Goal: Task Accomplishment & Management: Manage account settings

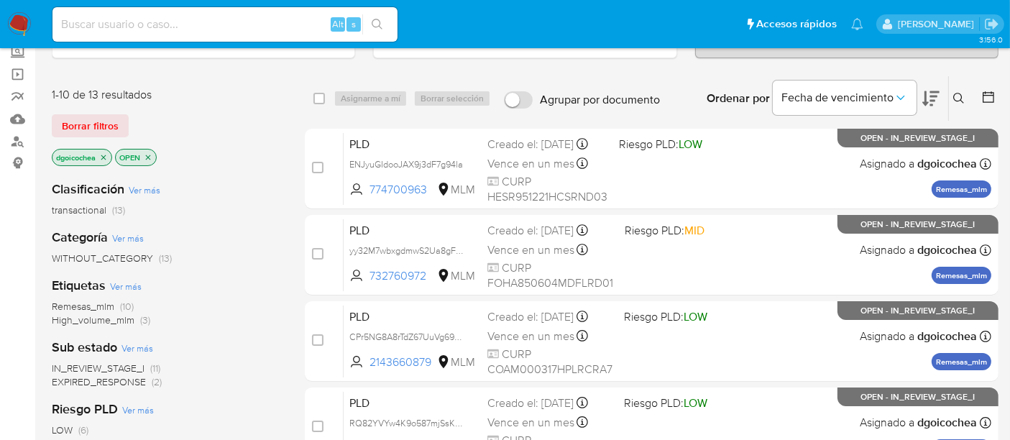
scroll to position [84, 0]
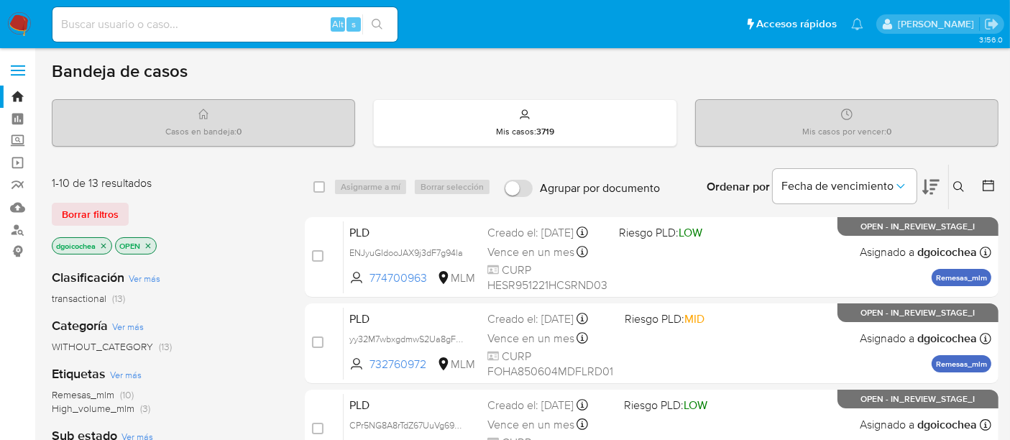
click at [958, 183] on icon at bounding box center [959, 187] width 12 height 12
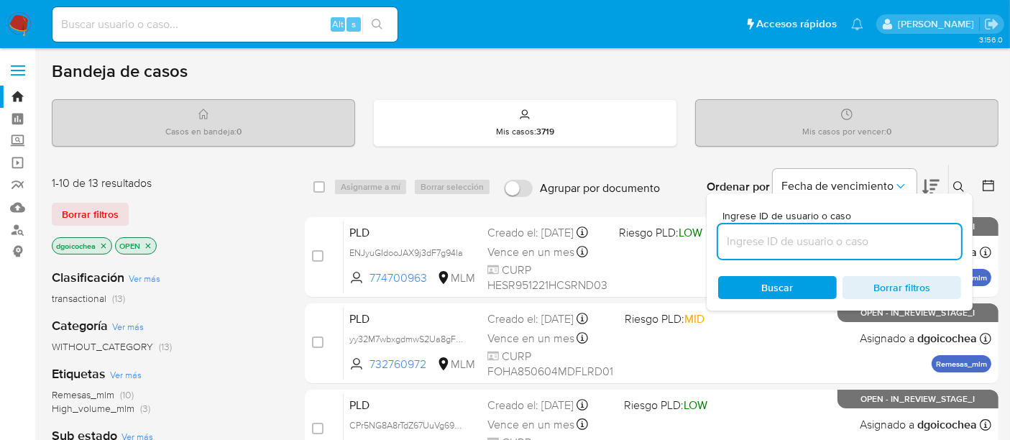
click at [835, 239] on input at bounding box center [839, 241] width 243 height 19
click at [756, 234] on input at bounding box center [839, 241] width 243 height 19
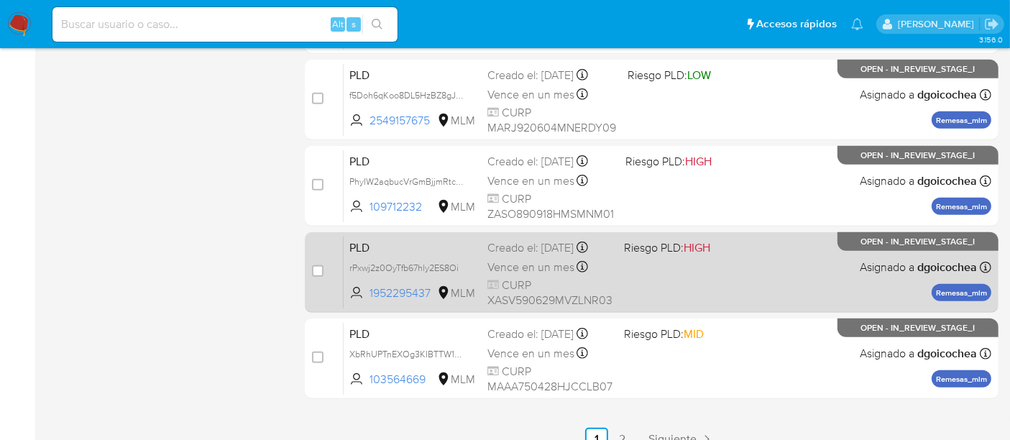
scroll to position [693, 0]
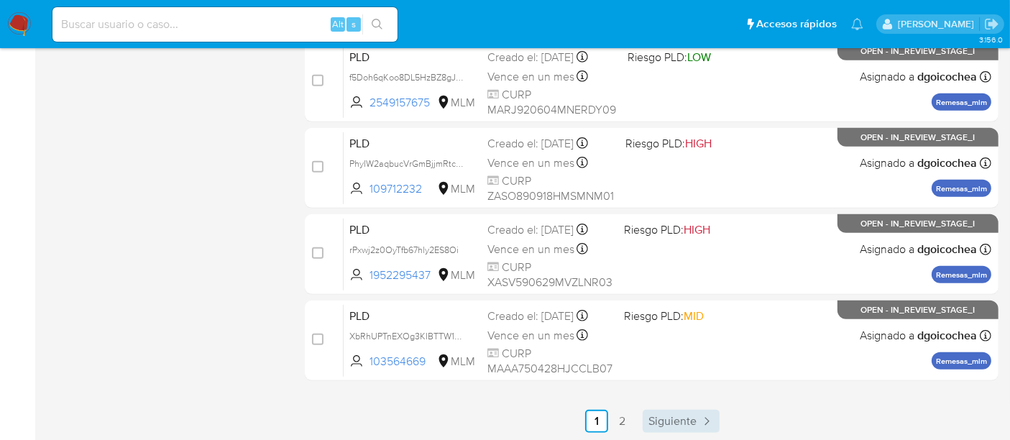
click at [677, 416] on span "Siguiente" at bounding box center [673, 422] width 48 height 12
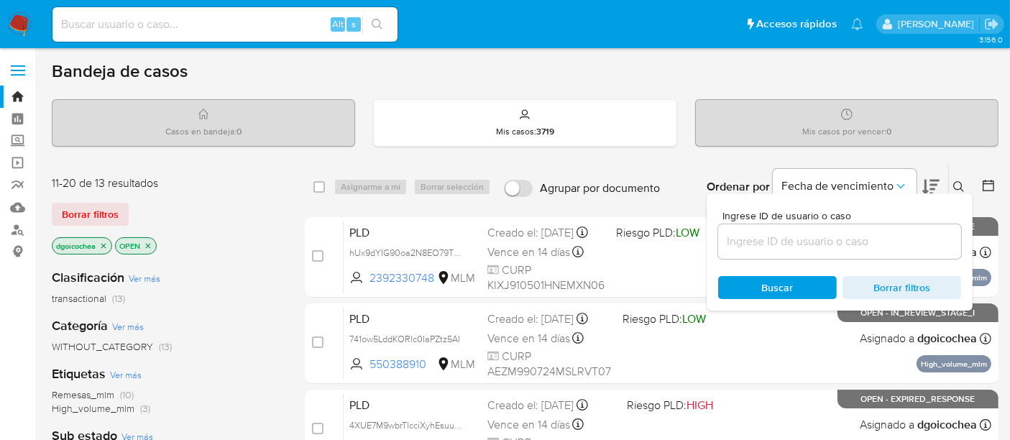
click at [789, 235] on input at bounding box center [839, 241] width 243 height 19
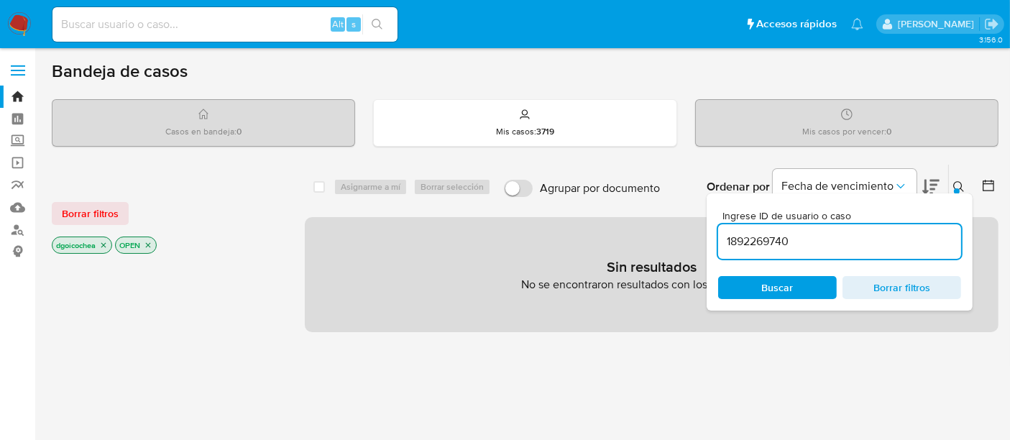
click at [787, 236] on input "1892269740" at bounding box center [839, 241] width 243 height 19
click at [787, 235] on input "1892269740" at bounding box center [839, 241] width 243 height 19
click at [84, 203] on span "Borrar filtros" at bounding box center [90, 213] width 57 height 20
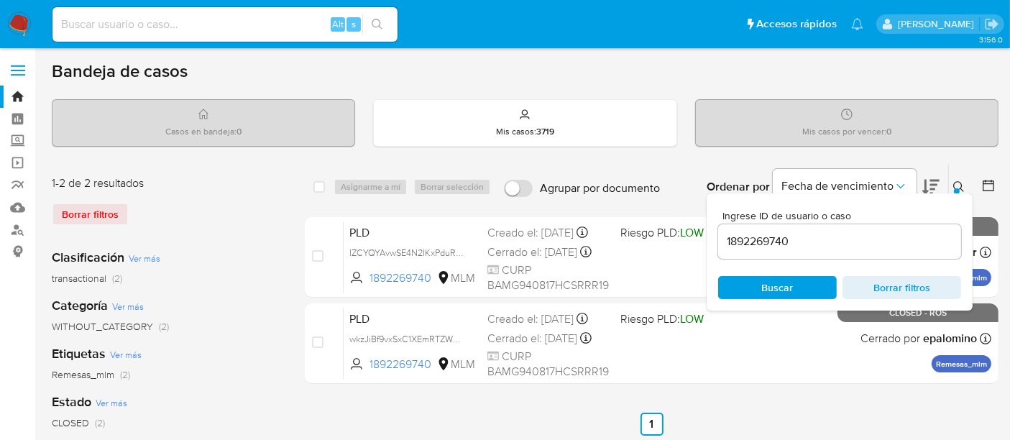
click at [763, 239] on input "1892269740" at bounding box center [839, 241] width 243 height 19
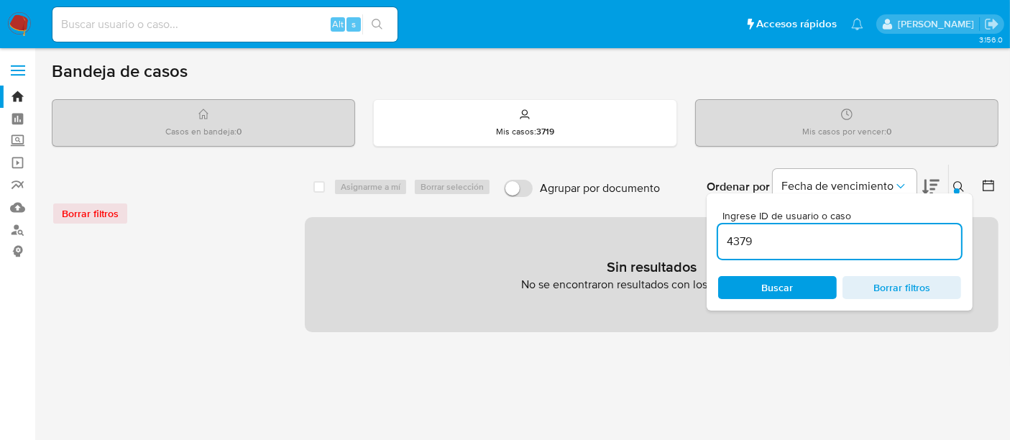
click at [764, 244] on input "4379" at bounding box center [839, 241] width 243 height 19
type input "43790248"
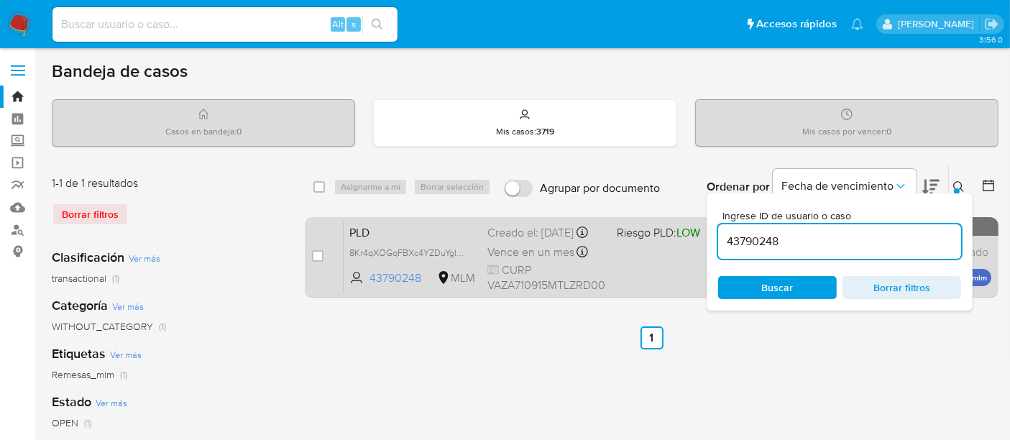
click at [311, 255] on div "case-item-checkbox No es posible asignar el caso PLD 8Kr4qXOGqFBXc4YZDuYgI9qT 4…" at bounding box center [652, 257] width 694 height 81
click at [313, 256] on input "checkbox" at bounding box center [318, 256] width 12 height 12
checkbox input "true"
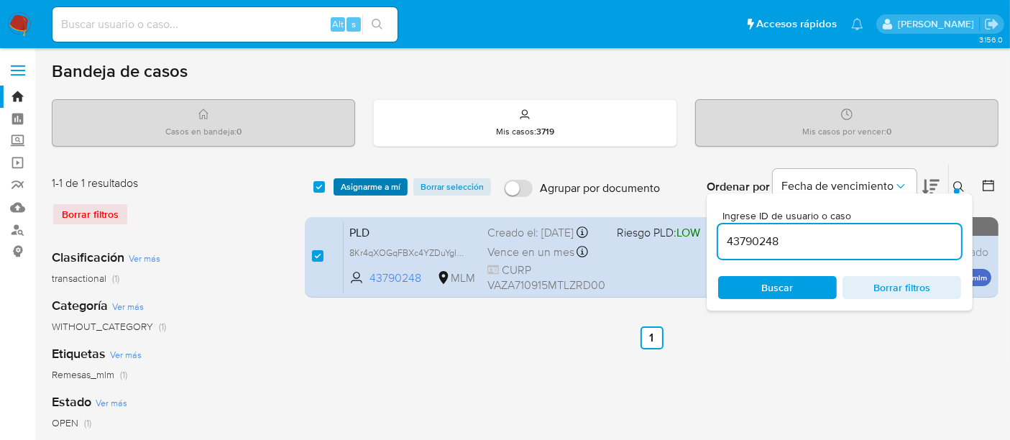
click at [370, 193] on span "Asignarme a mí" at bounding box center [371, 187] width 60 height 14
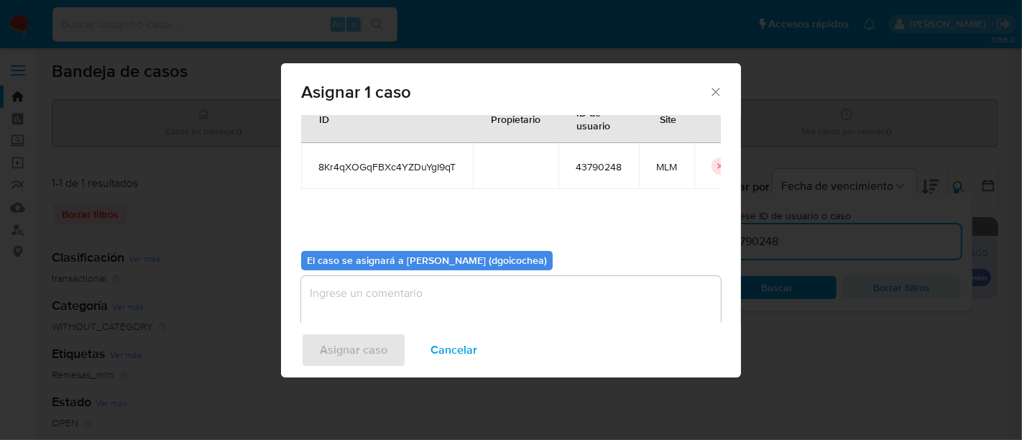
scroll to position [73, 0]
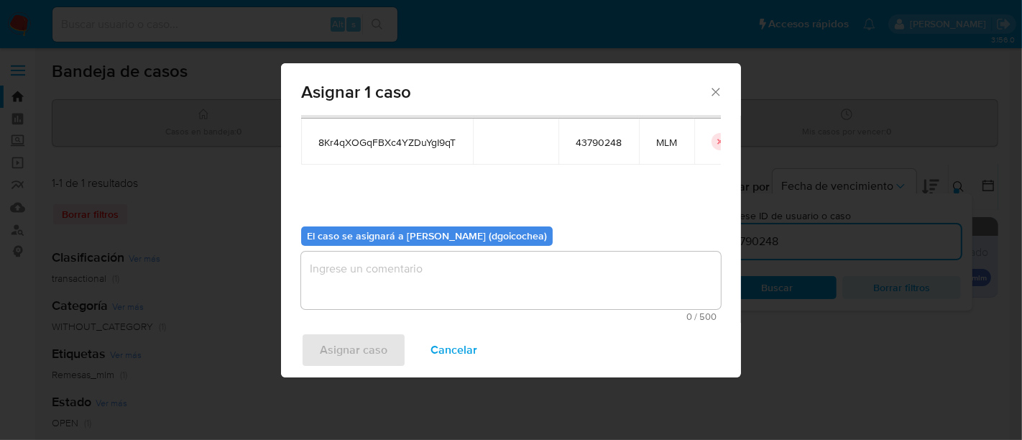
click at [408, 272] on textarea "assign-modal" at bounding box center [511, 281] width 420 height 58
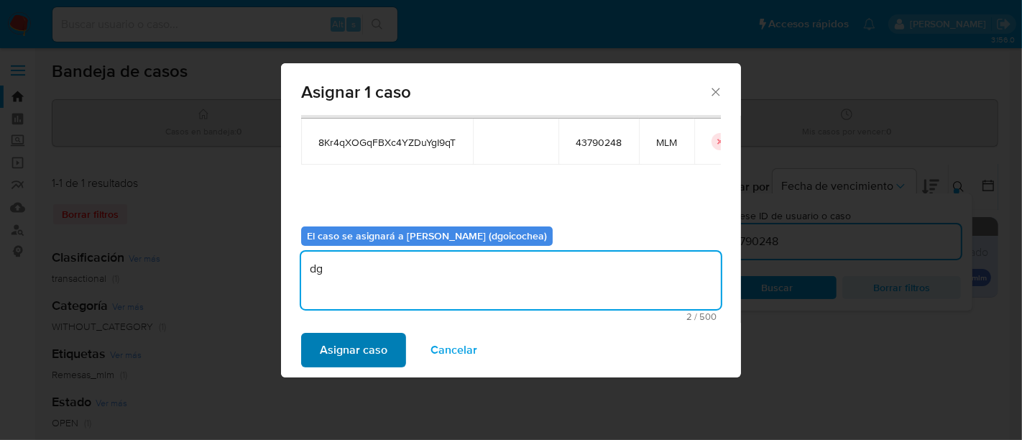
type textarea "dg"
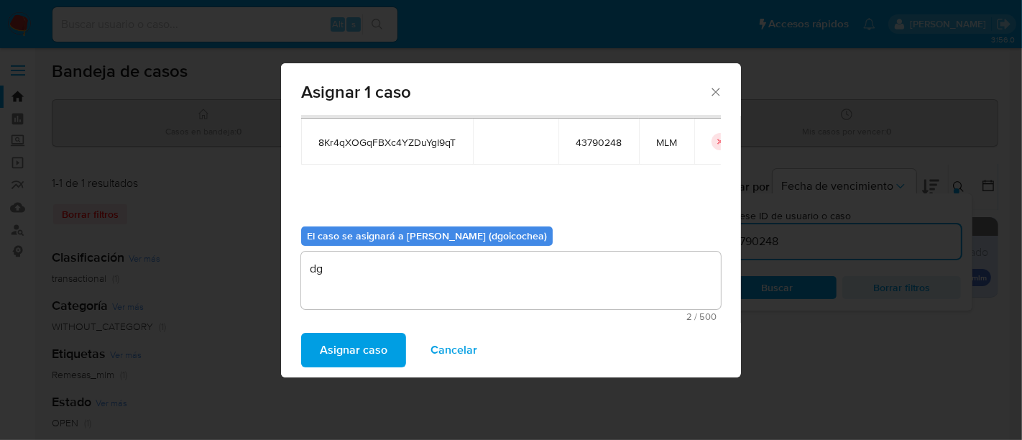
click at [370, 347] on span "Asignar caso" at bounding box center [354, 350] width 68 height 32
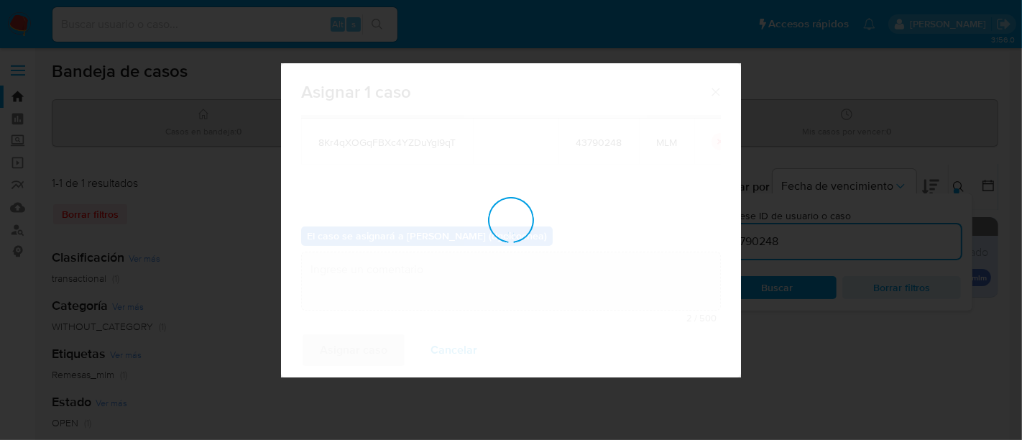
checkbox input "false"
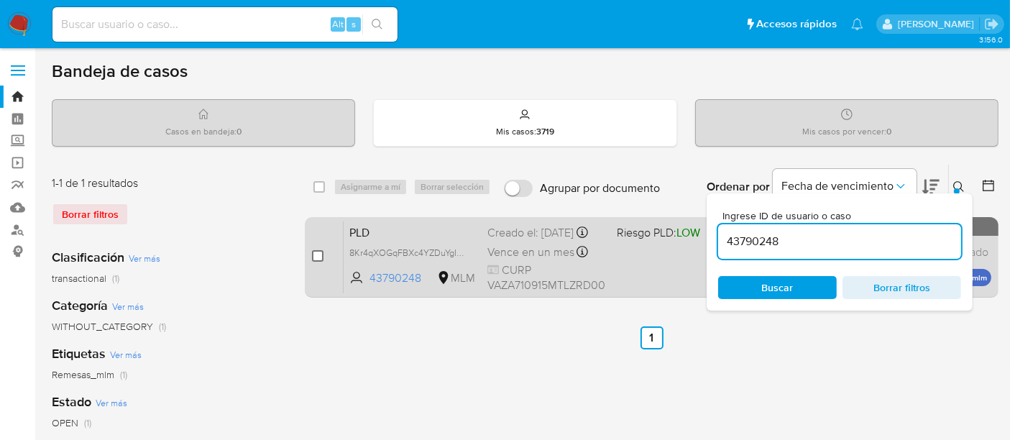
click at [312, 252] on input "checkbox" at bounding box center [318, 256] width 12 height 12
checkbox input "true"
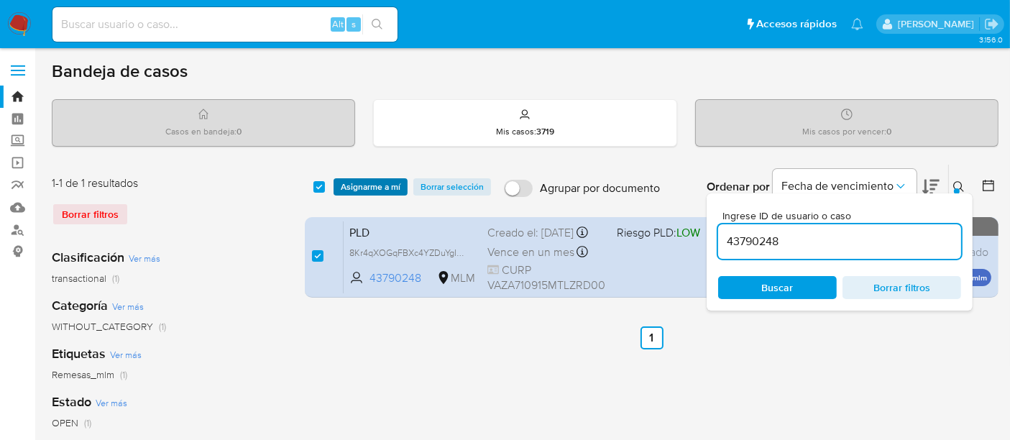
click at [380, 184] on span "Asignarme a mí" at bounding box center [371, 187] width 60 height 14
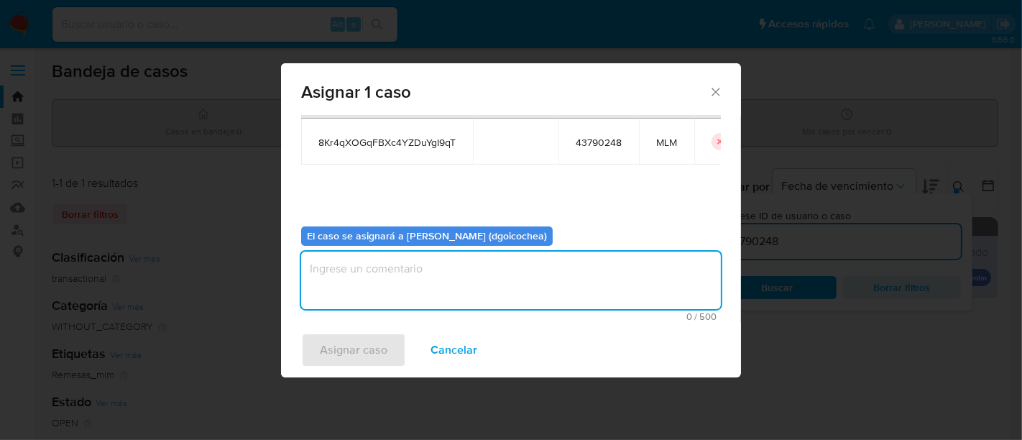
click at [449, 279] on textarea "assign-modal" at bounding box center [511, 281] width 420 height 58
type textarea "dg"
click at [335, 344] on span "Asignar caso" at bounding box center [354, 350] width 68 height 32
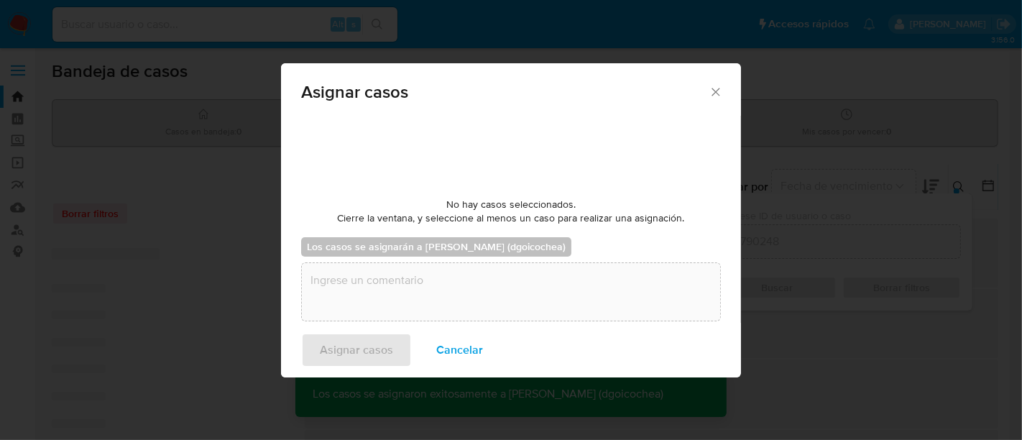
checkbox input "false"
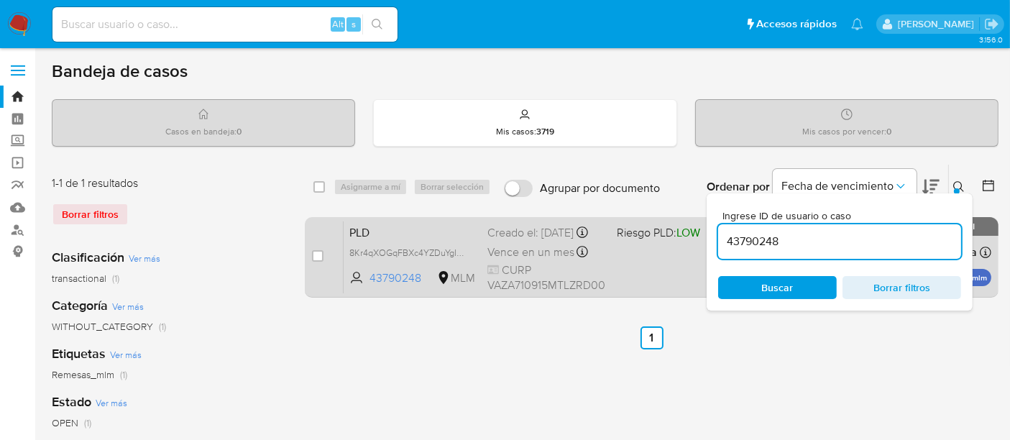
click at [365, 234] on span "PLD" at bounding box center [412, 231] width 127 height 19
click at [362, 233] on span "PLD" at bounding box center [412, 231] width 127 height 19
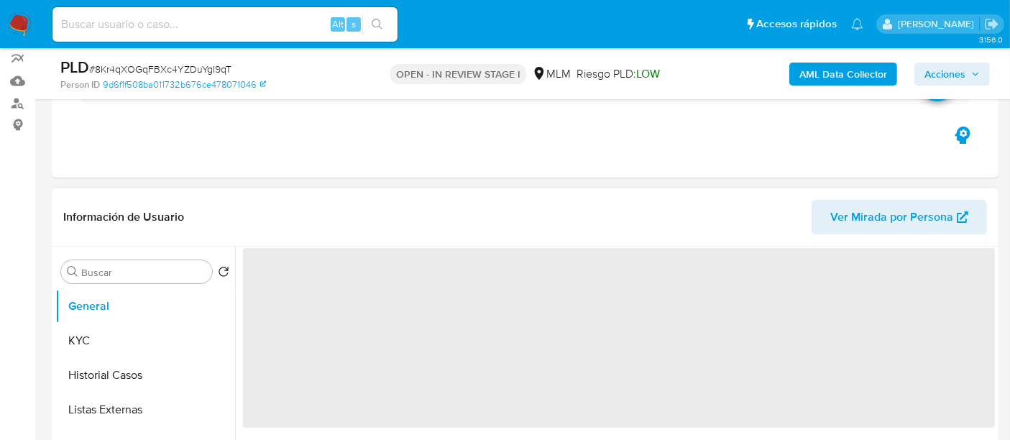
scroll to position [160, 0]
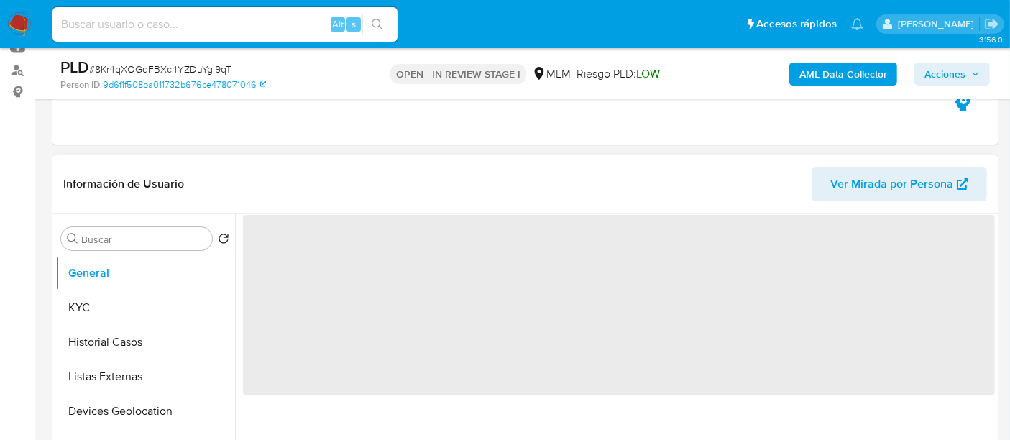
select select "10"
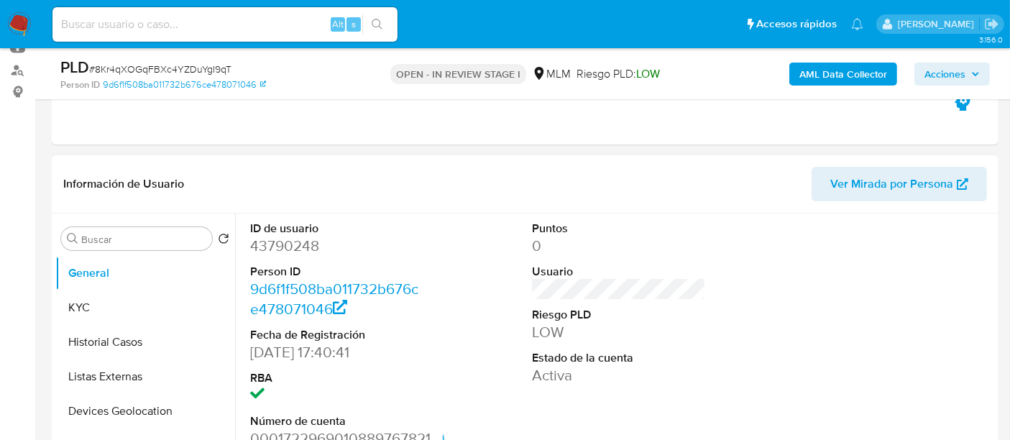
scroll to position [0, 0]
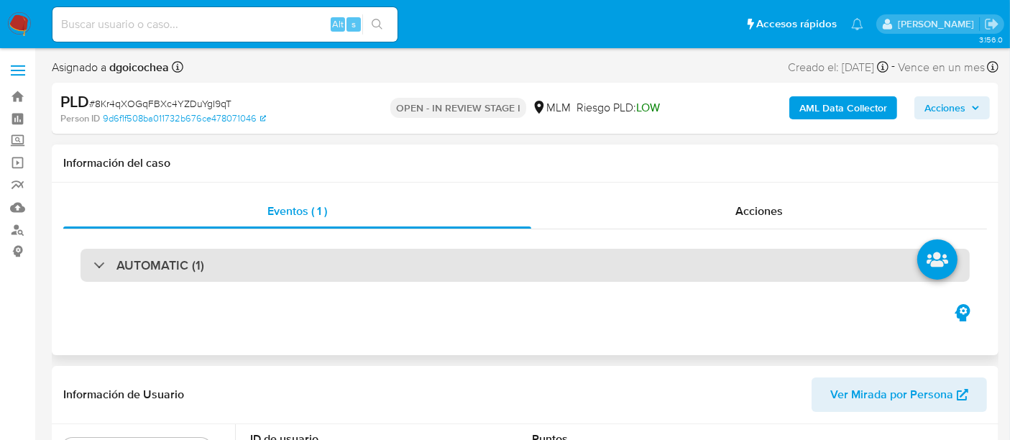
click at [183, 265] on h3 "AUTOMATIC (1)" at bounding box center [160, 265] width 88 height 16
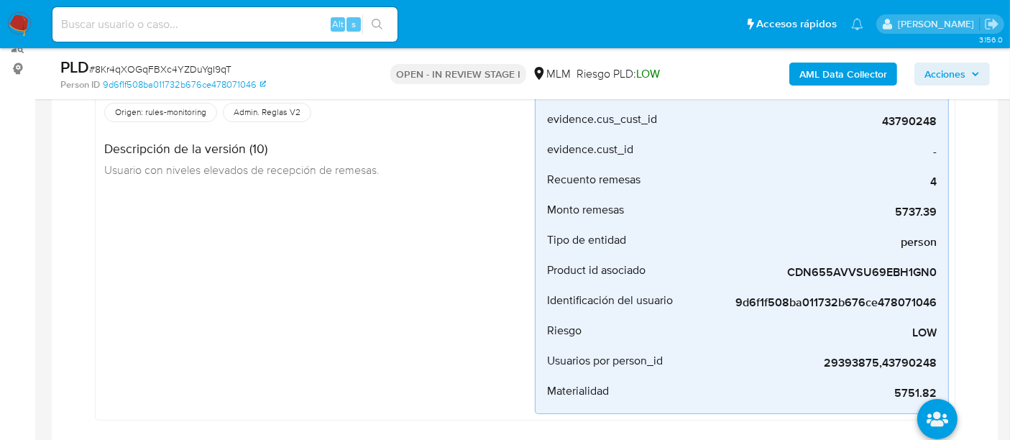
scroll to position [174, 0]
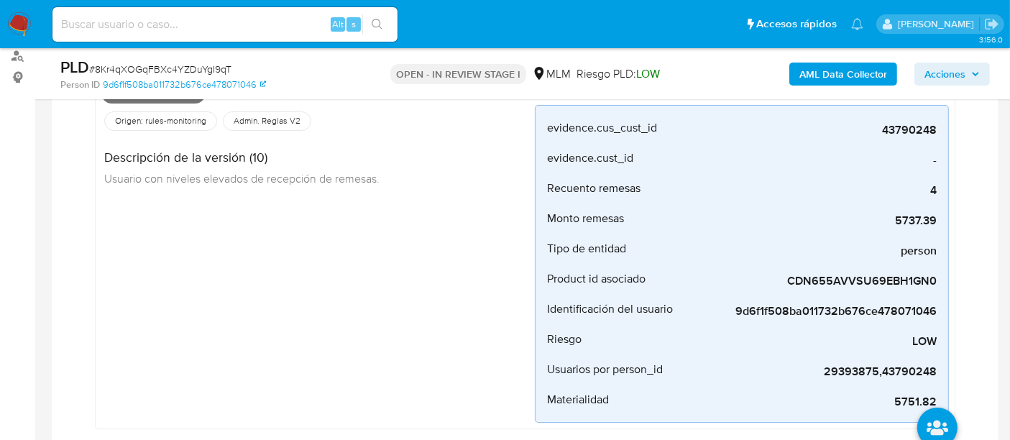
click at [465, 243] on div "Remesas_mlm Creado hace 15 días Creado: 12/08/2025 03:05:37 Origen: rules-monit…" at bounding box center [318, 250] width 434 height 345
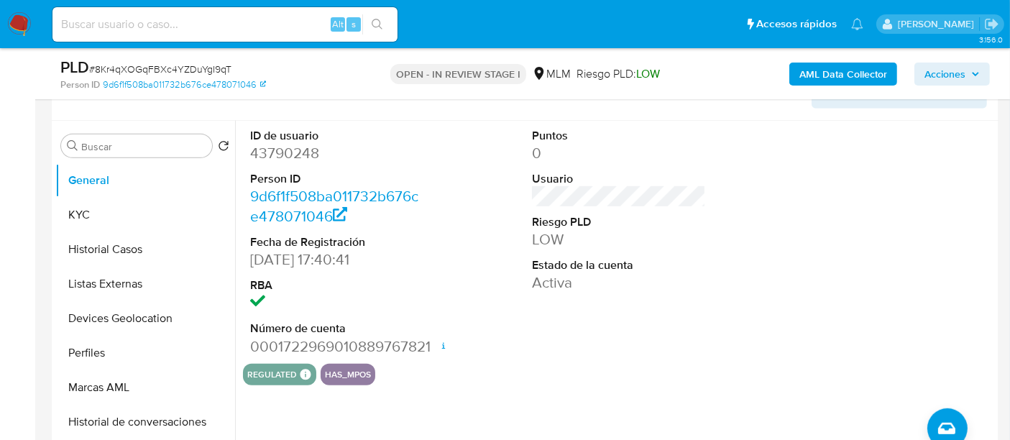
scroll to position [653, 0]
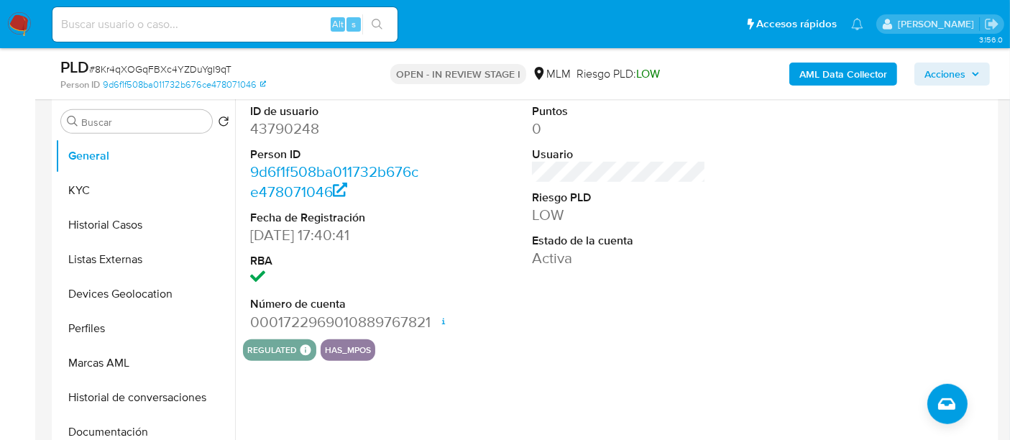
click at [758, 400] on div "ID de usuario 43790248 Person ID 9d6f1f508ba011732b676ce478071046 Fecha de Regi…" at bounding box center [615, 280] width 760 height 368
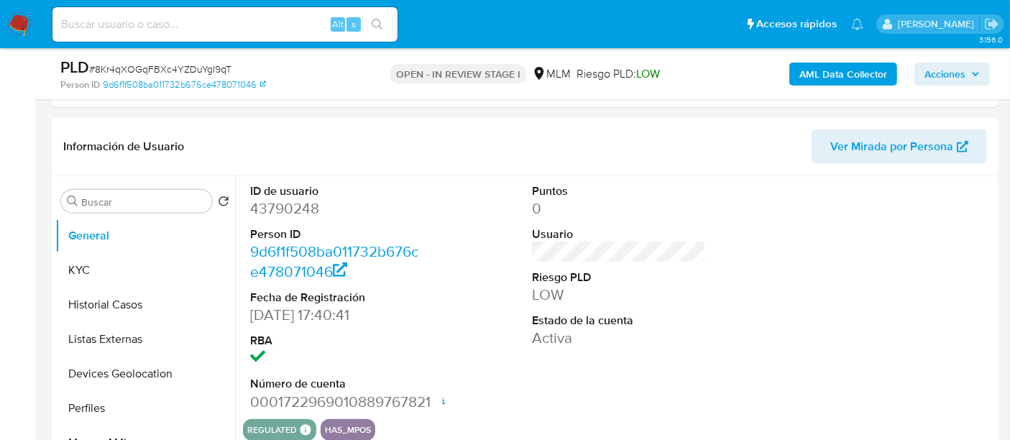
click at [746, 339] on div "ID de usuario 43790248 Person ID 9d6f1f508ba011732b676ce478071046 Fecha de Regi…" at bounding box center [619, 297] width 752 height 243
click at [162, 266] on button "KYC" at bounding box center [139, 270] width 168 height 35
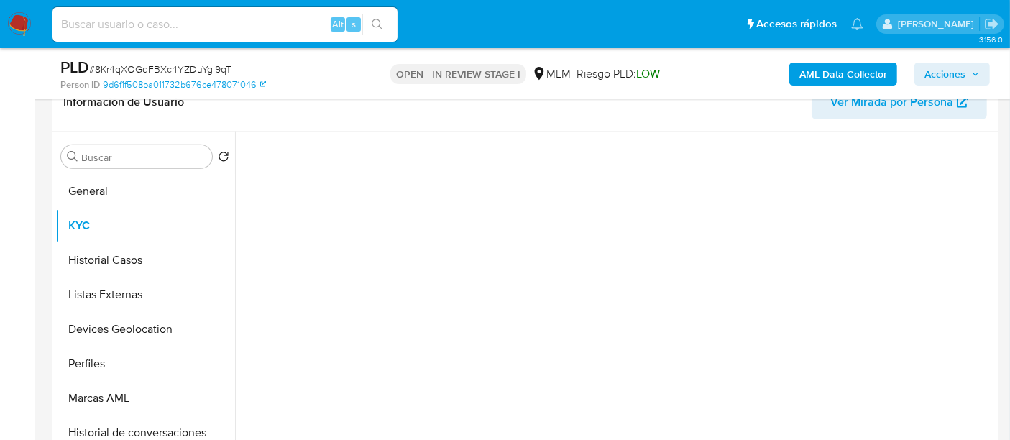
scroll to position [609, 0]
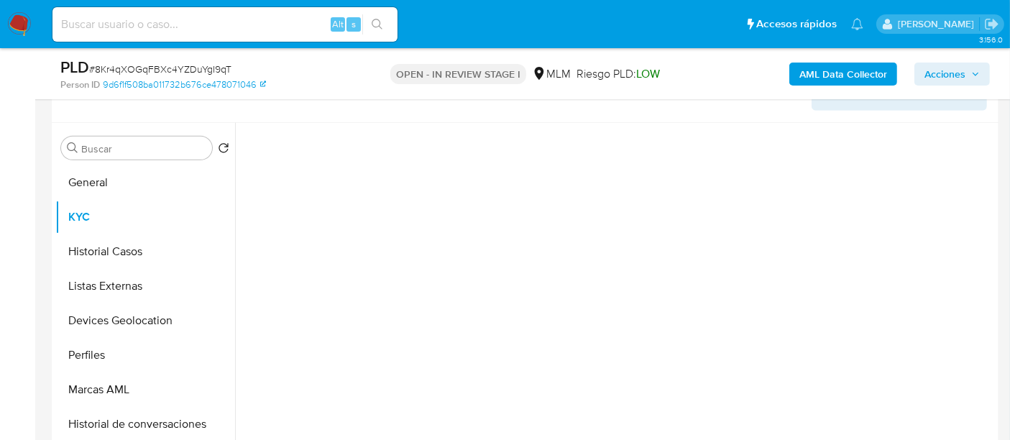
click at [861, 224] on div at bounding box center [619, 303] width 752 height 361
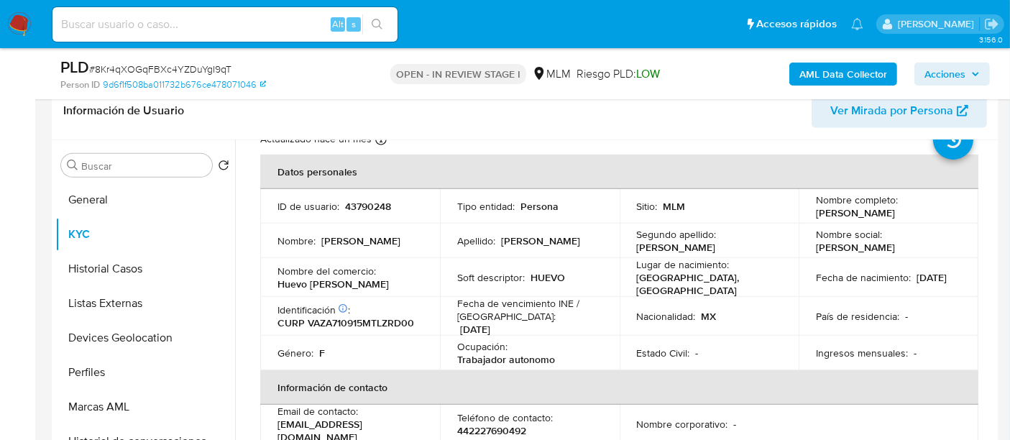
scroll to position [80, 0]
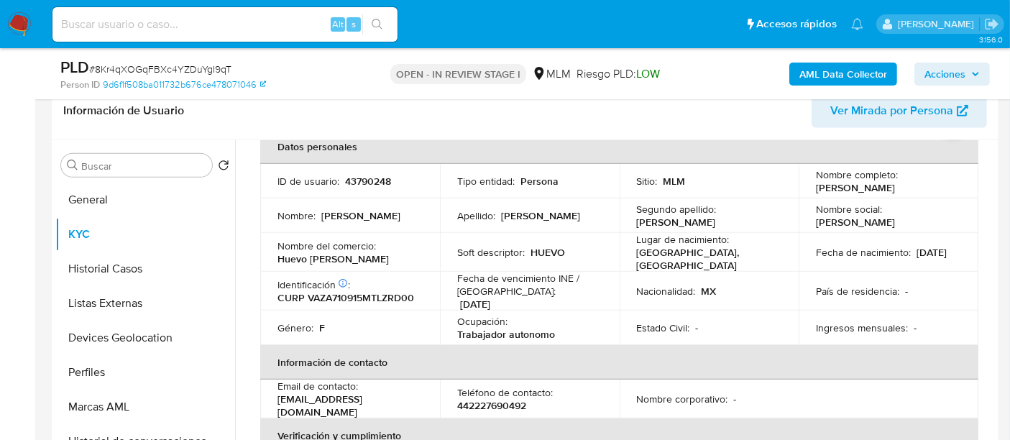
drag, startPoint x: 861, startPoint y: 224, endPoint x: 863, endPoint y: 209, distance: 15.9
click at [863, 209] on table "Datos personales ID de usuario : 43790248 Tipo entidad : Persona Sitio : MLM No…" at bounding box center [619, 394] width 718 height 531
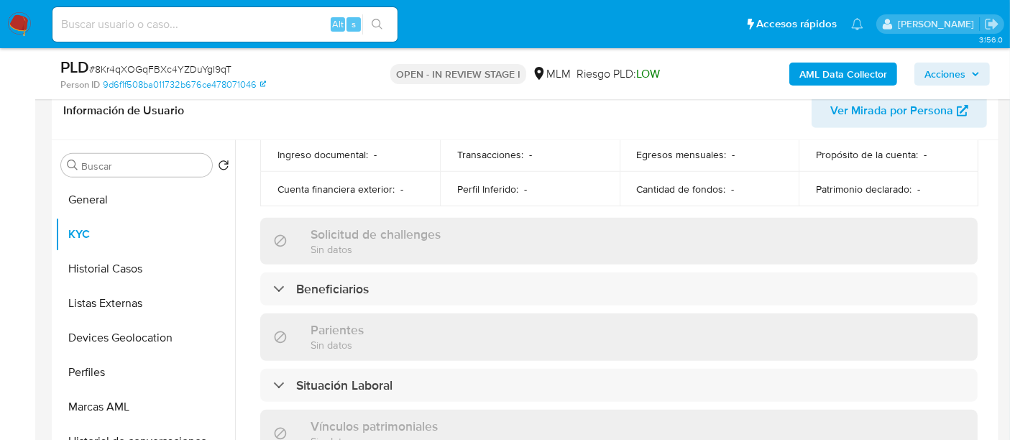
scroll to position [559, 0]
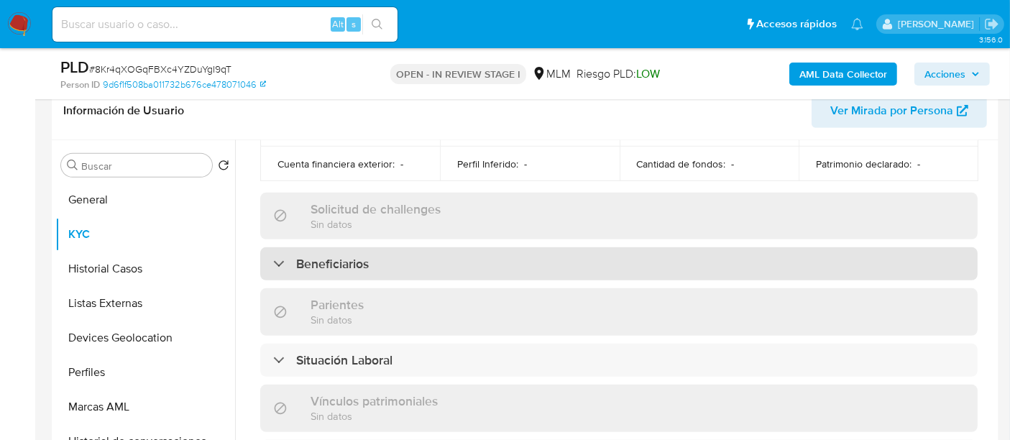
click at [482, 247] on div "Beneficiarios" at bounding box center [619, 263] width 718 height 33
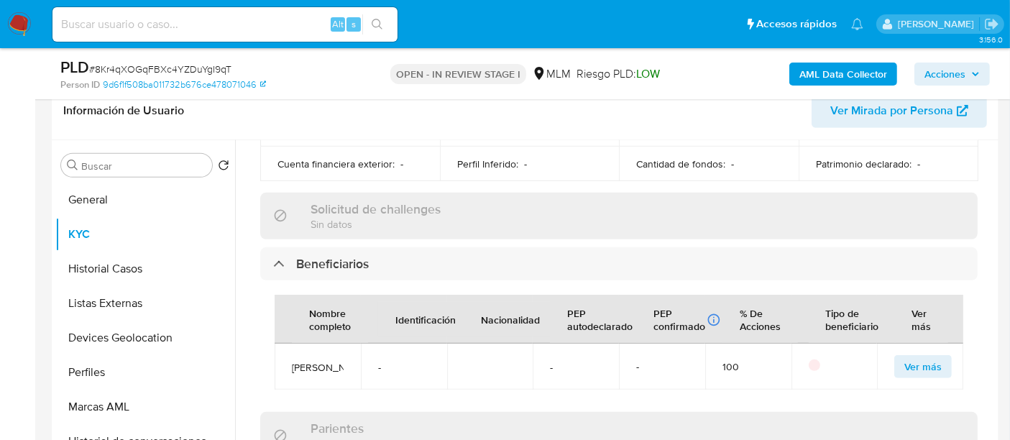
scroll to position [638, 0]
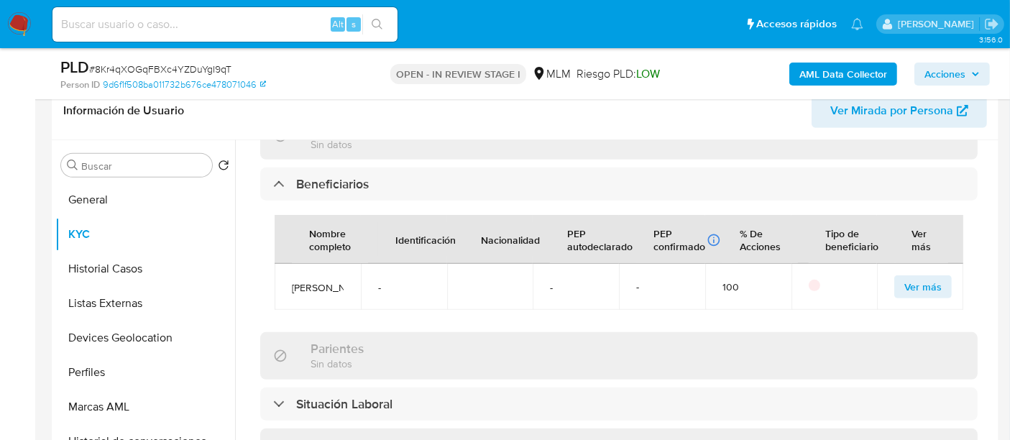
click at [262, 249] on div "Nombre completo Identificación Nacionalidad PEP autodeclarado PEP confirmado Ob…" at bounding box center [619, 263] width 718 height 124
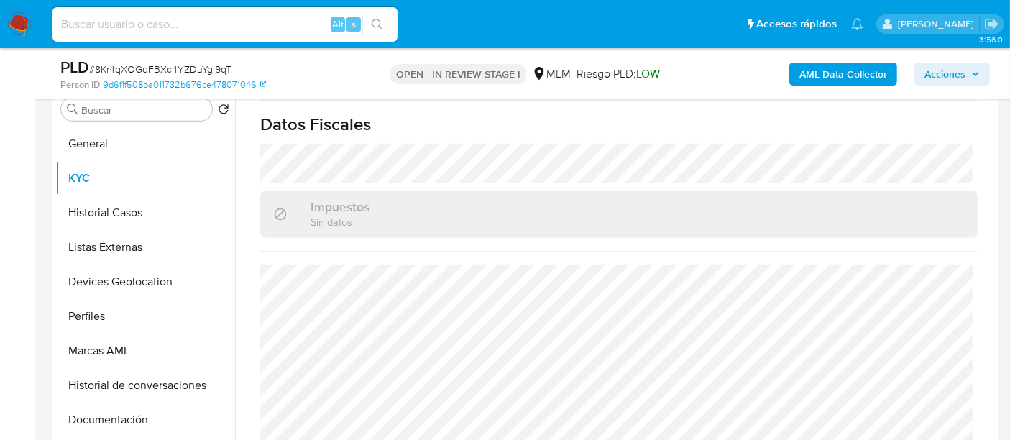
scroll to position [689, 0]
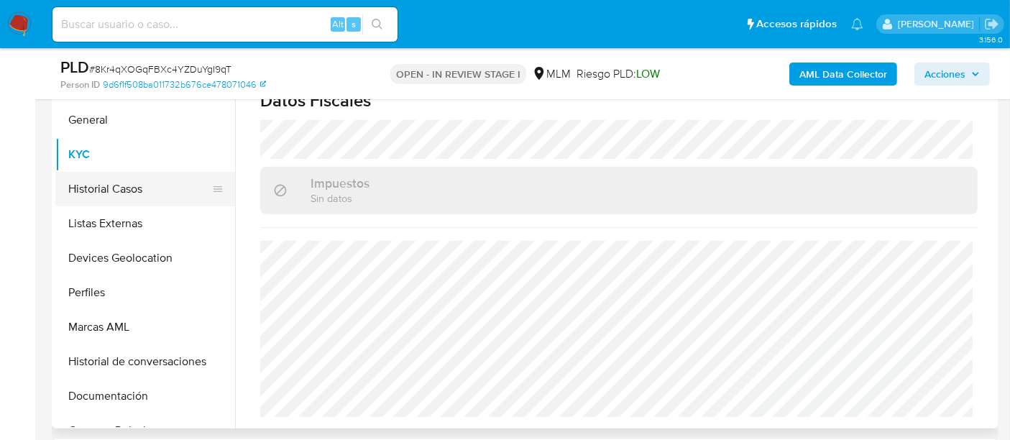
click at [150, 187] on button "Historial Casos" at bounding box center [139, 189] width 168 height 35
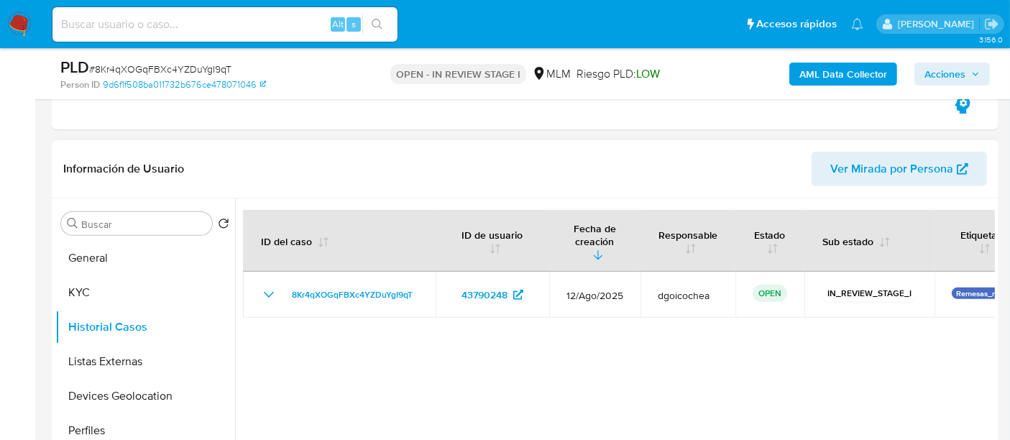
scroll to position [529, 0]
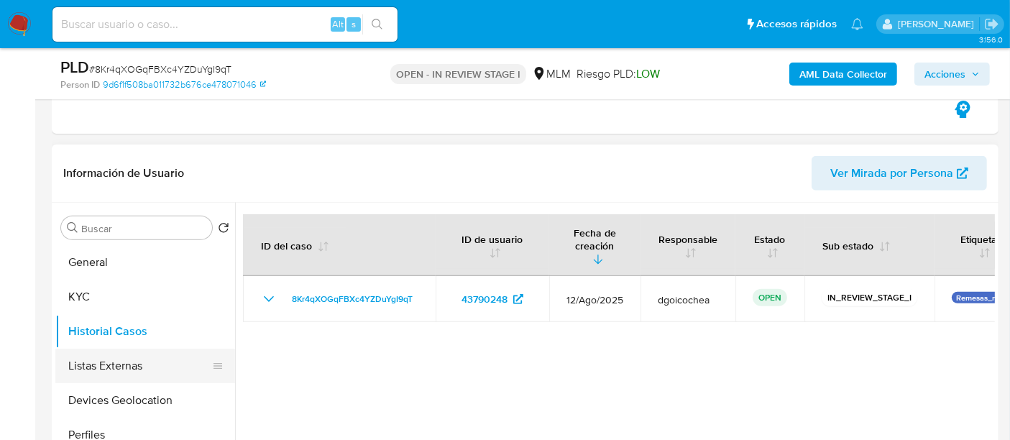
click at [132, 367] on button "Listas Externas" at bounding box center [139, 366] width 168 height 35
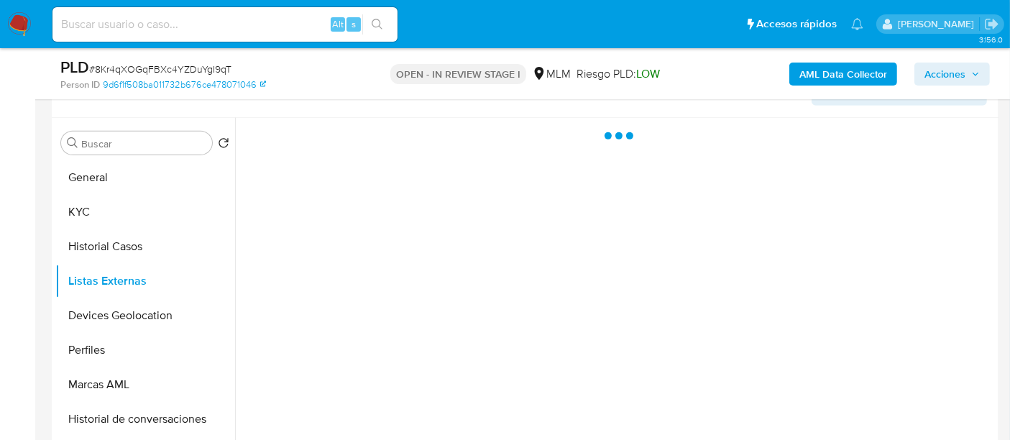
scroll to position [610, 0]
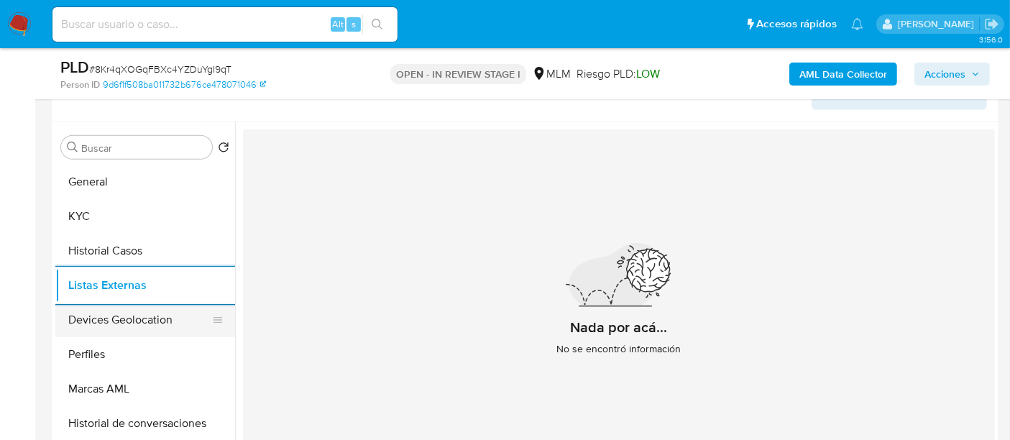
click at [165, 311] on button "Devices Geolocation" at bounding box center [139, 320] width 168 height 35
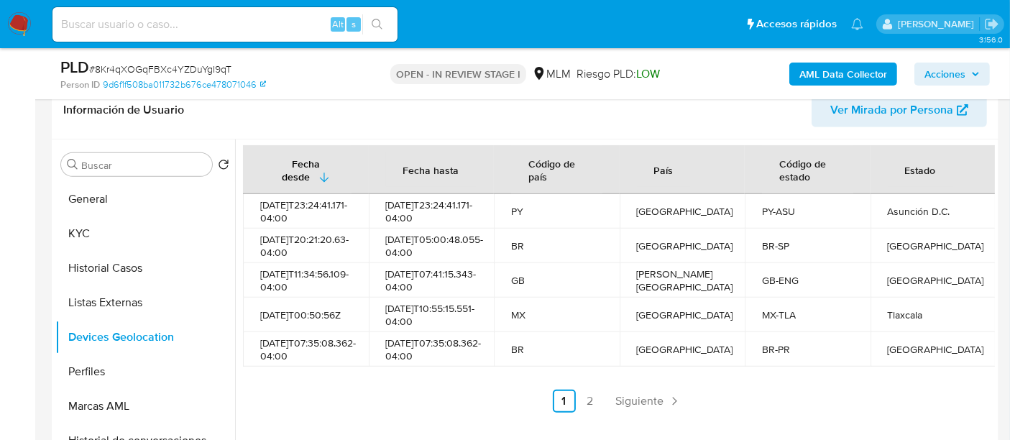
click at [403, 413] on ul "Anterior 1 2 Siguiente" at bounding box center [619, 401] width 752 height 23
click at [626, 407] on span "Siguiente" at bounding box center [640, 401] width 48 height 12
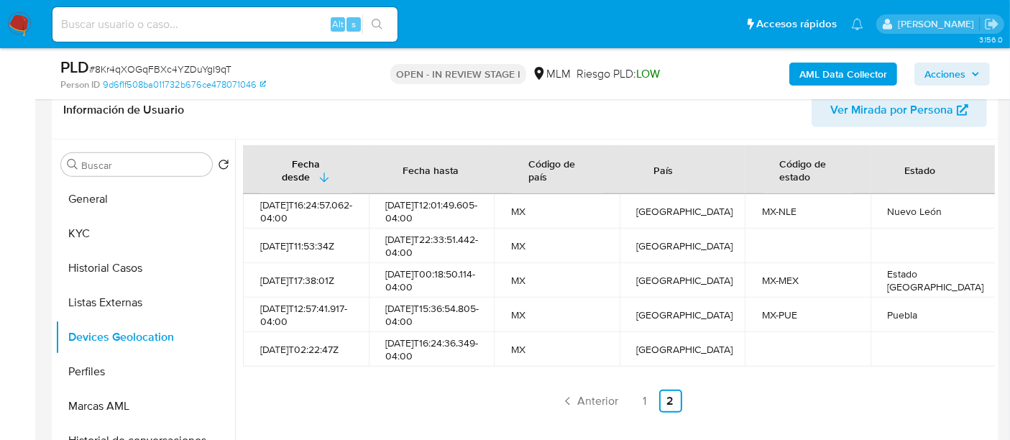
click at [495, 403] on div "Fecha desde Fecha hasta Código de país País Código de estado Estado 2025-01-26T…" at bounding box center [619, 278] width 752 height 267
click at [637, 413] on link "1" at bounding box center [644, 401] width 23 height 23
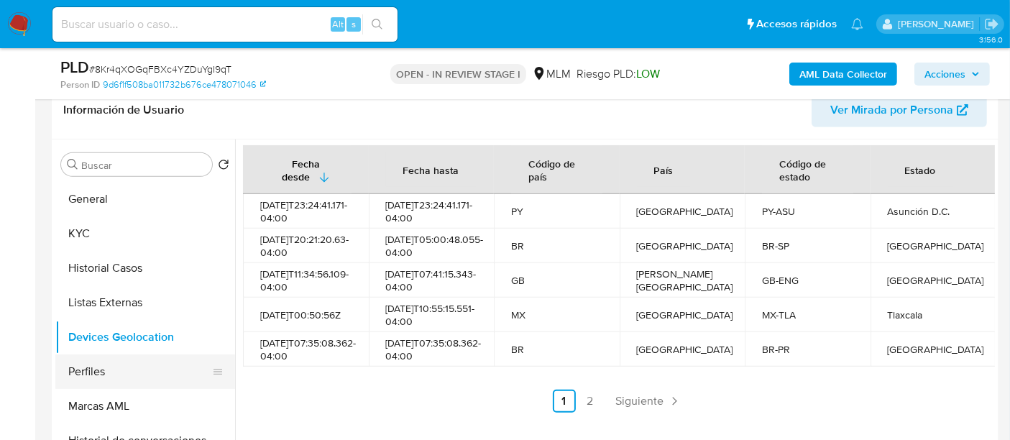
click at [132, 364] on button "Perfiles" at bounding box center [139, 371] width 168 height 35
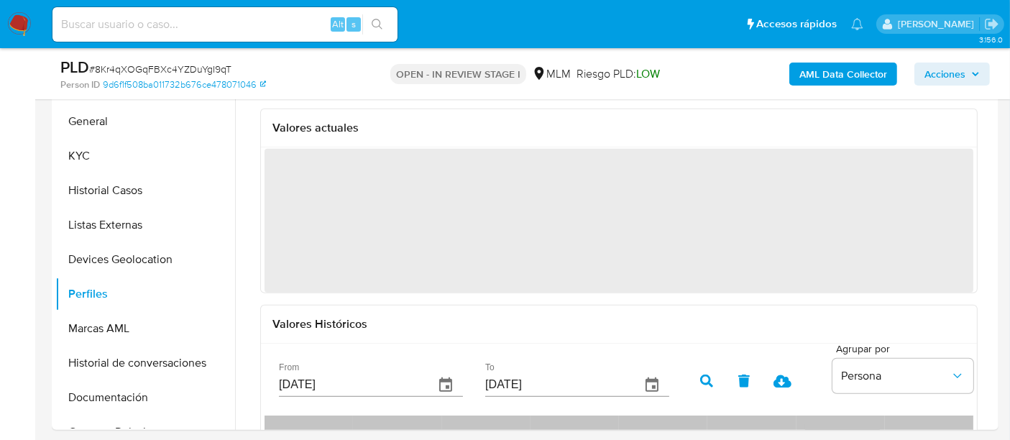
scroll to position [695, 0]
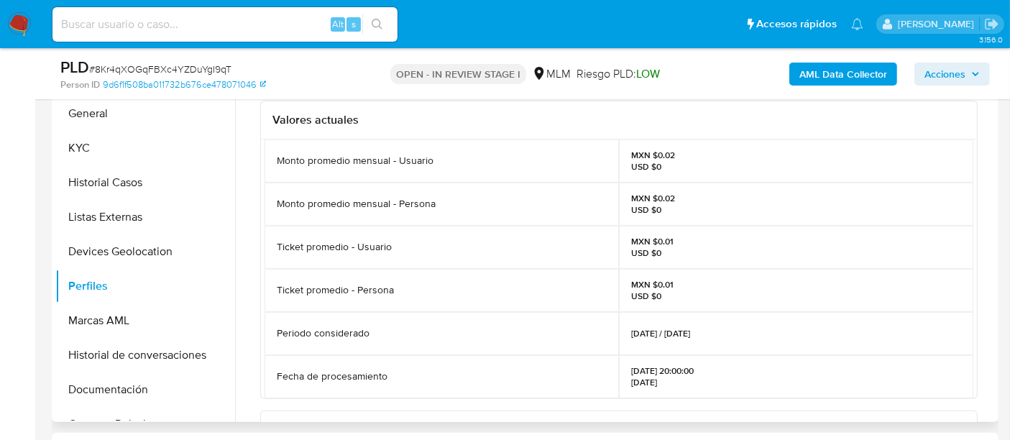
click at [730, 113] on h3 "Valores actuales" at bounding box center [618, 120] width 693 height 14
click at [129, 393] on button "Documentación" at bounding box center [139, 389] width 168 height 35
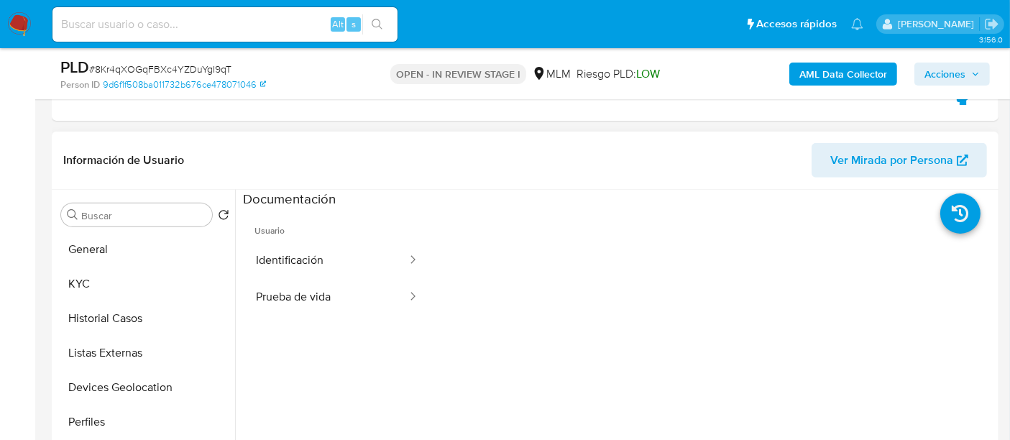
scroll to position [536, 0]
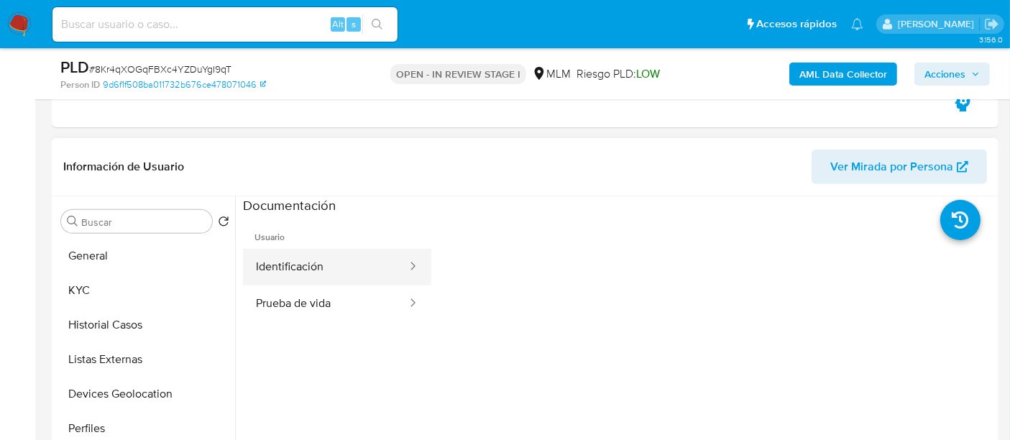
click at [331, 265] on button "Identificación" at bounding box center [325, 267] width 165 height 37
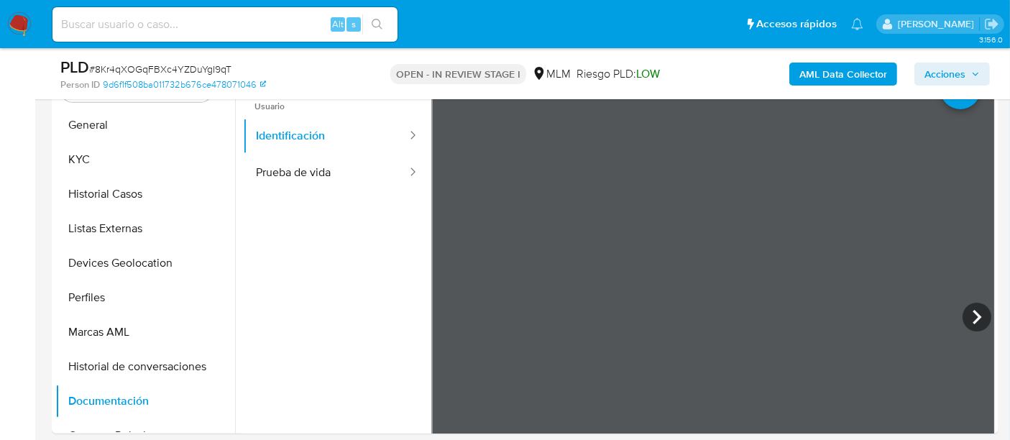
scroll to position [687, 0]
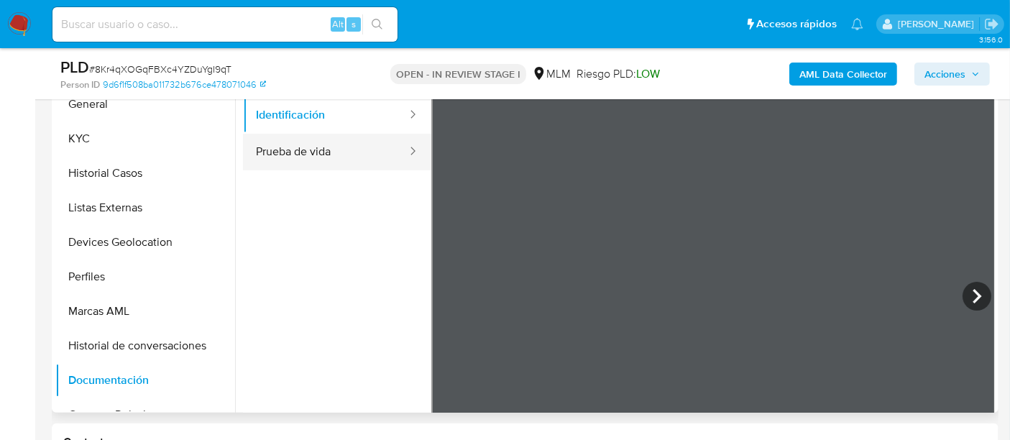
click at [311, 145] on button "Prueba de vida" at bounding box center [325, 152] width 165 height 37
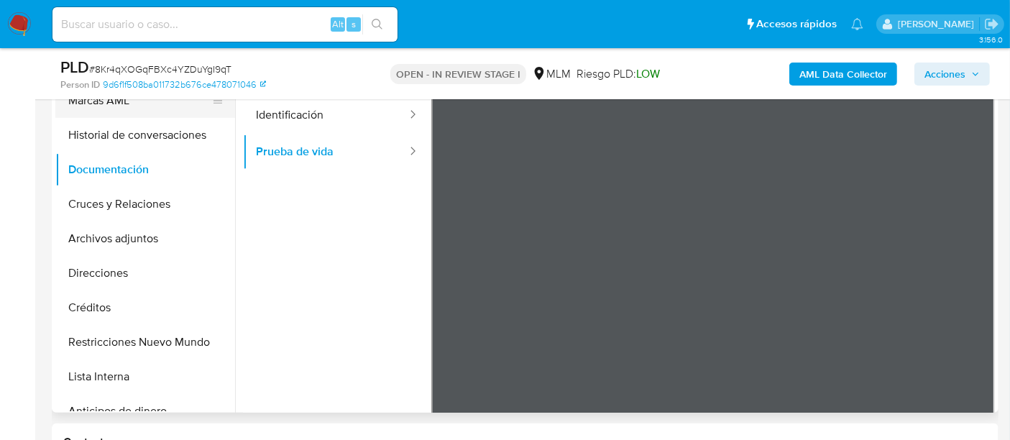
scroll to position [239, 0]
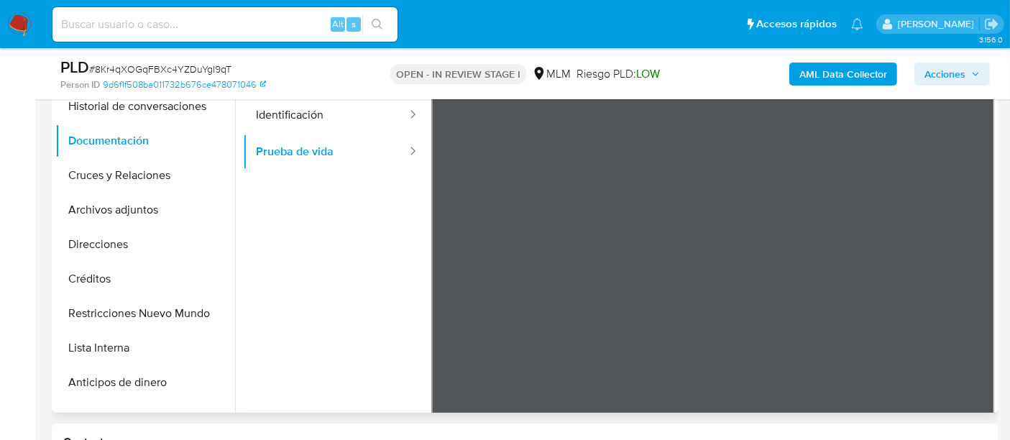
drag, startPoint x: 81, startPoint y: 303, endPoint x: 257, endPoint y: 255, distance: 181.9
click at [83, 303] on button "Restricciones Nuevo Mundo" at bounding box center [145, 313] width 180 height 35
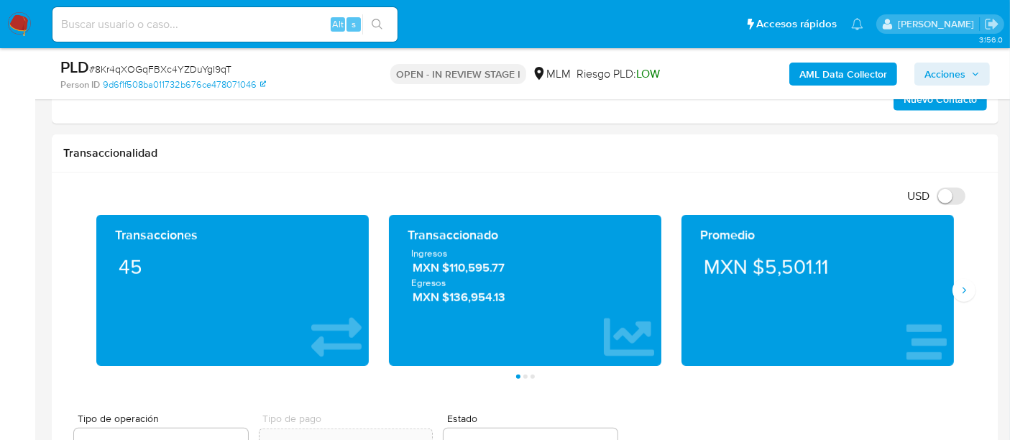
scroll to position [1291, 0]
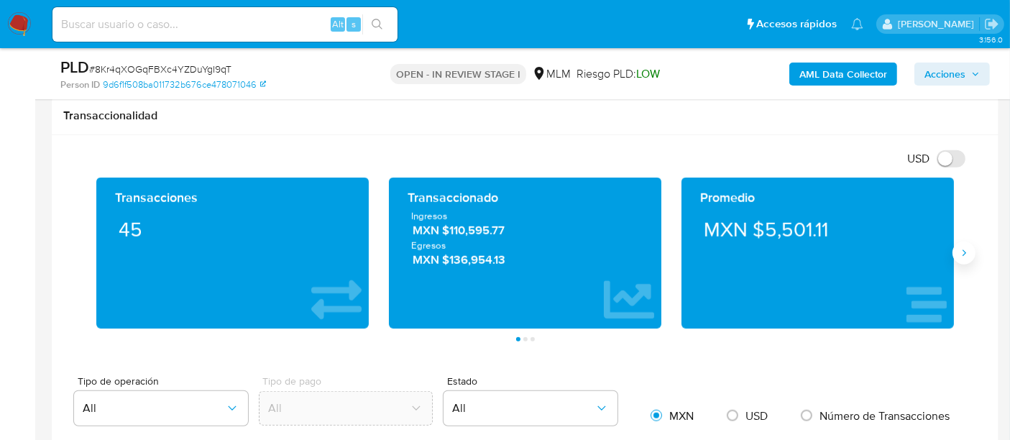
click at [959, 249] on icon "Siguiente" at bounding box center [964, 253] width 12 height 12
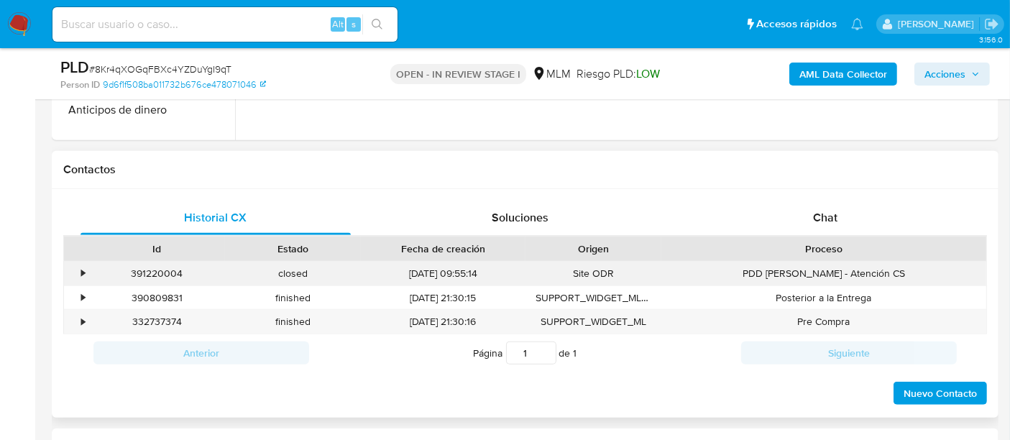
scroll to position [971, 0]
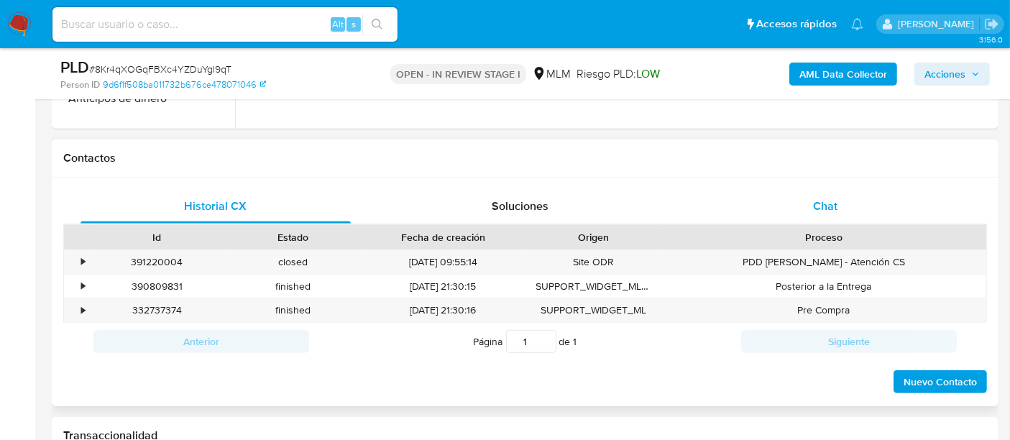
click at [826, 209] on span "Chat" at bounding box center [825, 206] width 24 height 17
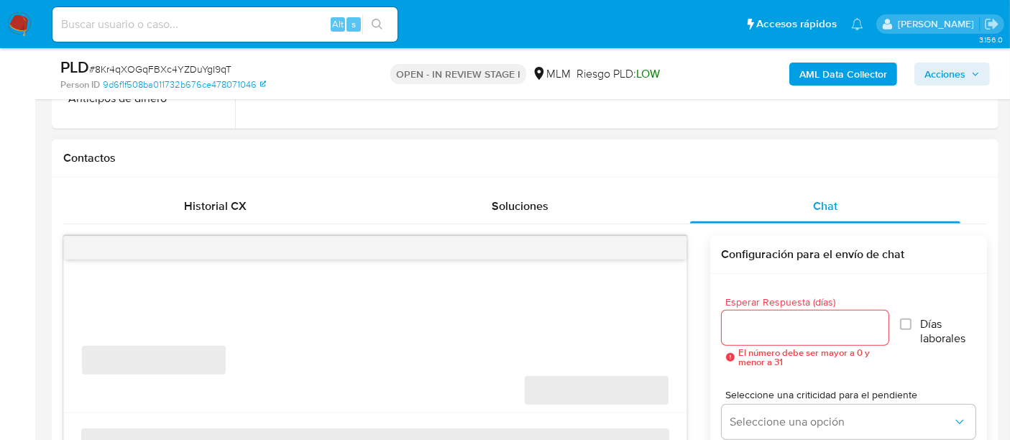
click at [782, 319] on input "Esperar Respuesta (días)" at bounding box center [806, 328] width 168 height 19
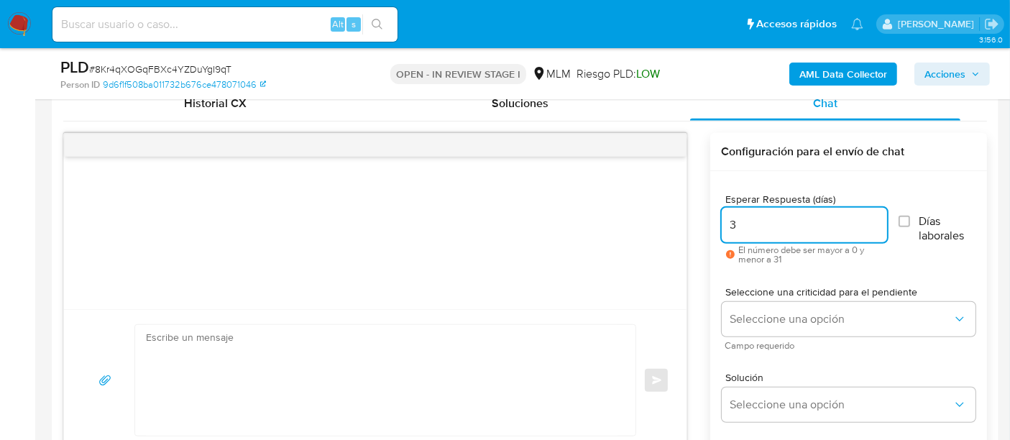
scroll to position [1132, 0]
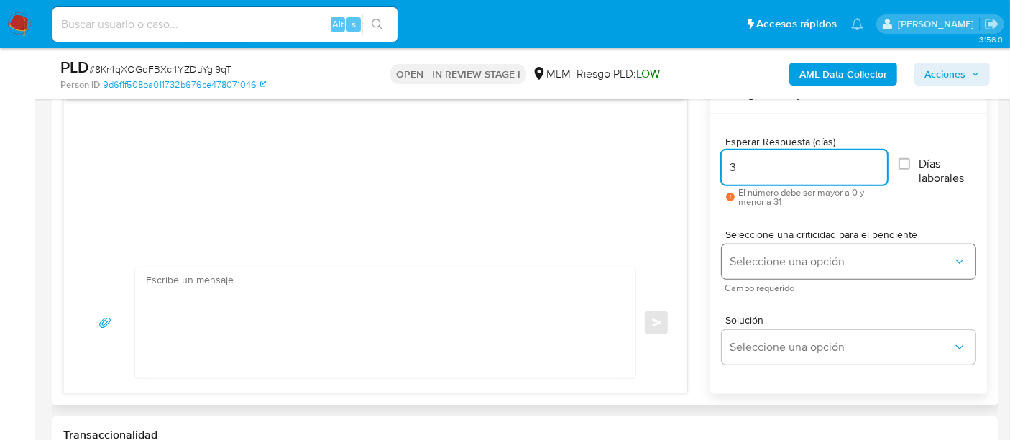
type input "3"
click at [801, 255] on span "Seleccione una opción" at bounding box center [841, 262] width 222 height 14
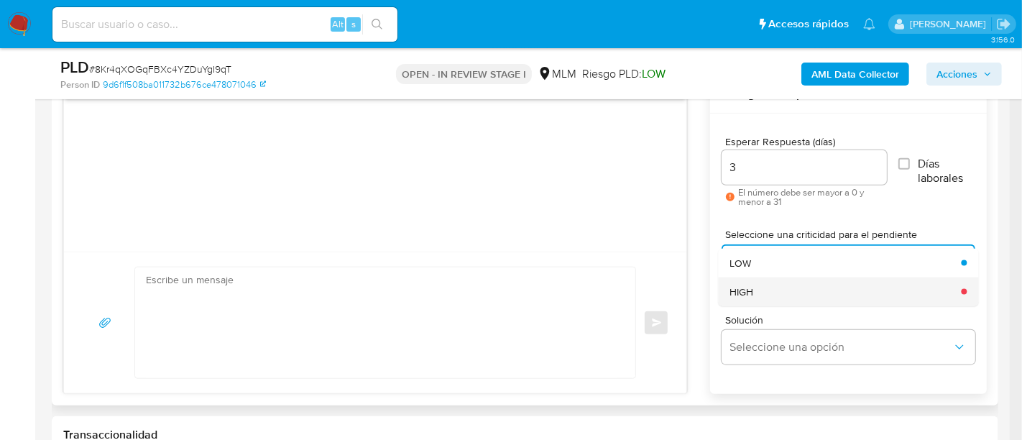
click at [811, 295] on div "HIGH" at bounding box center [841, 292] width 223 height 29
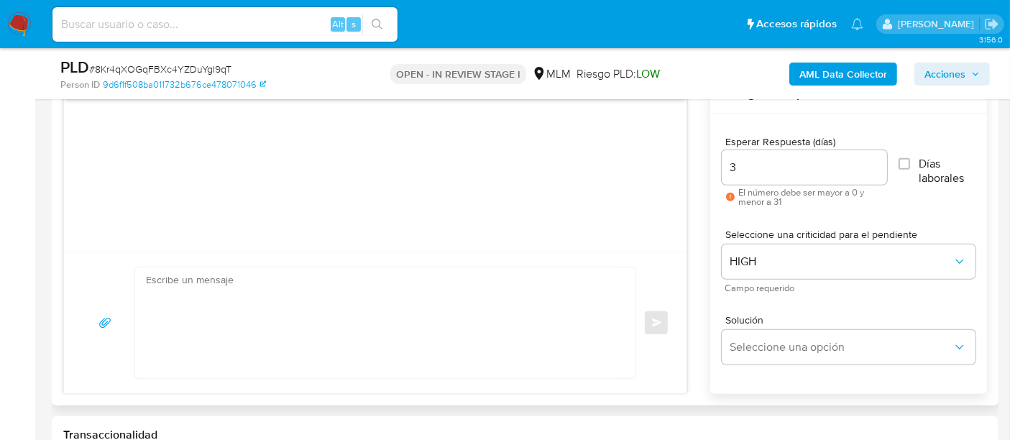
click at [779, 169] on input "3" at bounding box center [804, 167] width 165 height 19
type input "5"
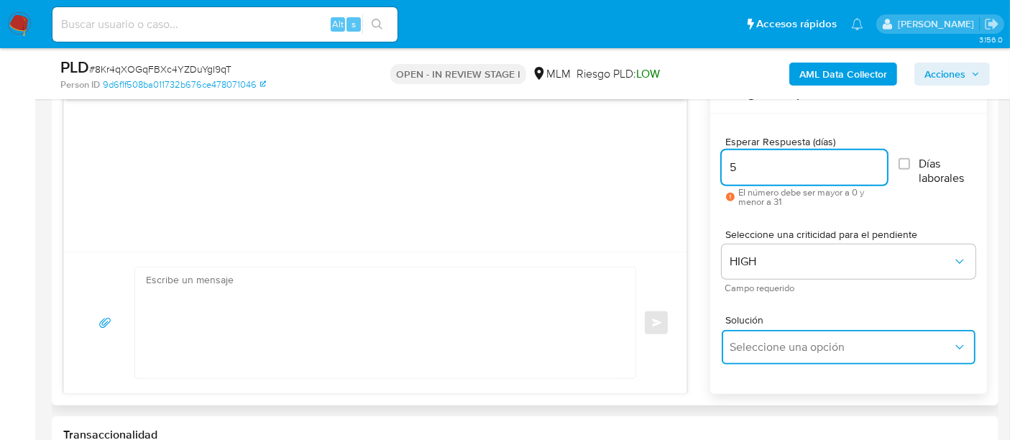
click at [777, 344] on span "Seleccione una opción" at bounding box center [841, 347] width 222 height 14
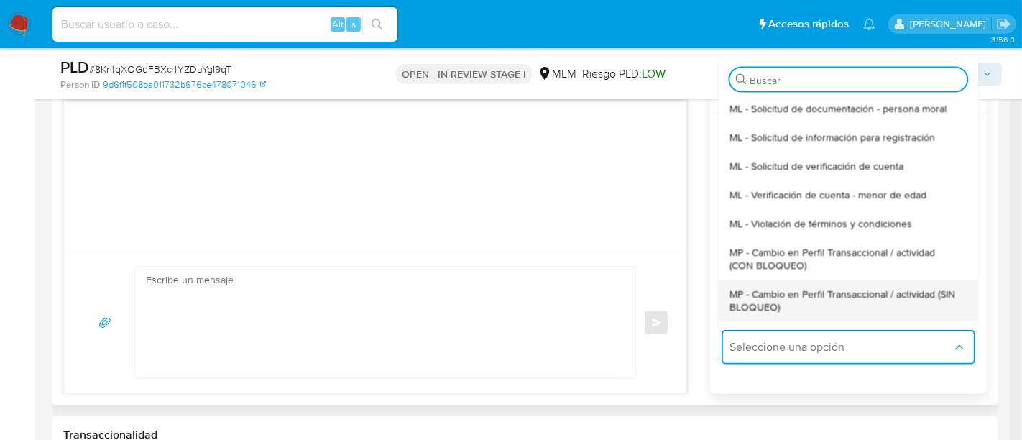
click at [792, 296] on span "MP - Cambio en Perfil Transaccional / actividad (SIN BLOQUEO)" at bounding box center [844, 301] width 229 height 26
type textarea "Estimado ,Te comunicamos que se ha identificado un cambio en el uso habitual de…"
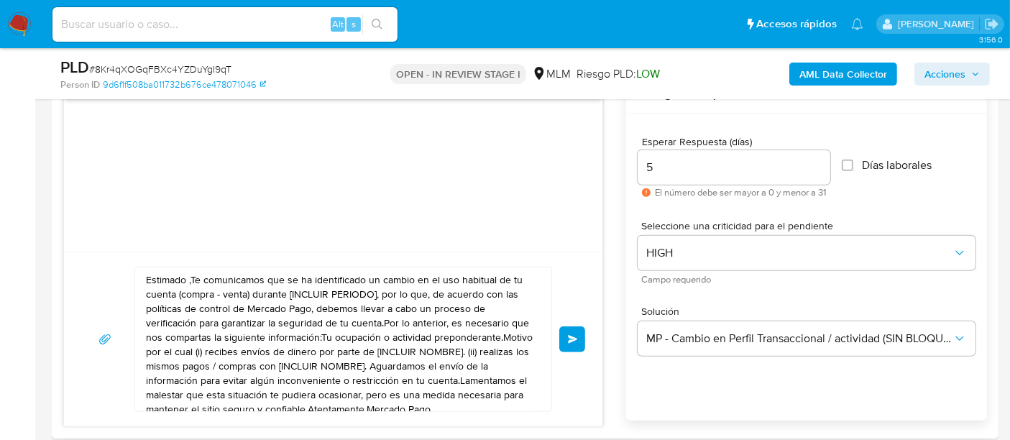
click at [365, 354] on textarea "Estimado ,Te comunicamos que se ha identificado un cambio en el uso habitual de…" at bounding box center [340, 339] width 388 height 144
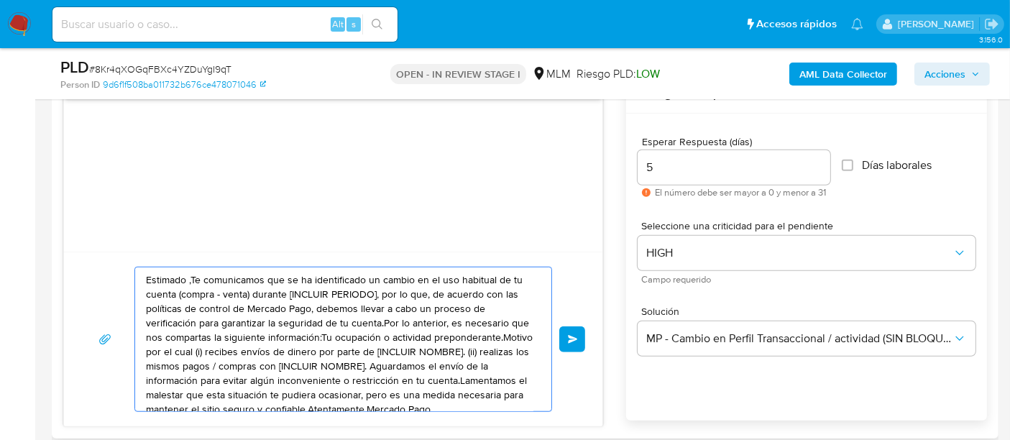
click at [365, 354] on textarea "Estimado ,Te comunicamos que se ha identificado un cambio en el uso habitual de…" at bounding box center [340, 339] width 388 height 144
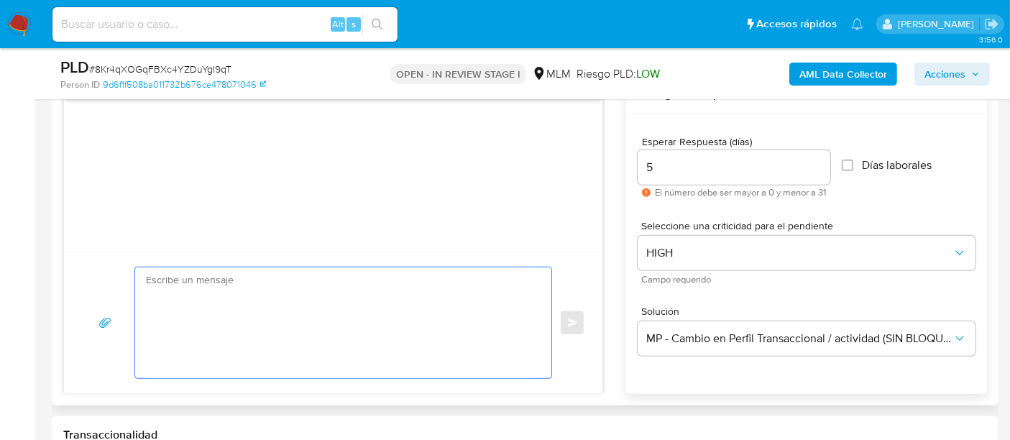
paste textarea "Estimada Adriana De acuerdo con las políticas de control de Mercado Pago, debem…"
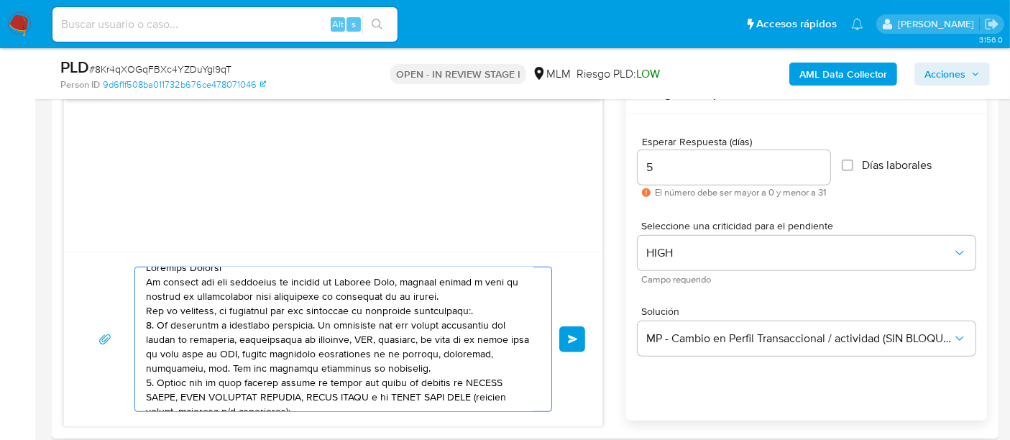
scroll to position [0, 0]
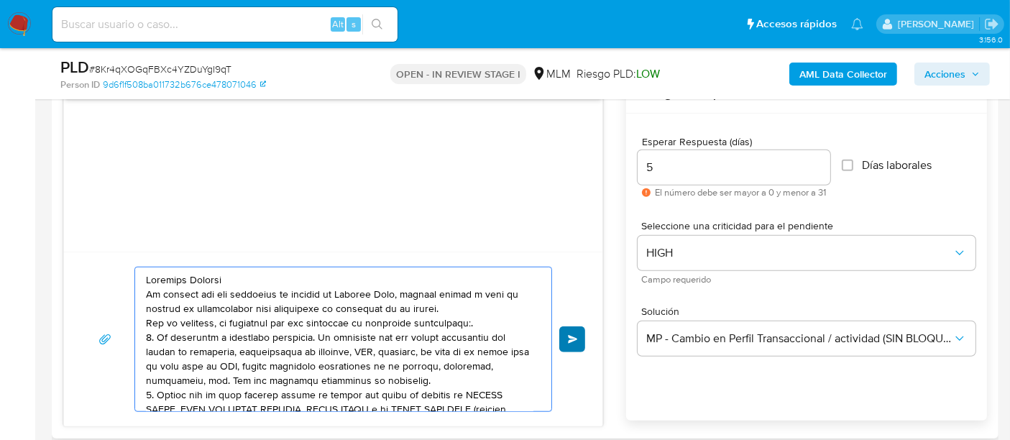
type textarea "Estimada Adriana De acuerdo con las políticas de control de Mercado Pago, debem…"
click at [567, 338] on button "Enviar" at bounding box center [572, 339] width 26 height 26
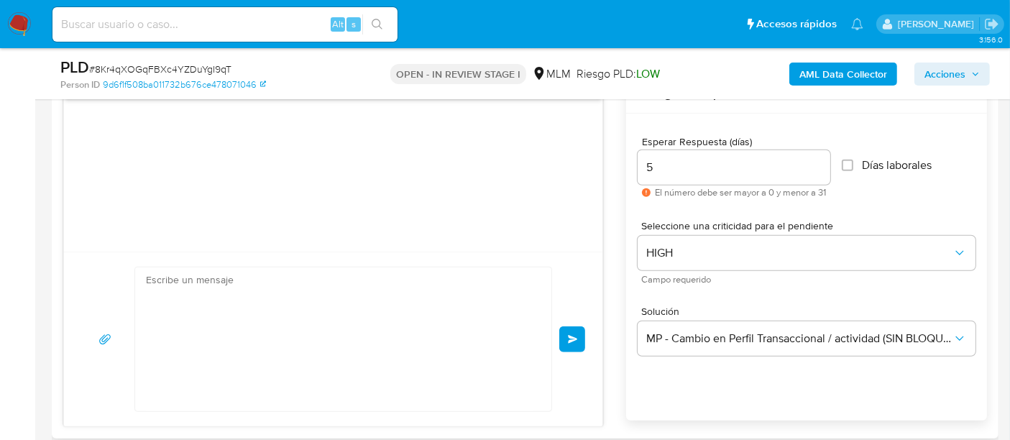
scroll to position [257, 0]
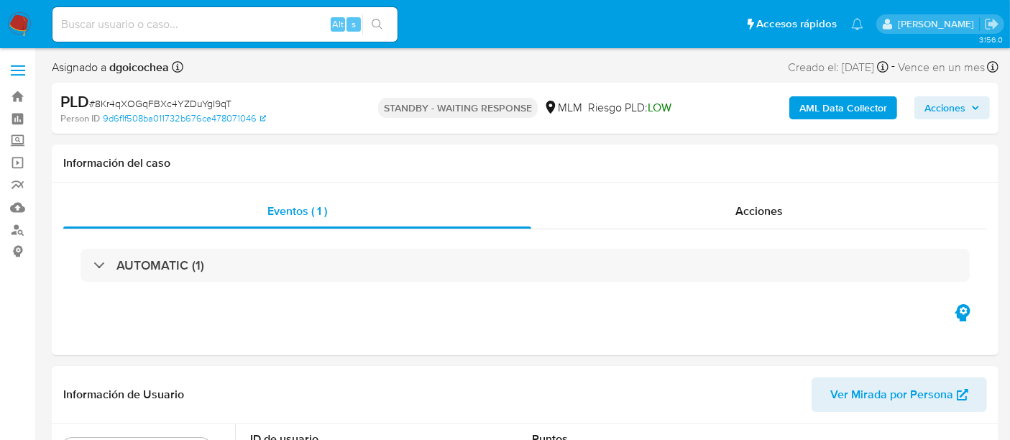
select select "10"
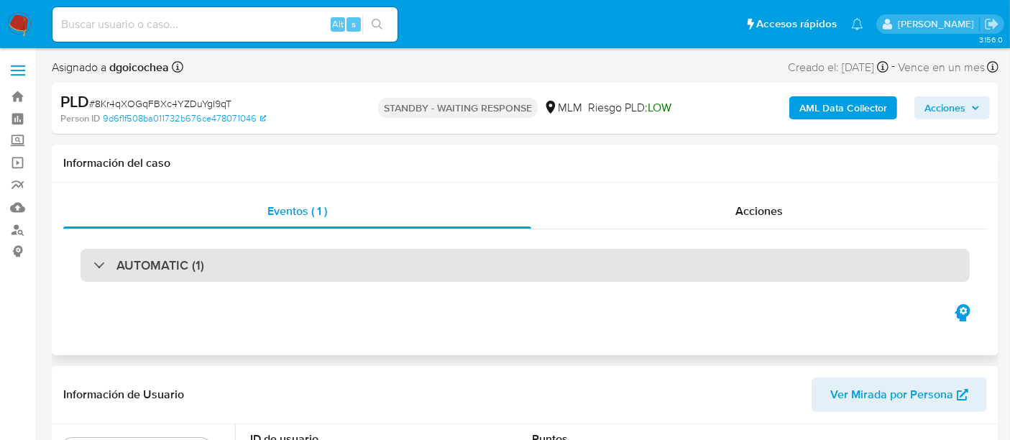
select select "10"
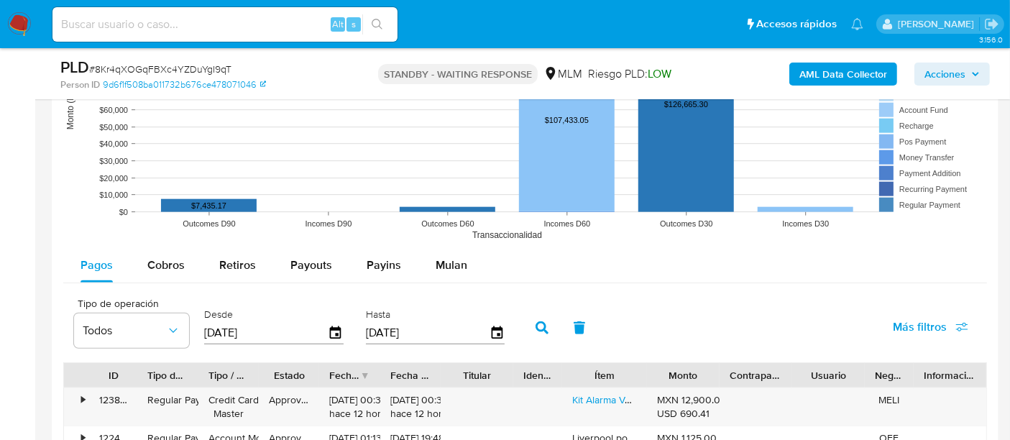
scroll to position [1438, 0]
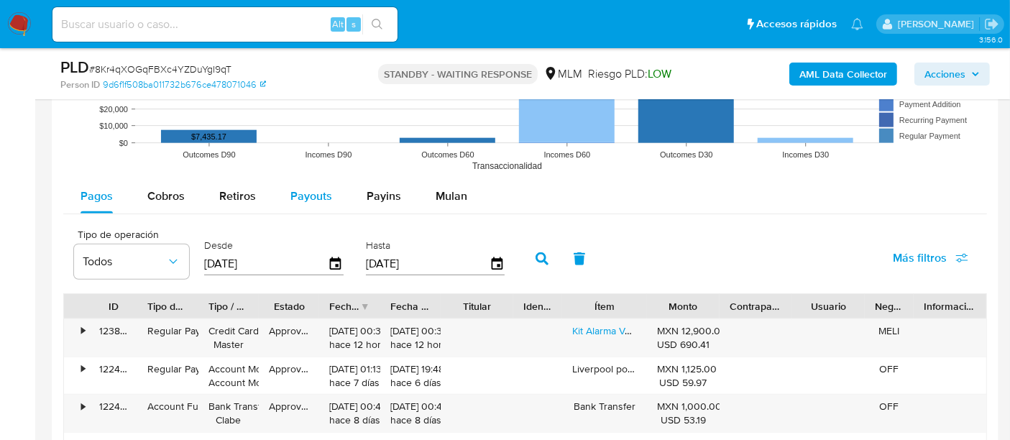
click at [296, 193] on span "Payouts" at bounding box center [311, 196] width 42 height 17
select select "10"
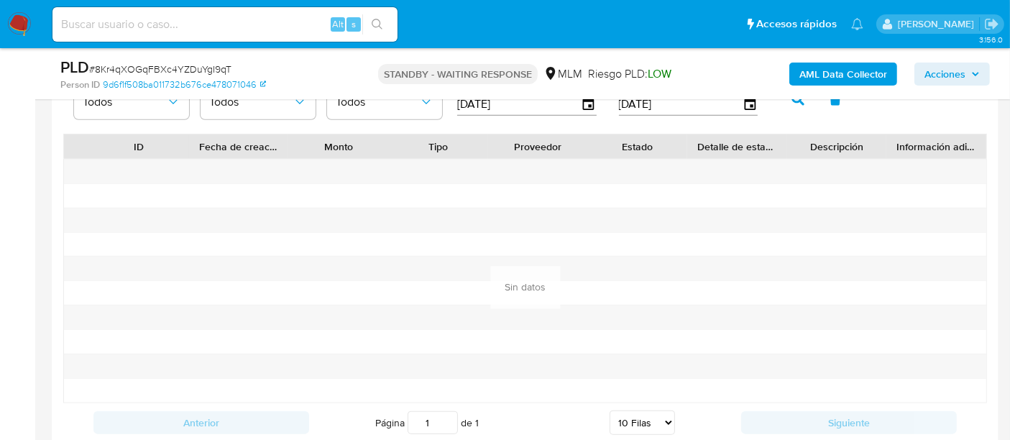
scroll to position [1518, 0]
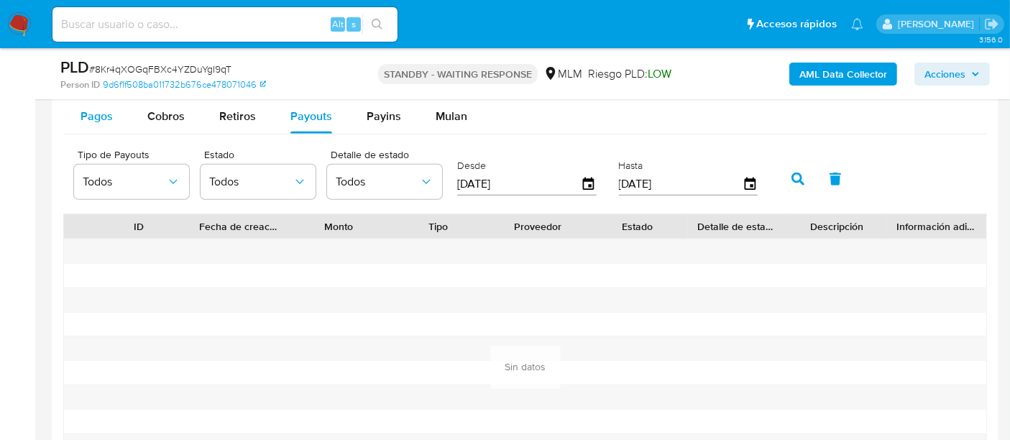
click at [93, 112] on span "Pagos" at bounding box center [97, 116] width 32 height 17
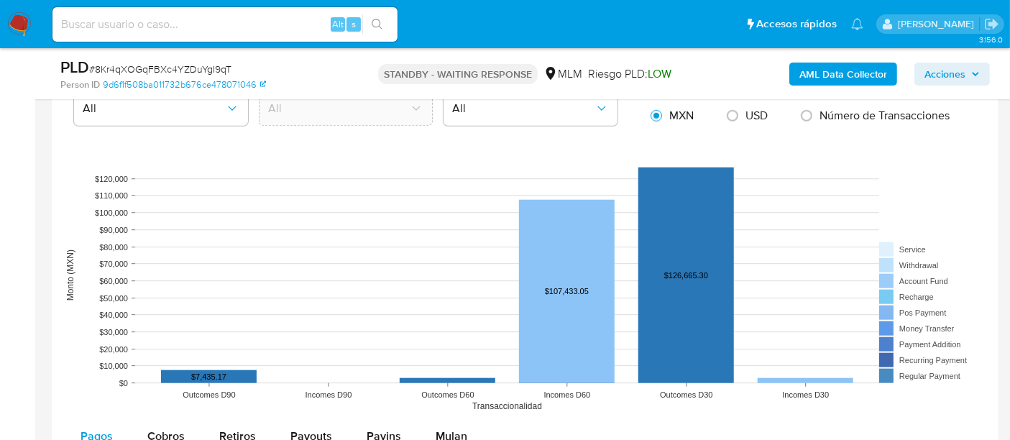
scroll to position [958, 0]
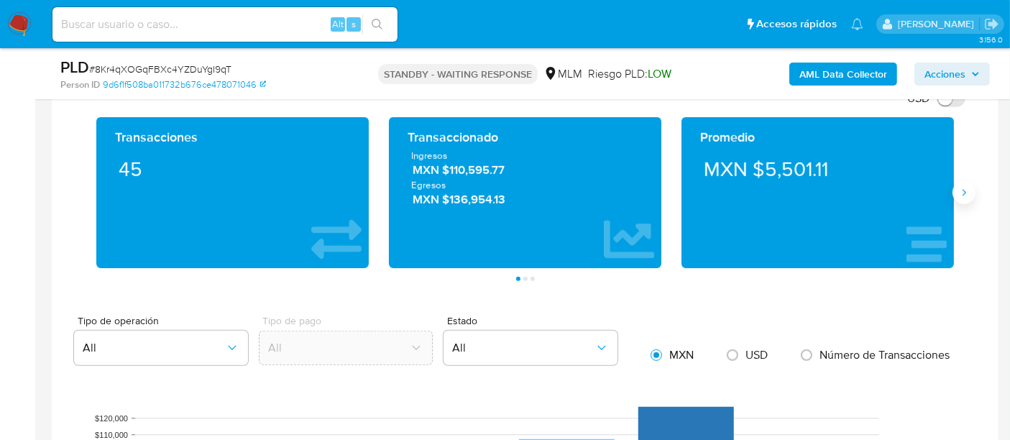
click at [963, 198] on button "Siguiente" at bounding box center [964, 192] width 23 height 23
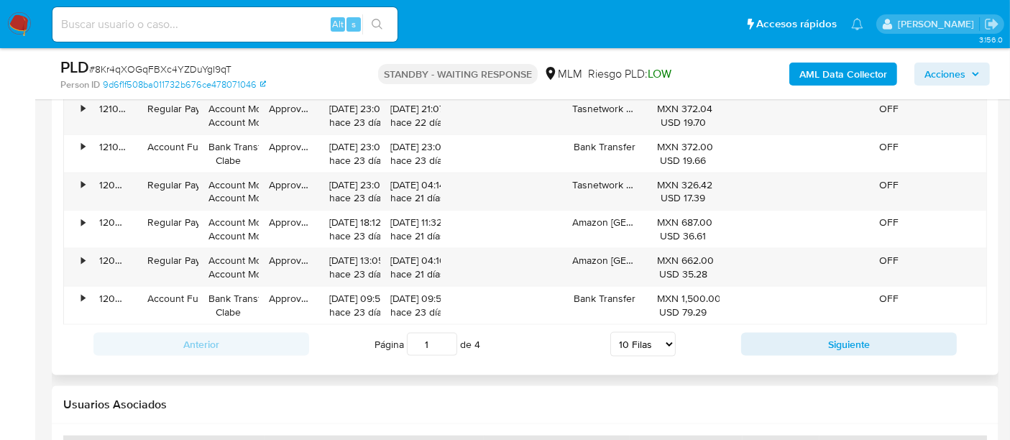
scroll to position [1837, 0]
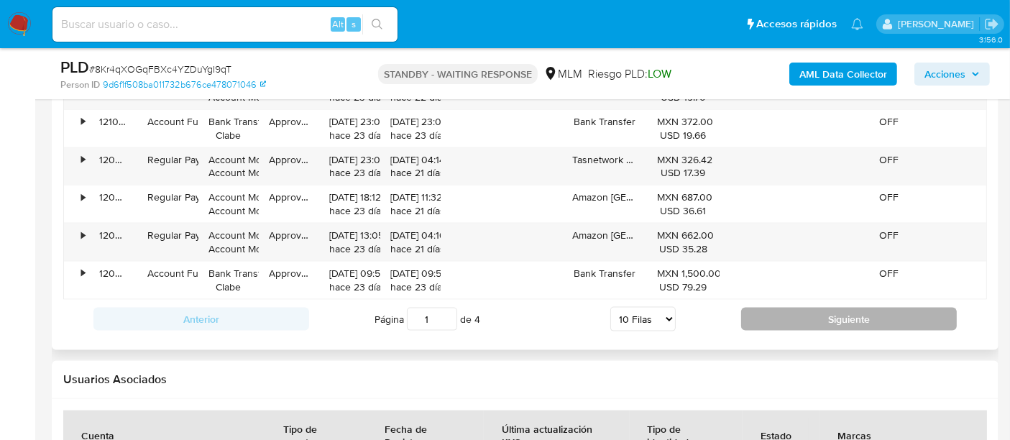
click at [809, 308] on button "Siguiente" at bounding box center [849, 319] width 216 height 23
type input "2"
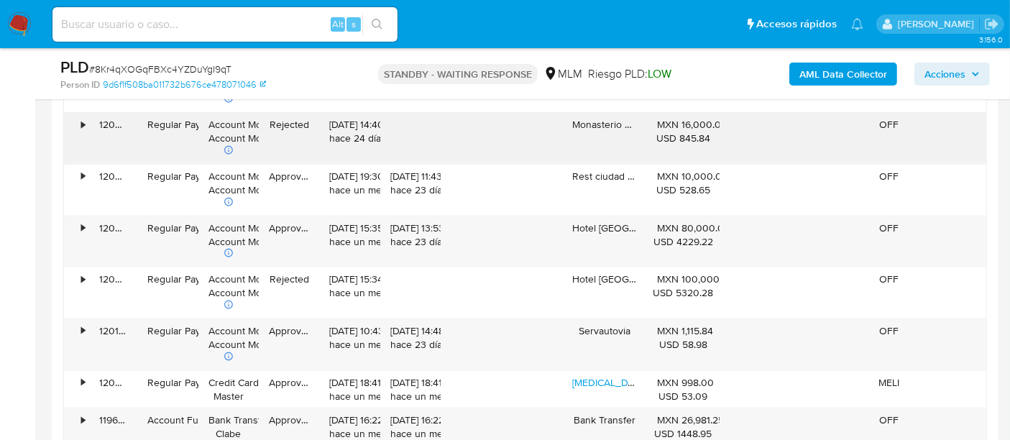
scroll to position [1757, 0]
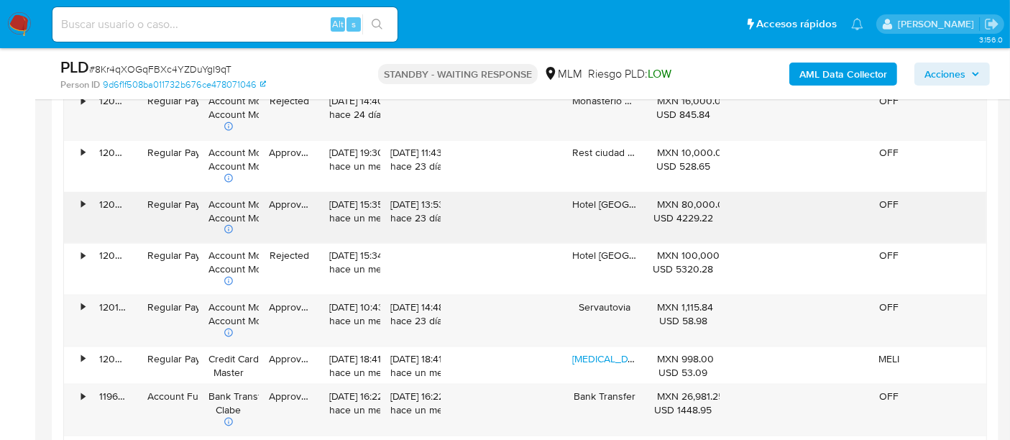
click at [83, 198] on div "•" at bounding box center [83, 205] width 4 height 14
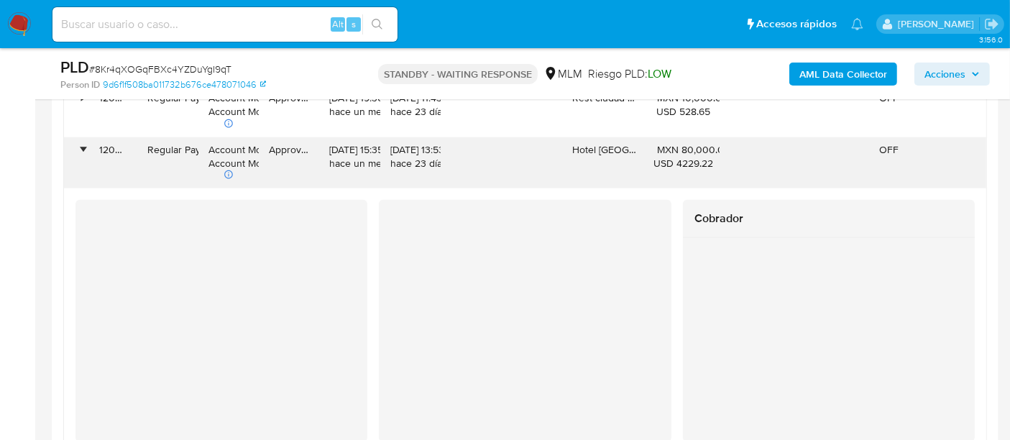
scroll to position [1837, 0]
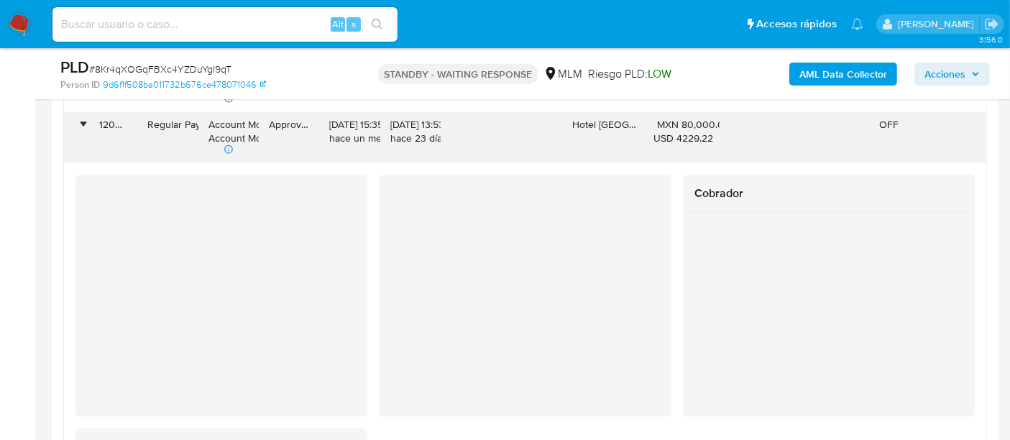
click at [78, 117] on div "•" at bounding box center [76, 138] width 25 height 51
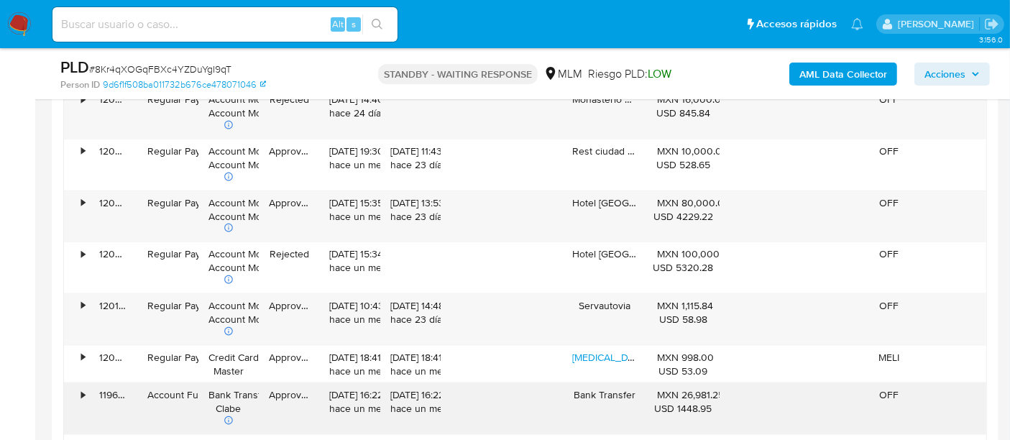
scroll to position [1677, 0]
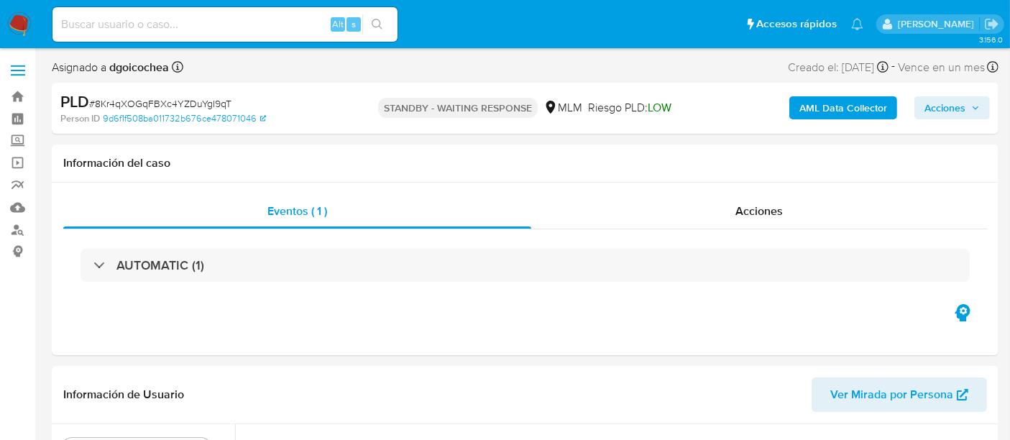
select select "10"
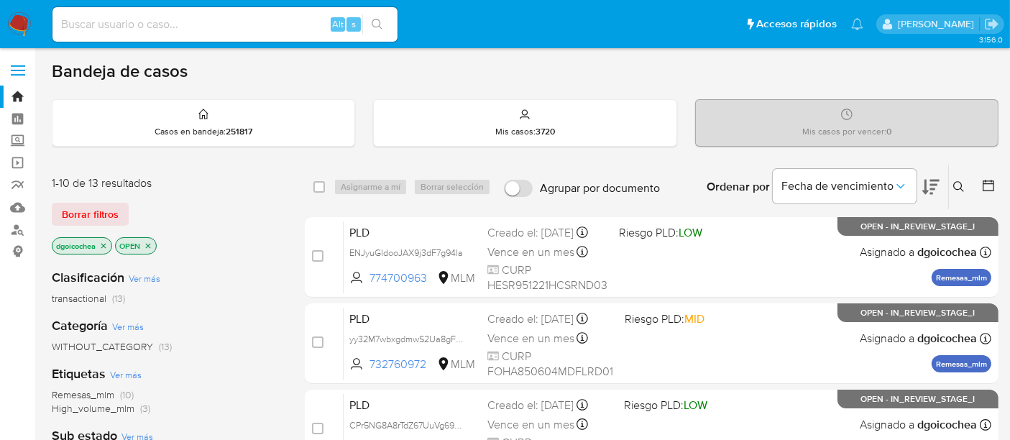
click at [958, 181] on icon at bounding box center [959, 187] width 12 height 12
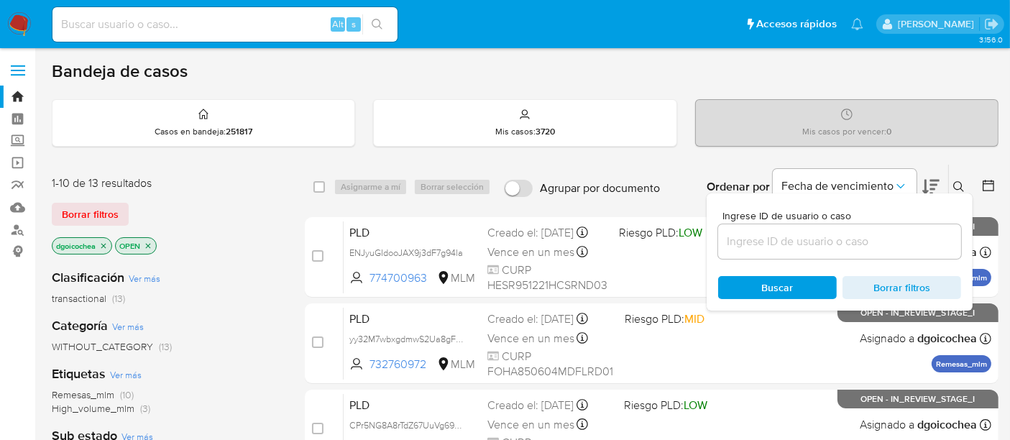
click at [816, 239] on input at bounding box center [839, 241] width 243 height 19
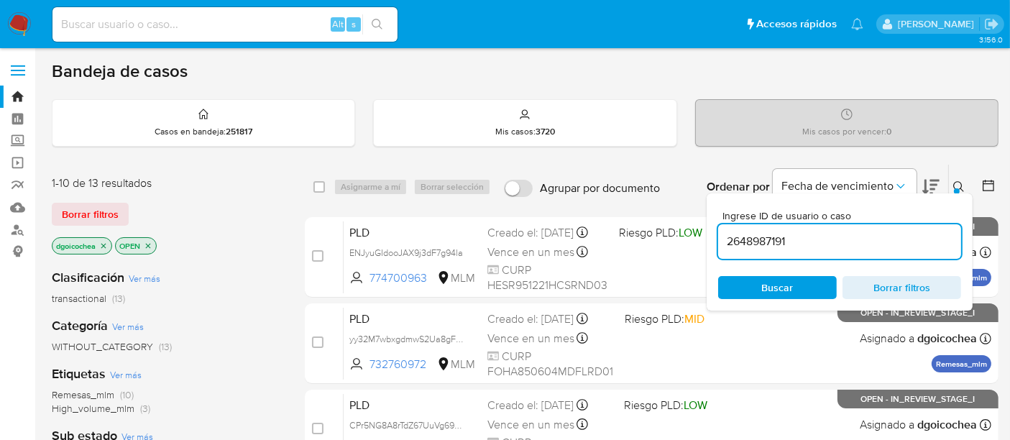
type input "2648987191"
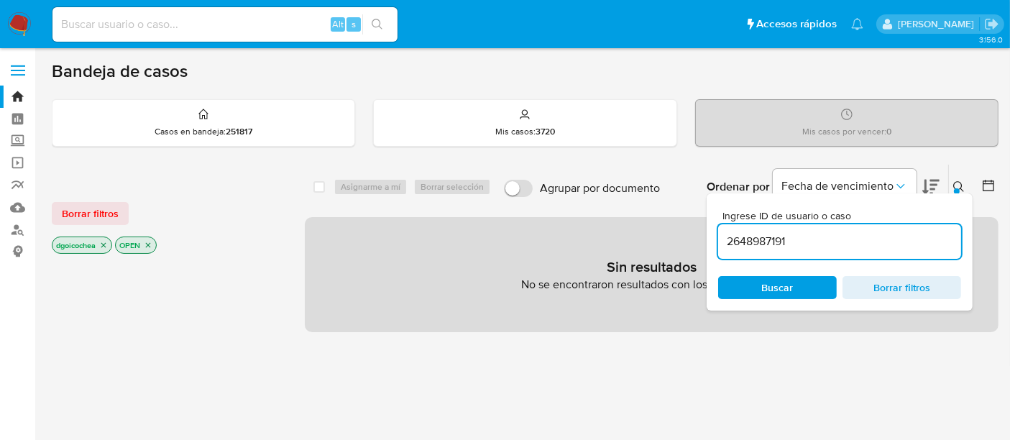
click at [816, 239] on input "2648987191" at bounding box center [839, 241] width 243 height 19
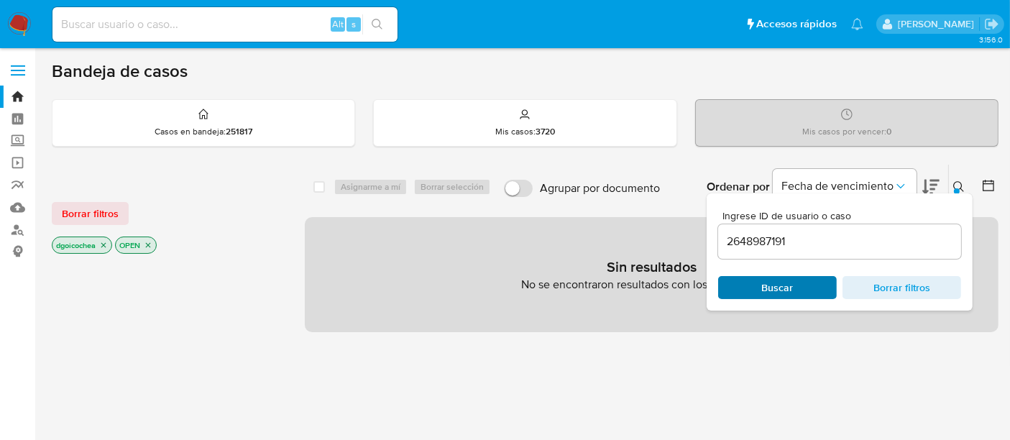
click at [783, 282] on span "Buscar" at bounding box center [778, 287] width 32 height 23
click at [116, 209] on span "Borrar filtros" at bounding box center [90, 213] width 57 height 20
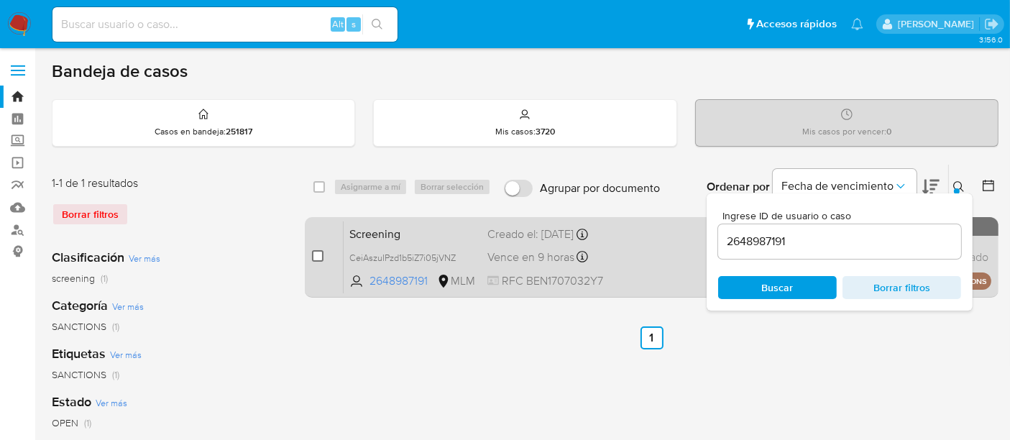
click at [312, 250] on input "checkbox" at bounding box center [318, 256] width 12 height 12
checkbox input "true"
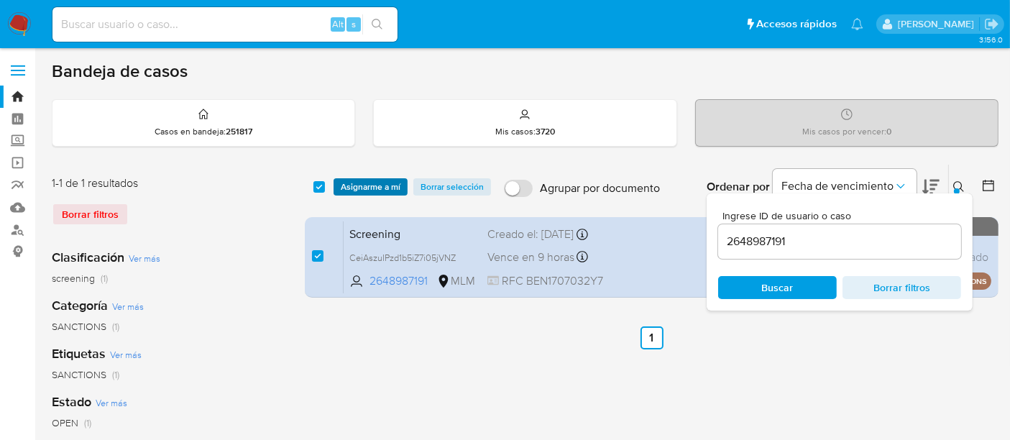
click at [375, 188] on span "Asignarme a mí" at bounding box center [371, 187] width 60 height 14
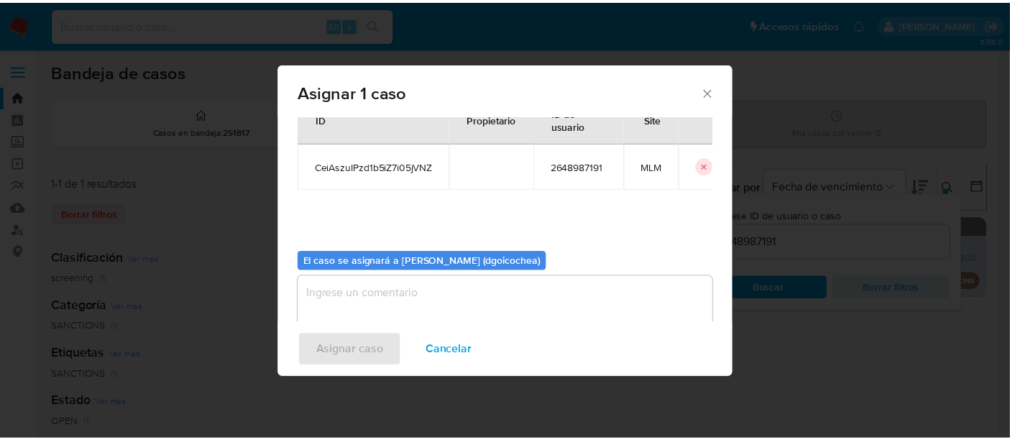
scroll to position [73, 0]
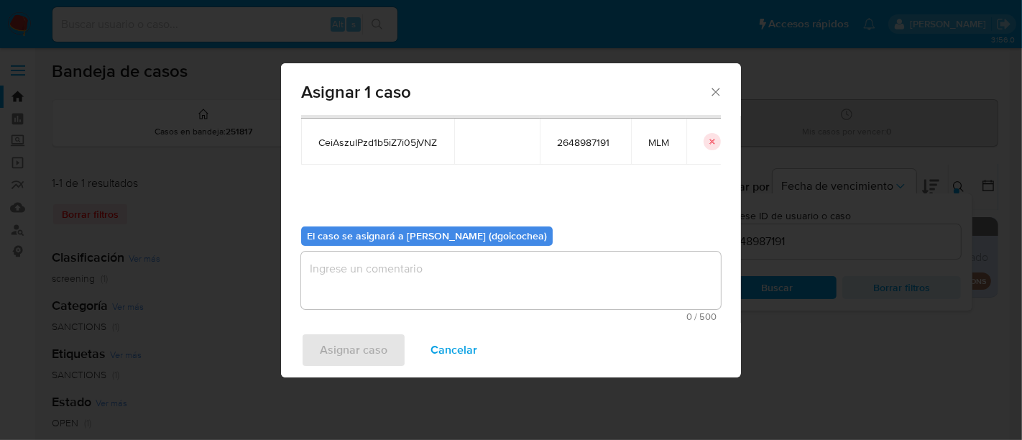
click at [411, 281] on textarea "assign-modal" at bounding box center [511, 281] width 420 height 58
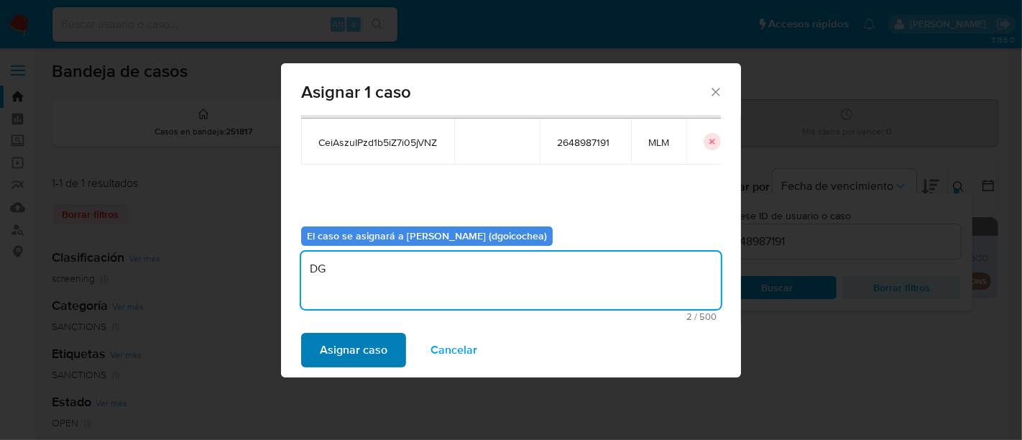
type textarea "DG"
click at [344, 359] on span "Asignar caso" at bounding box center [354, 350] width 68 height 32
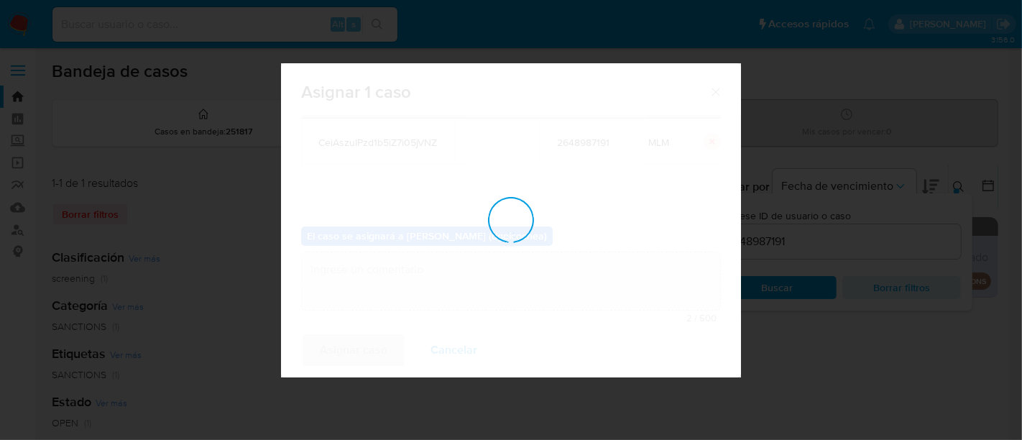
checkbox input "false"
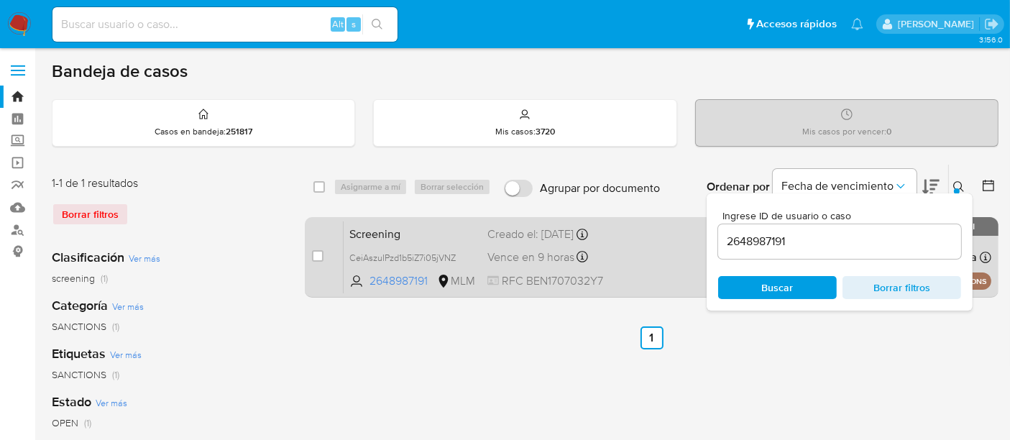
click at [372, 234] on span "Screening" at bounding box center [412, 233] width 127 height 19
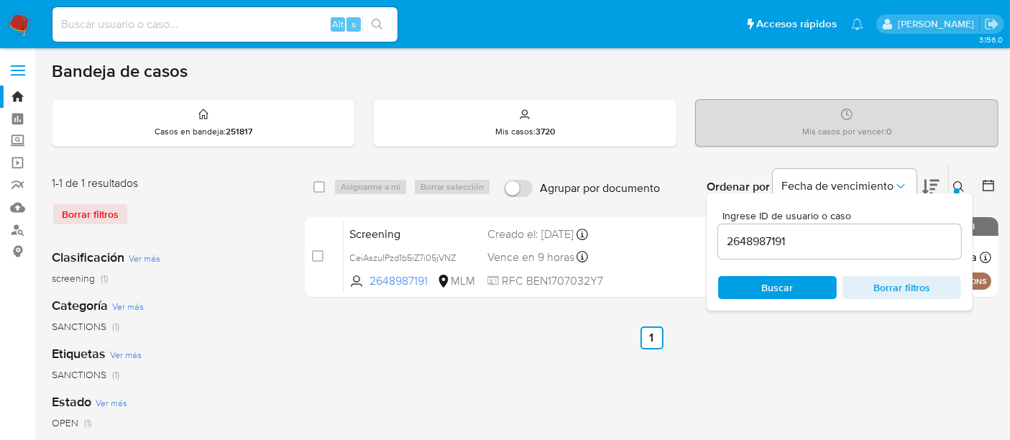
click at [18, 14] on img at bounding box center [19, 24] width 24 height 24
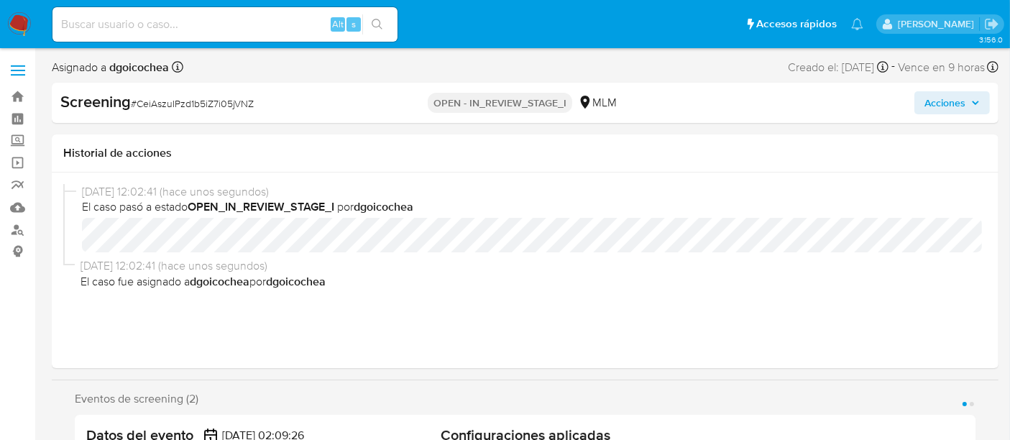
select select "10"
click at [940, 100] on span "Acciones" at bounding box center [945, 102] width 41 height 23
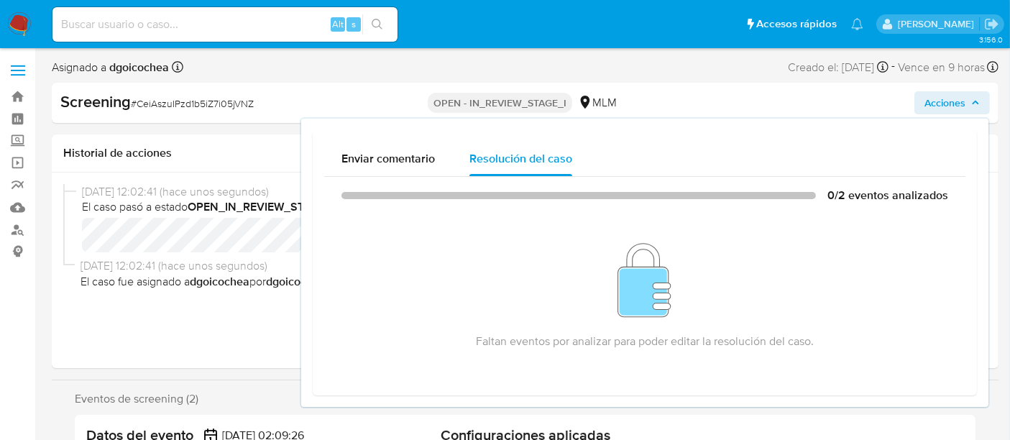
click at [160, 309] on div "27/08/2025 12:02:41 (hace unos segundos) El caso pasó a estado OPEN_IN_REVIEW_S…" at bounding box center [525, 270] width 924 height 173
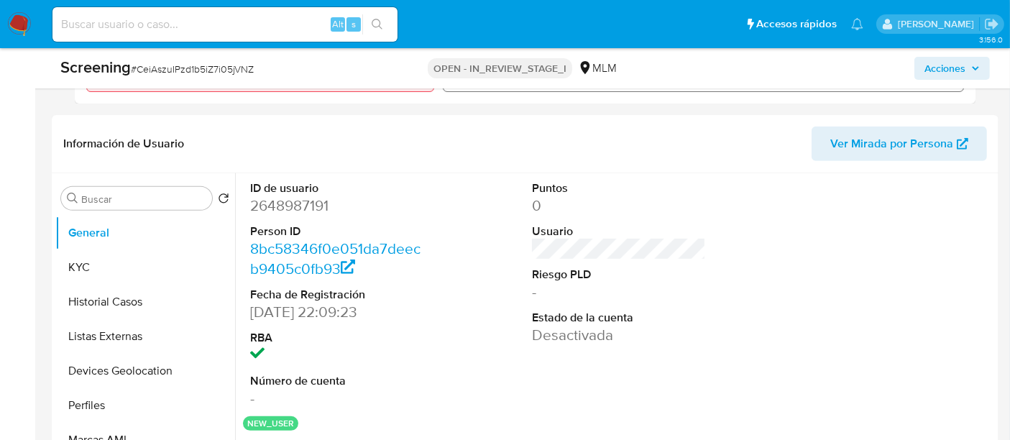
scroll to position [638, 0]
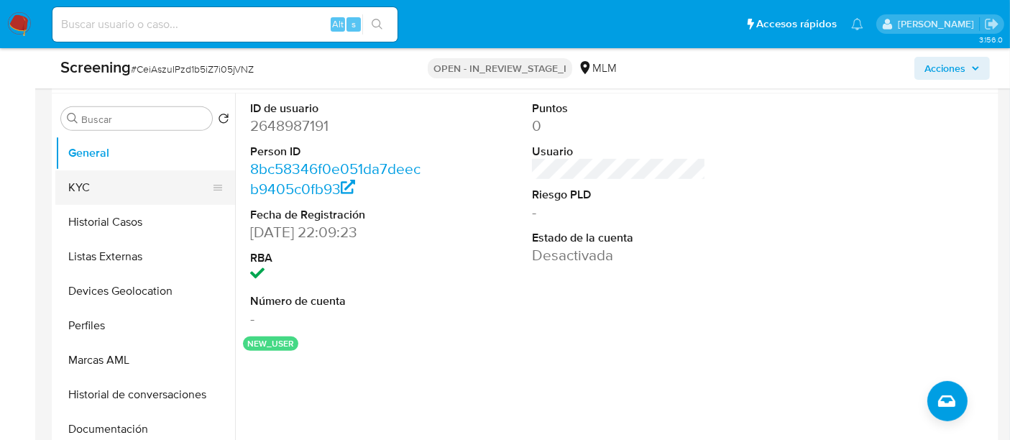
click at [145, 180] on button "KYC" at bounding box center [139, 187] width 168 height 35
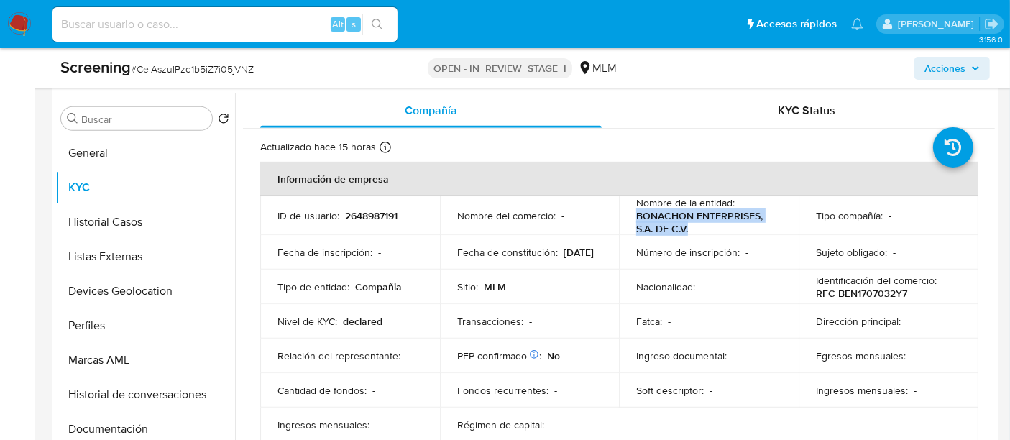
drag, startPoint x: 633, startPoint y: 211, endPoint x: 694, endPoint y: 226, distance: 62.3
click at [694, 226] on p "BONACHON ENTERPRISES, S.A. DE C.V." at bounding box center [705, 222] width 139 height 26
copy p "BONACHON ENTERPRISES, S.A. DE C.V."
click at [674, 246] on p "Número de inscripción :" at bounding box center [688, 252] width 104 height 13
drag, startPoint x: 701, startPoint y: 224, endPoint x: 631, endPoint y: 212, distance: 71.5
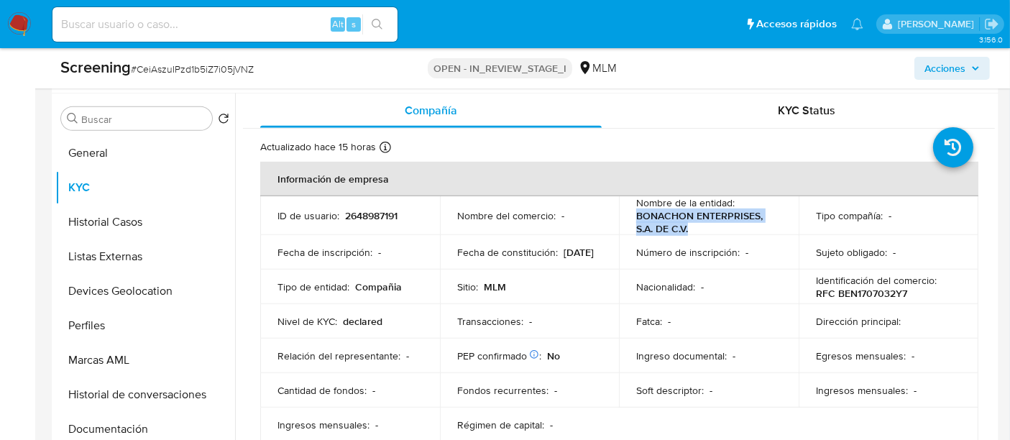
click at [631, 212] on td "Nombre de la entidad : BONACHON ENTERPRISES, S.A. DE C.V." at bounding box center [709, 215] width 180 height 39
copy p "BONACHON ENTERPRISES, S.A. DE C.V."
click at [856, 296] on p "RFC BEN1707032Y7" at bounding box center [861, 293] width 91 height 13
copy p "BEN1707032Y7"
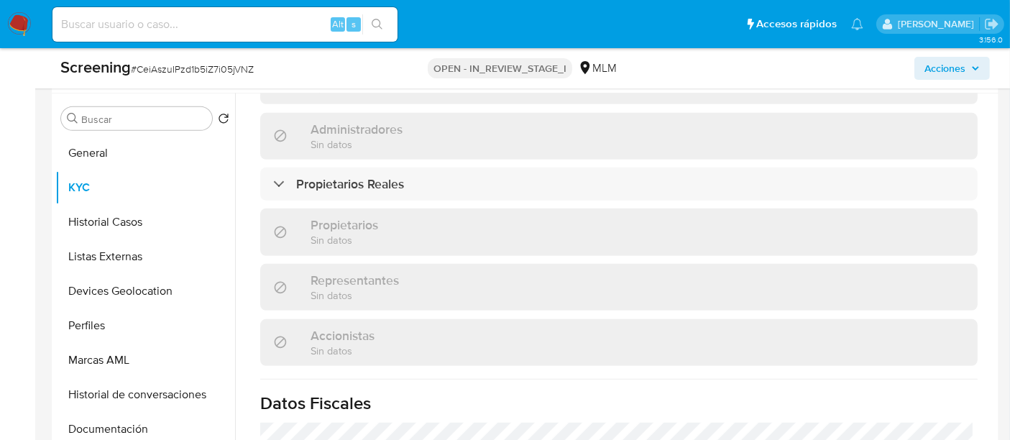
scroll to position [799, 0]
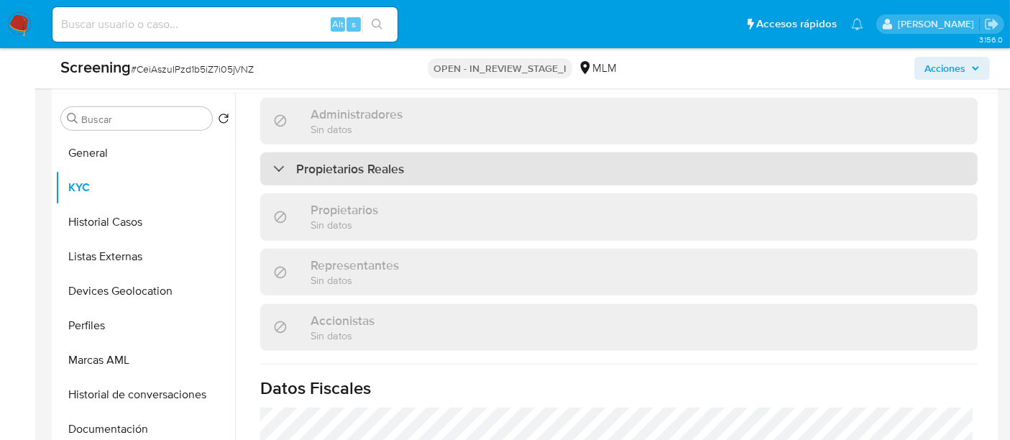
click at [403, 163] on h3 "Propietarios Reales" at bounding box center [350, 169] width 108 height 16
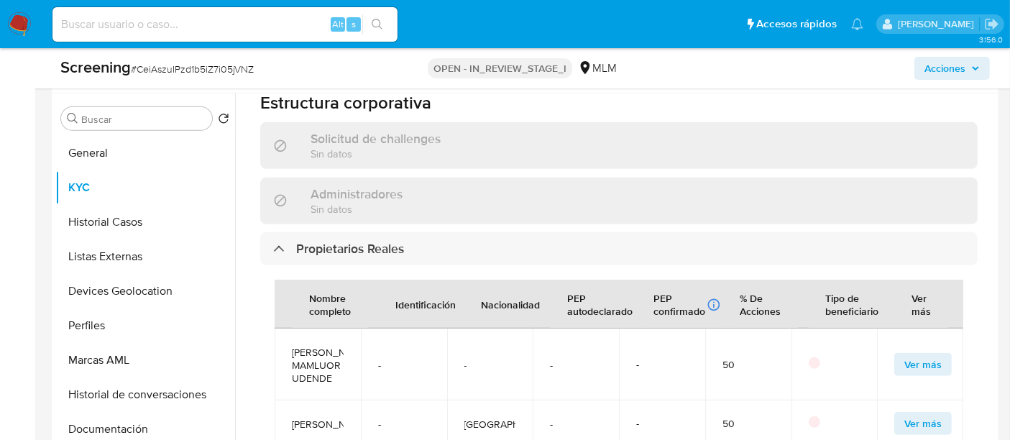
scroll to position [38, 0]
click at [313, 346] on span "DANIEL GEMANEN MAMLUOR UDENDE" at bounding box center [318, 365] width 52 height 39
copy span "DANIEL GEMANEN MAMLUOR UDENDE"
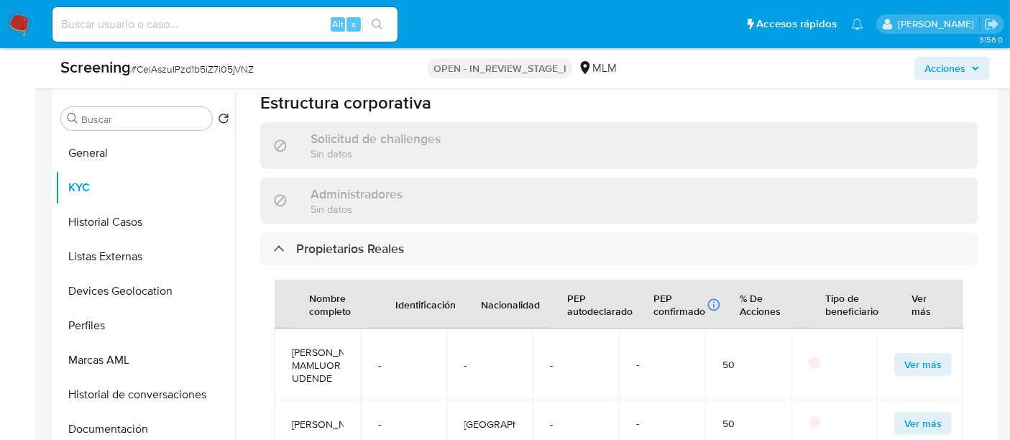
click at [296, 418] on span "ANA KAREN MARQUEZ SILVA" at bounding box center [318, 424] width 52 height 13
click at [297, 418] on span "ANA KAREN MARQUEZ SILVA" at bounding box center [318, 424] width 52 height 13
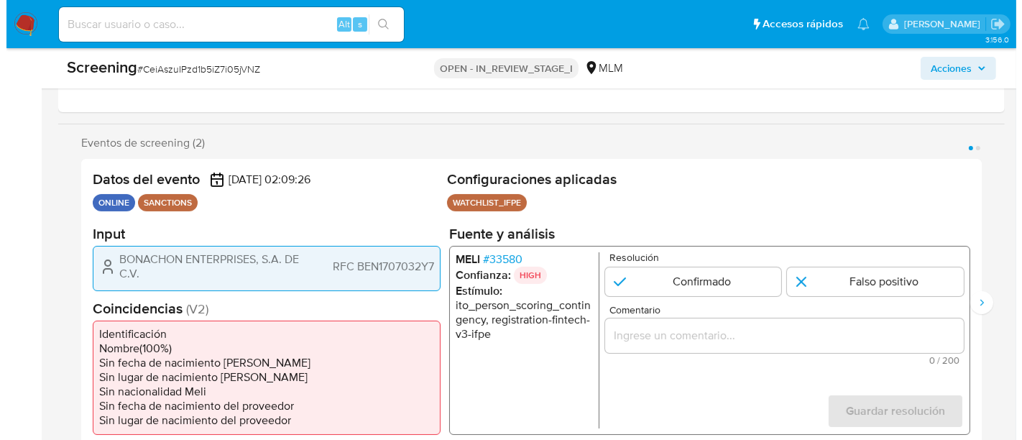
scroll to position [239, 0]
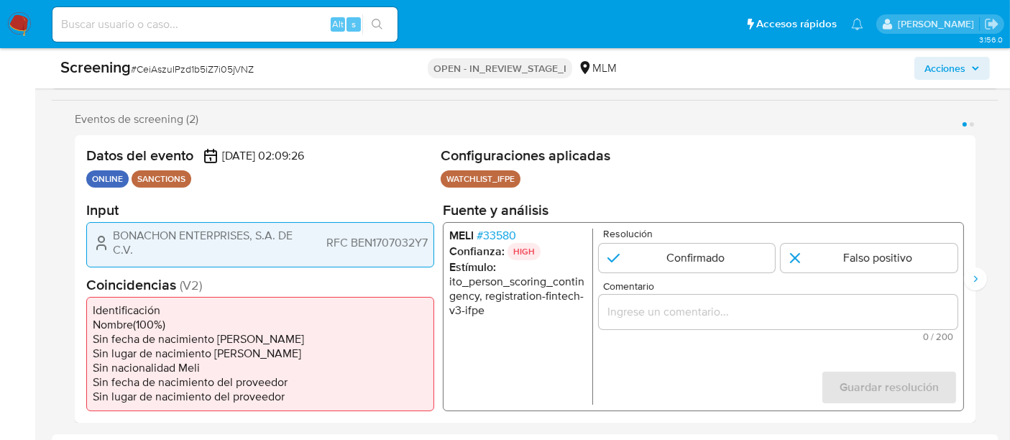
click at [510, 242] on span "# 33580" at bounding box center [497, 235] width 40 height 14
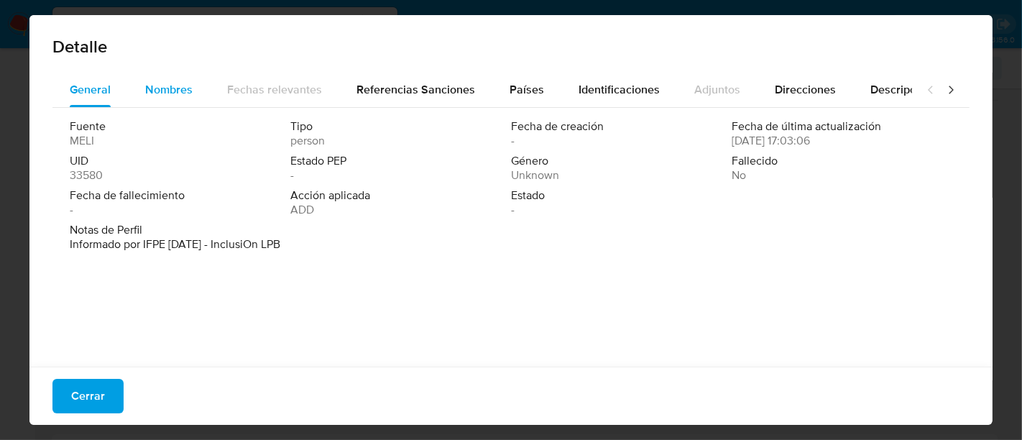
click at [174, 83] on span "Nombres" at bounding box center [168, 89] width 47 height 17
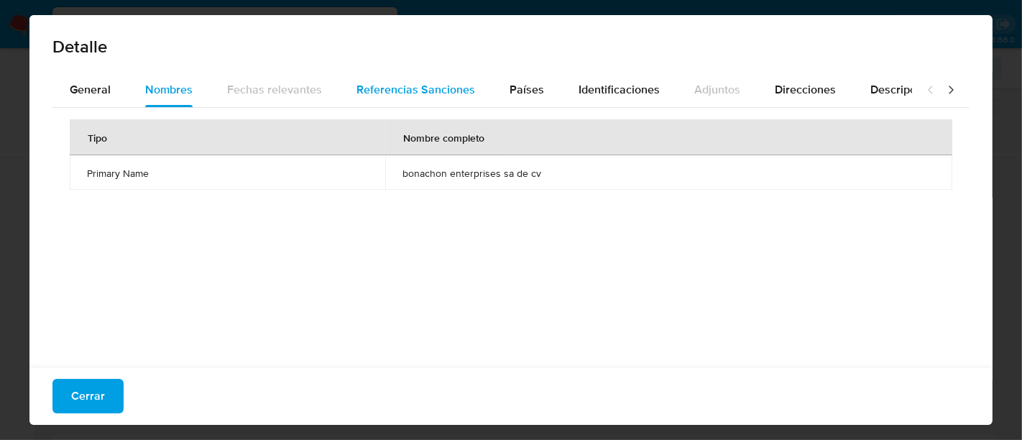
click at [398, 83] on span "Referencias Sanciones" at bounding box center [416, 89] width 119 height 17
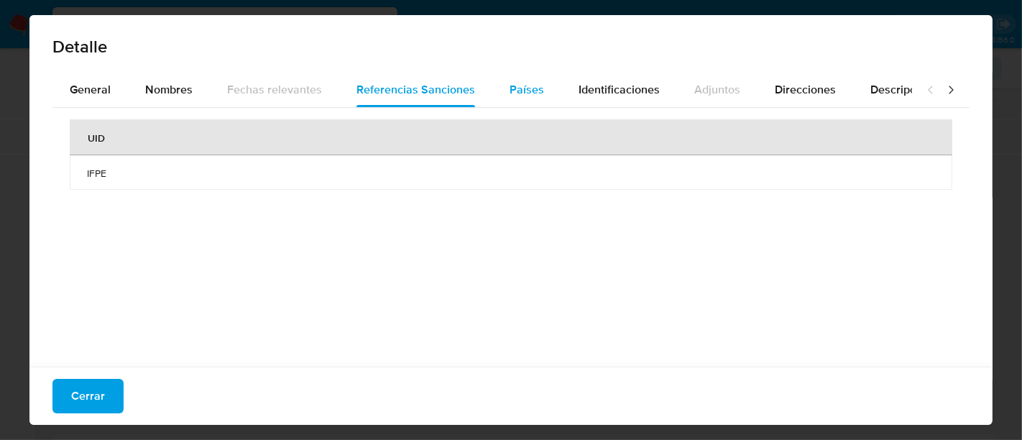
click at [530, 96] on span "Países" at bounding box center [527, 89] width 35 height 17
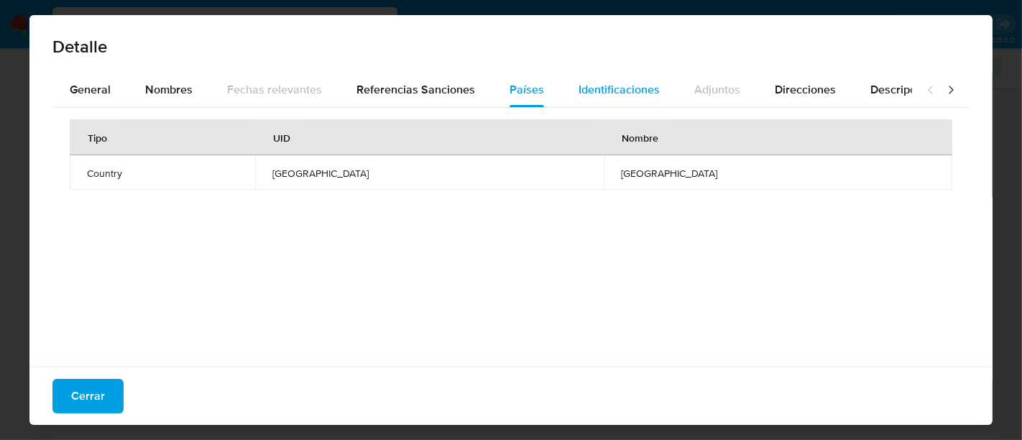
click at [602, 86] on span "Identificaciones" at bounding box center [619, 89] width 81 height 17
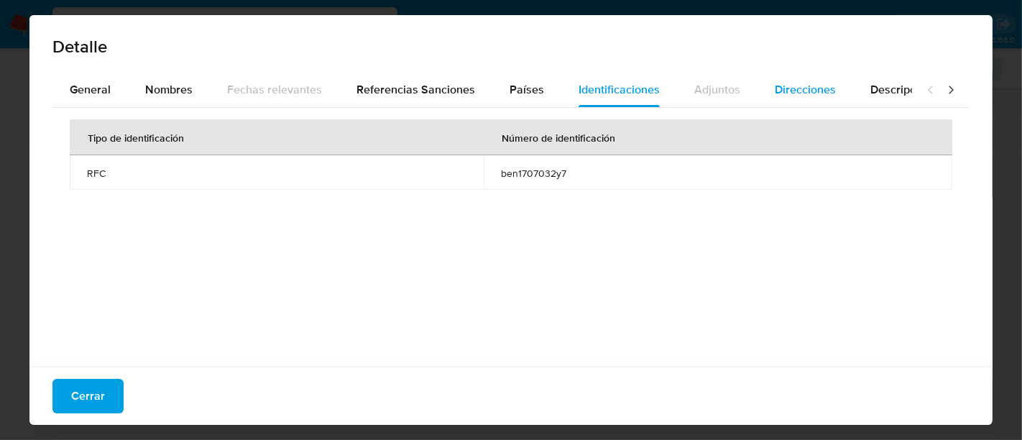
click at [815, 83] on span "Direcciones" at bounding box center [805, 89] width 61 height 17
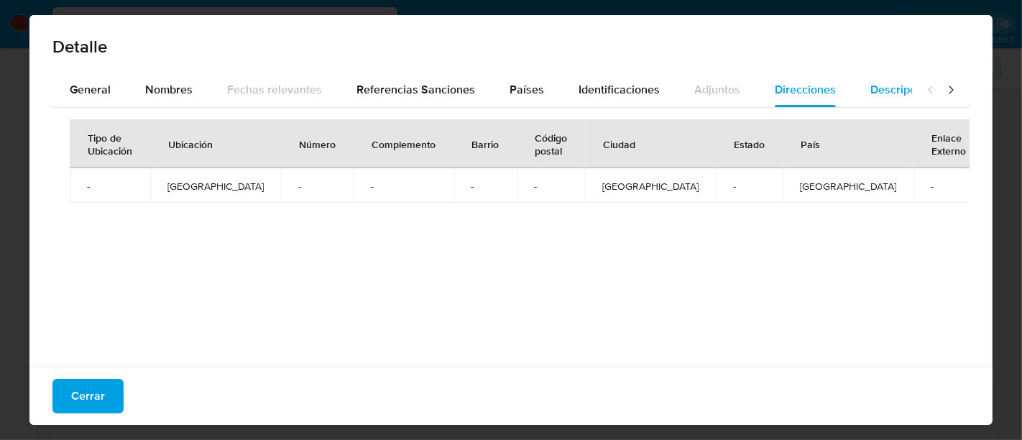
click at [876, 91] on span "Descripciones" at bounding box center [907, 89] width 73 height 17
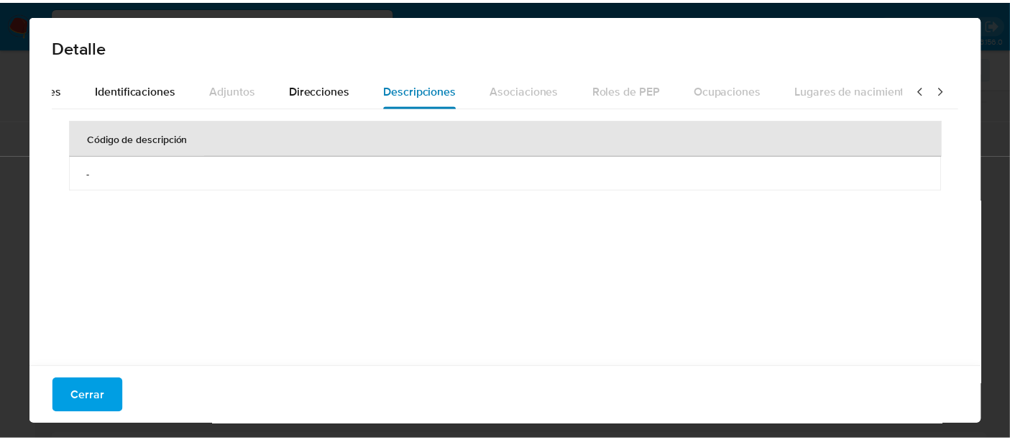
scroll to position [0, 509]
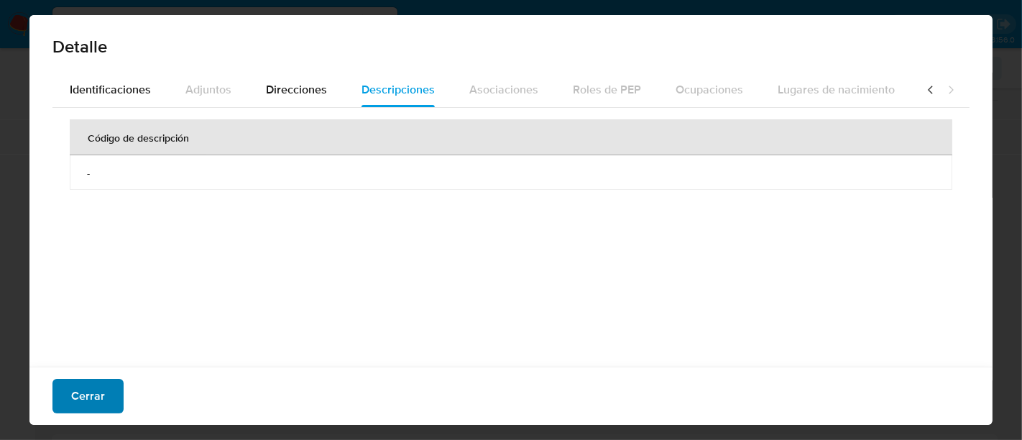
click at [65, 386] on button "Cerrar" at bounding box center [87, 396] width 71 height 35
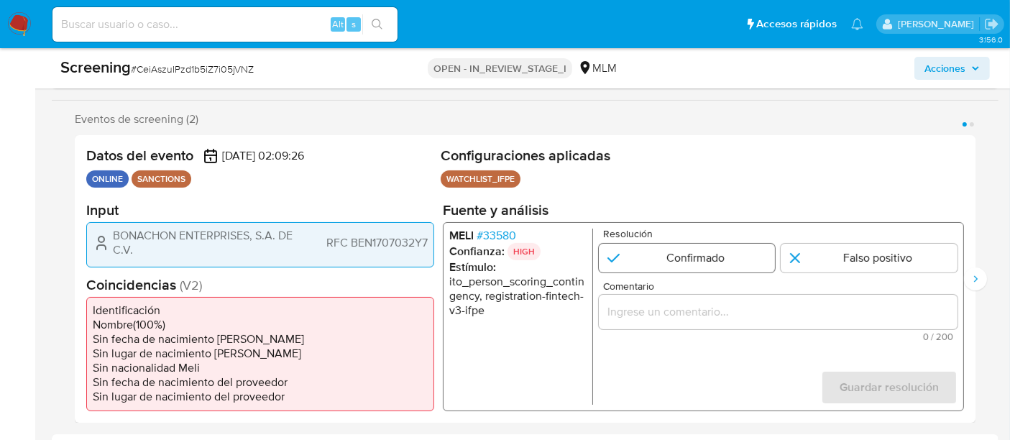
click at [663, 257] on input "1 de 2" at bounding box center [687, 257] width 177 height 29
radio input "true"
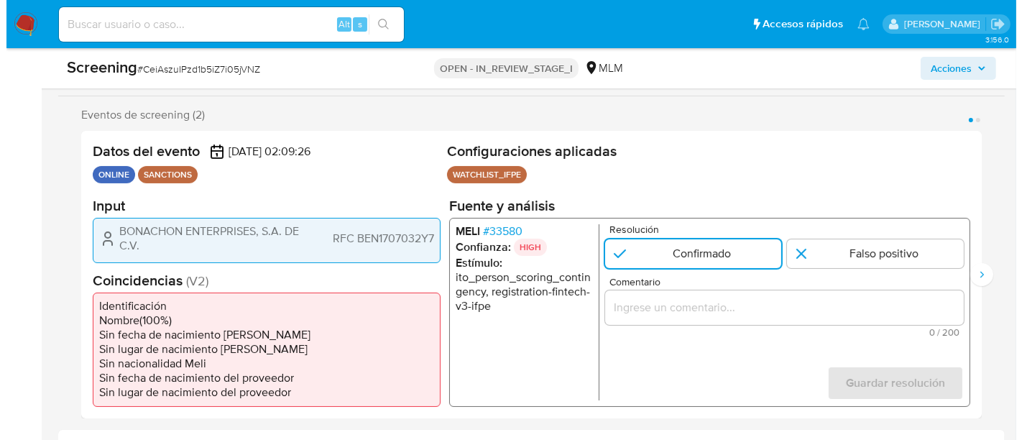
scroll to position [160, 0]
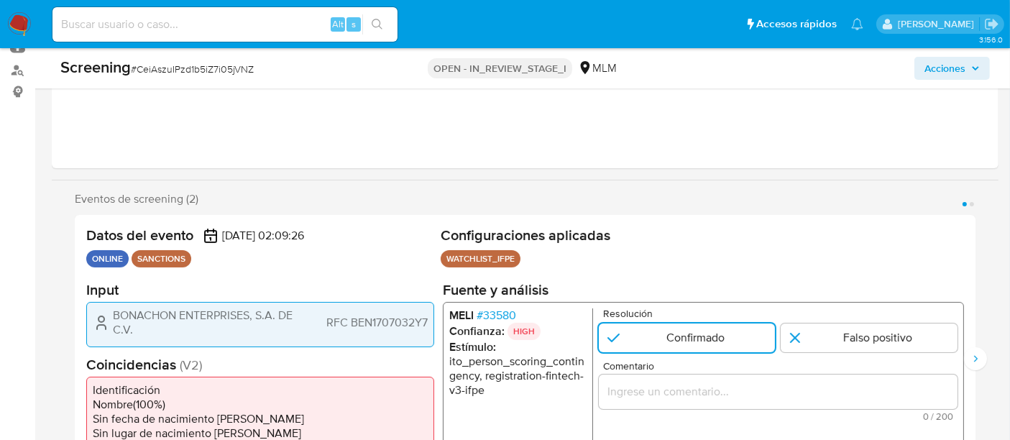
click at [505, 311] on span "# 33580" at bounding box center [497, 315] width 40 height 14
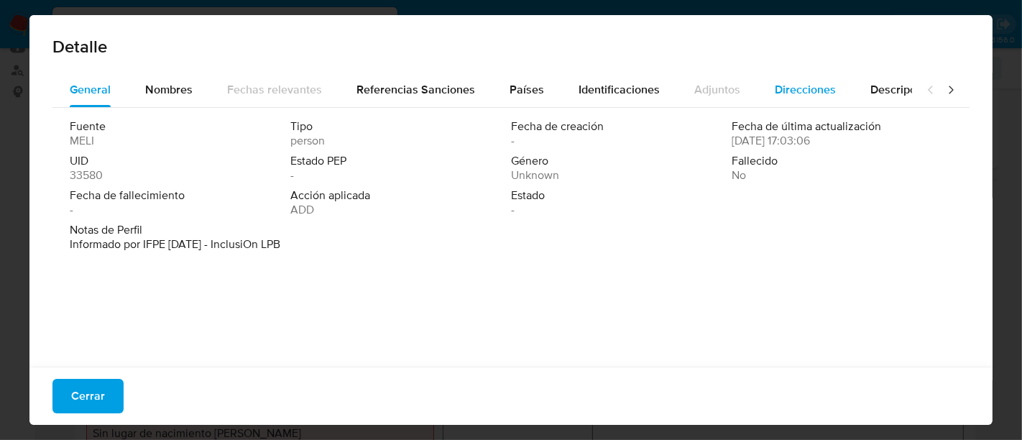
click at [804, 86] on span "Direcciones" at bounding box center [805, 89] width 61 height 17
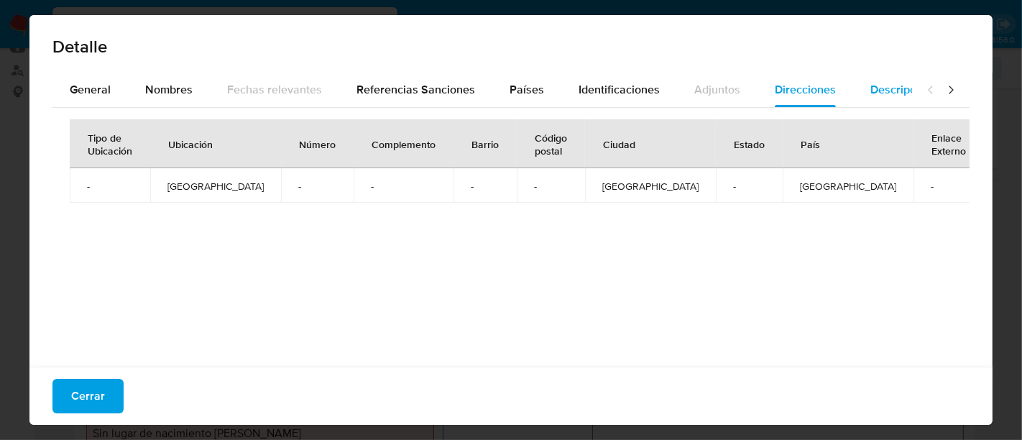
click at [879, 88] on span "Descripciones" at bounding box center [907, 89] width 73 height 17
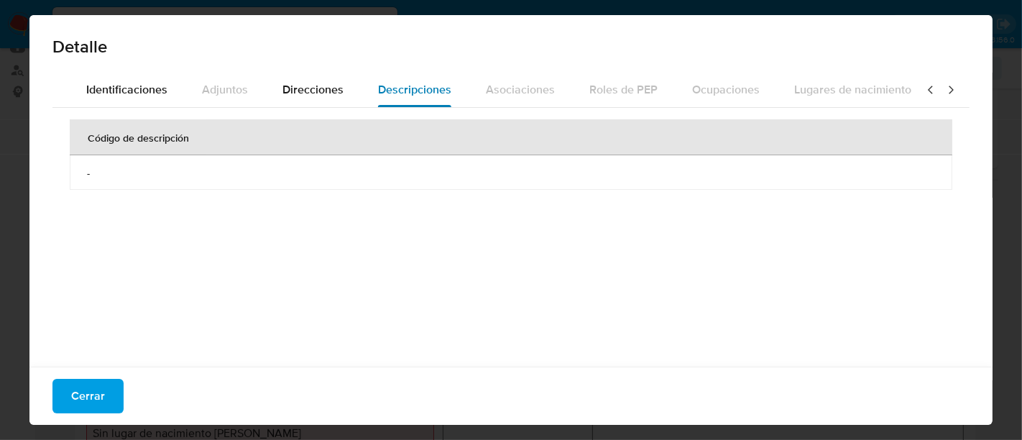
scroll to position [0, 509]
click at [288, 83] on span "Direcciones" at bounding box center [296, 89] width 61 height 17
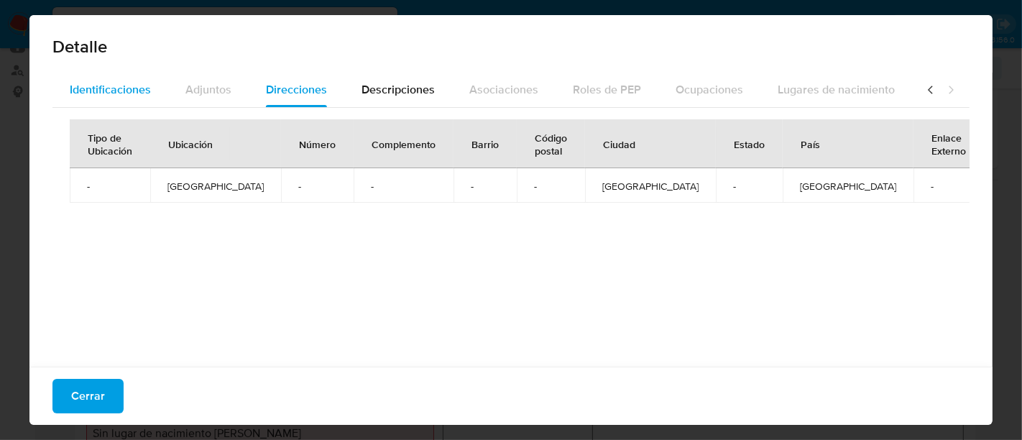
click at [120, 93] on span "Identificaciones" at bounding box center [110, 89] width 81 height 17
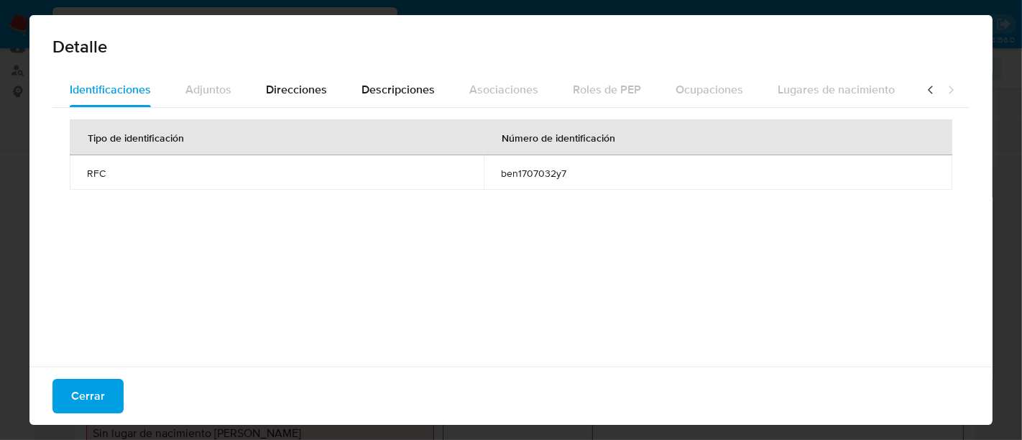
click at [924, 91] on icon at bounding box center [931, 90] width 14 height 14
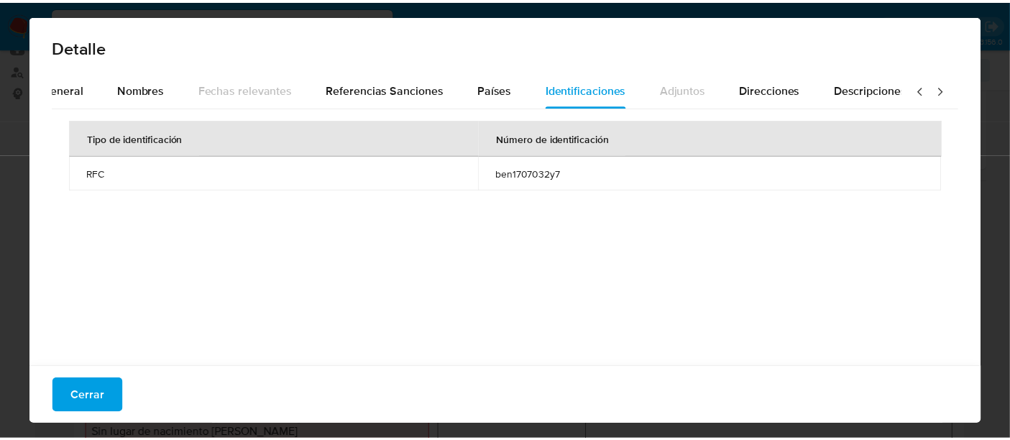
scroll to position [0, 0]
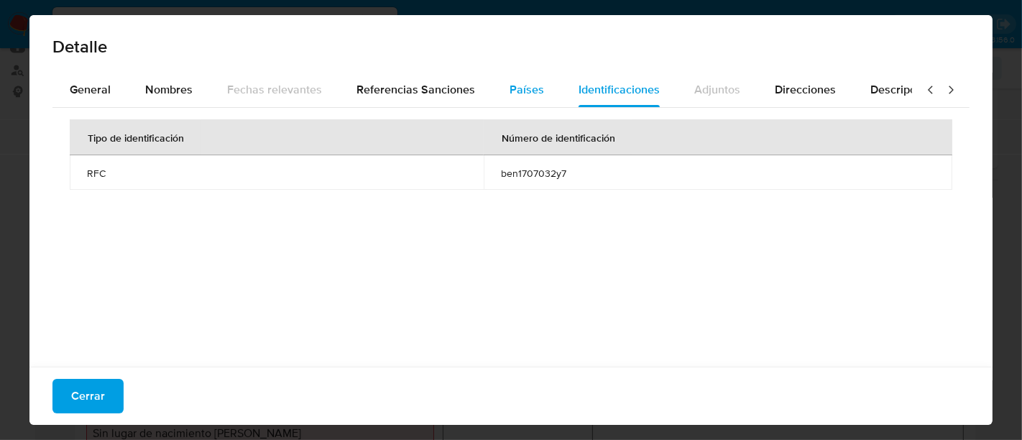
click at [530, 91] on span "Países" at bounding box center [527, 89] width 35 height 17
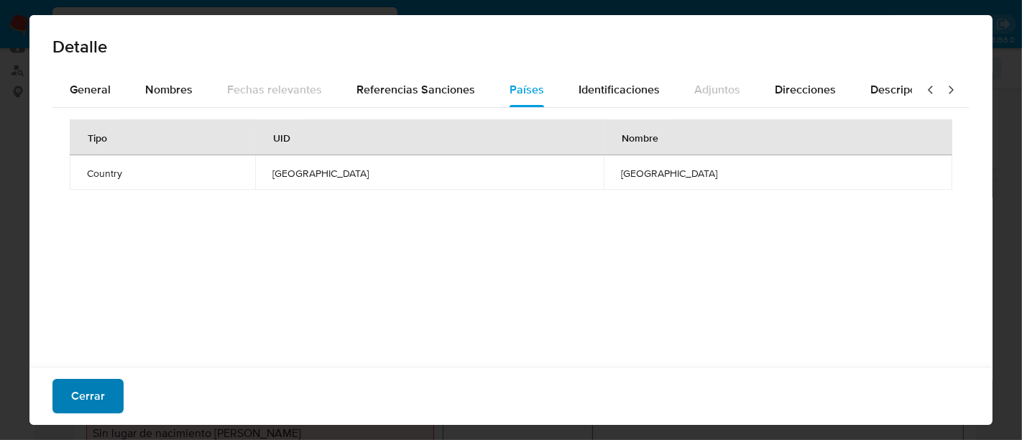
click at [90, 397] on span "Cerrar" at bounding box center [88, 396] width 34 height 32
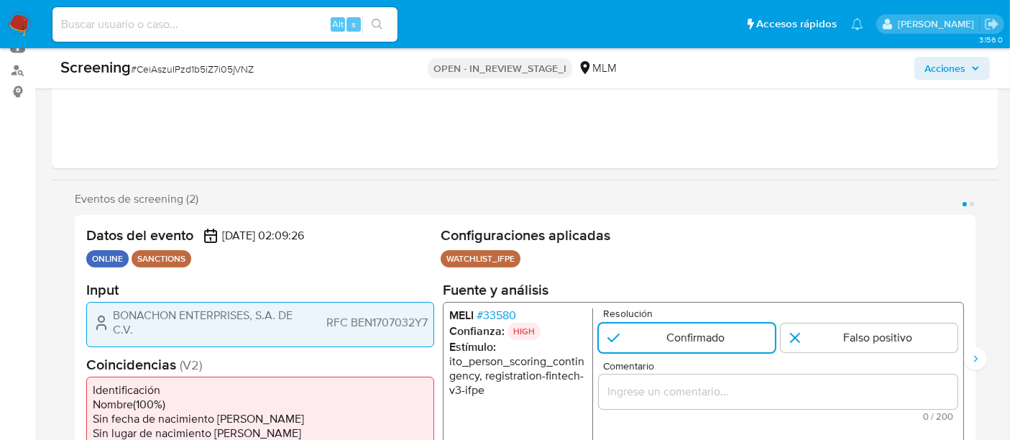
click at [696, 390] on input "Comentario" at bounding box center [778, 391] width 359 height 19
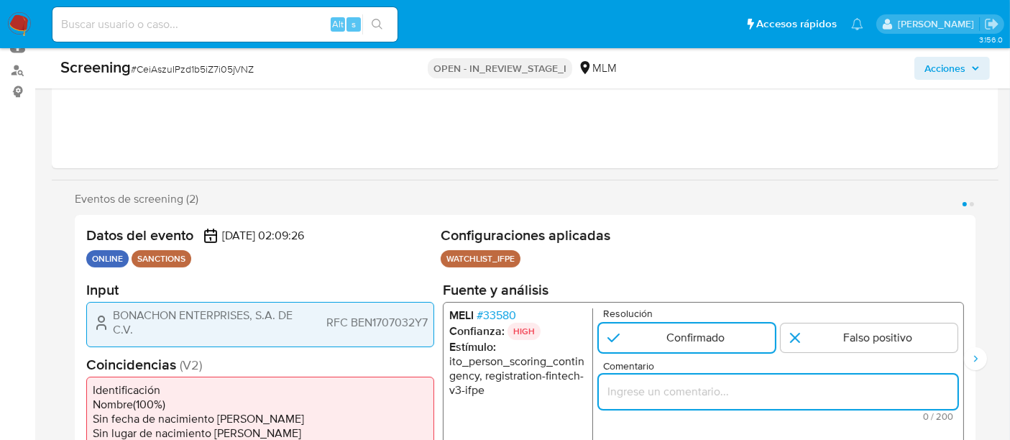
paste input "SE CONFIRMA COINCIDENCIA EN LISTA DE SANCIONES DENOMINADAS IFPE, POR RFC, PAIS …"
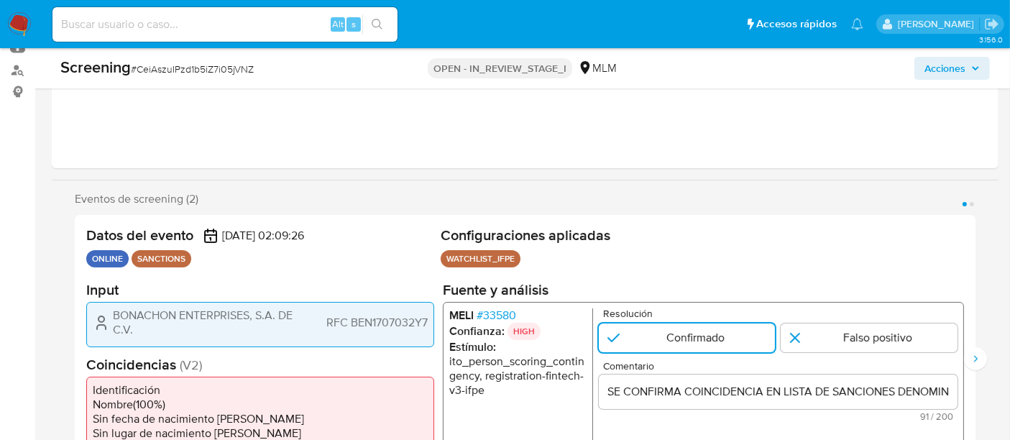
click at [906, 380] on div "SE CONFIRMA COINCIDENCIA EN LISTA DE SANCIONES DENOMINADAS IFPE, POR RFC, PAIS …" at bounding box center [778, 391] width 359 height 35
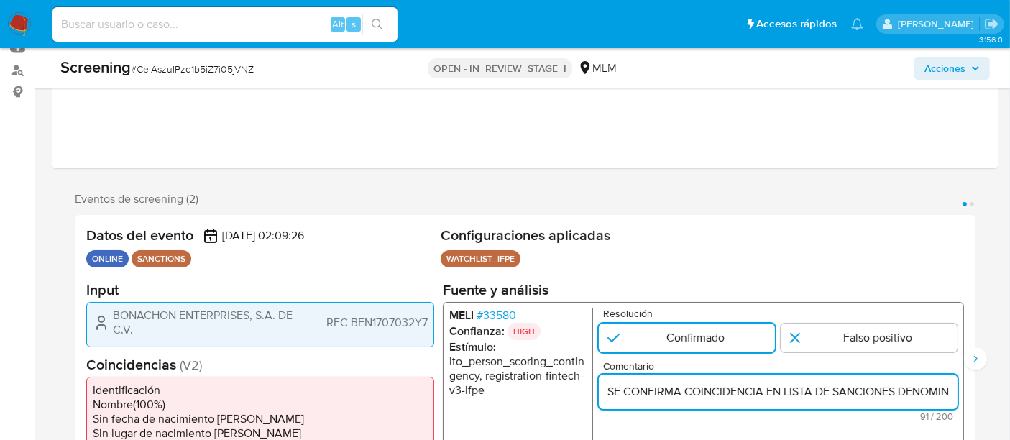
click at [905, 384] on input "SE CONFIRMA COINCIDENCIA EN LISTA DE SANCIONES DENOMINADAS IFPE, POR RFC, PAIS …" at bounding box center [778, 391] width 359 height 19
paste input "BONACHON ENTERPRISES, S.A. DE C.V., CON FECHA DE CONSTITUCION 03JUL2017, NACION…"
click at [764, 393] on input "SE CONFIRMA COINCIDENCIA EN LISTA DE SANCIONES DENOMINADAS IFPE, POR RFC, PAIS …" at bounding box center [778, 391] width 359 height 19
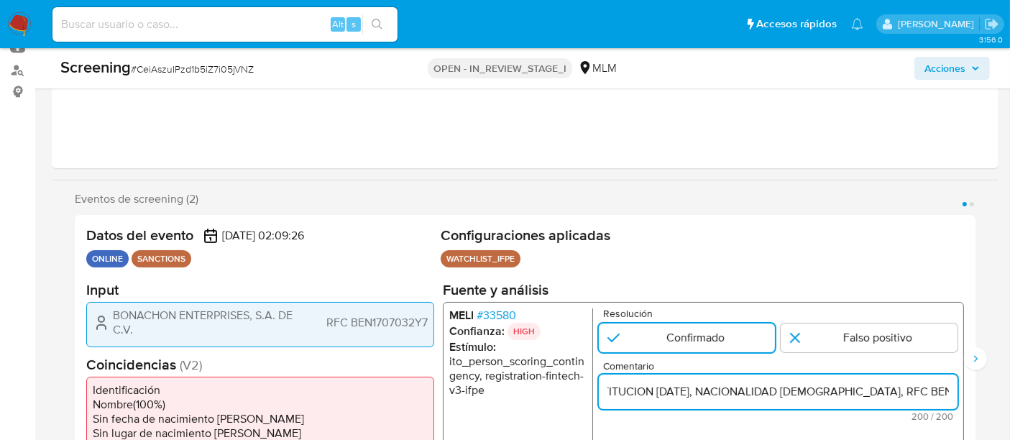
click at [764, 393] on input "SE CONFIRMA COINCIDENCIA EN LISTA DE SANCIONES DENOMINADAS IFPE, POR RFC, PAIS …" at bounding box center [778, 391] width 359 height 19
click at [717, 389] on input "SE CONFIRMA COINCIDENCIA EN LISTA DE SANCIONES DENOMINADAS IFPE, POR RFC, PAIS …" at bounding box center [778, 391] width 359 height 19
click at [932, 384] on input "SE CONFIRMA COINCIDENCIA EN LISTA DE SANCIONES IFPE, POR RFC, PAIS Y NOMBRE DE …" at bounding box center [778, 391] width 359 height 19
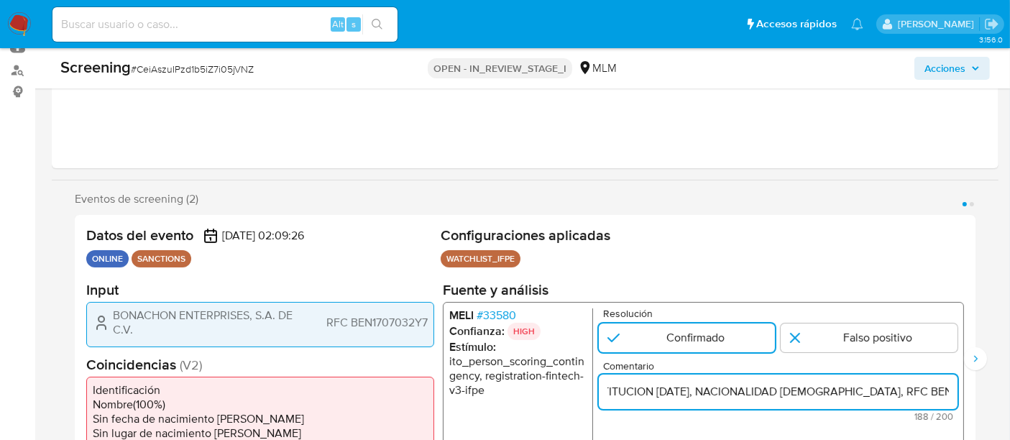
click at [930, 384] on input "SE CONFIRMA COINCIDENCIA EN LISTA DE SANCIONES IFPE, POR RFC, PAIS Y NOMBRE DE …" at bounding box center [778, 391] width 359 height 19
paste input "2Y7"
click at [935, 388] on input "SE CONFIRMA COINCIDENCIA EN LISTA DE SANCIONES IFPE, POR RFC, PAIS Y NOMBRE DE …" at bounding box center [778, 391] width 359 height 19
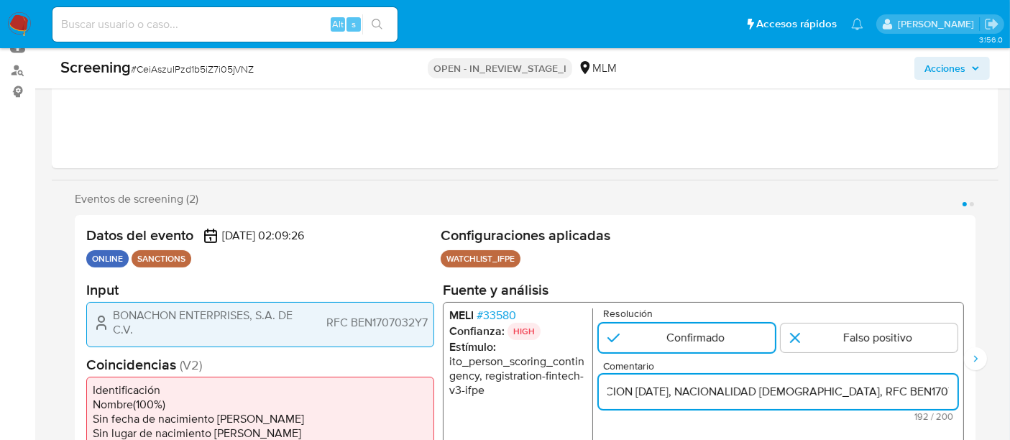
click at [935, 388] on input "SE CONFIRMA COINCIDENCIA EN LISTA DE SANCIONES IFPE, POR RFC, PAIS Y NOMBRE DE …" at bounding box center [778, 391] width 359 height 19
click at [934, 388] on input "SE CONFIRMA COINCIDENCIA EN LISTA DE SANCIONES IFPE, POR RFC, PAIS Y NOMBRE DE …" at bounding box center [778, 391] width 359 height 19
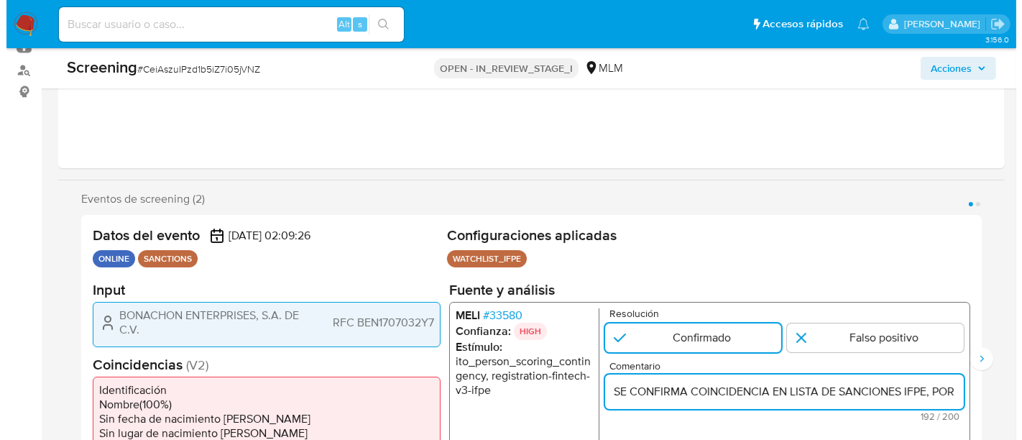
scroll to position [239, 0]
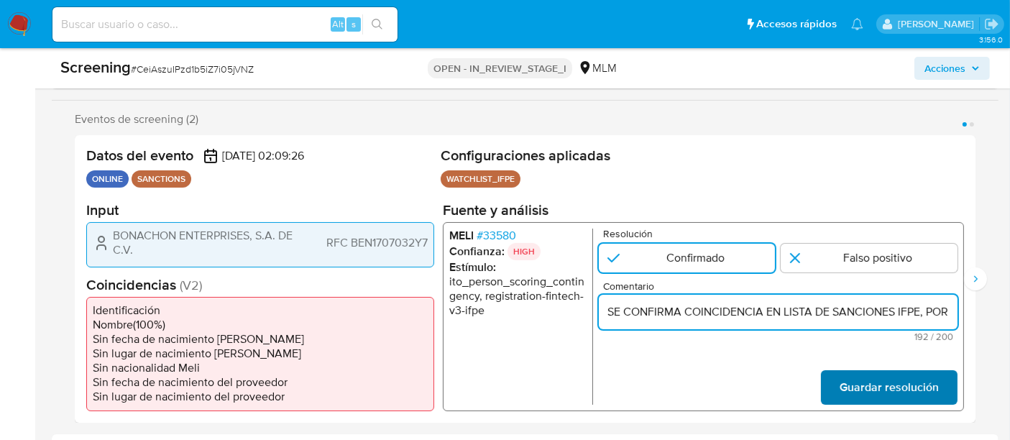
type input "SE CONFIRMA COINCIDENCIA EN LISTA DE SANCIONES IFPE, POR RFC, PAIS Y NOMBRE DE …"
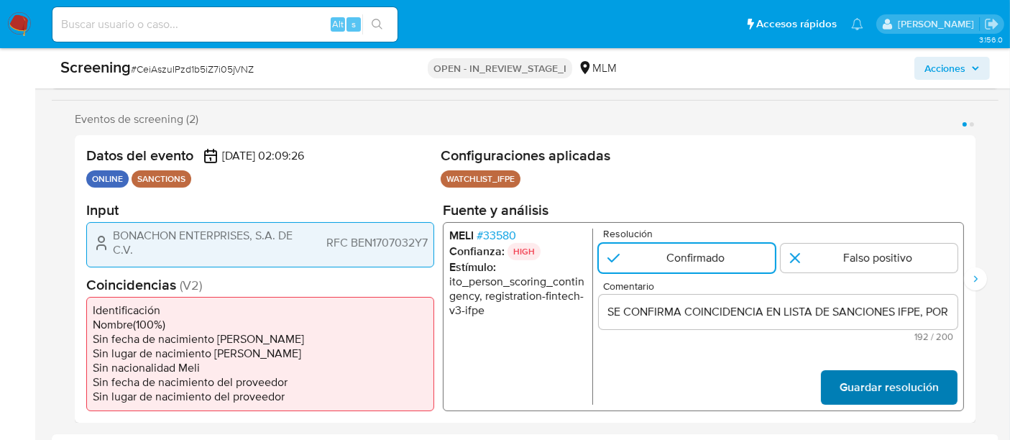
click at [909, 393] on span "Guardar resolución" at bounding box center [889, 388] width 99 height 32
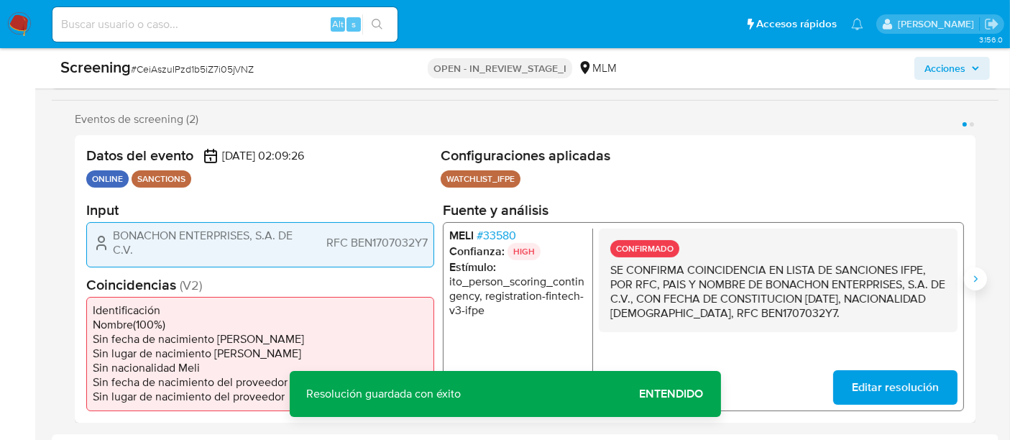
click at [973, 280] on icon "Siguiente" at bounding box center [976, 279] width 12 height 12
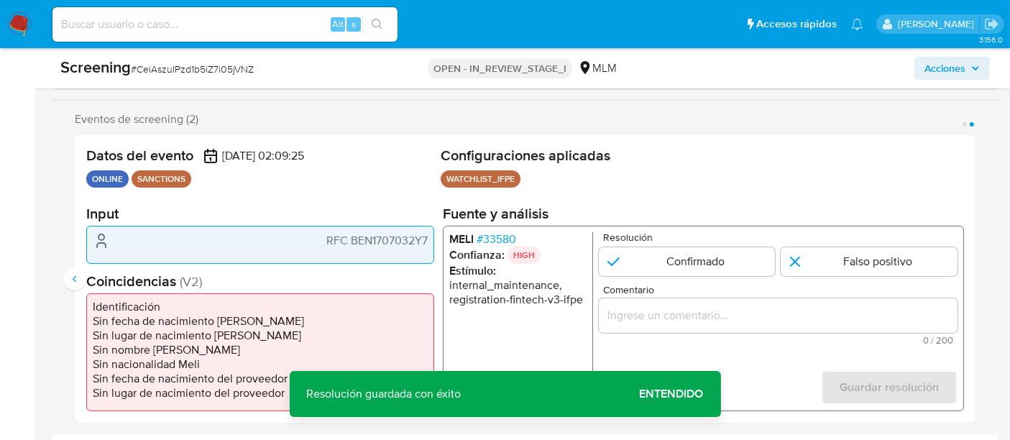
click at [484, 237] on span "# 33580" at bounding box center [497, 239] width 40 height 14
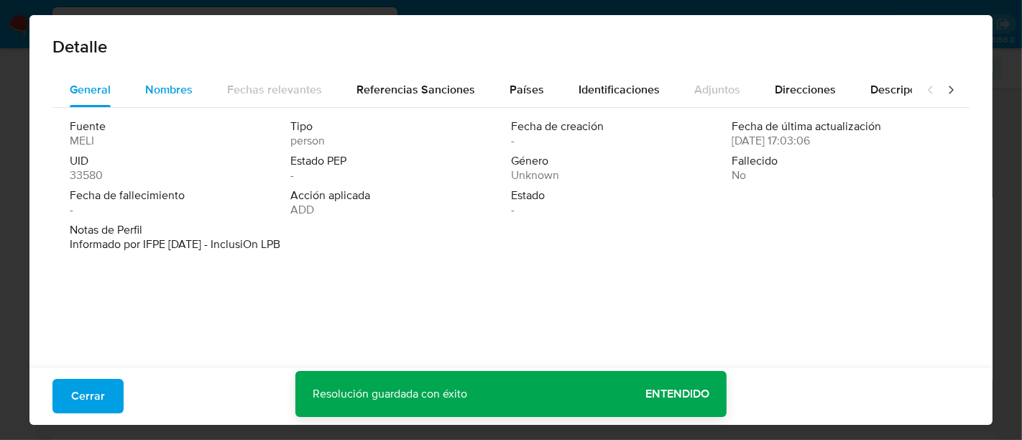
click at [168, 85] on span "Nombres" at bounding box center [168, 89] width 47 height 17
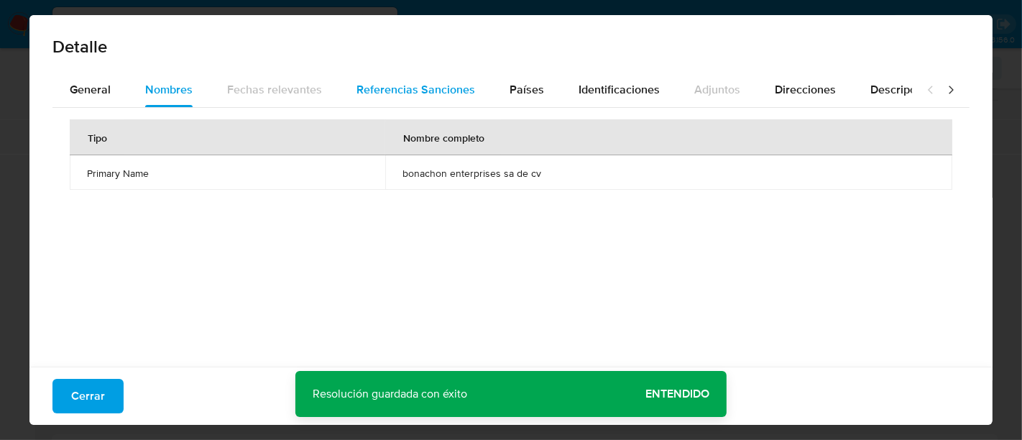
click at [408, 94] on span "Referencias Sanciones" at bounding box center [416, 89] width 119 height 17
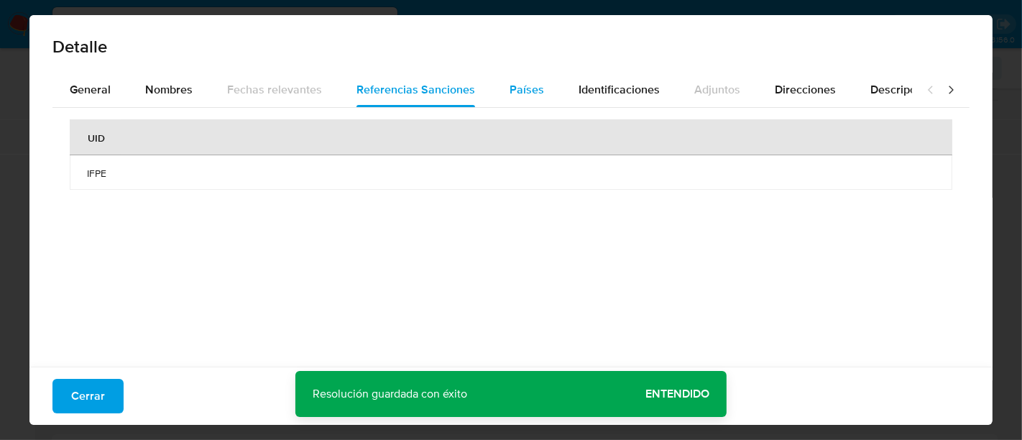
click at [519, 93] on span "Países" at bounding box center [527, 89] width 35 height 17
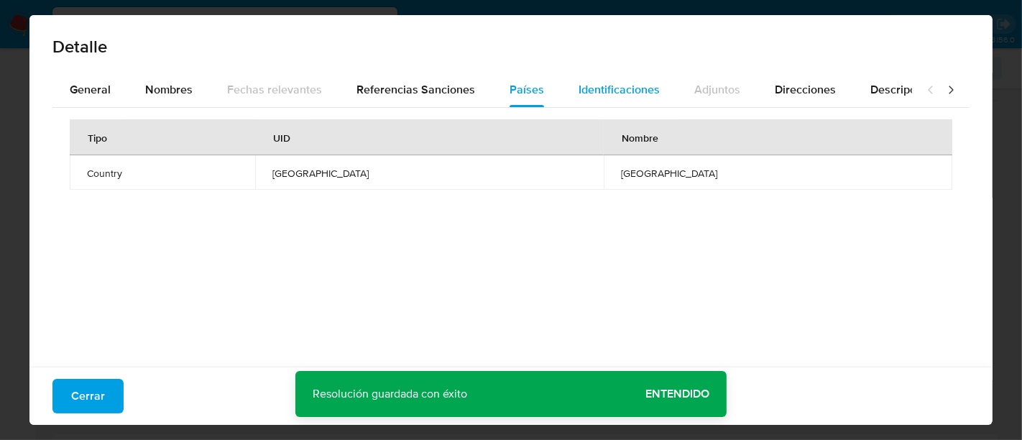
click at [602, 93] on span "Identificaciones" at bounding box center [619, 89] width 81 height 17
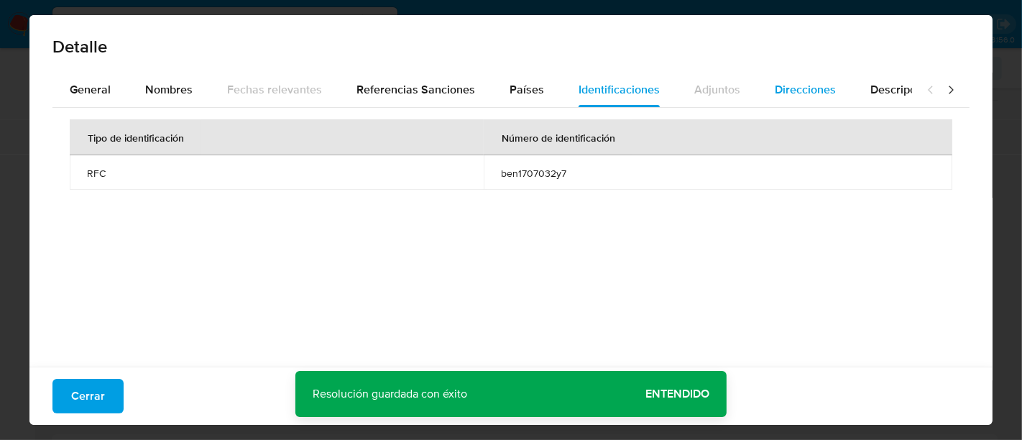
click at [809, 88] on span "Direcciones" at bounding box center [805, 89] width 61 height 17
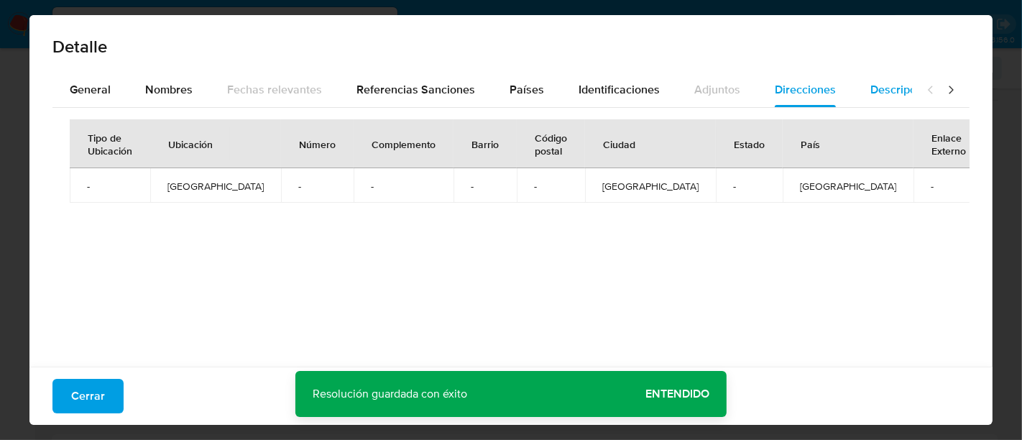
click at [883, 96] on span "Descripciones" at bounding box center [907, 89] width 73 height 17
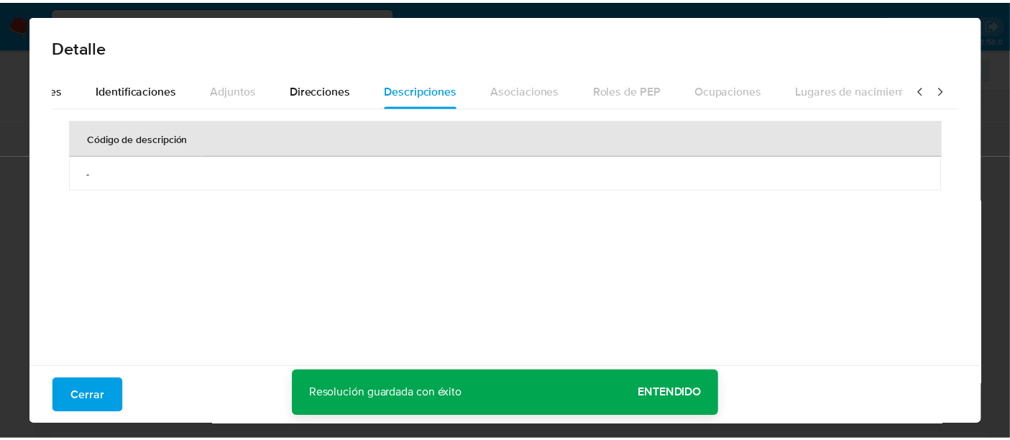
scroll to position [0, 509]
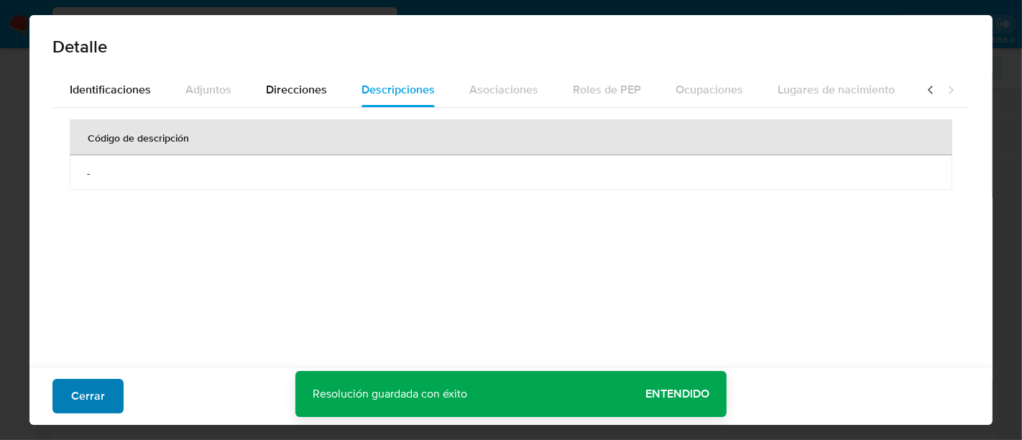
click at [104, 389] on button "Cerrar" at bounding box center [87, 396] width 71 height 35
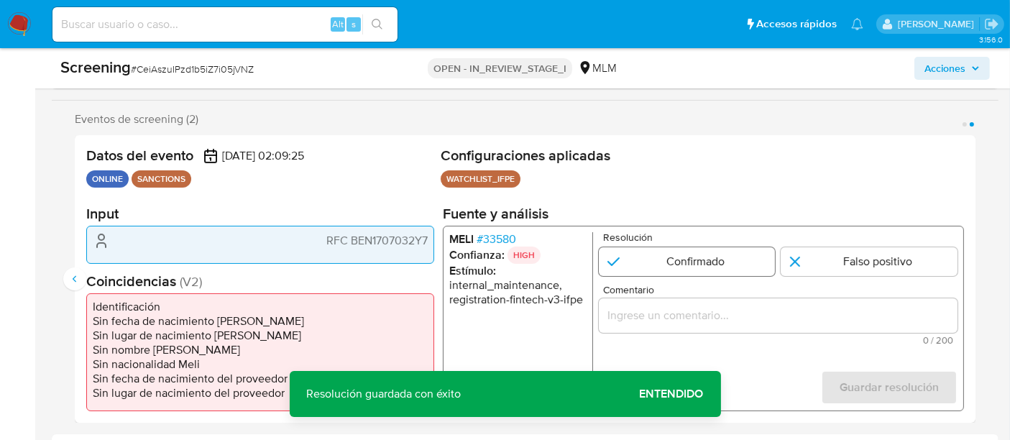
click at [712, 261] on input "2 de 2" at bounding box center [687, 261] width 177 height 29
radio input "true"
click at [706, 309] on input "Comentario" at bounding box center [778, 315] width 359 height 19
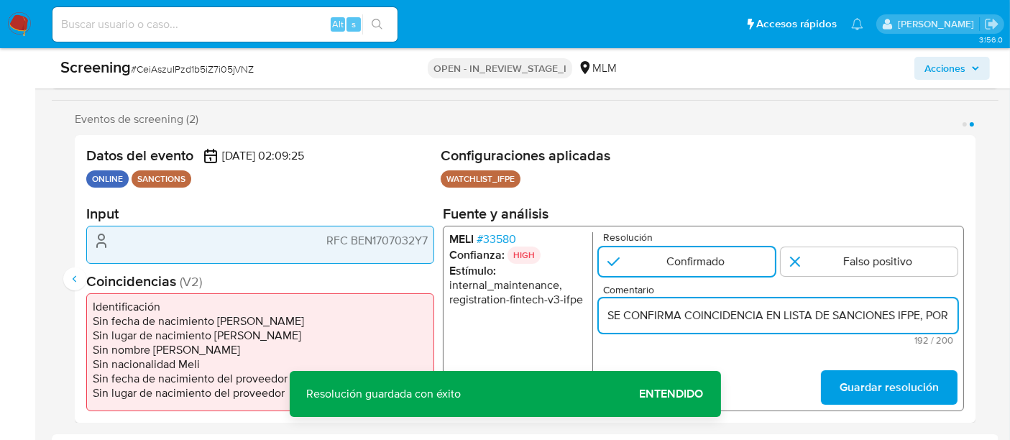
scroll to position [0, 823]
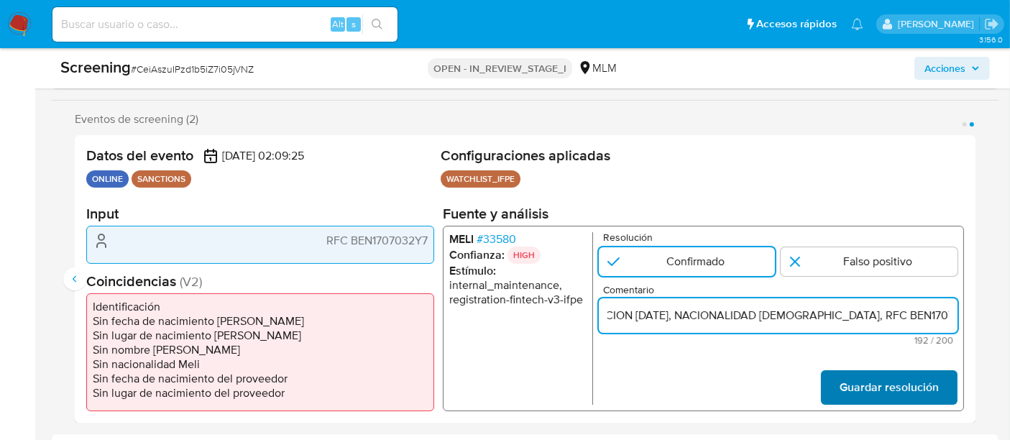
type input "SE CONFIRMA COINCIDENCIA EN LISTA DE SANCIONES IFPE, POR RFC, PAIS Y NOMBRE DE …"
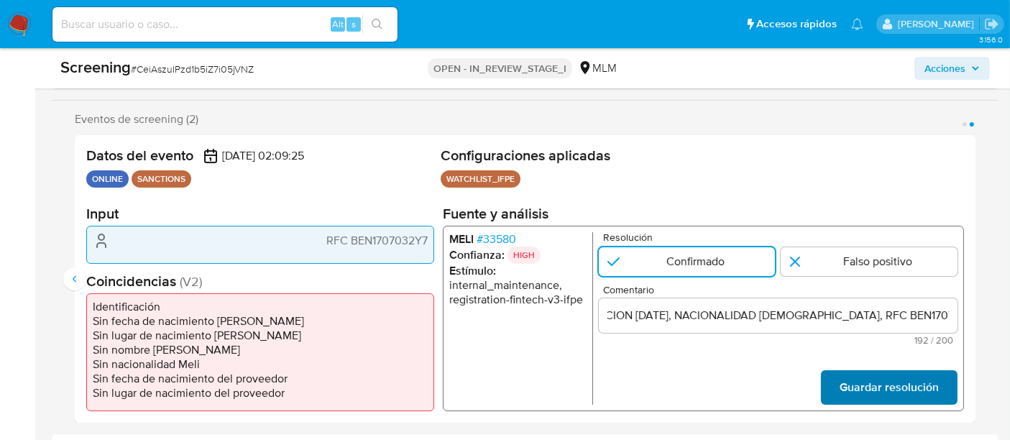
click at [856, 388] on span "Guardar resolución" at bounding box center [889, 388] width 99 height 32
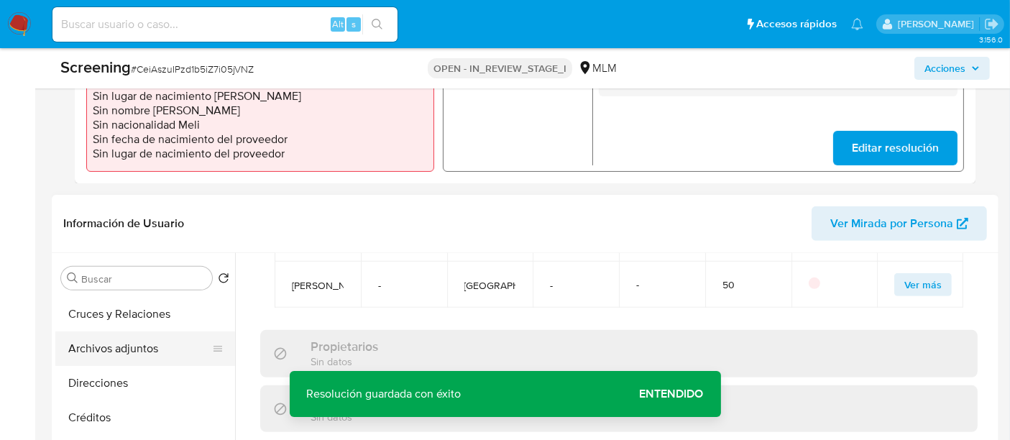
scroll to position [399, 0]
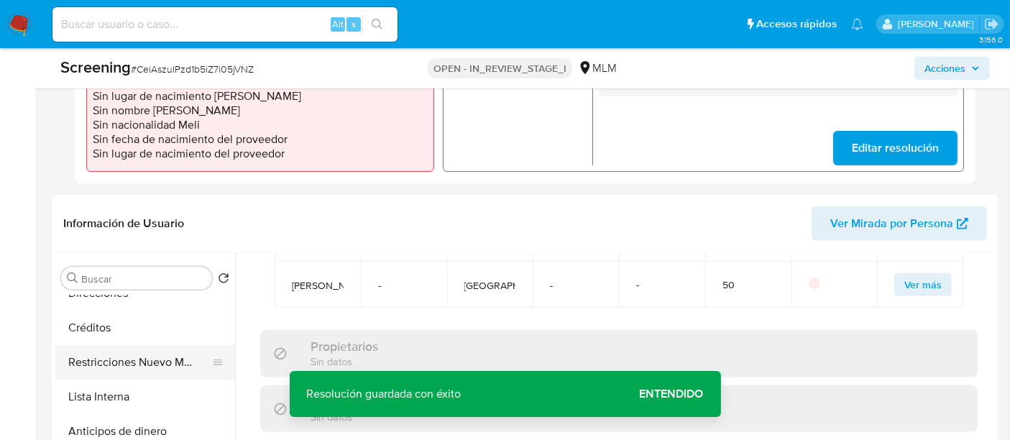
click at [122, 370] on button "Restricciones Nuevo Mundo" at bounding box center [139, 362] width 168 height 35
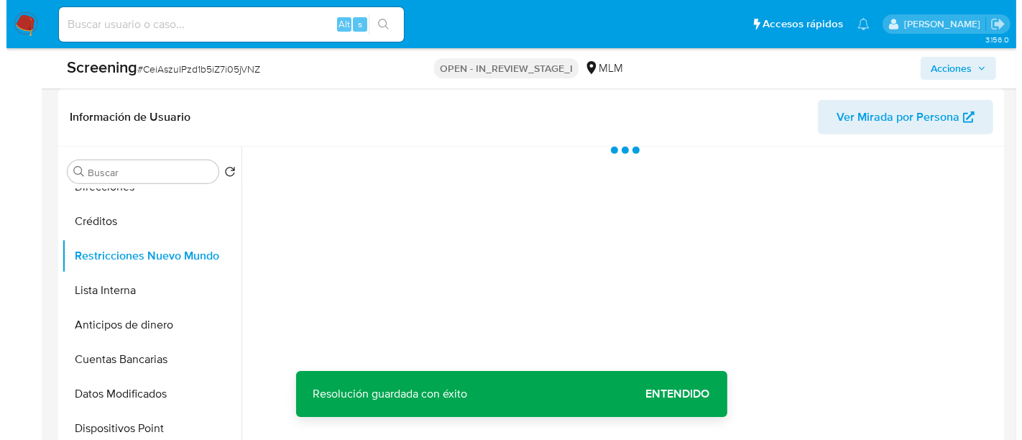
scroll to position [589, 0]
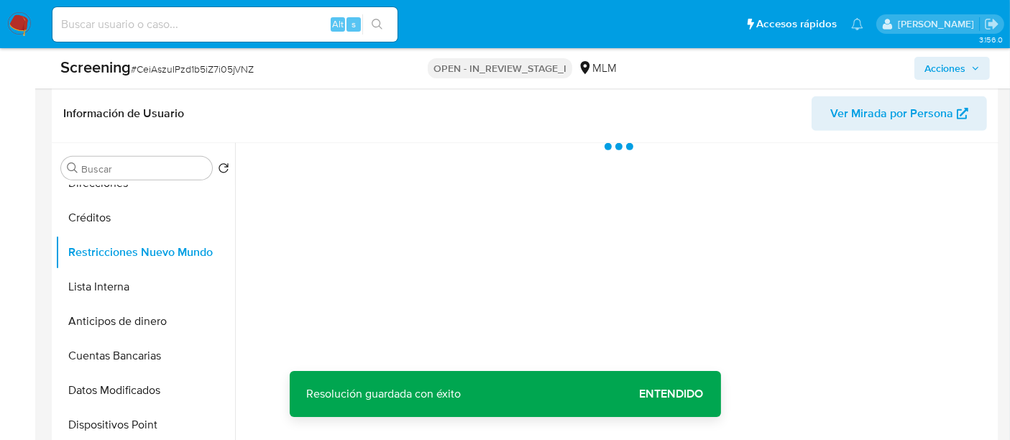
click at [678, 394] on span "Entendido" at bounding box center [672, 394] width 64 height 0
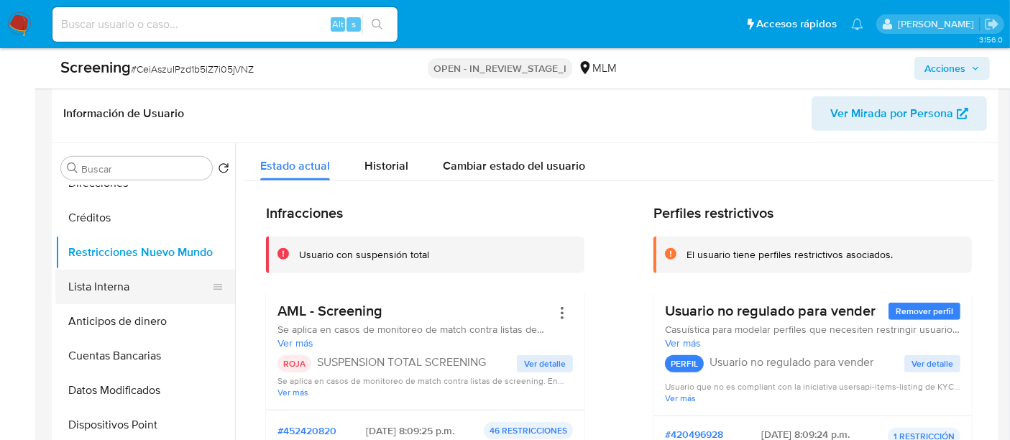
click at [116, 283] on button "Lista Interna" at bounding box center [139, 287] width 168 height 35
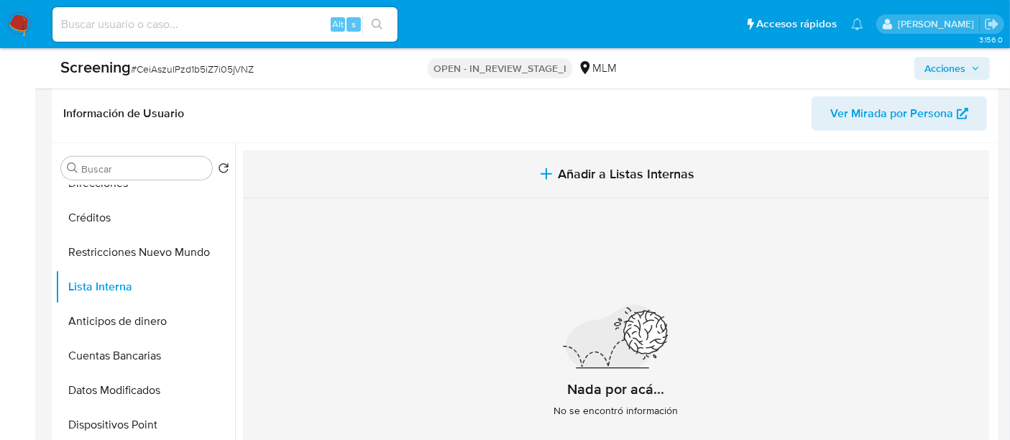
click at [581, 168] on span "Añadir a Listas Internas" at bounding box center [626, 174] width 137 height 16
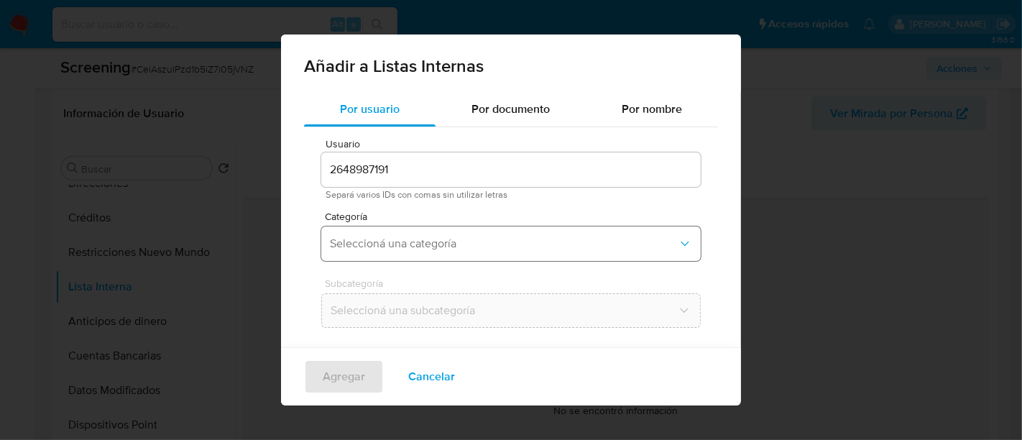
click at [385, 244] on span "Seleccioná una categoría" at bounding box center [504, 244] width 348 height 14
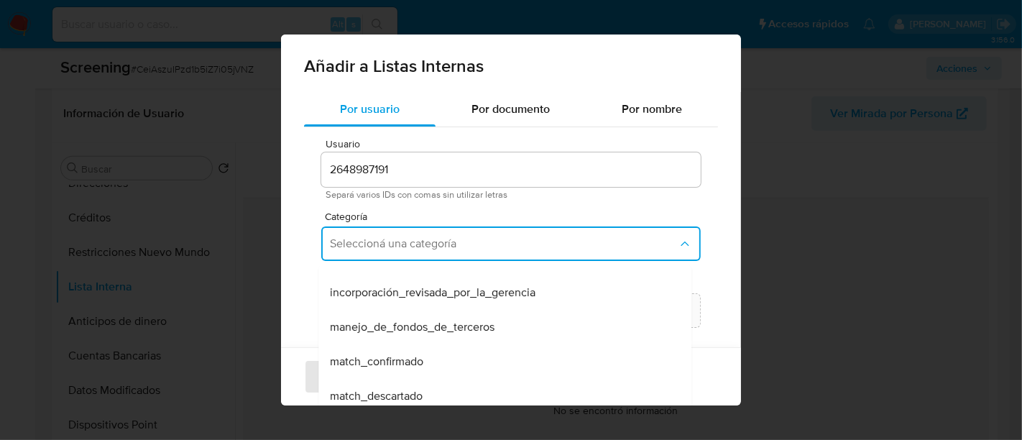
scroll to position [0, 0]
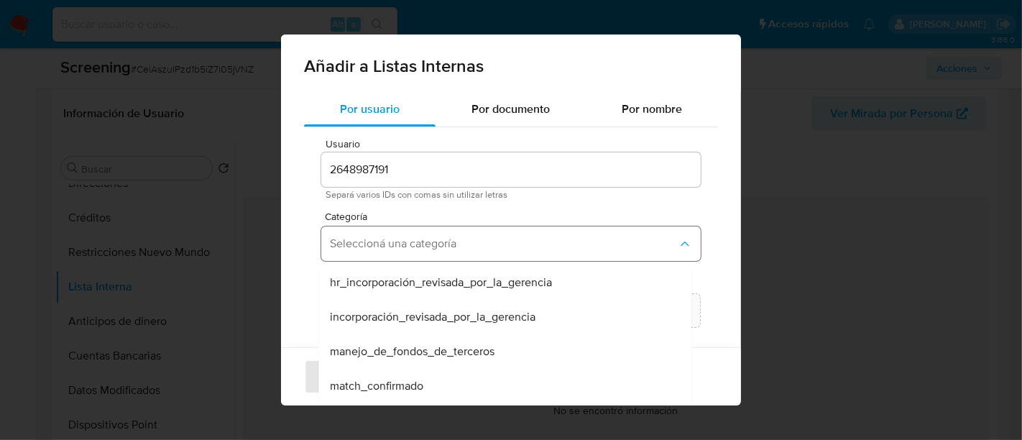
click at [439, 233] on button "Seleccioná una categoría" at bounding box center [511, 243] width 380 height 35
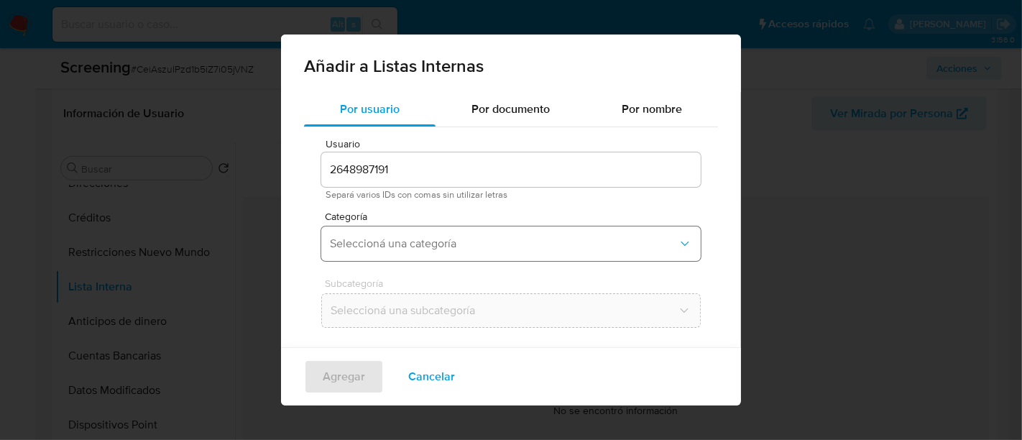
click at [443, 248] on span "Seleccioná una categoría" at bounding box center [504, 244] width 348 height 14
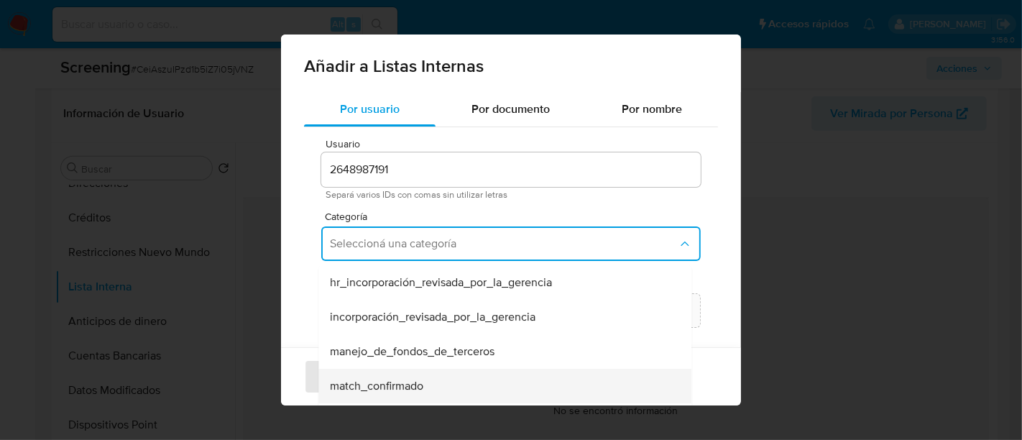
click at [415, 377] on div "match_confirmado" at bounding box center [501, 386] width 342 height 35
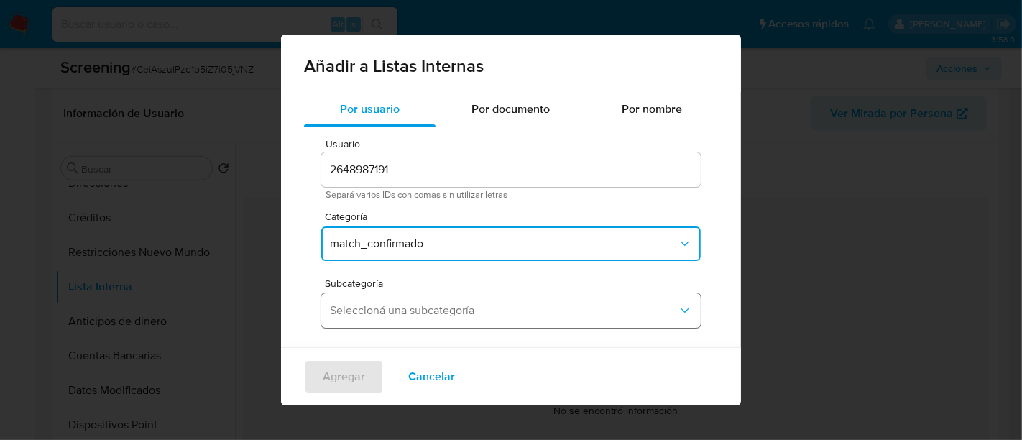
click at [423, 315] on span "Seleccioná una subcategoría" at bounding box center [504, 310] width 348 height 14
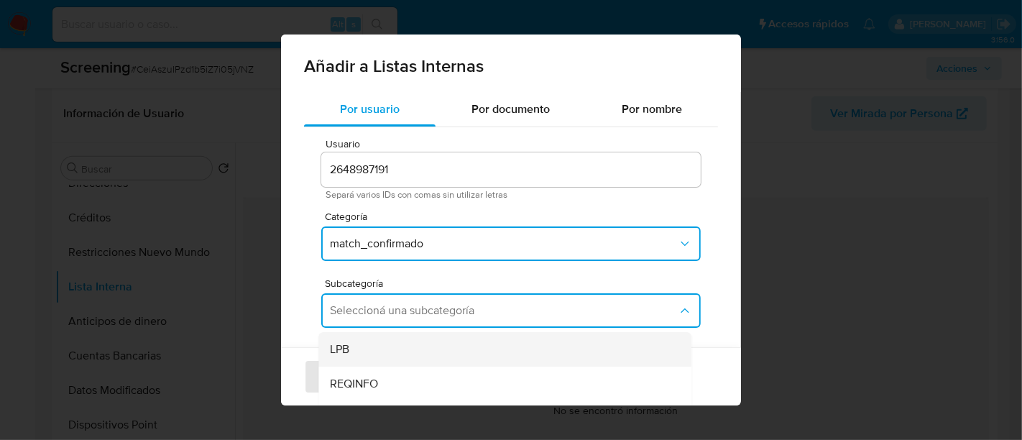
click at [370, 338] on div "LPB" at bounding box center [501, 349] width 342 height 35
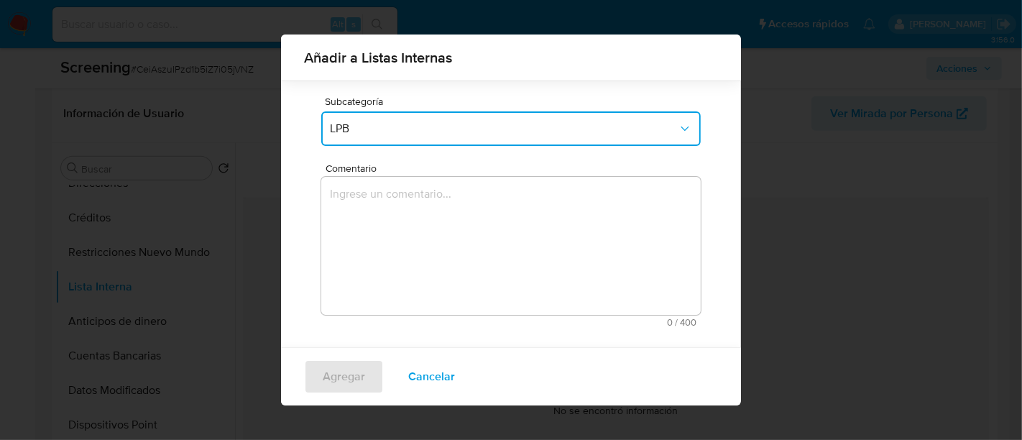
scroll to position [173, 0]
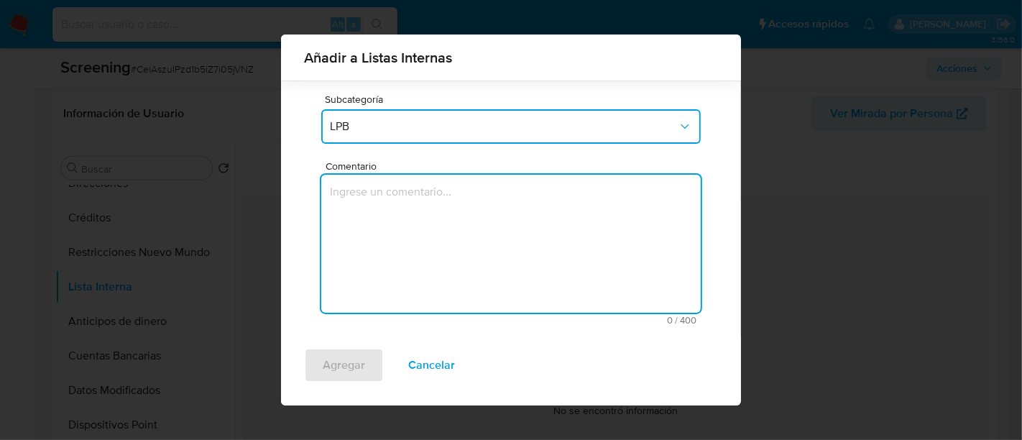
click at [399, 250] on textarea "Comentario" at bounding box center [511, 244] width 380 height 138
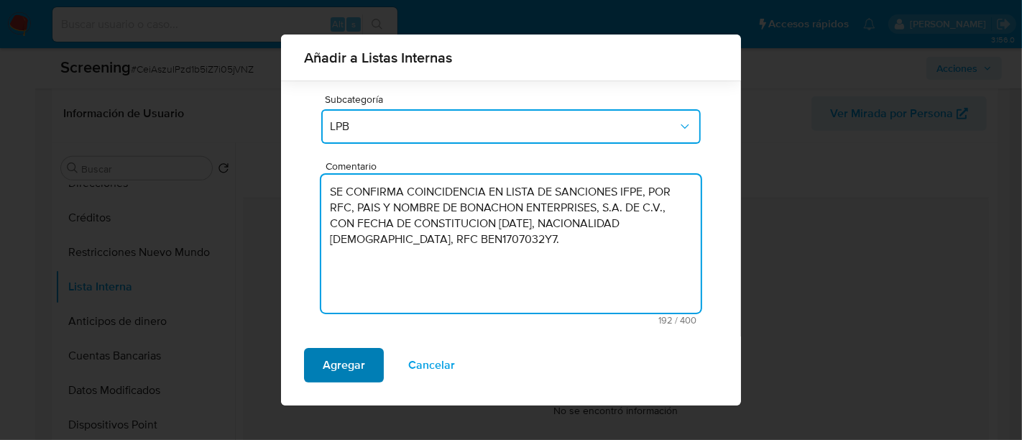
type textarea "SE CONFIRMA COINCIDENCIA EN LISTA DE SANCIONES IFPE, POR RFC, PAIS Y NOMBRE DE …"
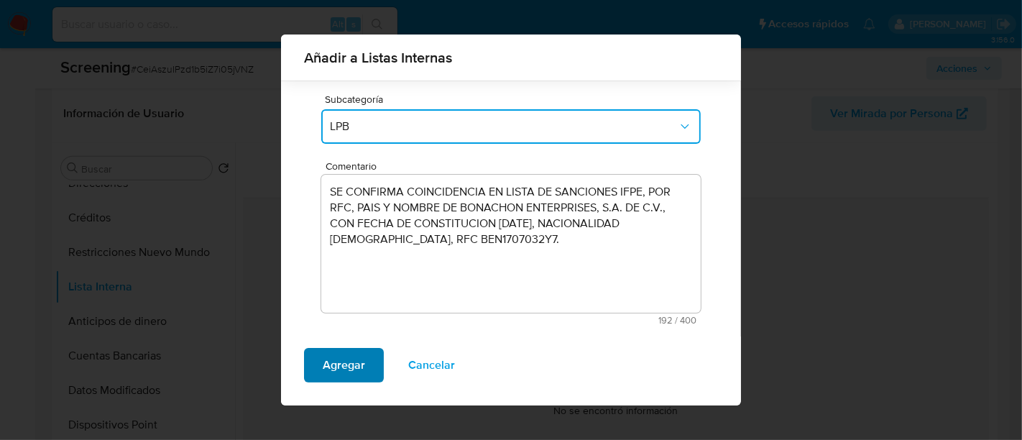
click at [340, 365] on span "Agregar" at bounding box center [344, 365] width 42 height 32
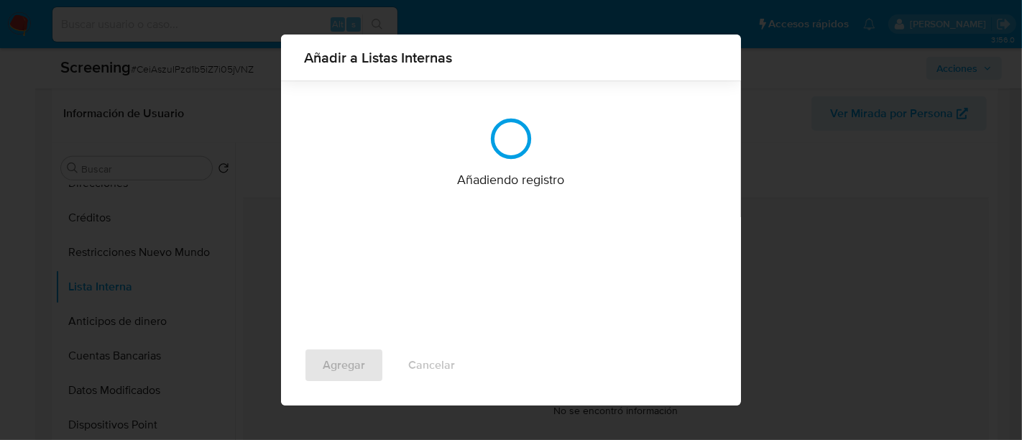
scroll to position [0, 0]
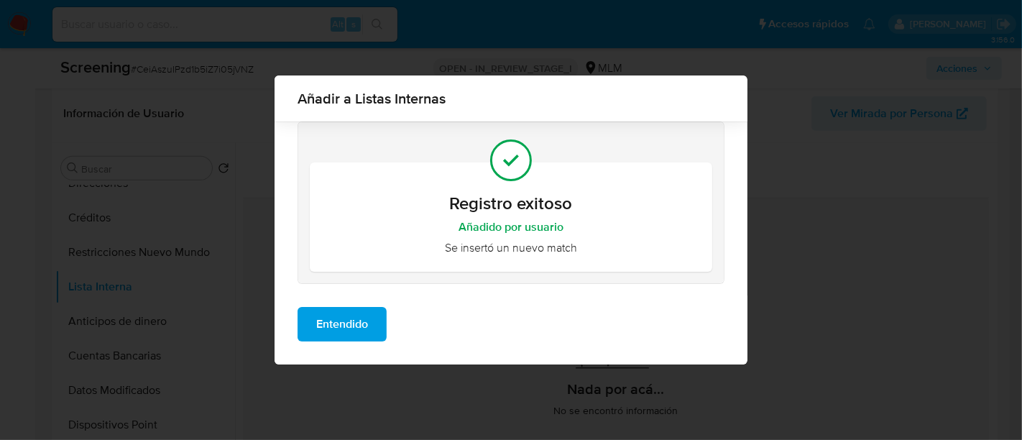
click at [361, 314] on span "Entendido" at bounding box center [342, 324] width 52 height 32
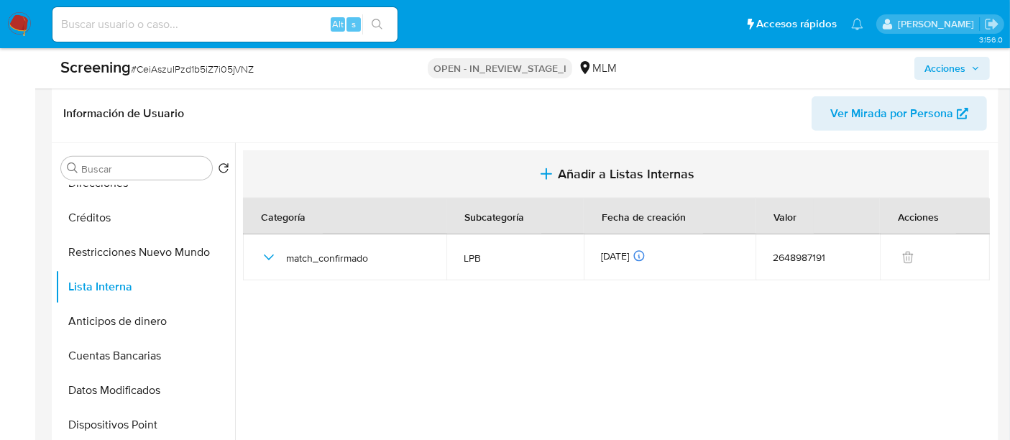
click at [579, 178] on span "Añadir a Listas Internas" at bounding box center [626, 174] width 137 height 16
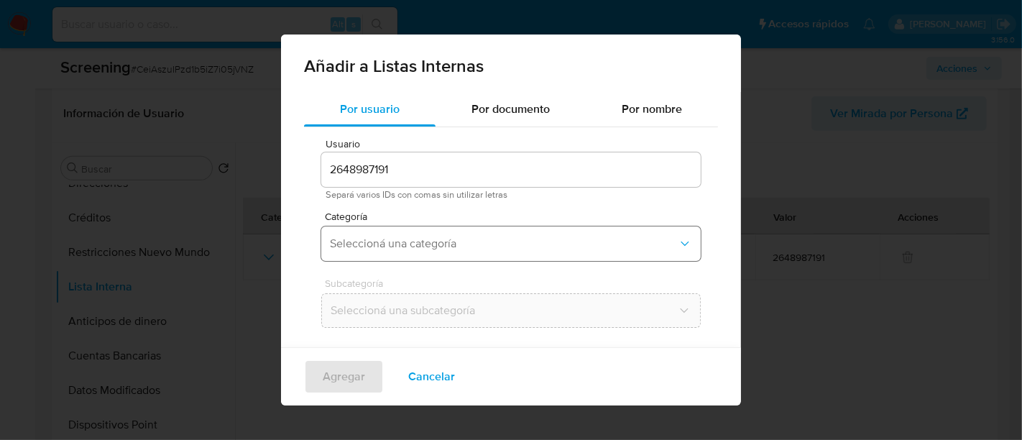
click at [380, 241] on span "Seleccioná una categoría" at bounding box center [504, 244] width 348 height 14
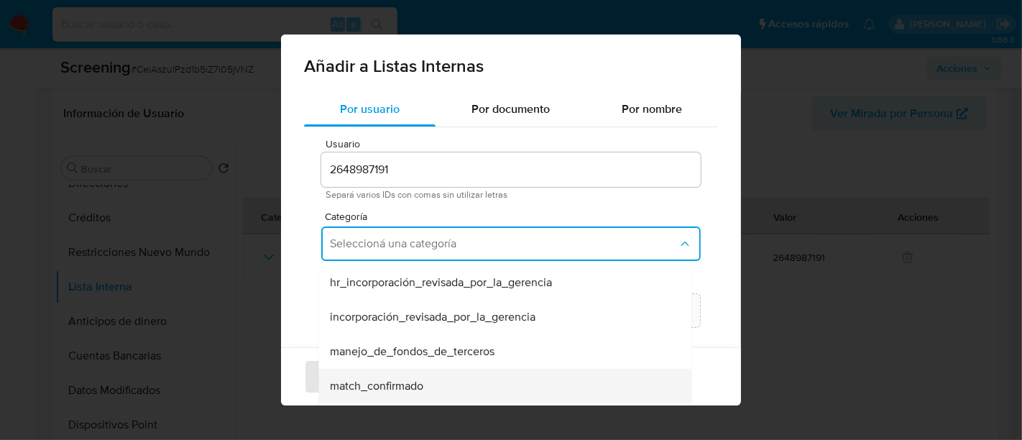
click at [382, 377] on div "match_confirmado" at bounding box center [501, 386] width 342 height 35
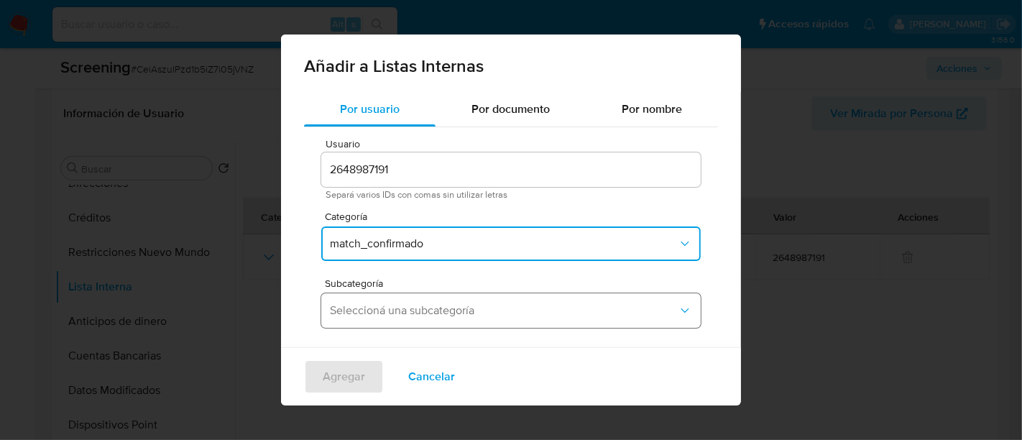
click at [425, 299] on button "Seleccioná una subcategoría" at bounding box center [511, 310] width 380 height 35
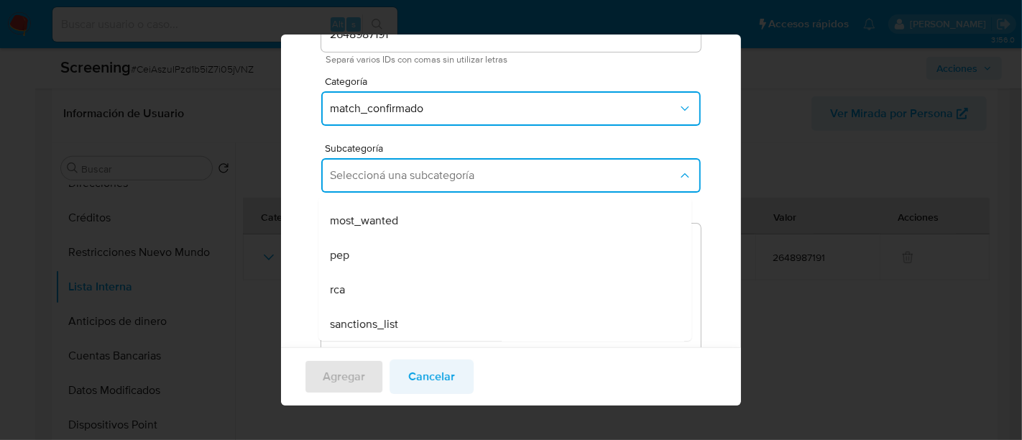
scroll to position [147, 0]
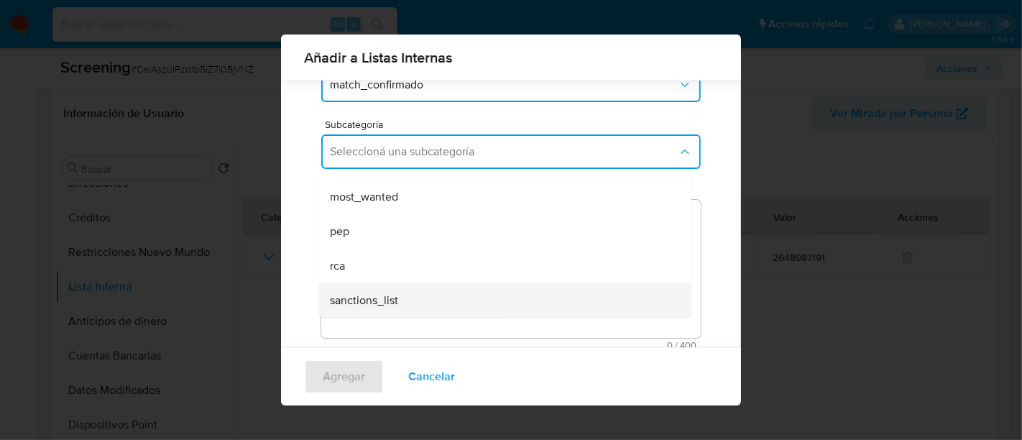
click at [411, 285] on div "sanctions_list" at bounding box center [501, 300] width 342 height 35
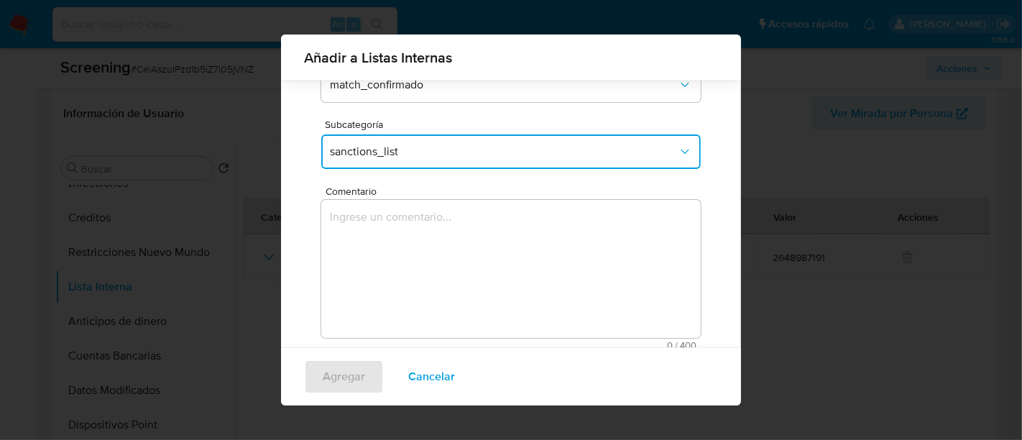
click at [428, 264] on textarea "Comentario" at bounding box center [511, 269] width 380 height 138
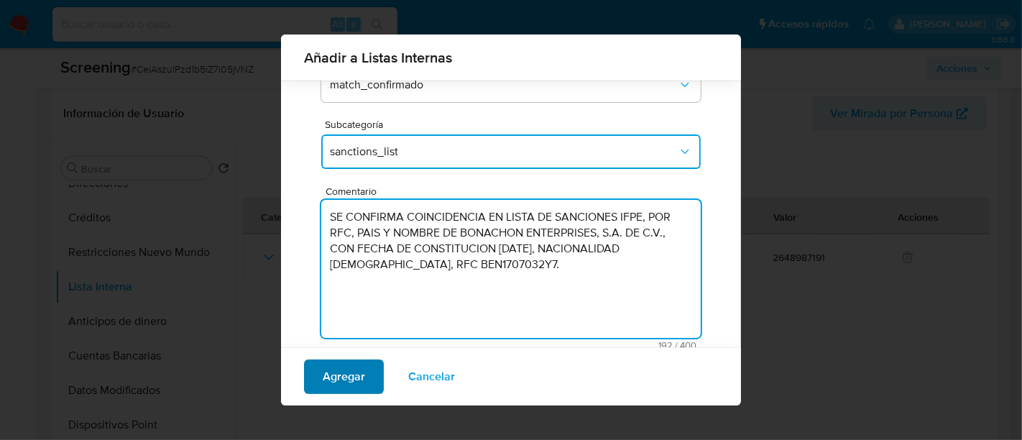
type textarea "SE CONFIRMA COINCIDENCIA EN LISTA DE SANCIONES IFPE, POR RFC, PAIS Y NOMBRE DE …"
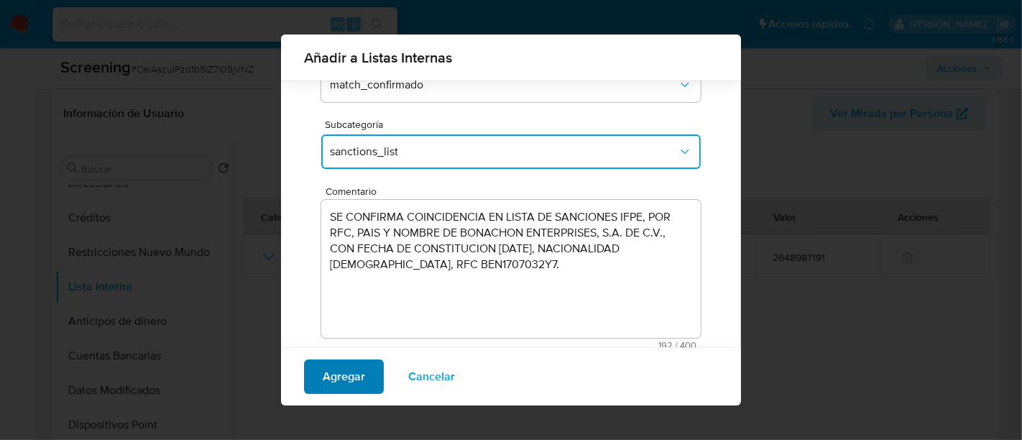
click at [365, 380] on button "Agregar" at bounding box center [344, 376] width 80 height 35
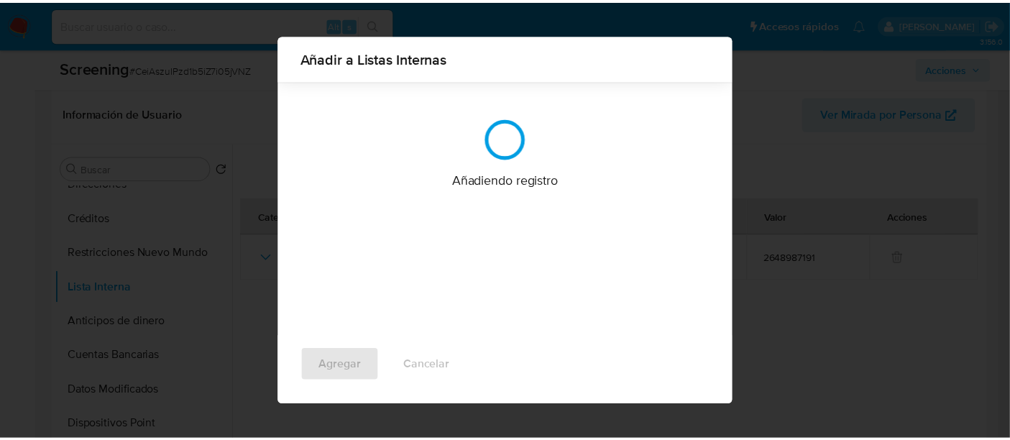
scroll to position [0, 0]
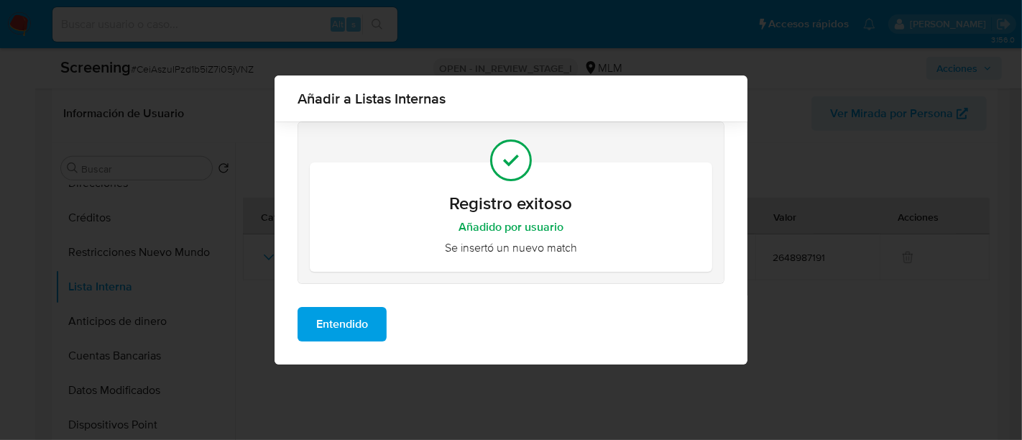
click at [365, 322] on span "Entendido" at bounding box center [342, 324] width 52 height 32
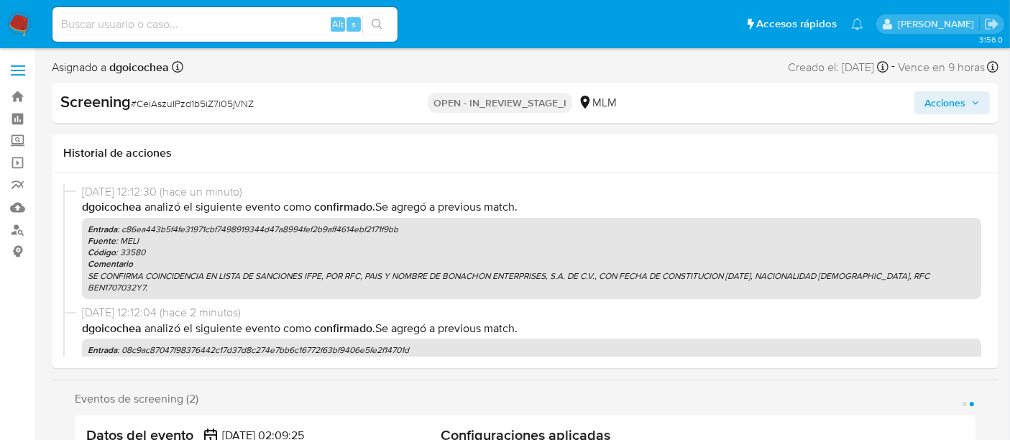
click at [948, 100] on span "Acciones" at bounding box center [945, 102] width 41 height 23
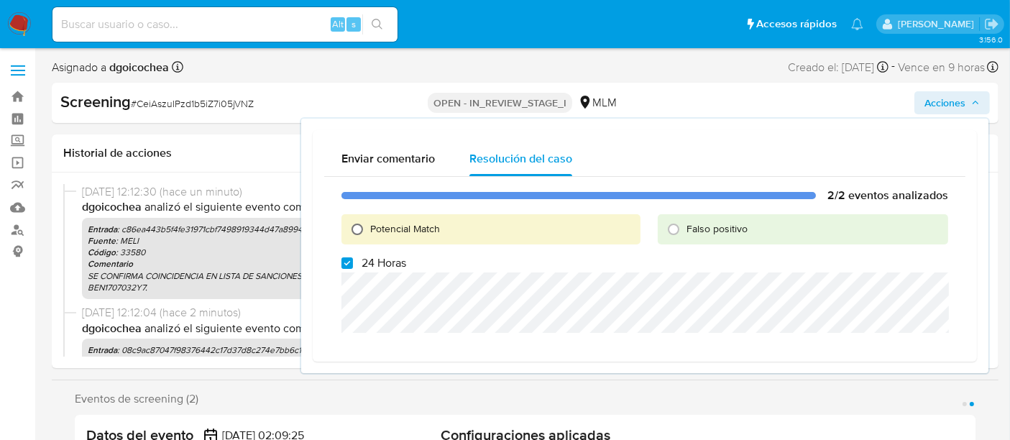
click at [363, 221] on input "Potencial Match" at bounding box center [357, 229] width 23 height 23
radio input "true"
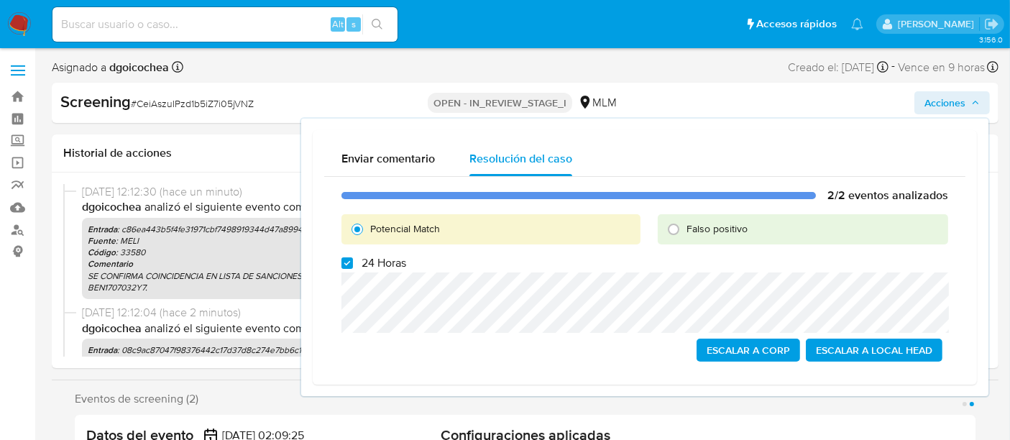
click at [357, 260] on label "24 Horas" at bounding box center [374, 263] width 65 height 14
click at [353, 260] on input "24 Horas" at bounding box center [348, 263] width 12 height 12
checkbox input "false"
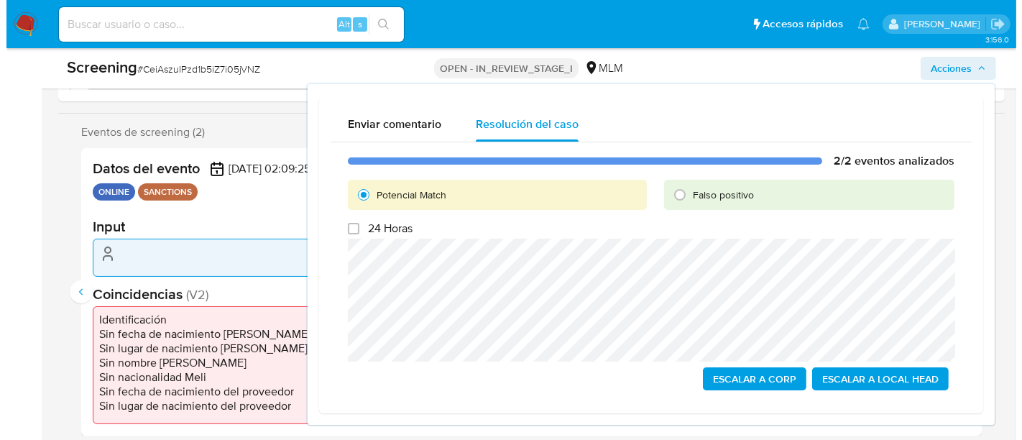
scroll to position [239, 0]
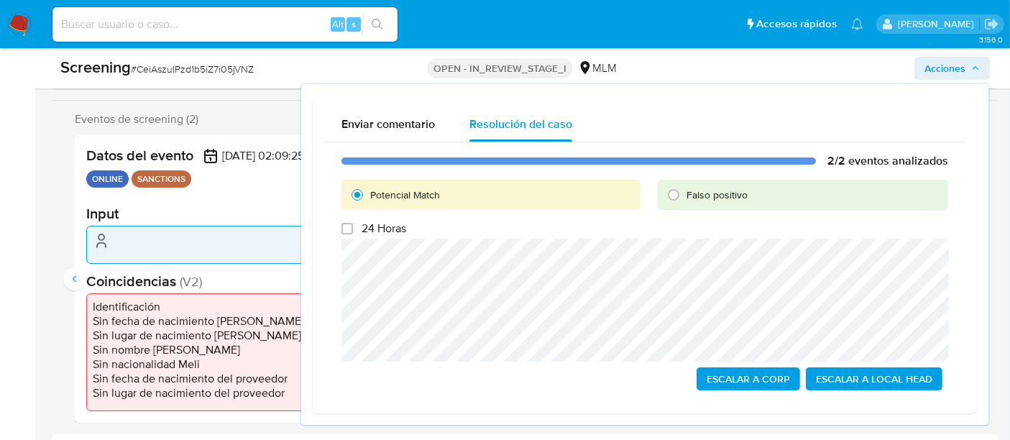
click at [889, 378] on span "Escalar a Local Head" at bounding box center [874, 379] width 116 height 20
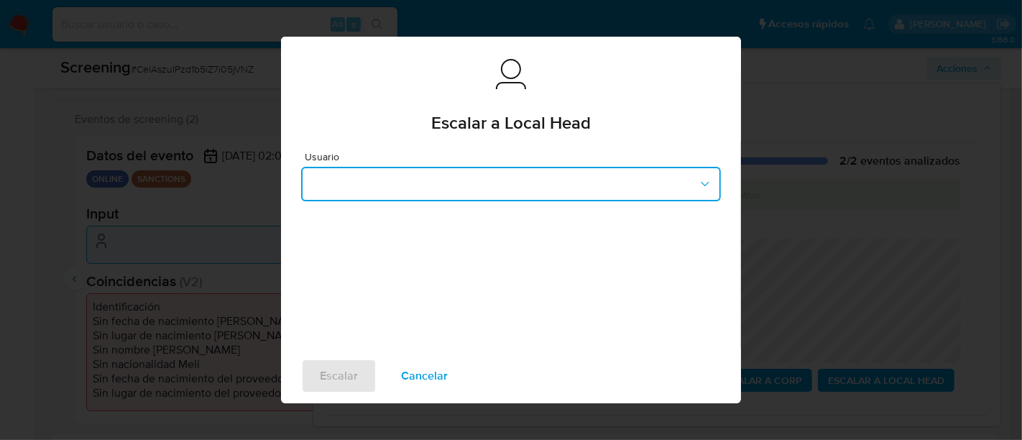
click at [435, 183] on button "button" at bounding box center [511, 184] width 420 height 35
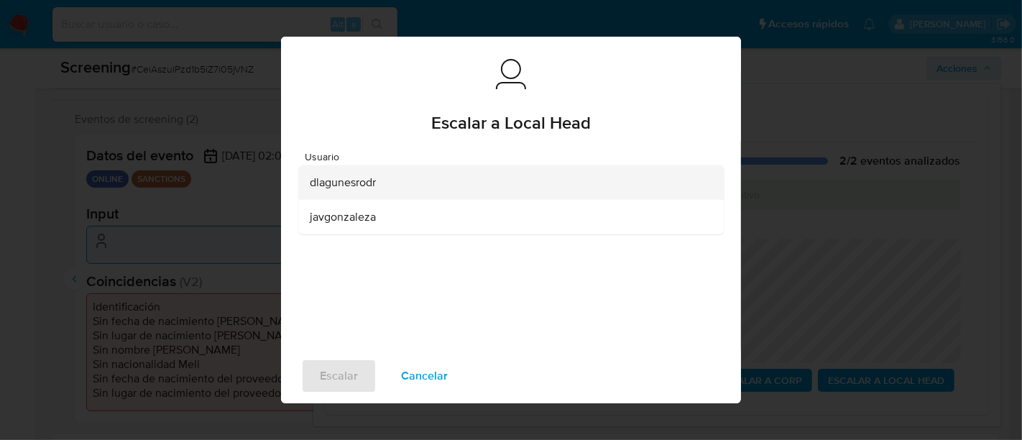
click at [400, 190] on div "dlagunesrodr" at bounding box center [507, 182] width 394 height 35
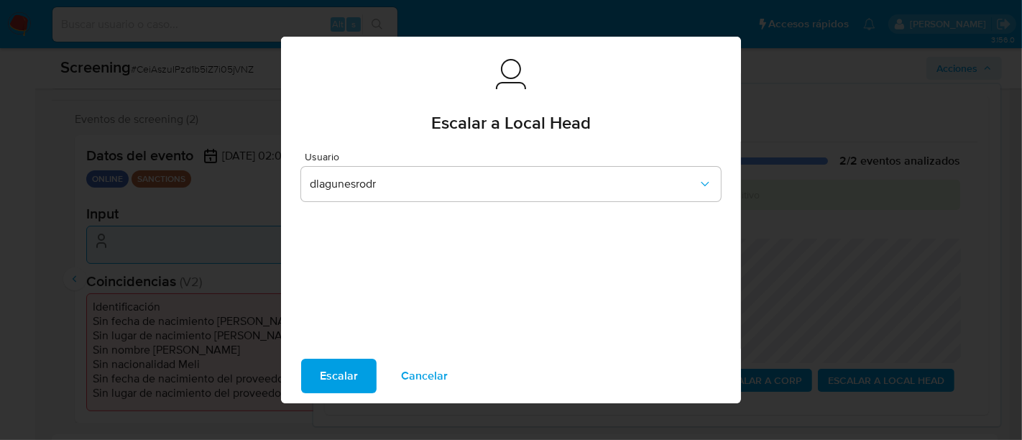
click at [324, 363] on span "Escalar" at bounding box center [339, 376] width 38 height 32
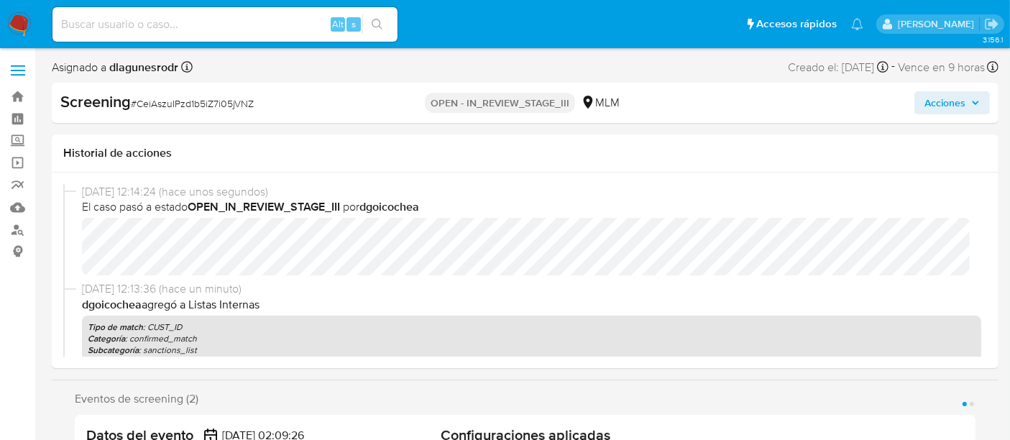
select select "10"
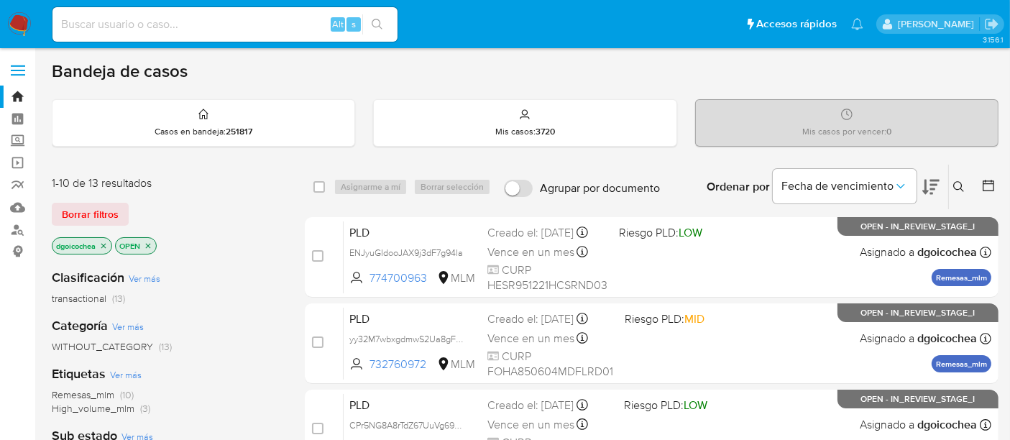
click at [962, 183] on icon at bounding box center [959, 187] width 12 height 12
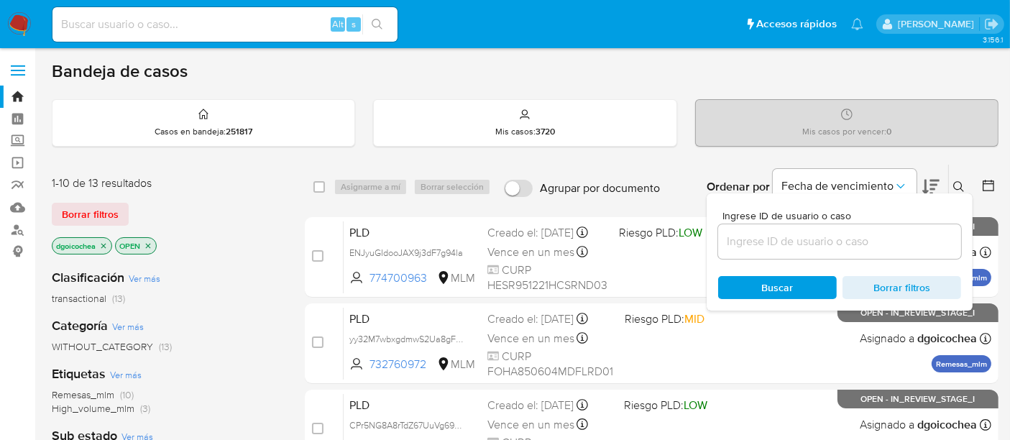
click at [897, 227] on div at bounding box center [839, 241] width 243 height 35
click at [890, 232] on input at bounding box center [839, 241] width 243 height 19
paste input "103564669"
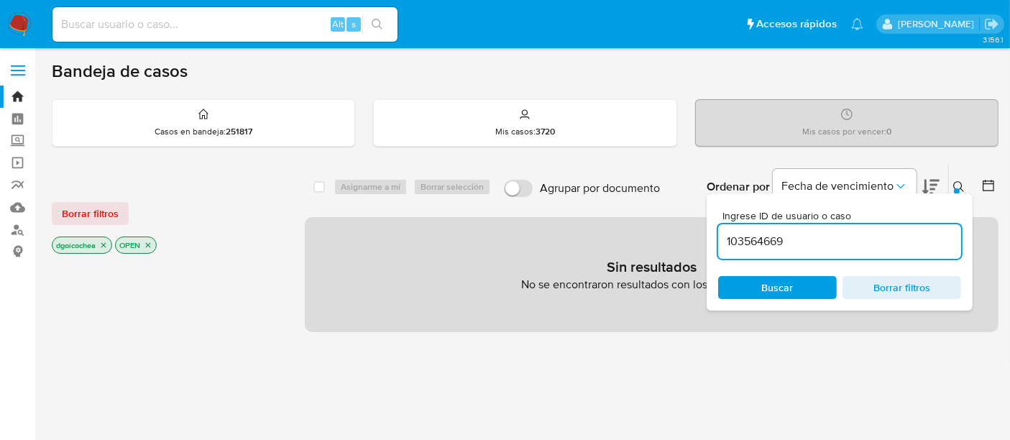
click at [879, 243] on input "103564669" at bounding box center [839, 241] width 243 height 19
type input "103564669"
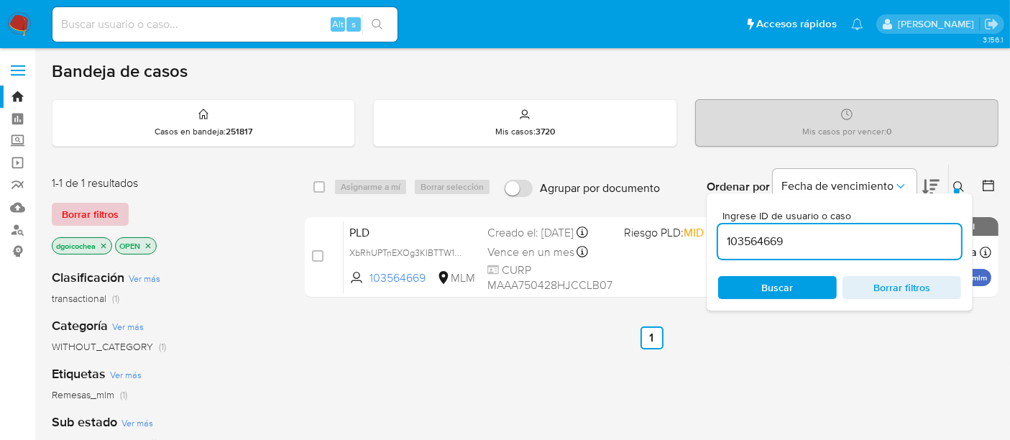
click at [94, 204] on span "Borrar filtros" at bounding box center [90, 214] width 57 height 20
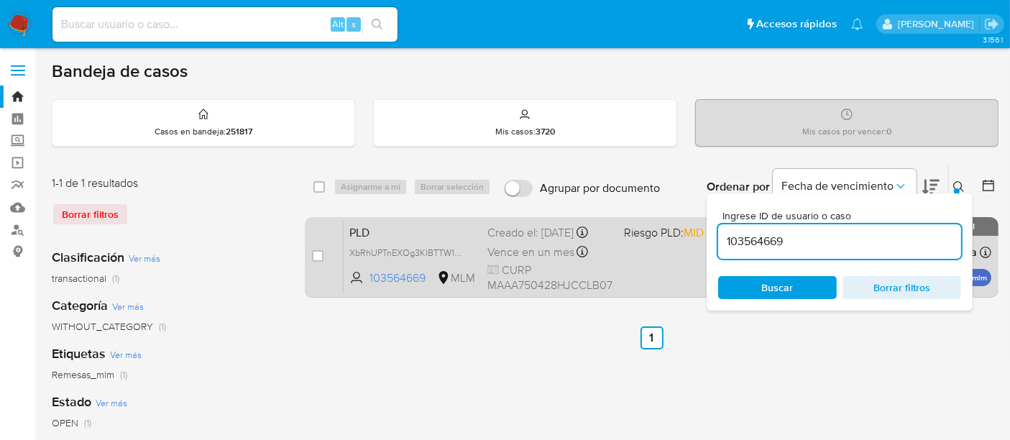
click at [357, 232] on span "PLD" at bounding box center [412, 231] width 127 height 19
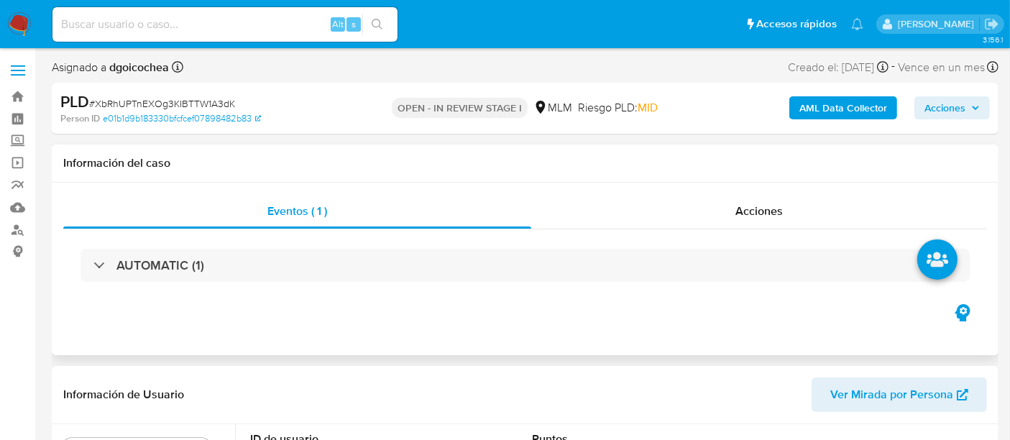
select select "10"
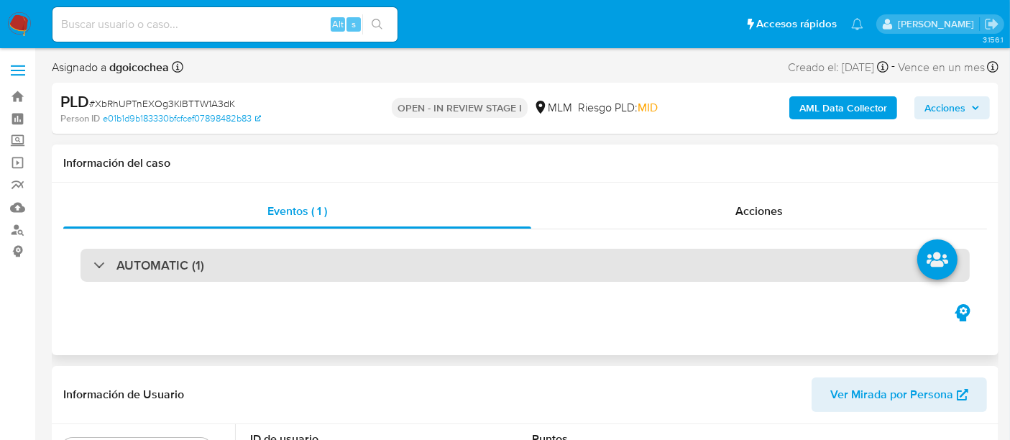
click at [388, 262] on div "AUTOMATIC (1)" at bounding box center [525, 265] width 889 height 33
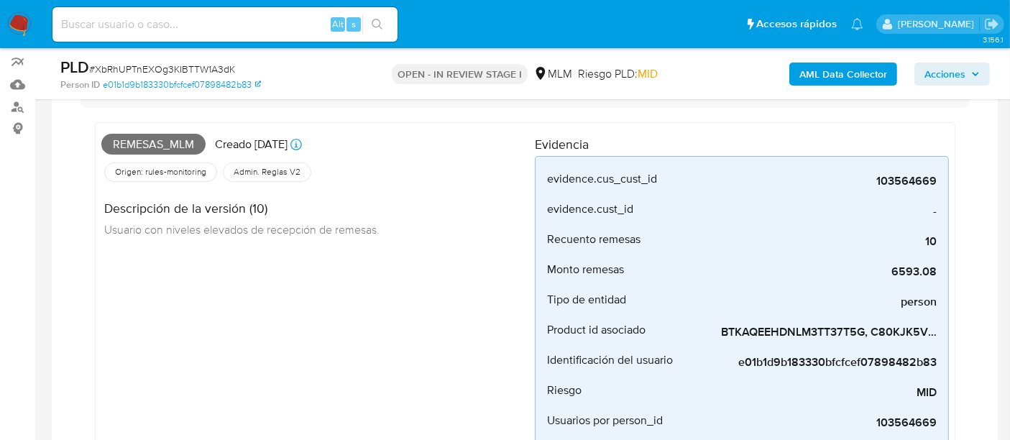
scroll to position [135, 0]
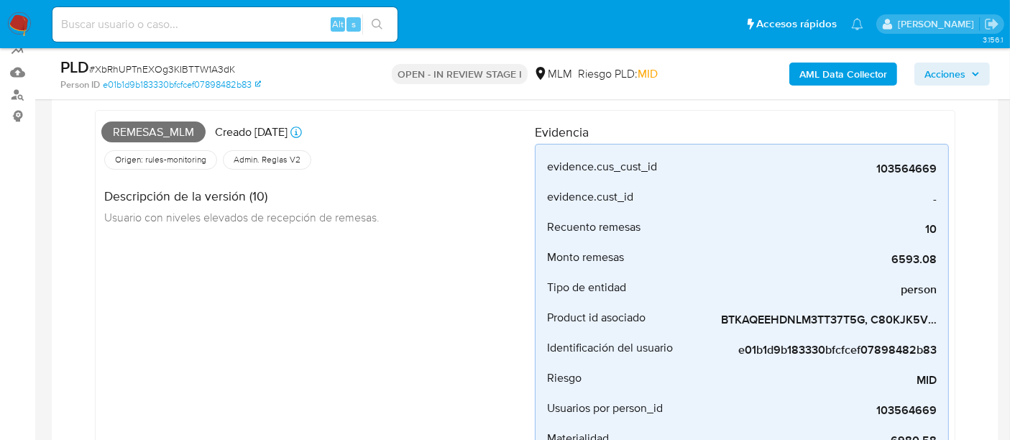
click at [344, 282] on div "Remesas_mlm Creado hace 15 días Creado: 12/08/2025 03:03:12 Origen: rules-monit…" at bounding box center [318, 288] width 434 height 345
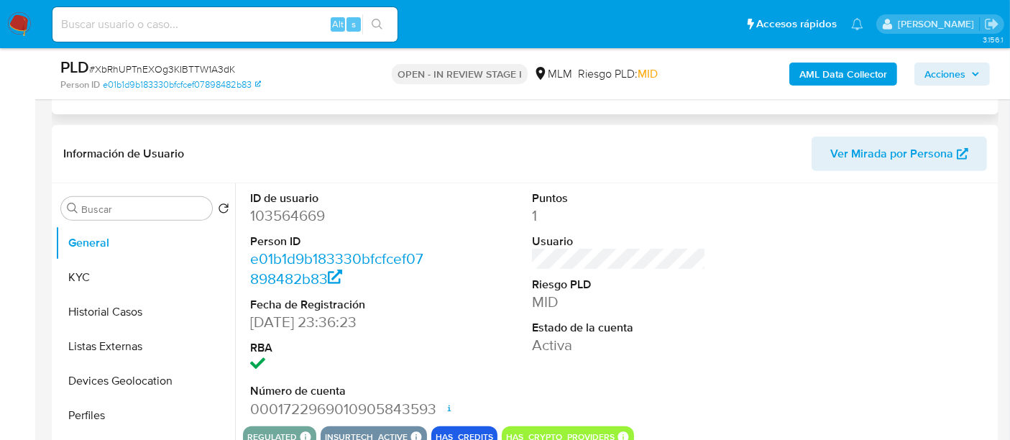
scroll to position [638, 0]
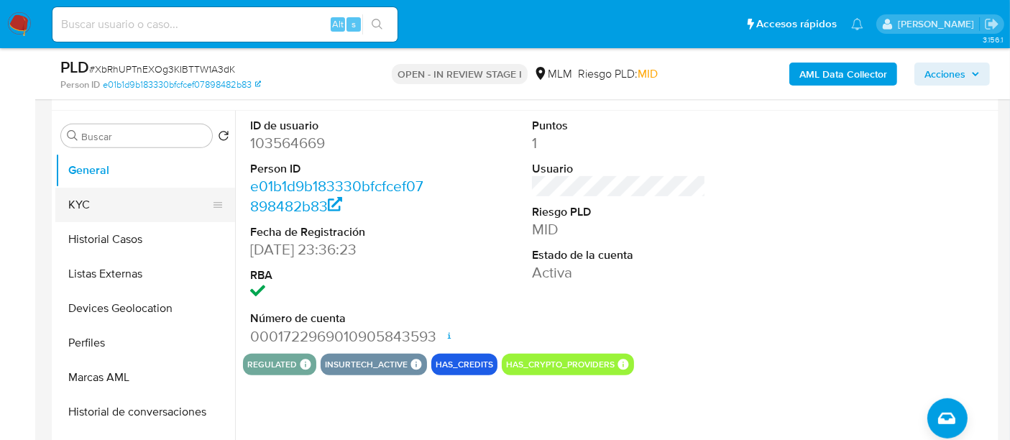
click at [146, 201] on button "KYC" at bounding box center [139, 205] width 168 height 35
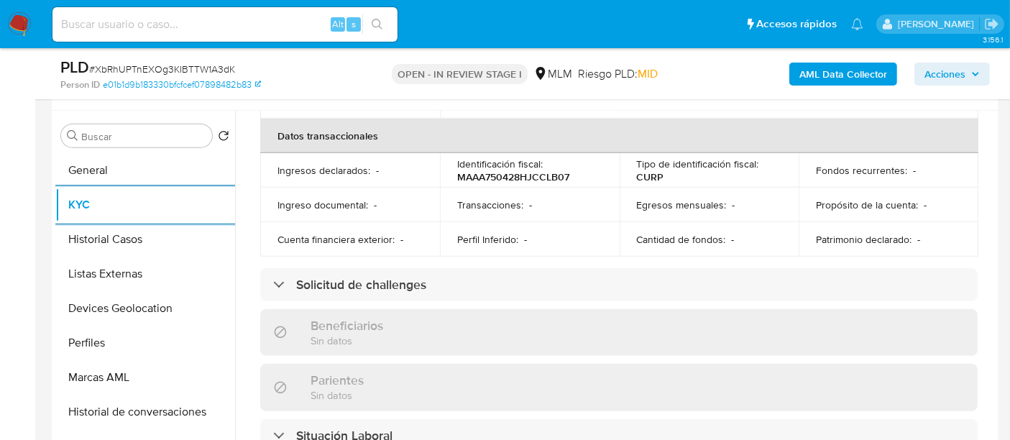
scroll to position [479, 0]
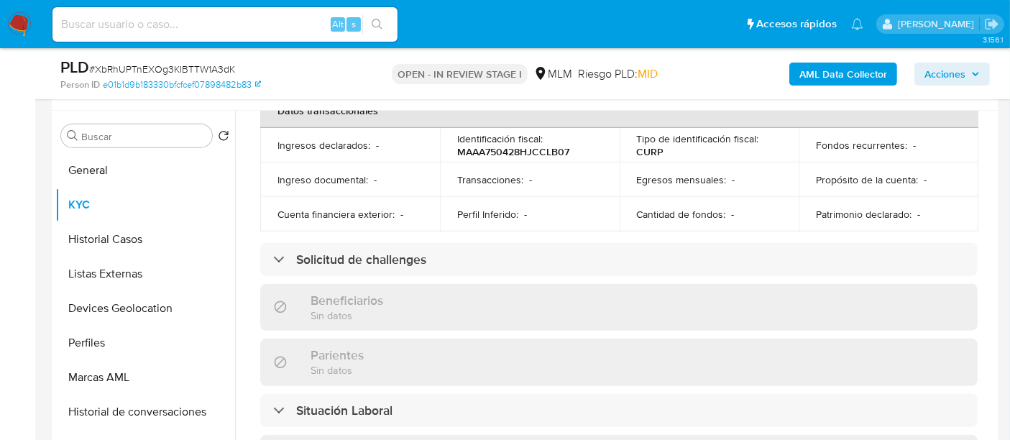
click at [744, 197] on td "Cantidad de fondos : -" at bounding box center [710, 214] width 180 height 35
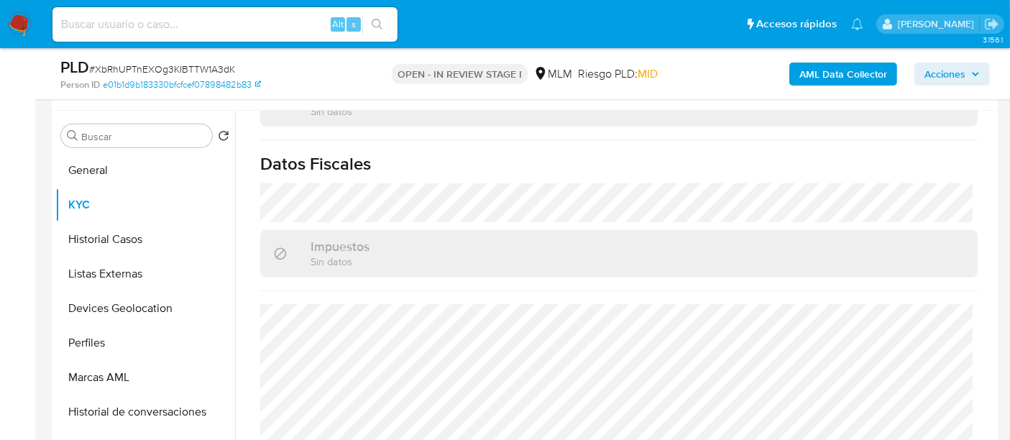
scroll to position [893, 0]
click at [139, 241] on button "Historial Casos" at bounding box center [139, 239] width 168 height 35
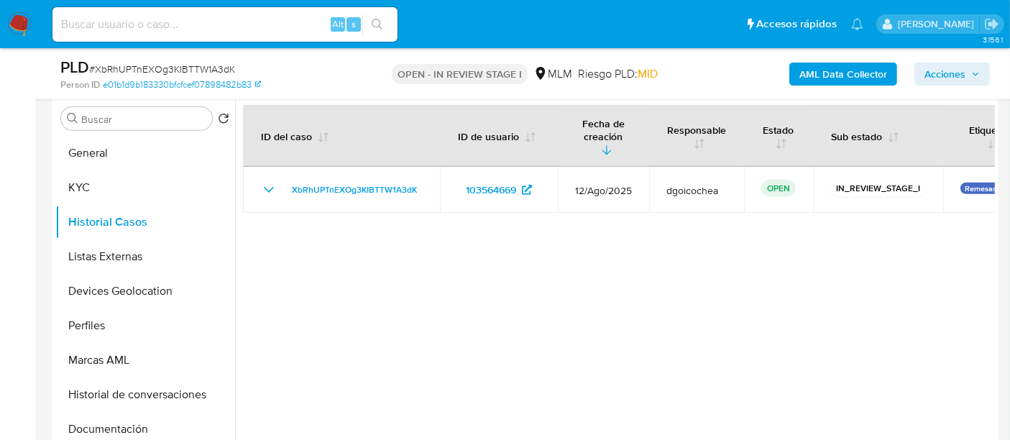
click at [382, 294] on div at bounding box center [615, 277] width 760 height 368
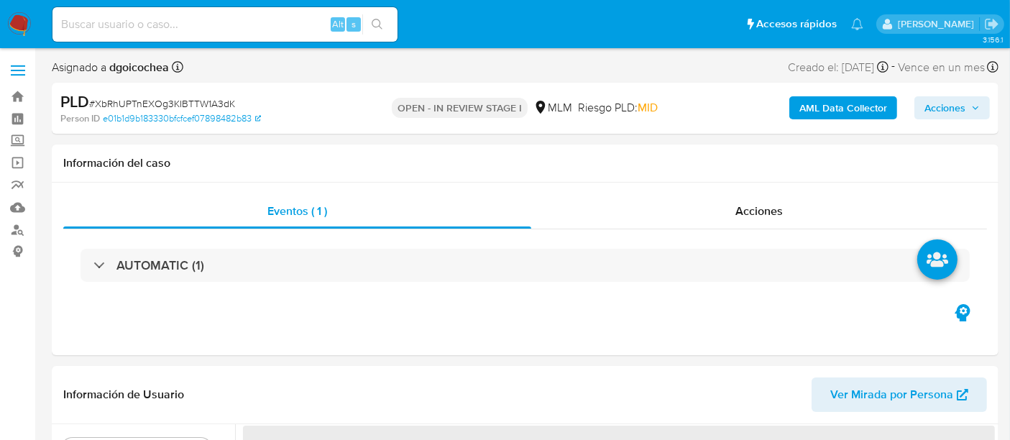
select select "10"
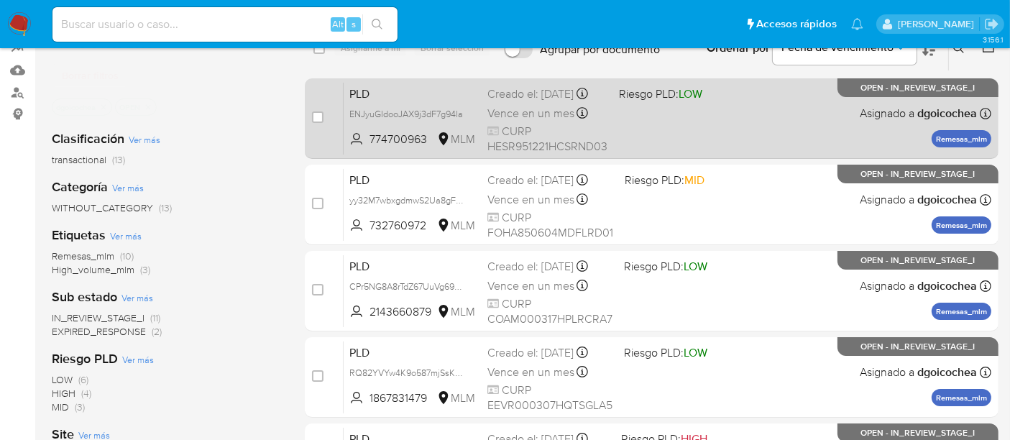
scroll to position [160, 0]
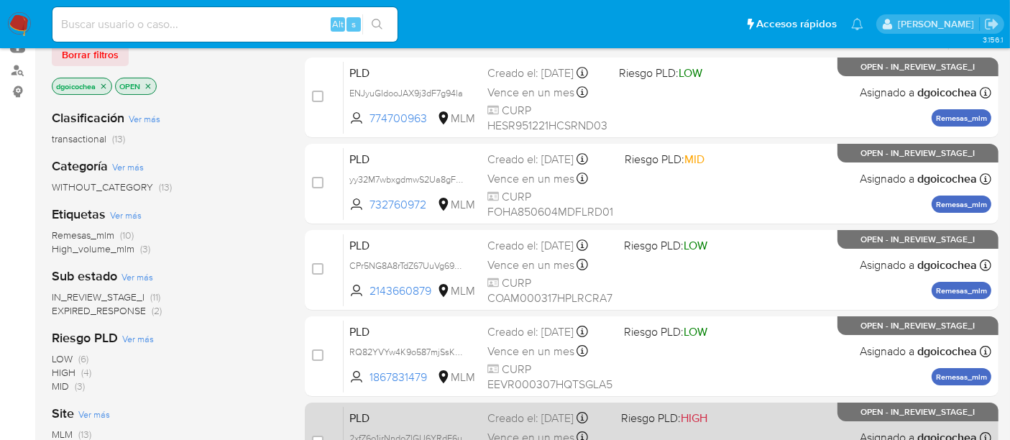
click at [578, 422] on div "Creado el: 12/08/2025 Creado el: 12/08/2025 02:10:06" at bounding box center [548, 419] width 122 height 16
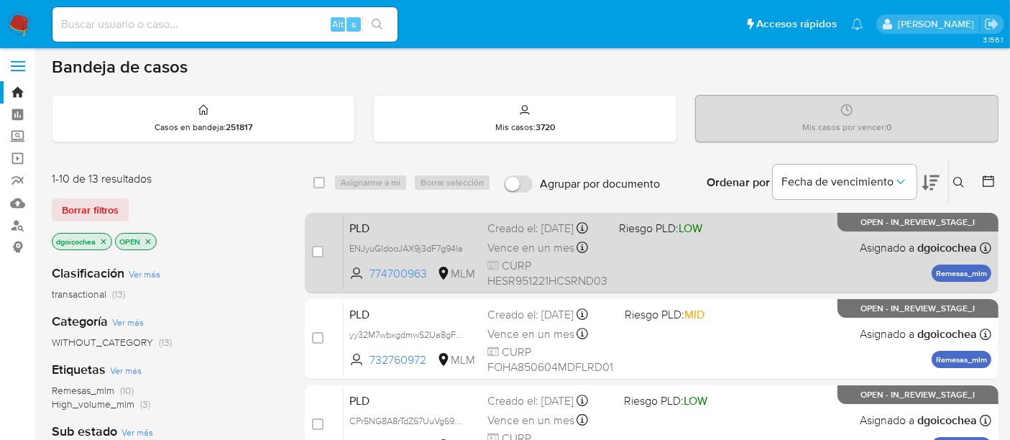
scroll to position [0, 0]
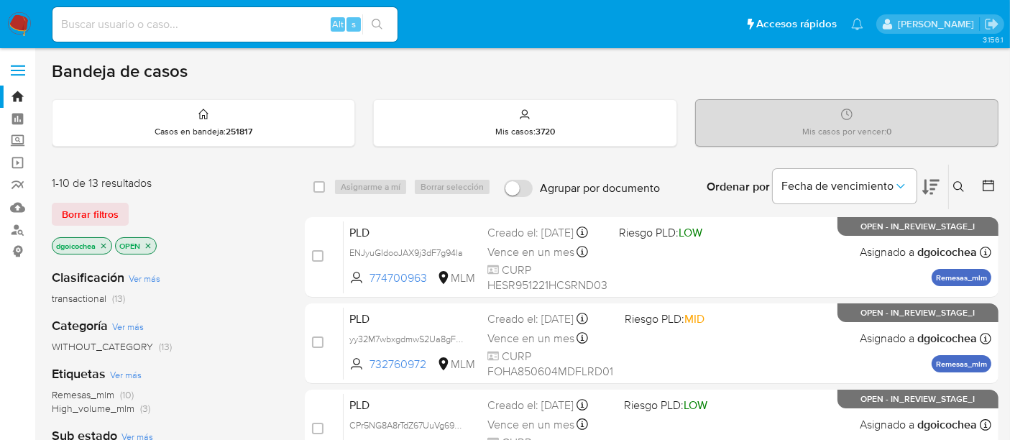
click at [966, 180] on button at bounding box center [961, 186] width 24 height 17
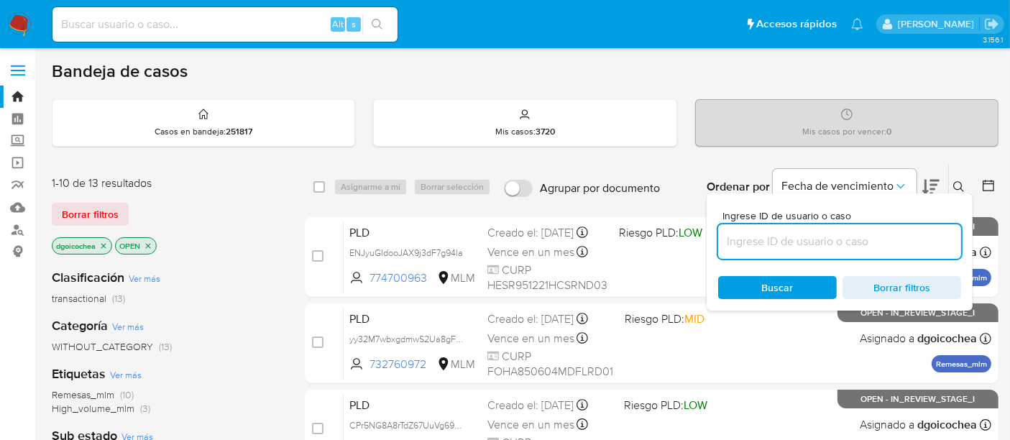
click at [910, 234] on input at bounding box center [839, 241] width 243 height 19
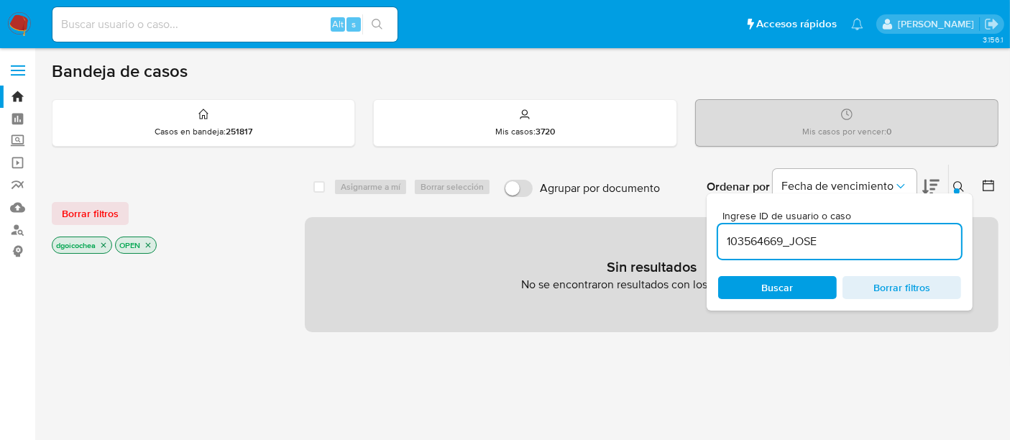
click at [912, 239] on input "103564669_JOSE" at bounding box center [839, 241] width 243 height 19
type input "103564669"
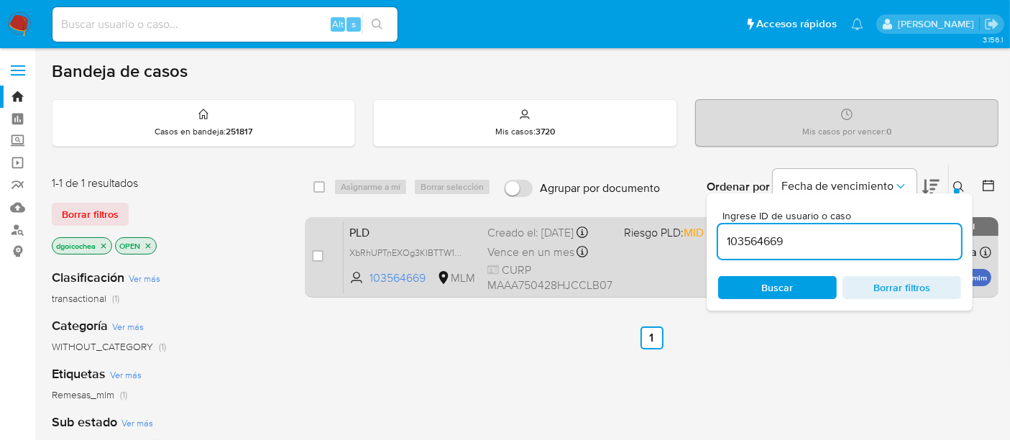
click at [395, 237] on span "PLD" at bounding box center [412, 231] width 127 height 19
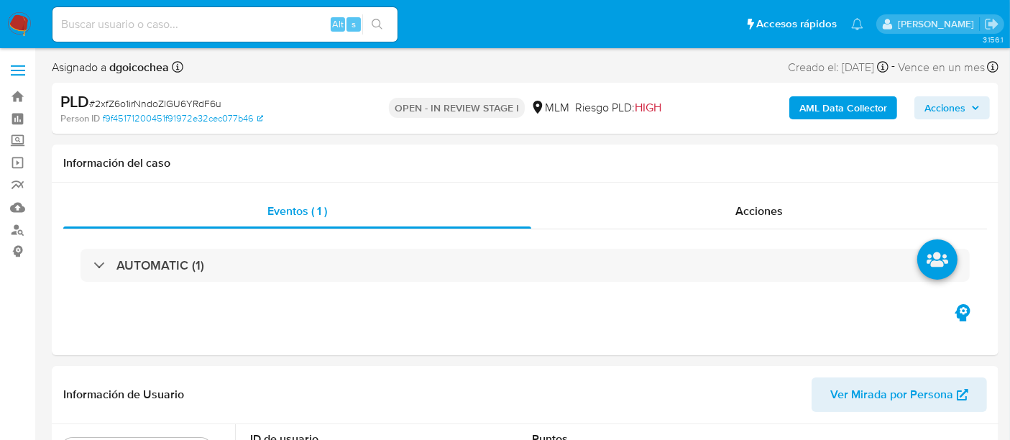
select select "10"
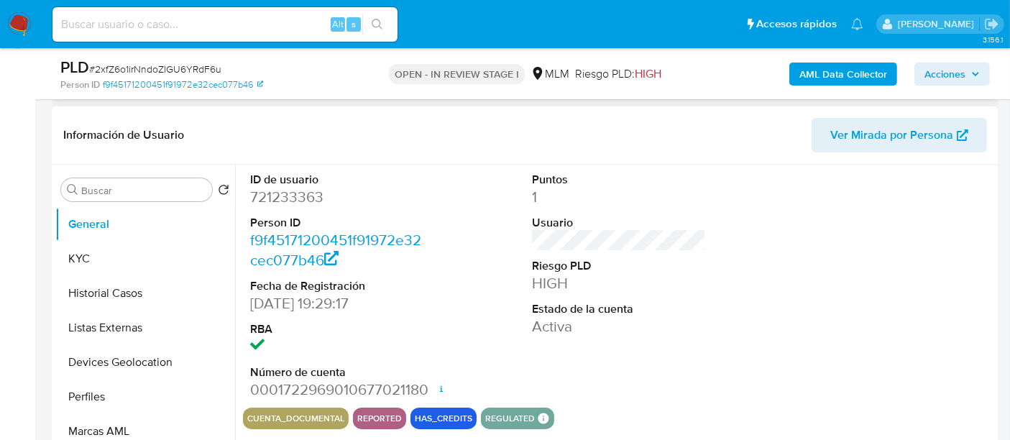
scroll to position [239, 0]
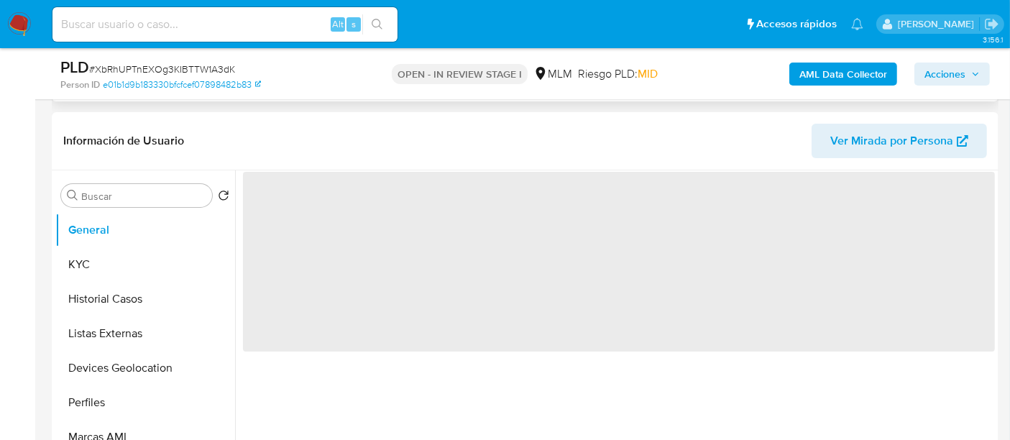
scroll to position [399, 0]
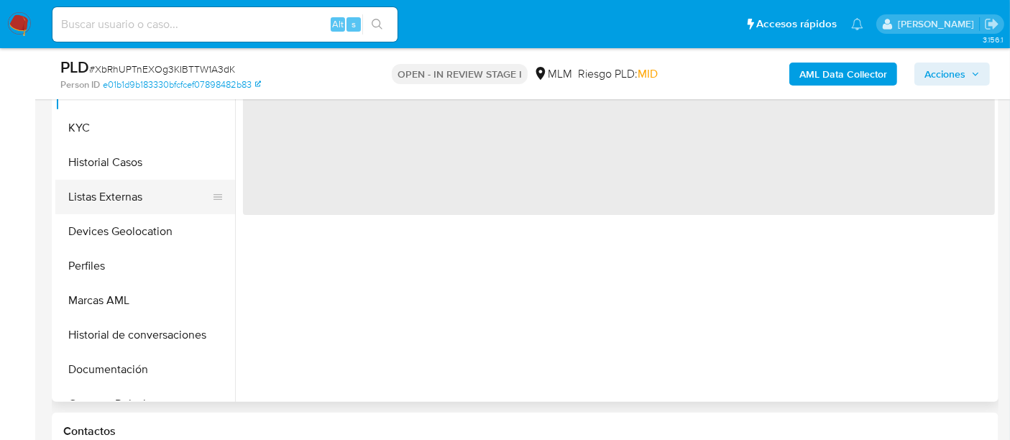
click at [132, 194] on button "Listas Externas" at bounding box center [139, 197] width 168 height 35
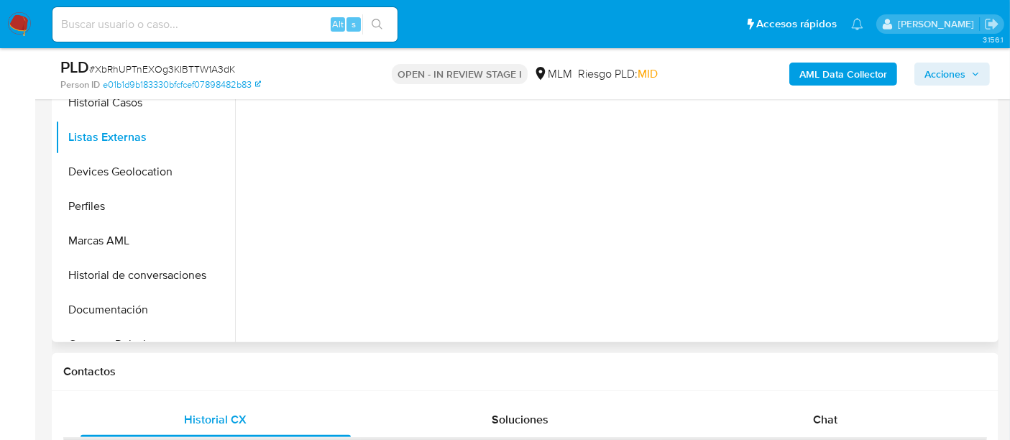
select select "10"
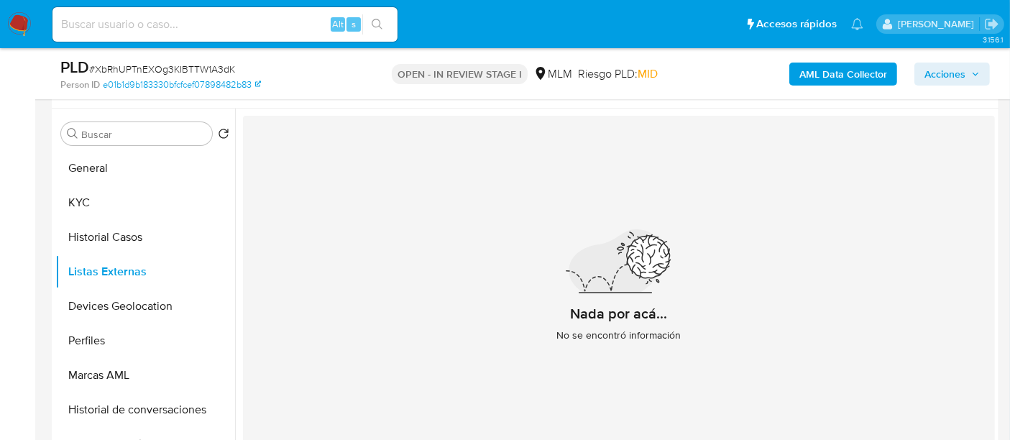
scroll to position [239, 0]
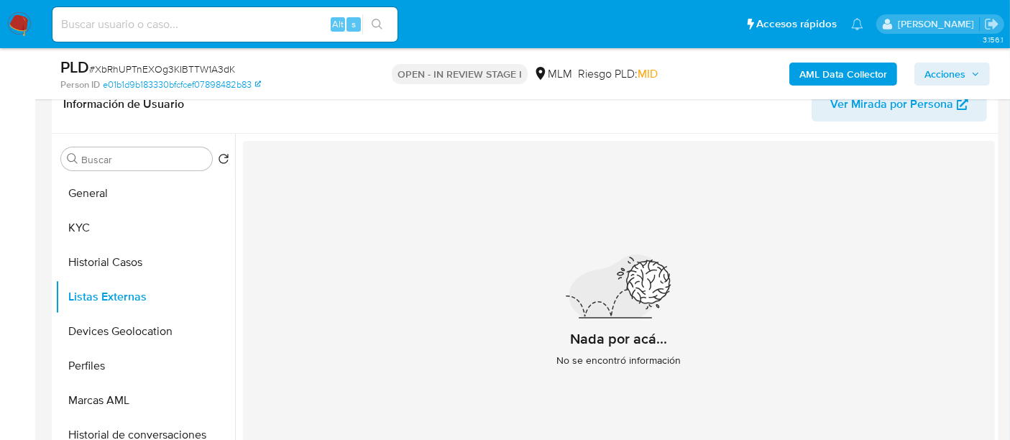
click at [551, 262] on icon at bounding box center [619, 287] width 173 height 64
click at [156, 339] on button "Devices Geolocation" at bounding box center [139, 331] width 168 height 35
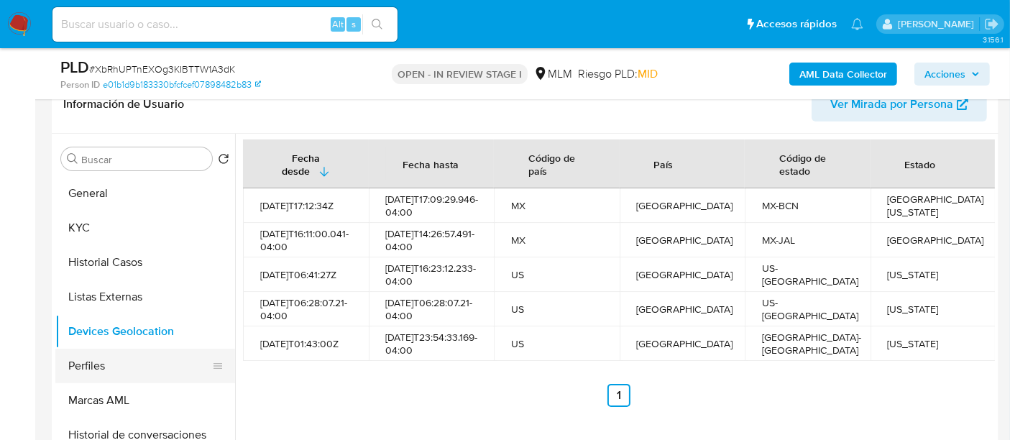
click at [109, 365] on button "Perfiles" at bounding box center [139, 366] width 168 height 35
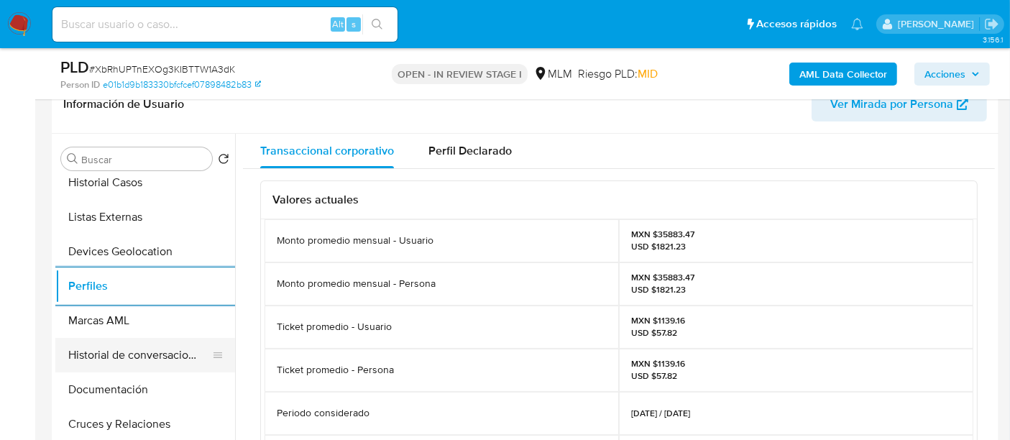
scroll to position [160, 0]
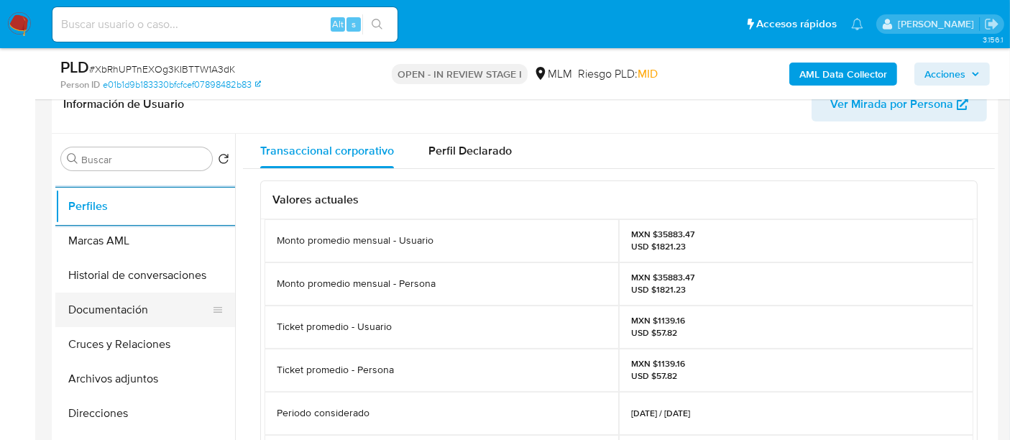
click at [139, 296] on button "Documentación" at bounding box center [139, 310] width 168 height 35
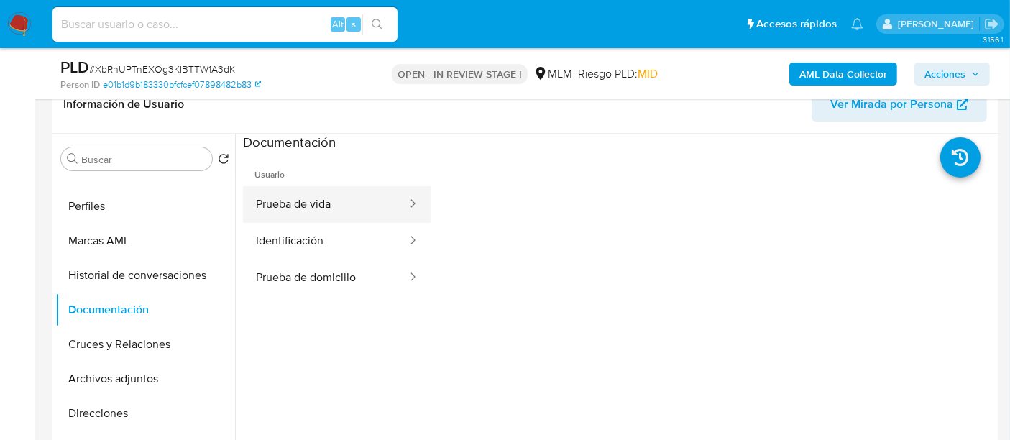
click at [369, 215] on button "Prueba de vida" at bounding box center [325, 204] width 165 height 37
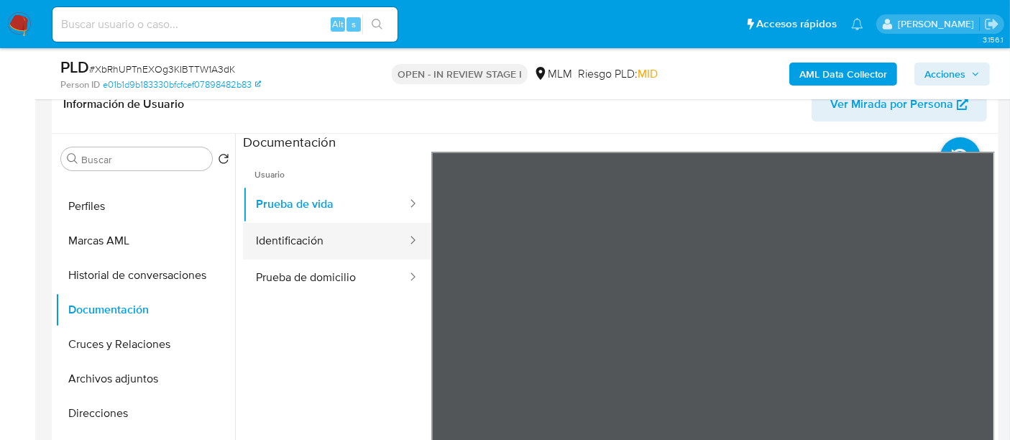
click at [323, 240] on button "Identificación" at bounding box center [325, 241] width 165 height 37
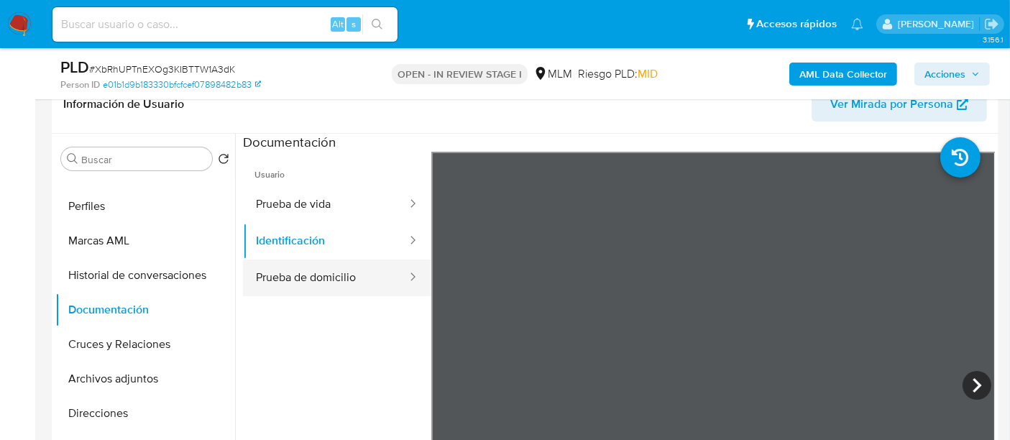
click at [345, 270] on button "Prueba de domicilio" at bounding box center [325, 278] width 165 height 37
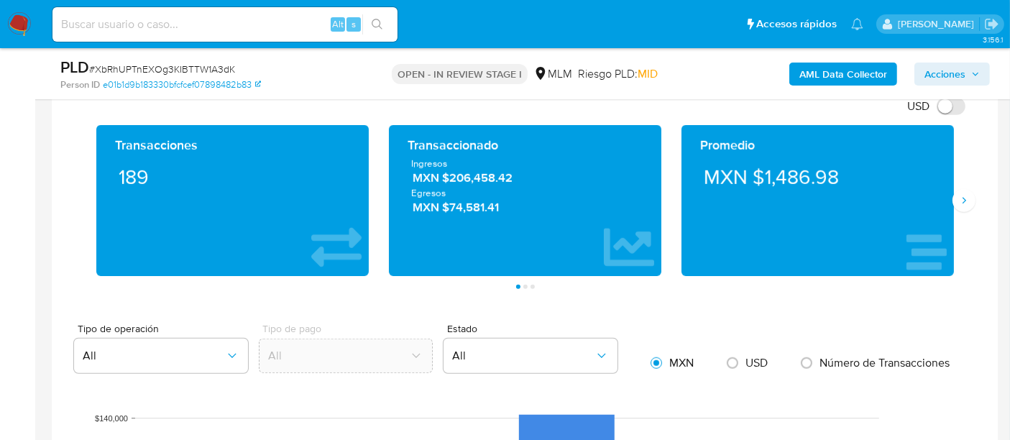
scroll to position [1045, 0]
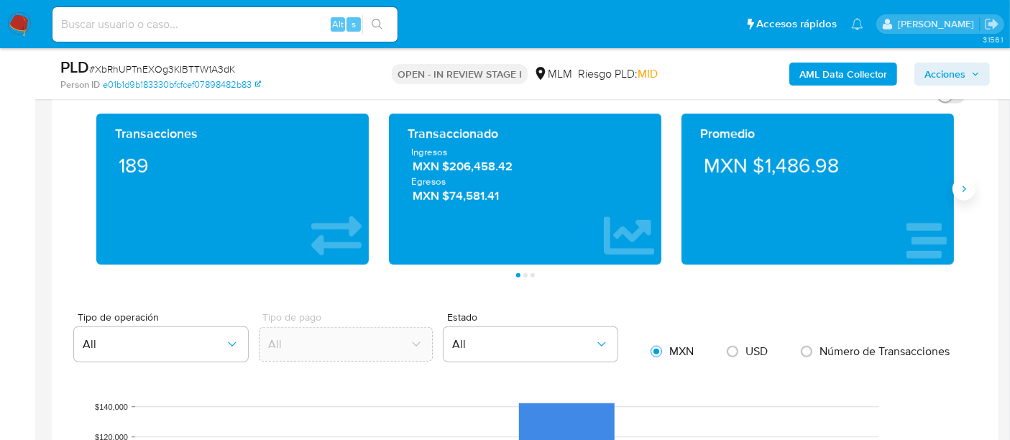
click at [965, 183] on icon "Siguiente" at bounding box center [964, 189] width 12 height 12
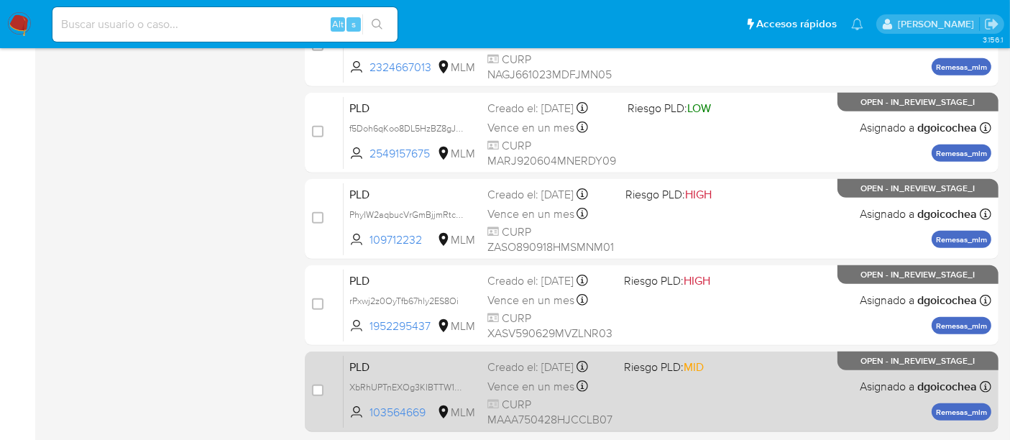
scroll to position [693, 0]
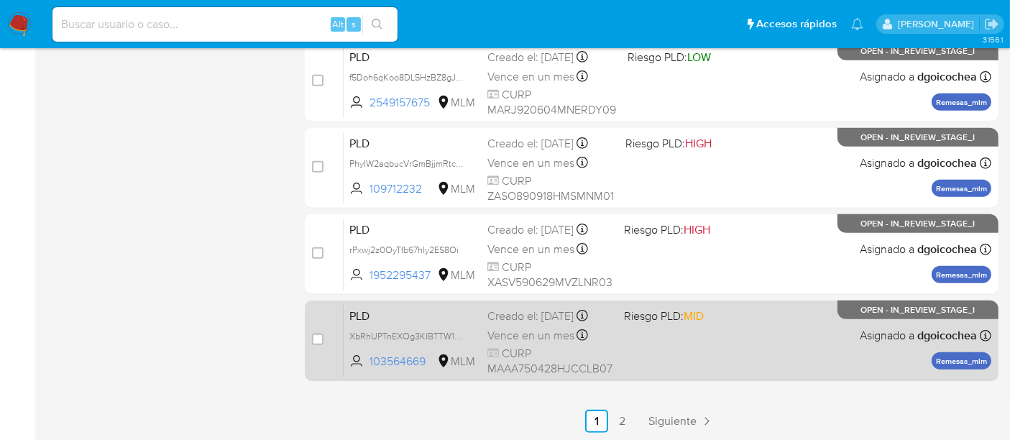
click at [375, 321] on span "PLD" at bounding box center [412, 315] width 127 height 19
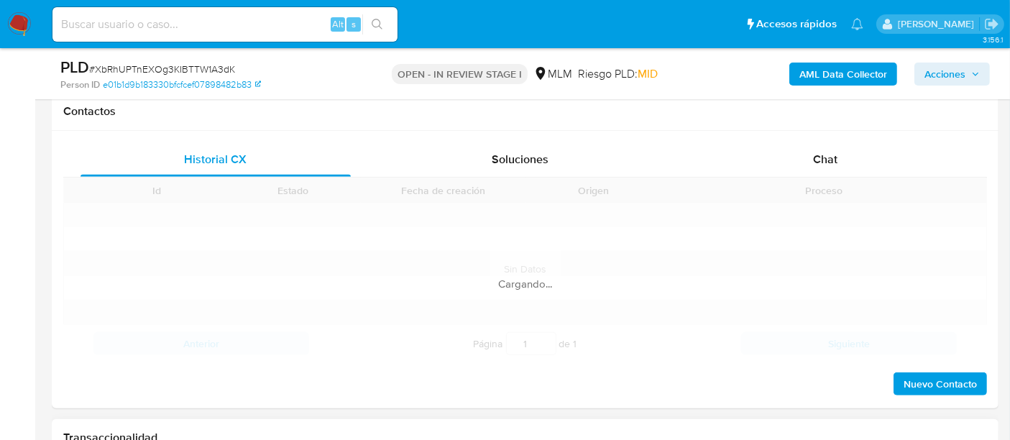
scroll to position [799, 0]
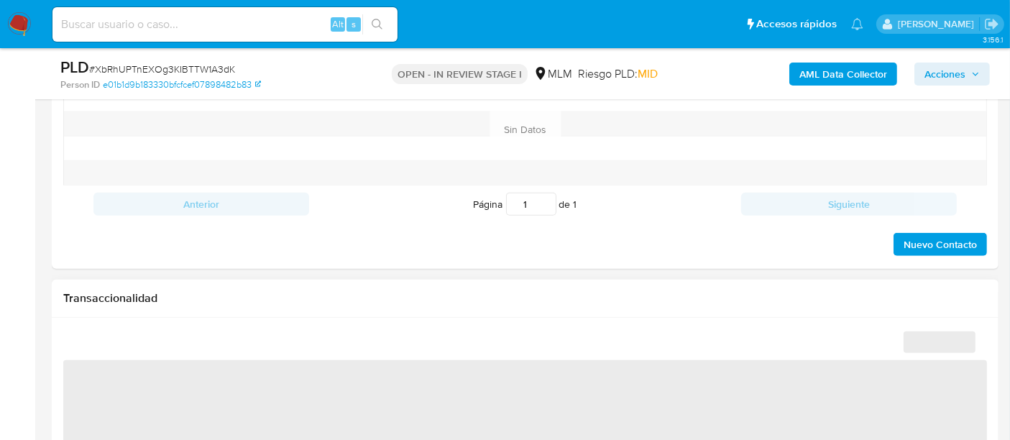
scroll to position [307, 0]
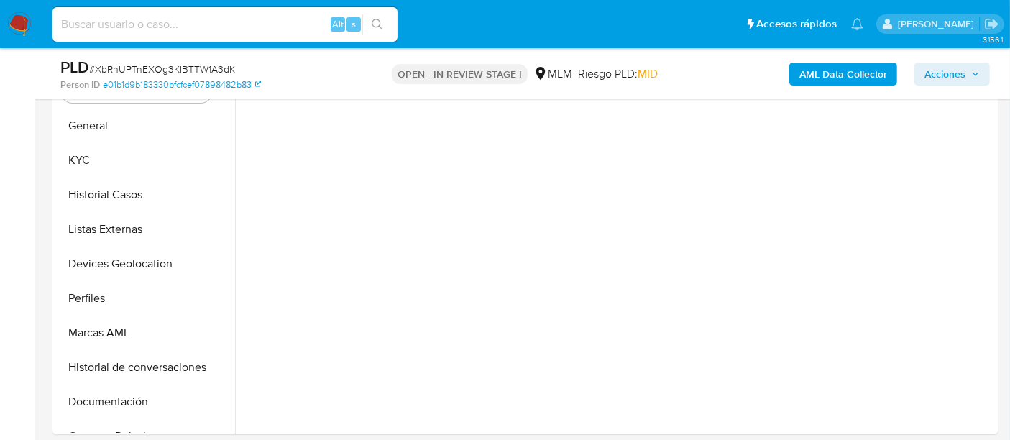
select select "10"
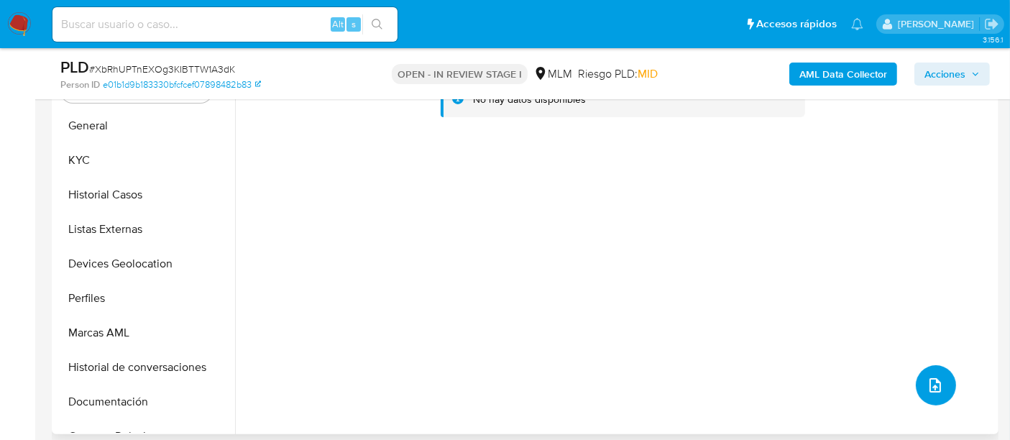
click at [930, 388] on icon "upload-file" at bounding box center [935, 385] width 17 height 17
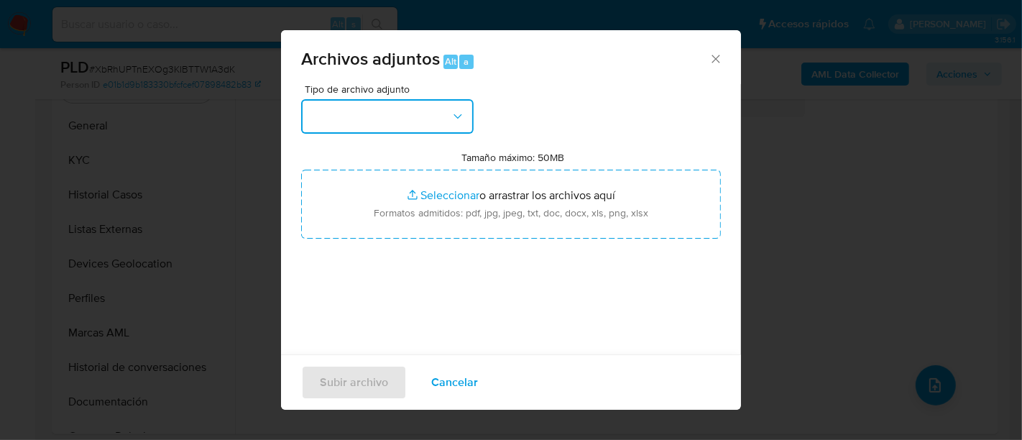
click at [392, 106] on button "button" at bounding box center [387, 116] width 173 height 35
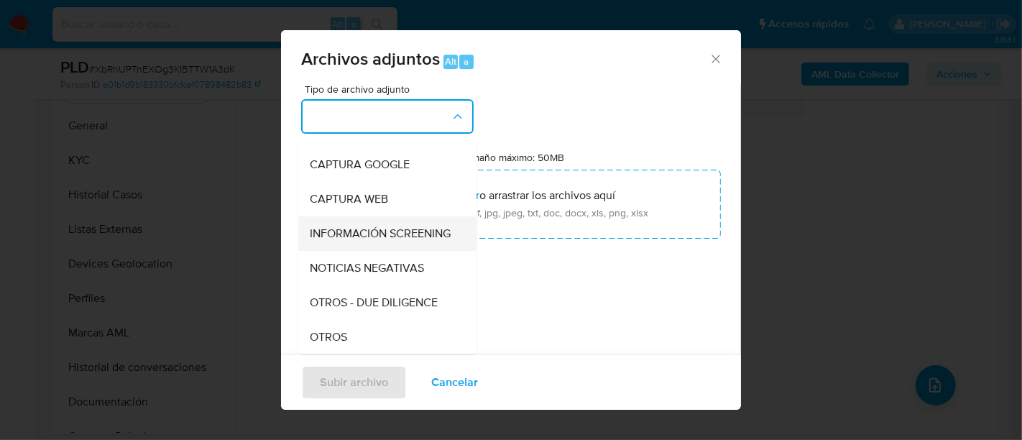
scroll to position [160, 0]
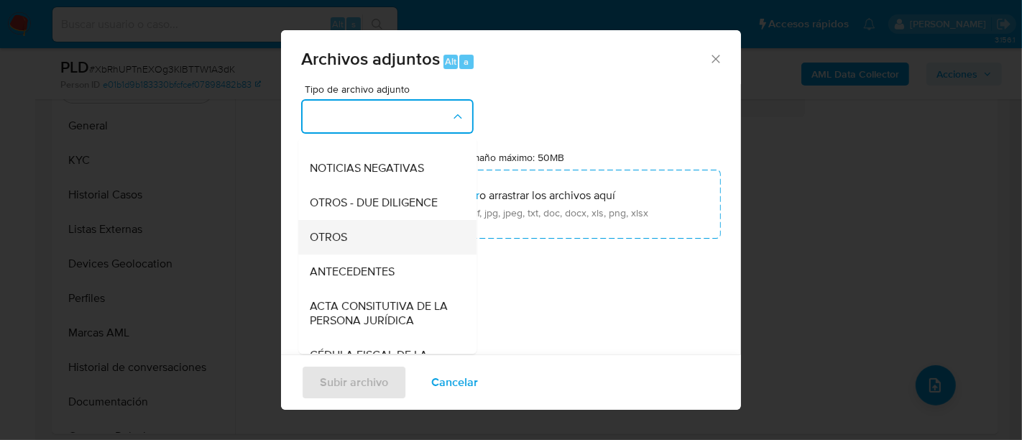
click at [372, 255] on div "OTROS" at bounding box center [383, 237] width 147 height 35
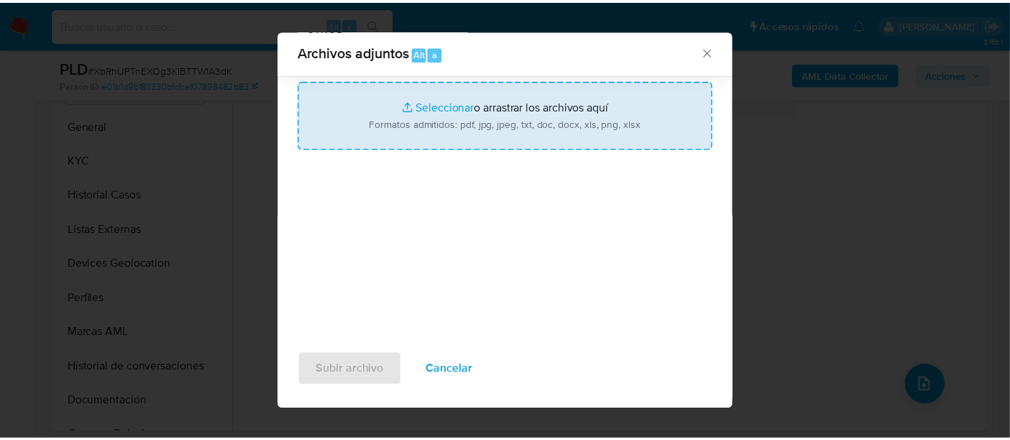
scroll to position [59, 0]
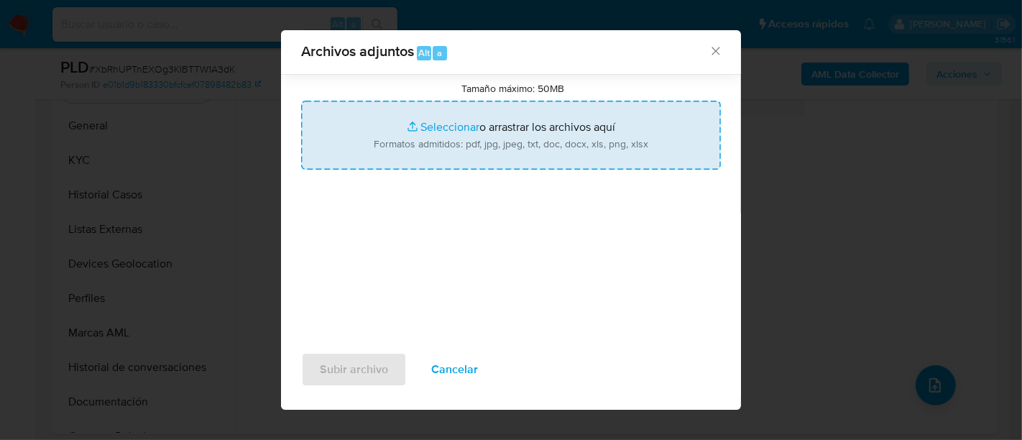
type input "C:\fakepath\103564669_JOSE MACIAS_AGO2025.pdf"
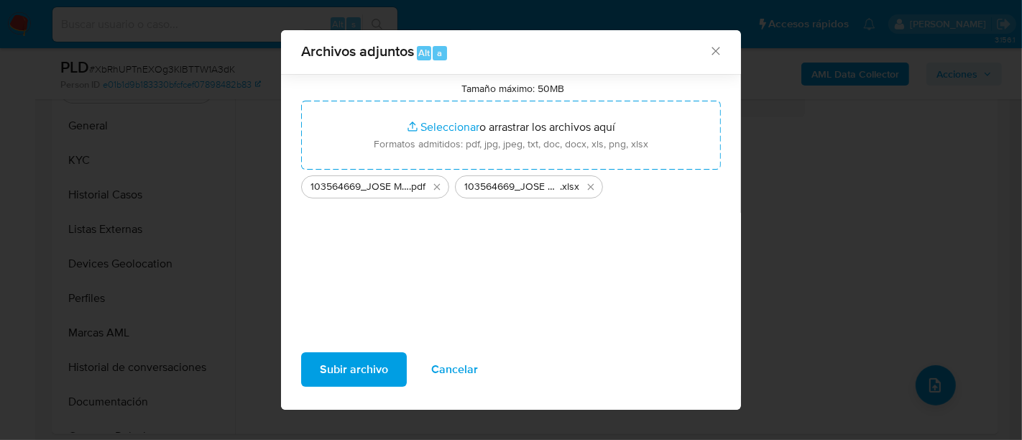
click at [372, 367] on span "Subir archivo" at bounding box center [354, 370] width 68 height 32
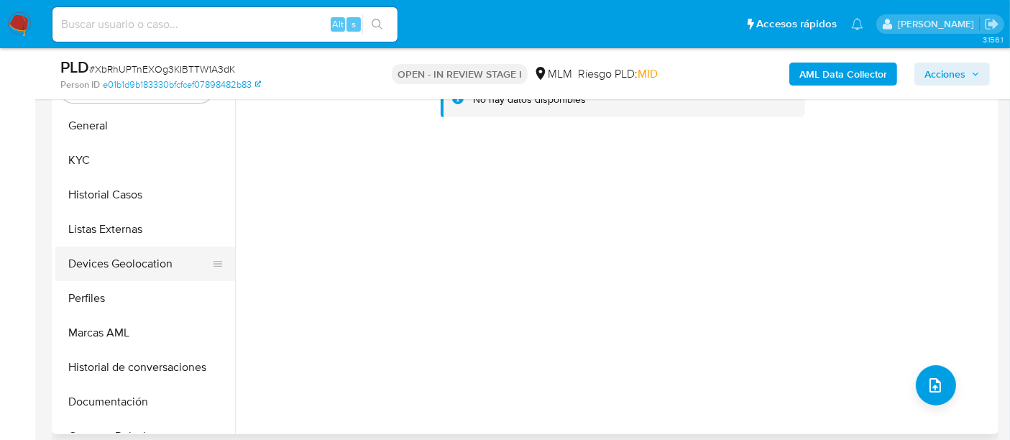
drag, startPoint x: 125, startPoint y: 262, endPoint x: 140, endPoint y: 251, distance: 18.6
click at [131, 257] on button "Devices Geolocation" at bounding box center [139, 264] width 168 height 35
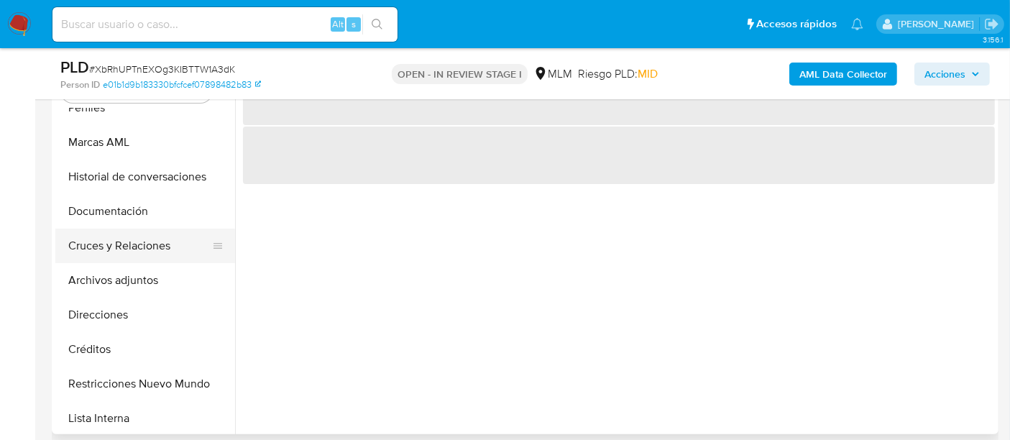
scroll to position [239, 0]
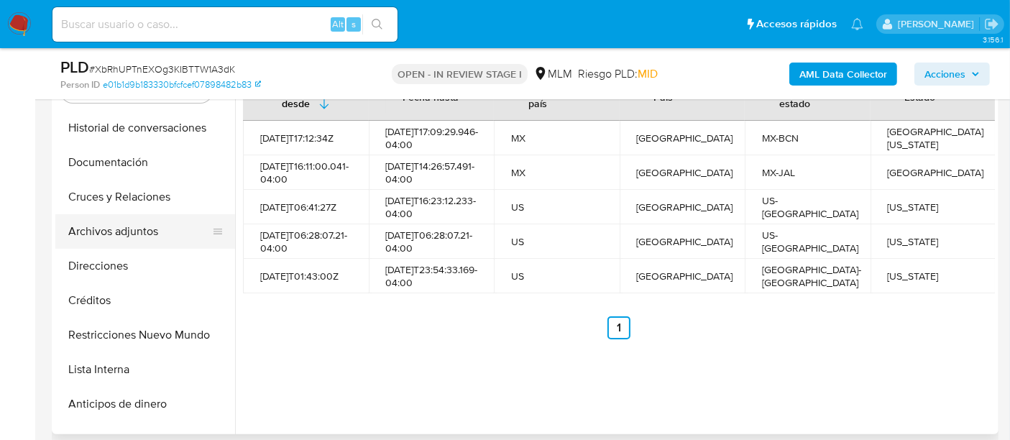
click at [162, 223] on button "Archivos adjuntos" at bounding box center [139, 231] width 168 height 35
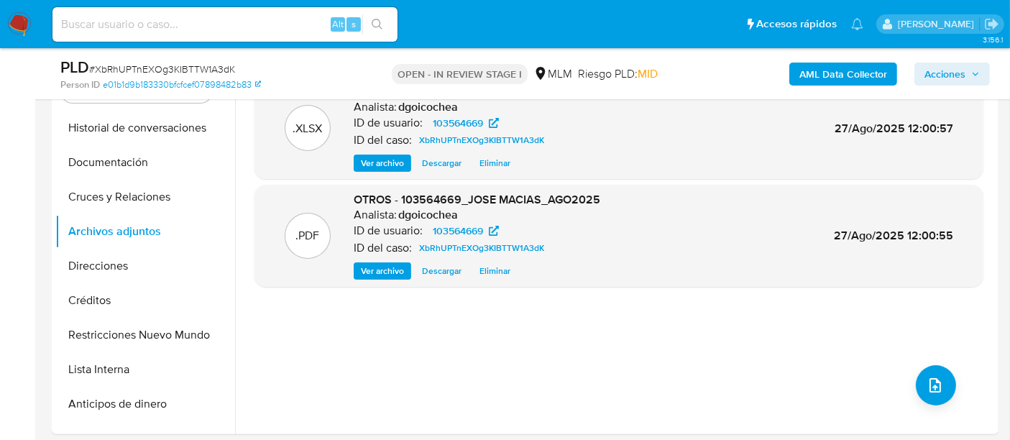
click at [945, 78] on span "Acciones" at bounding box center [945, 74] width 41 height 23
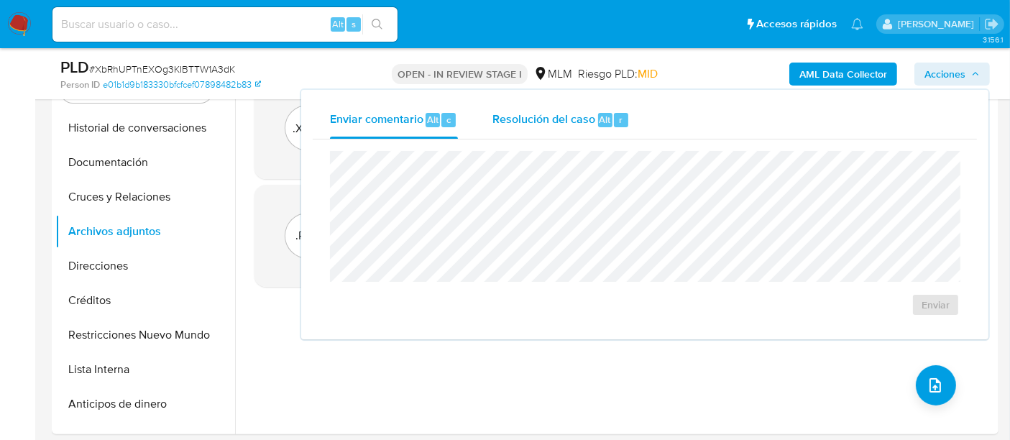
click at [495, 114] on span "Resolución del caso" at bounding box center [543, 119] width 103 height 17
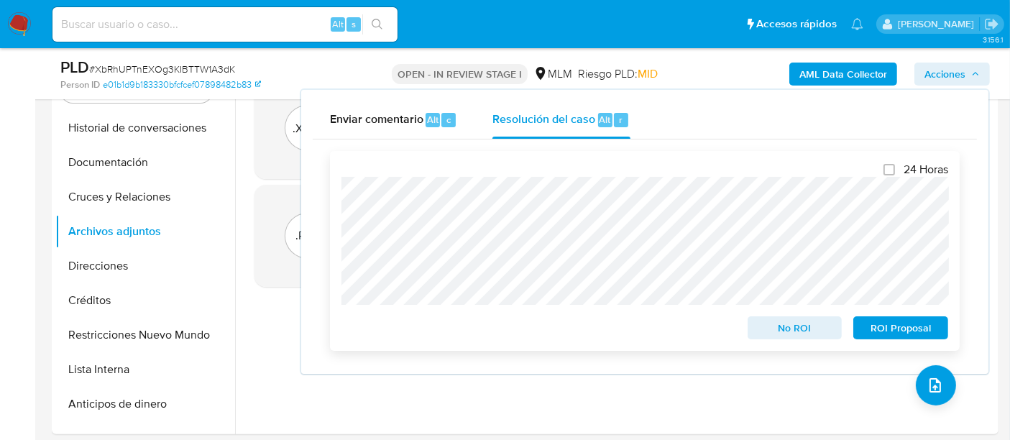
click at [807, 327] on span "No ROI" at bounding box center [795, 328] width 75 height 20
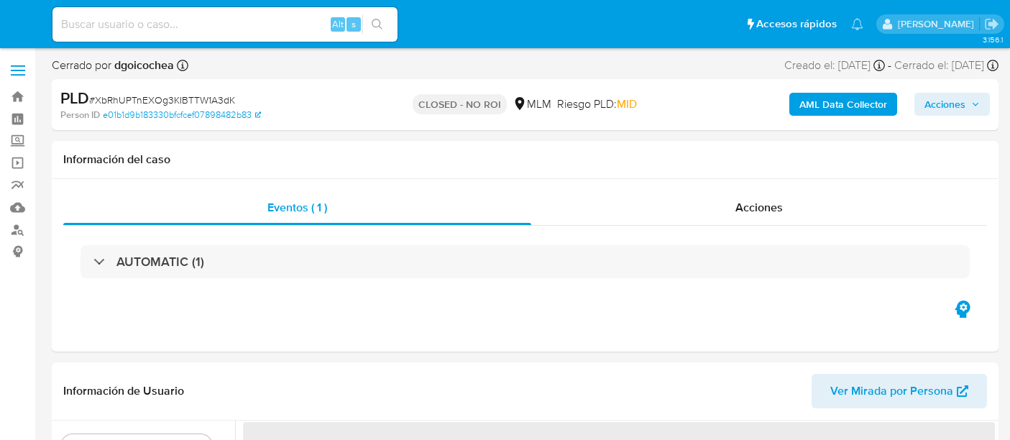
select select "10"
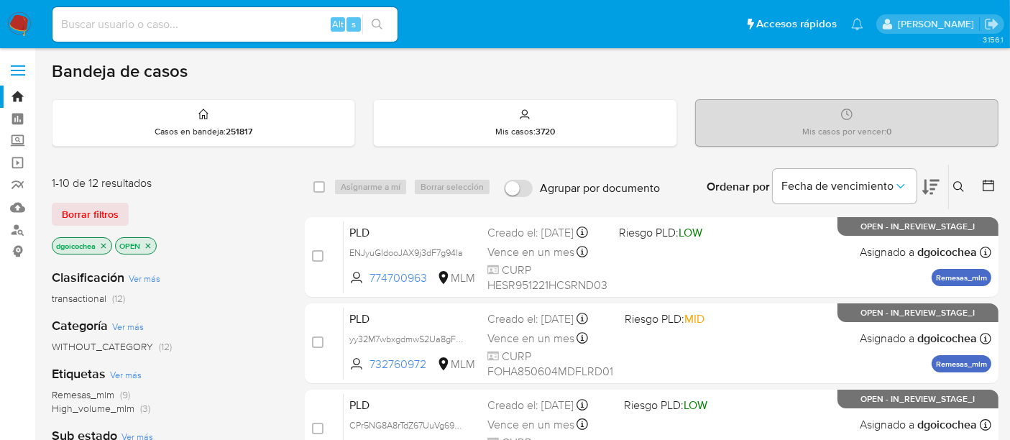
click at [233, 244] on div "dgoicochea OPEN" at bounding box center [167, 247] width 230 height 20
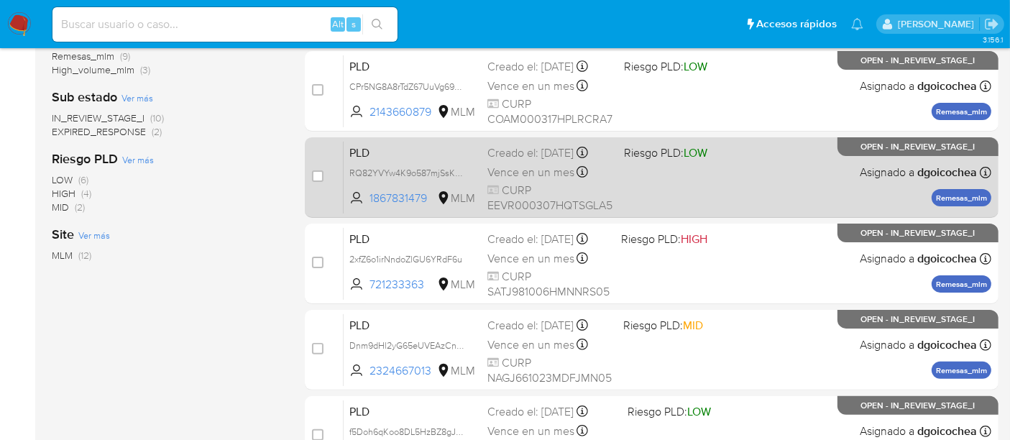
scroll to position [399, 0]
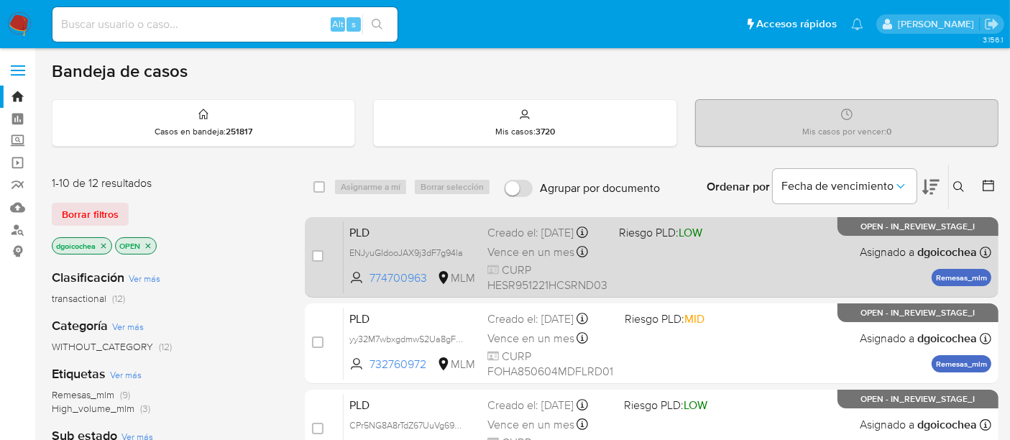
click at [364, 235] on span "PLD" at bounding box center [412, 231] width 127 height 19
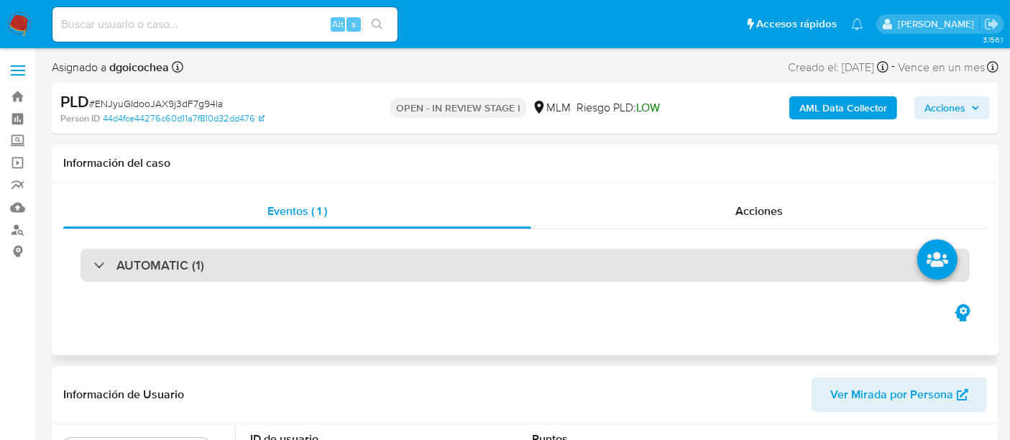
click at [170, 267] on h3 "AUTOMATIC (1)" at bounding box center [160, 265] width 88 height 16
select select "10"
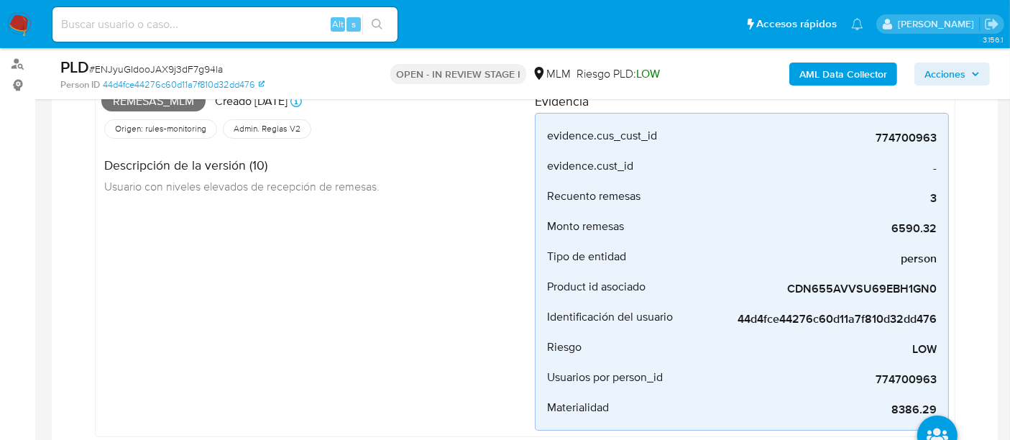
scroll to position [170, 0]
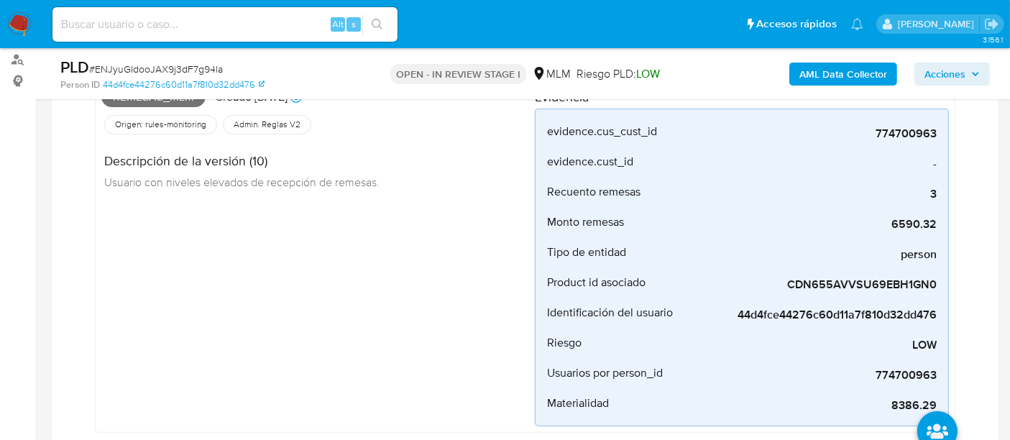
click at [452, 316] on div "Remesas_mlm Creado hace 15 días Creado: 12/08/2025 03:13:53 Origen: rules-monit…" at bounding box center [318, 253] width 434 height 345
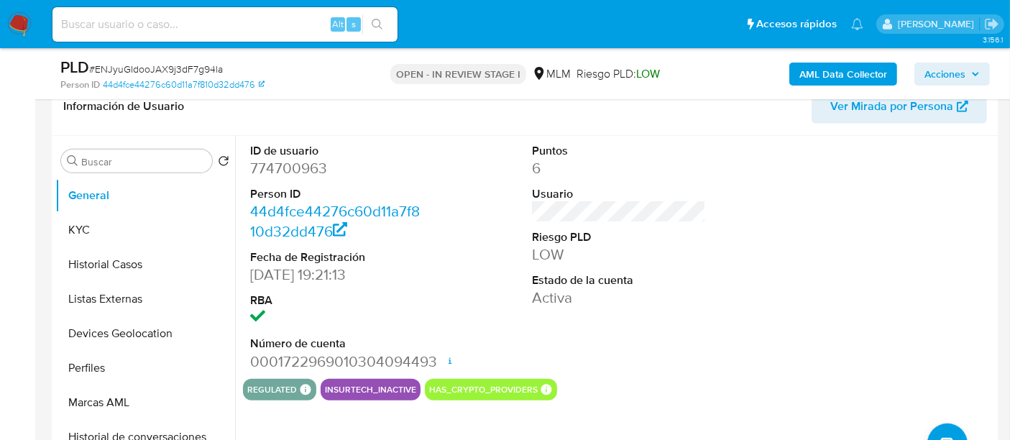
scroll to position [649, 0]
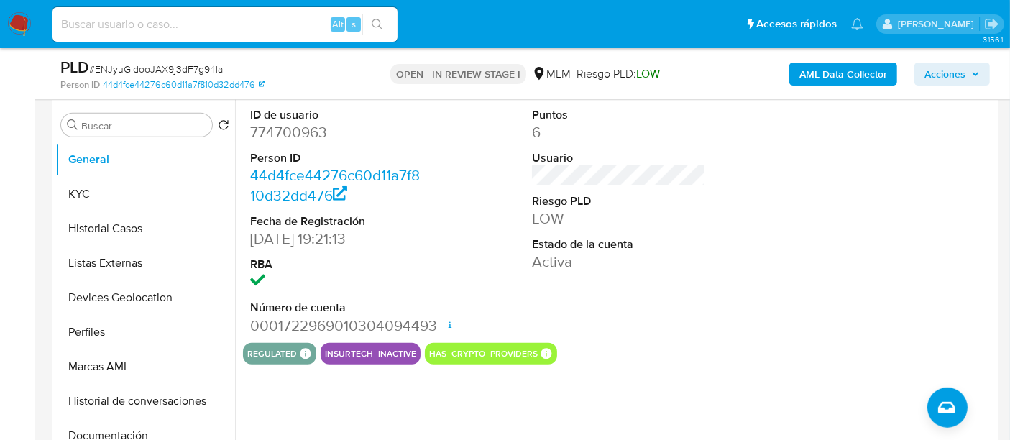
click at [636, 320] on div "Puntos 6 Usuario Riesgo PLD LOW Estado de la cuenta Activa" at bounding box center [619, 221] width 188 height 243
click at [144, 196] on button "KYC" at bounding box center [139, 194] width 168 height 35
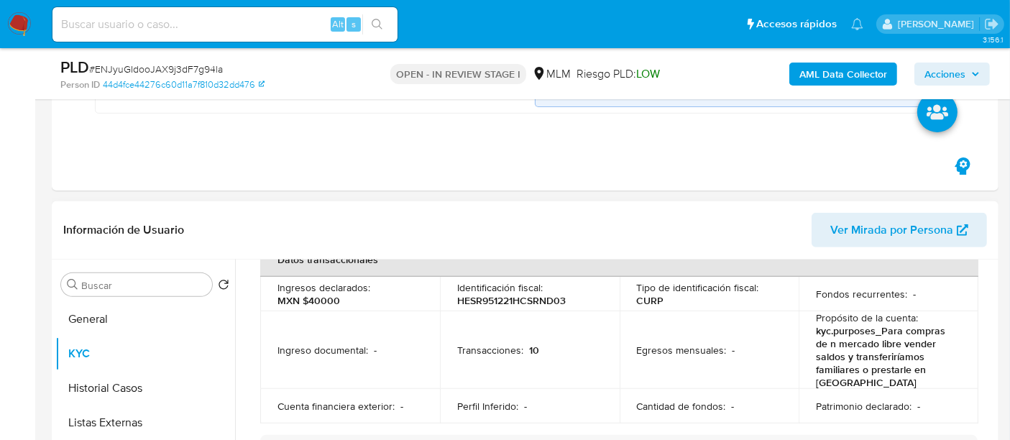
scroll to position [638, 0]
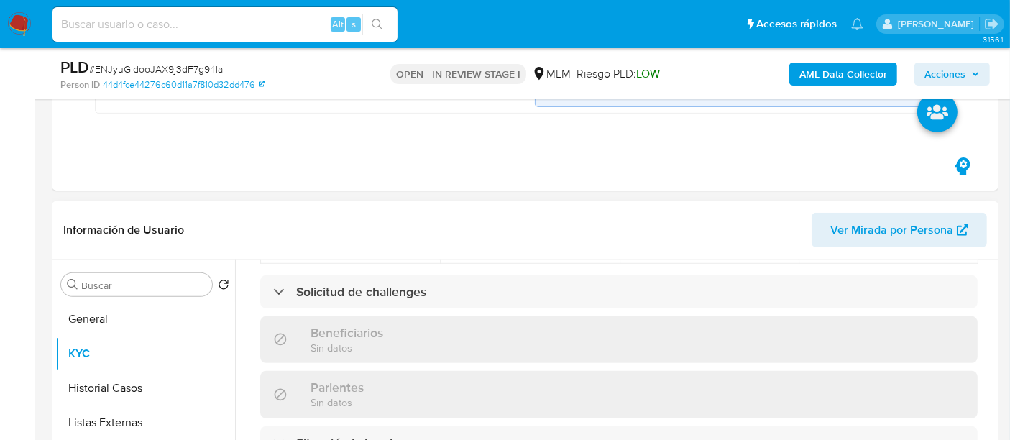
click at [244, 306] on div "Actualizado hace 3 meses Creado: 12/06/2021 18:22:24 Actualizado: 16/05/2025 16…" at bounding box center [619, 295] width 752 height 1278
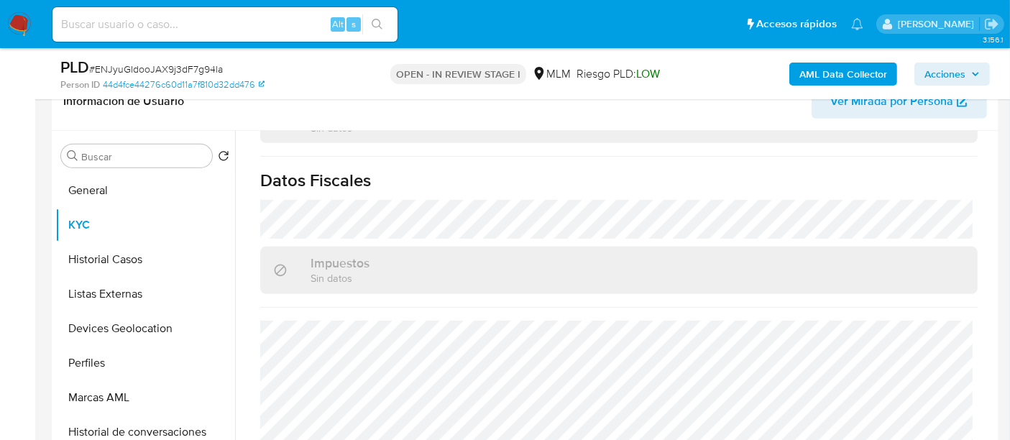
scroll to position [649, 0]
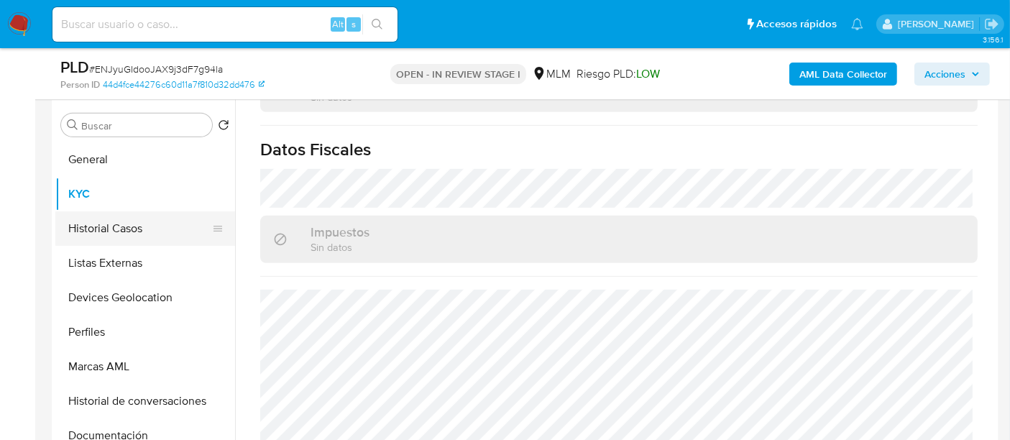
click at [130, 226] on button "Historial Casos" at bounding box center [139, 228] width 168 height 35
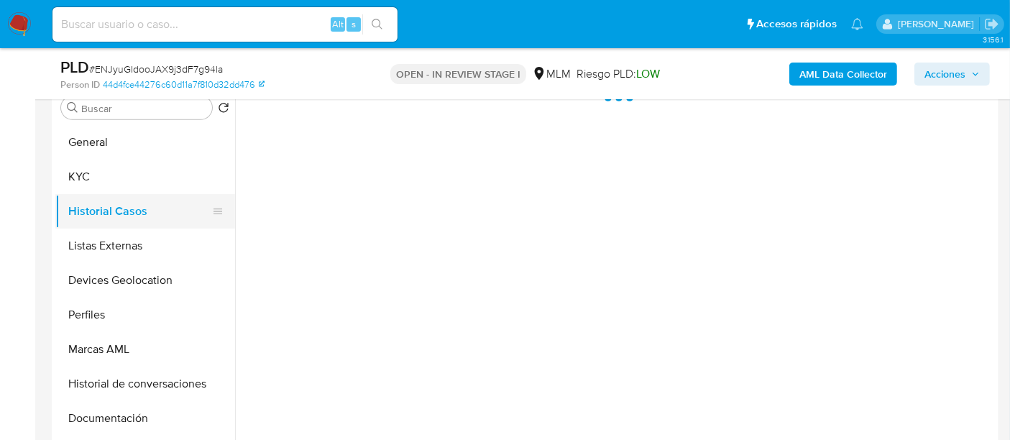
scroll to position [0, 0]
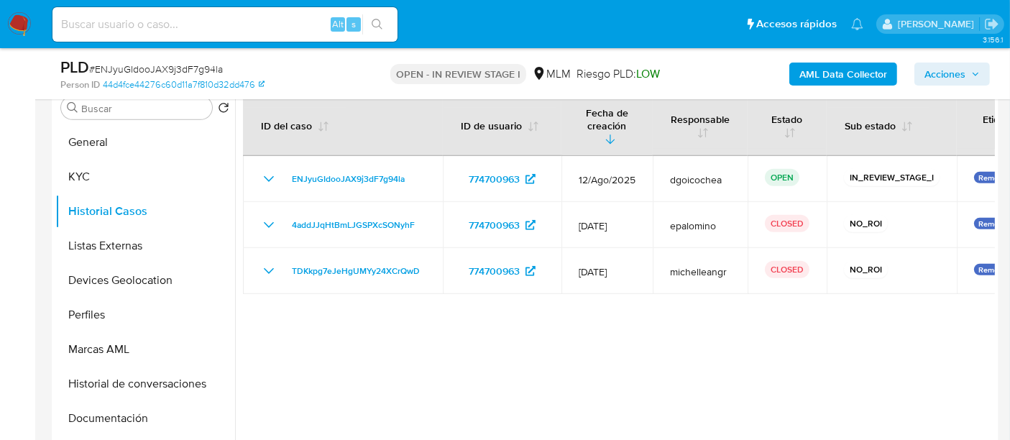
click at [633, 318] on div at bounding box center [615, 267] width 760 height 368
click at [104, 234] on button "Listas Externas" at bounding box center [139, 246] width 168 height 35
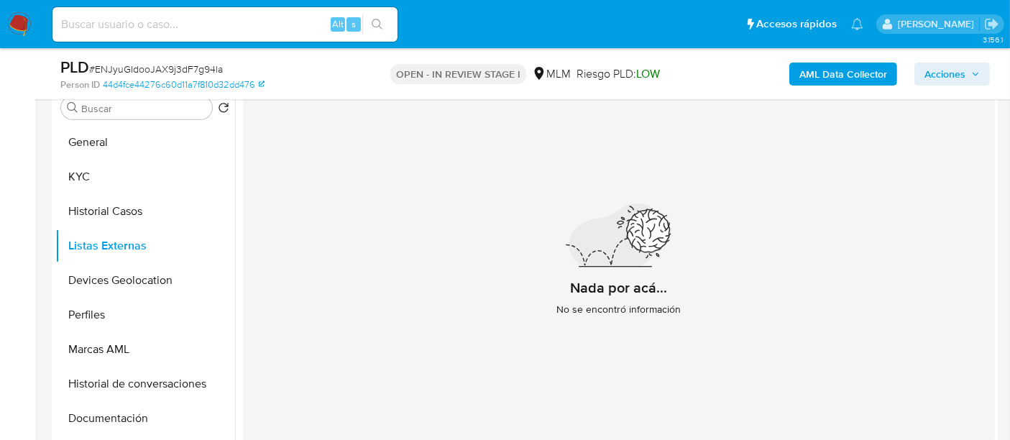
click at [471, 308] on div "Nada por acá... No se encontró información" at bounding box center [619, 266] width 752 height 352
click at [101, 272] on button "Devices Geolocation" at bounding box center [139, 280] width 168 height 35
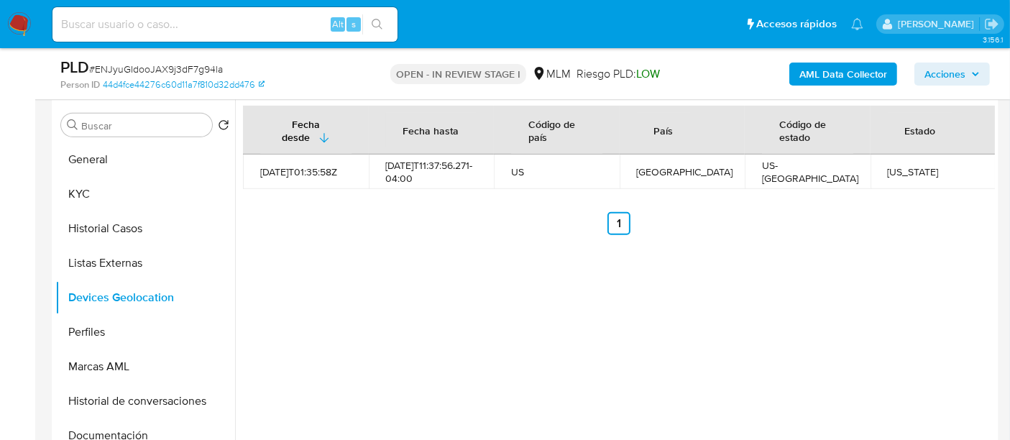
click at [543, 265] on div "Fecha desde Fecha hasta Código de país País Código de estado Estado 2021-08-07T…" at bounding box center [615, 284] width 760 height 368
click at [101, 324] on button "Perfiles" at bounding box center [139, 332] width 168 height 35
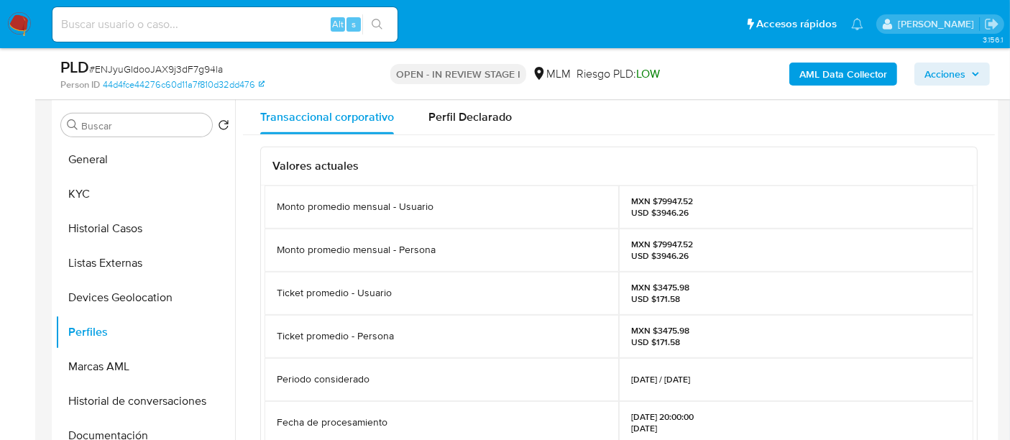
click at [267, 311] on div "Ticket promedio - Usuario" at bounding box center [442, 293] width 354 height 43
click at [114, 418] on button "Documentación" at bounding box center [139, 435] width 168 height 35
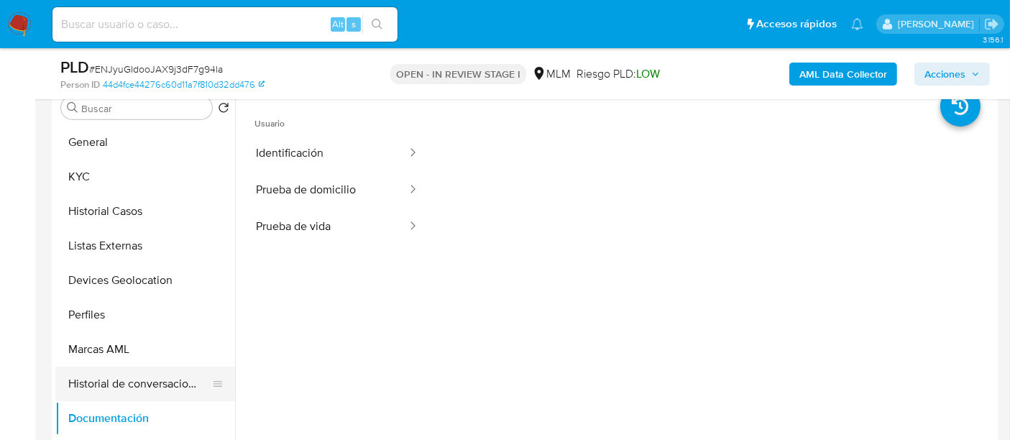
click at [158, 375] on button "Historial de conversaciones" at bounding box center [139, 384] width 168 height 35
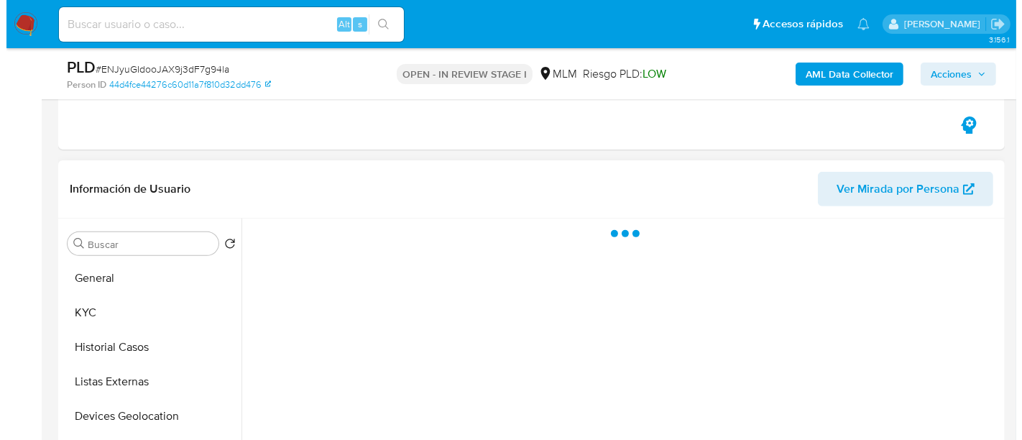
scroll to position [490, 0]
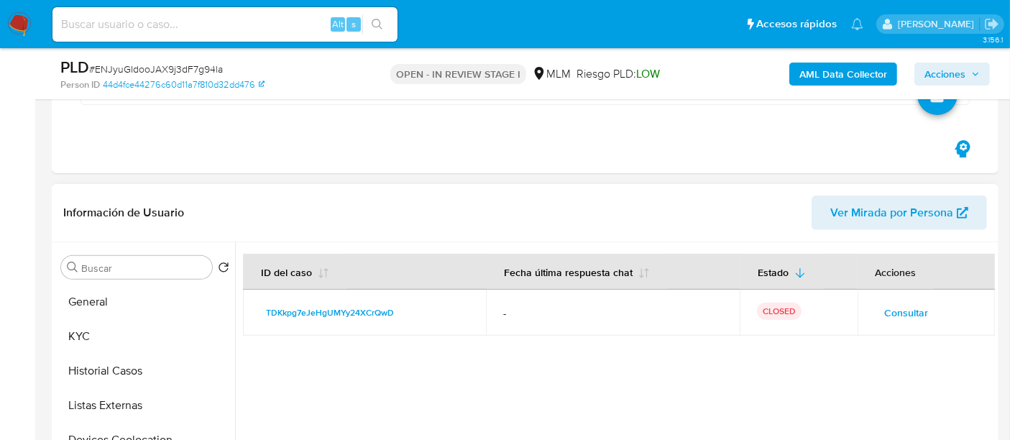
click at [925, 311] on button "Consultar" at bounding box center [907, 312] width 64 height 23
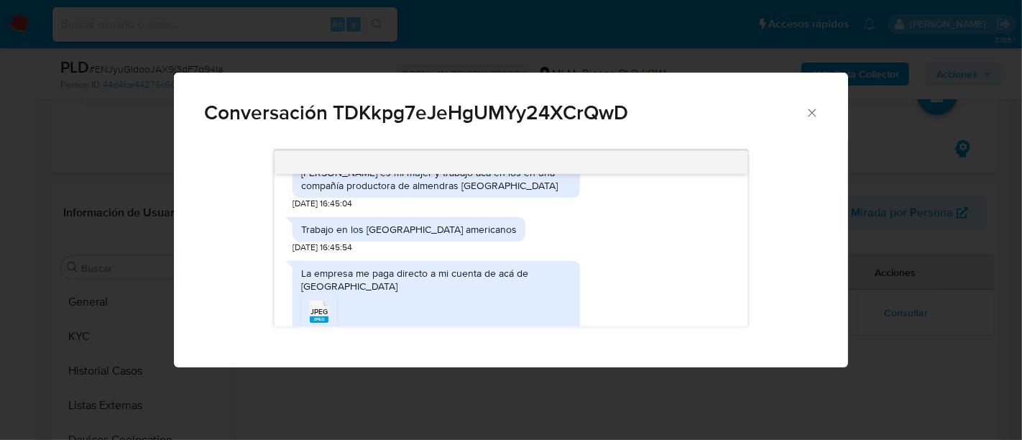
scroll to position [468, 0]
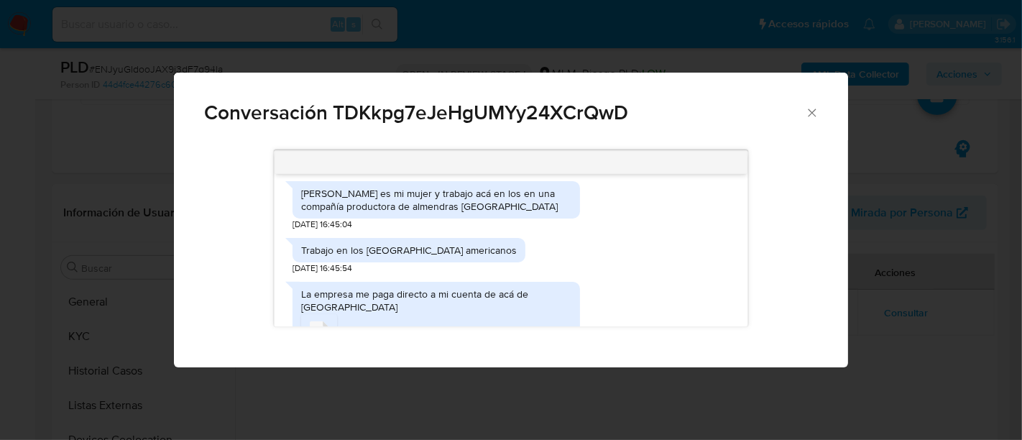
click at [672, 252] on div "Trabajo en los Estados Unidos americanos 12/12/2024 16:45:54" at bounding box center [511, 253] width 437 height 44
click at [310, 321] on icon "Comunicación" at bounding box center [319, 332] width 19 height 22
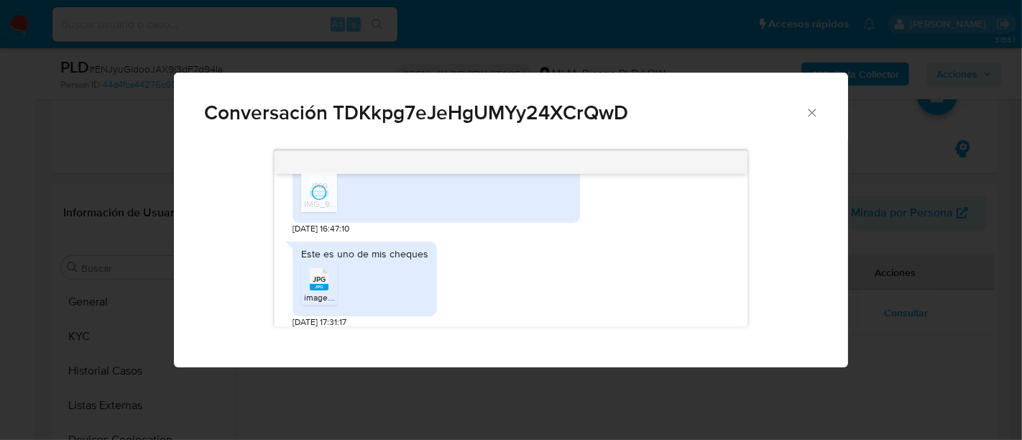
scroll to position [628, 0]
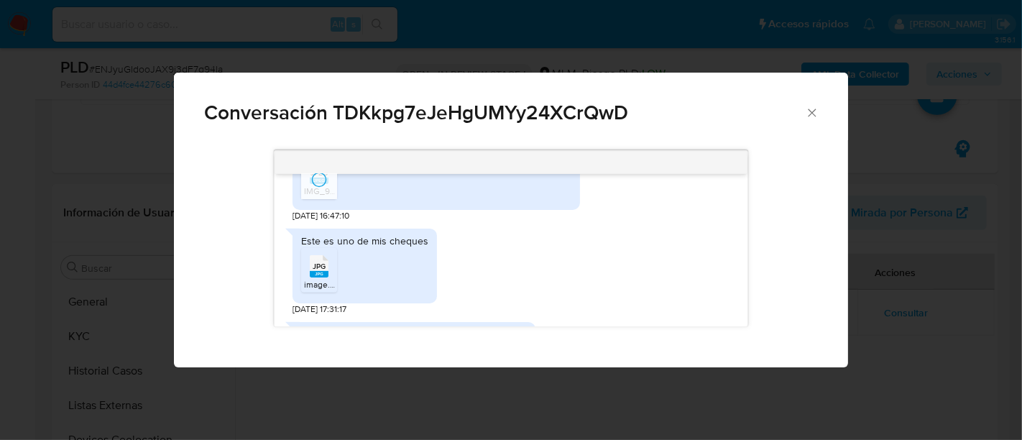
click at [326, 256] on icon "Comunicación" at bounding box center [319, 266] width 19 height 22
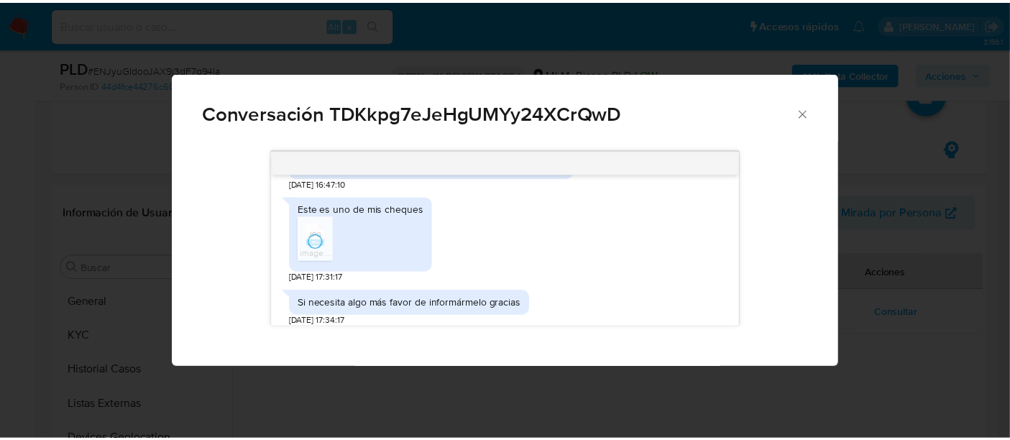
scroll to position [663, 0]
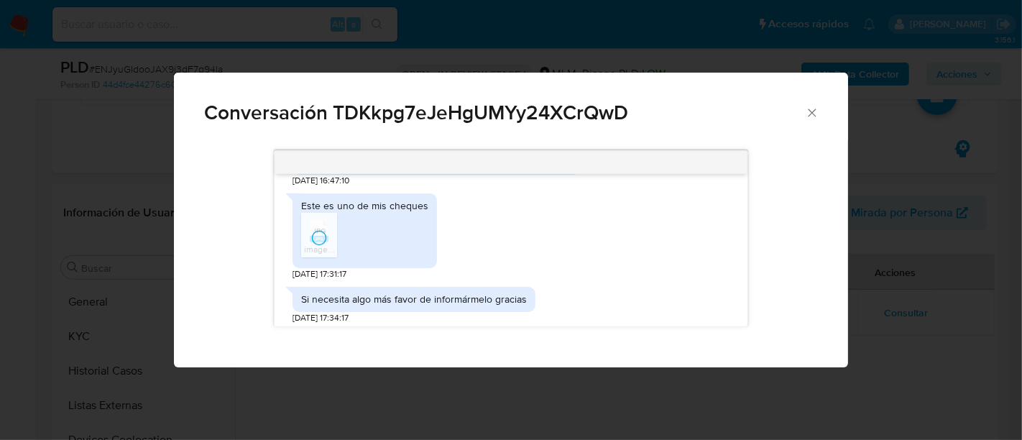
click at [605, 280] on div "Si necesita algo más favor de informármelo gracias 12/12/2024 17:34:17" at bounding box center [511, 302] width 437 height 44
click at [318, 226] on span "JPG" at bounding box center [319, 230] width 13 height 9
click at [811, 112] on icon "Cerrar" at bounding box center [812, 113] width 14 height 14
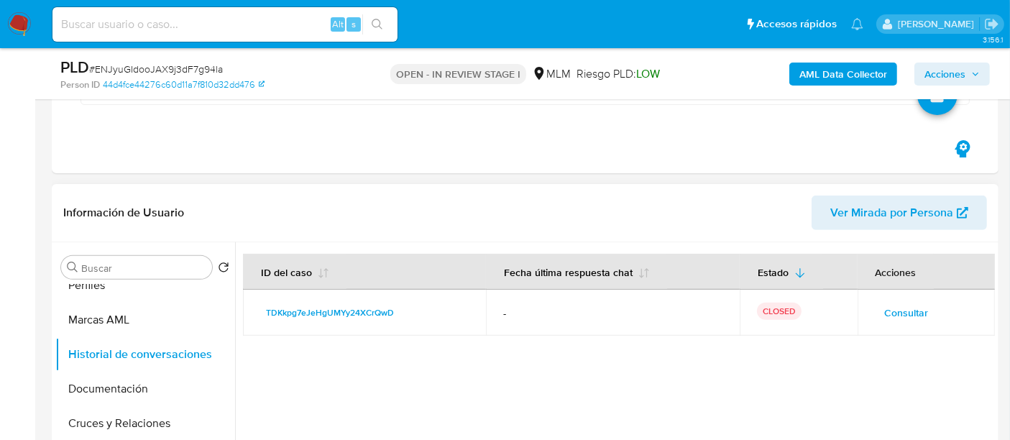
scroll to position [239, 0]
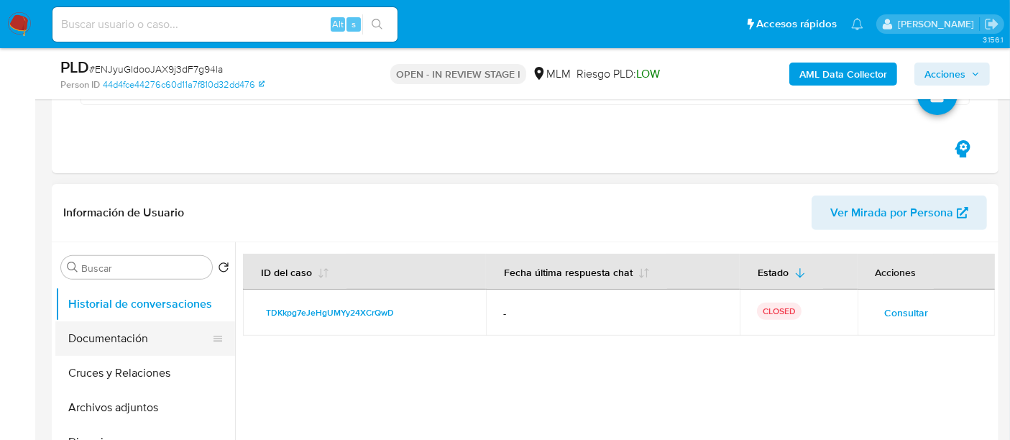
click at [126, 338] on button "Documentación" at bounding box center [139, 338] width 168 height 35
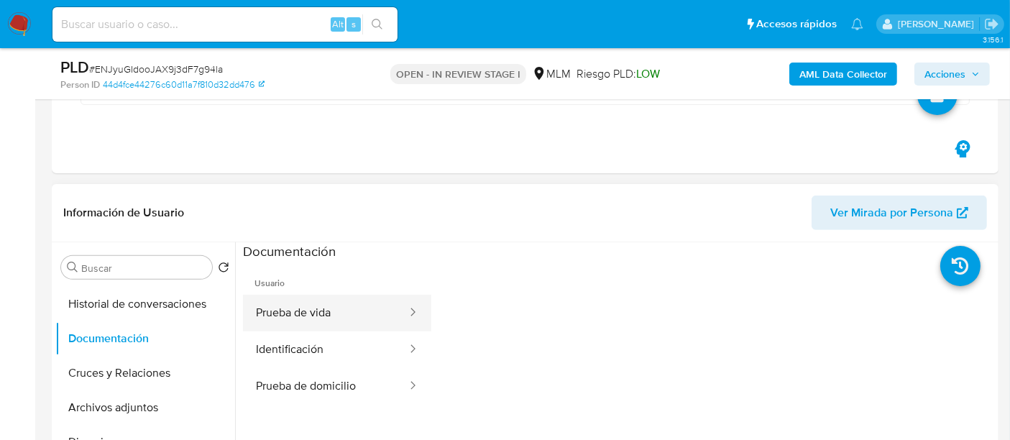
click at [314, 310] on button "Prueba de vida" at bounding box center [325, 313] width 165 height 37
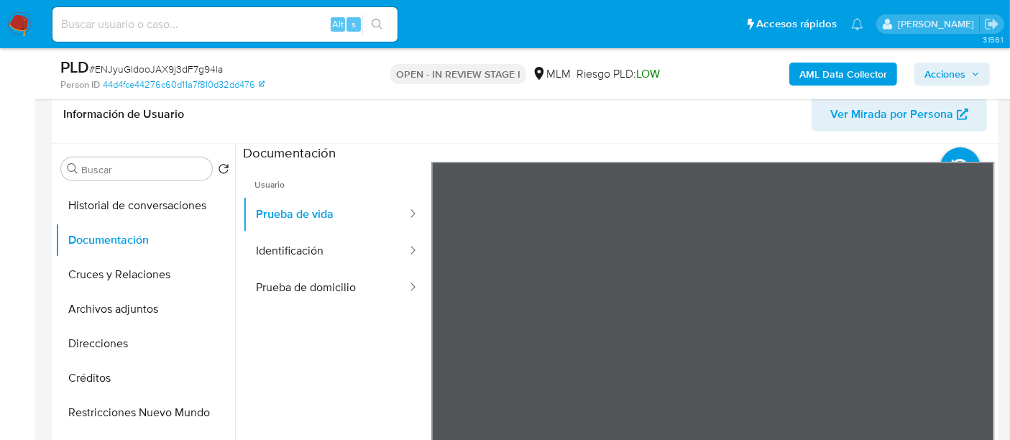
scroll to position [631, 0]
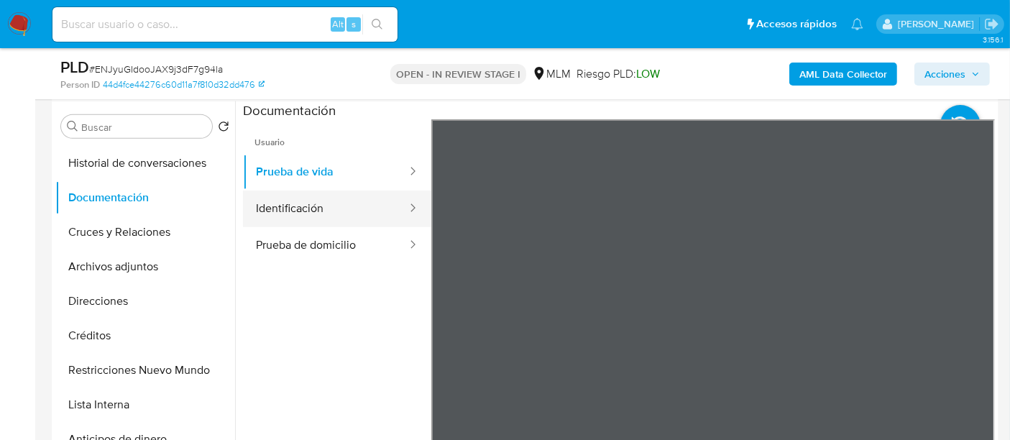
click at [311, 212] on button "Identificación" at bounding box center [325, 209] width 165 height 37
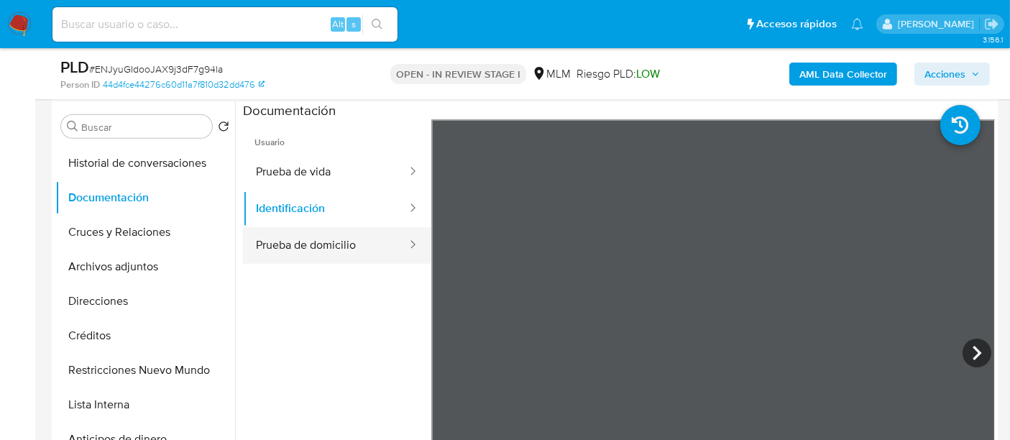
click at [357, 253] on button "Prueba de domicilio" at bounding box center [325, 245] width 165 height 37
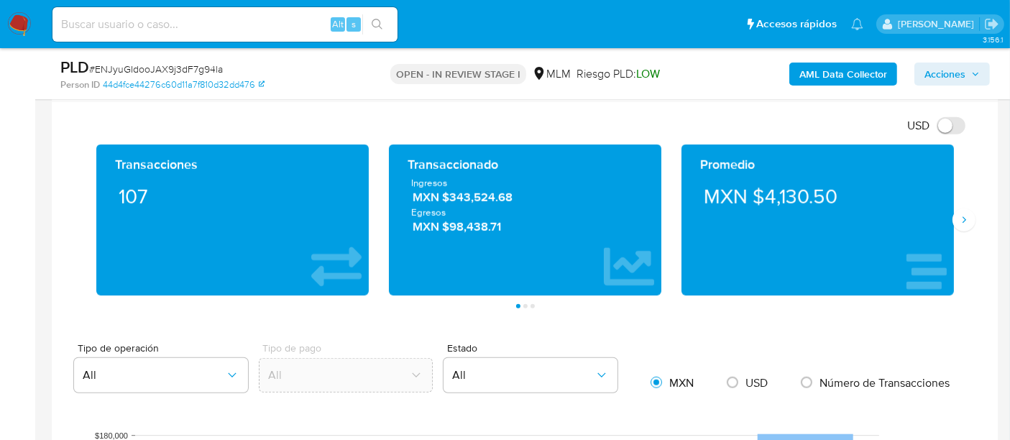
scroll to position [1207, 0]
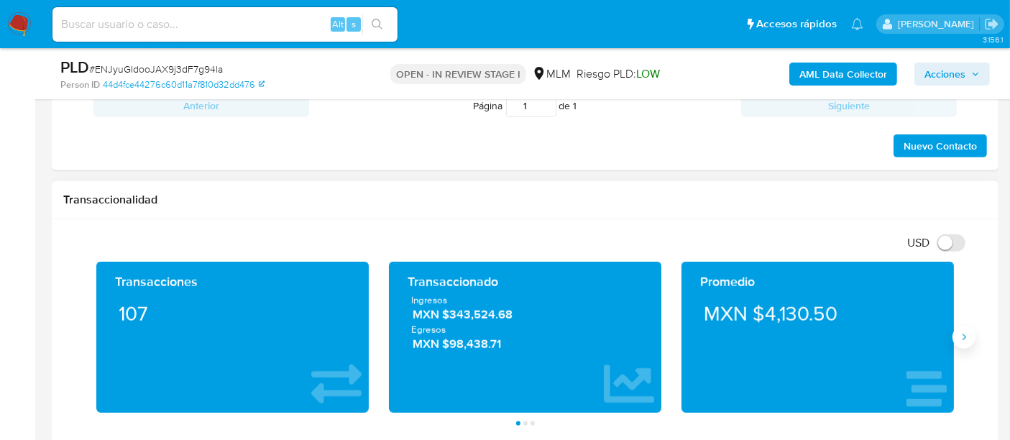
click at [966, 334] on icon "Siguiente" at bounding box center [964, 337] width 12 height 12
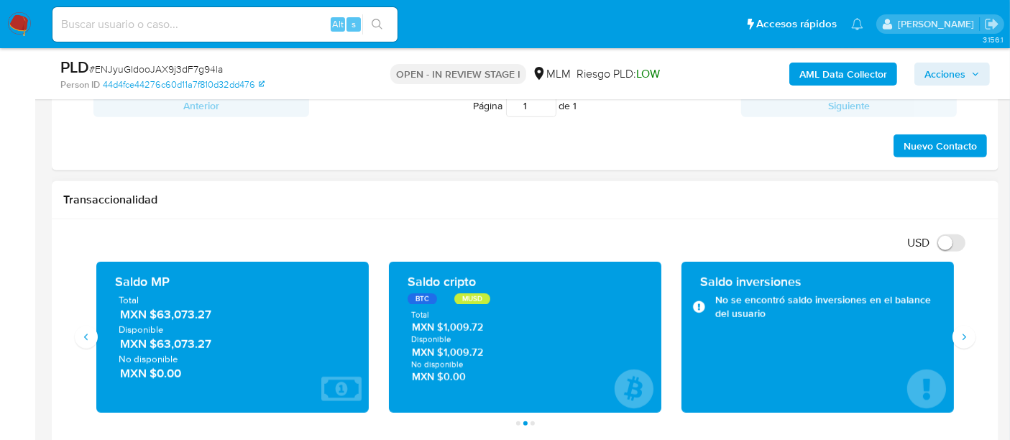
click at [439, 231] on div "USD Cambiar entre moneda local y dolar" at bounding box center [519, 243] width 913 height 24
drag, startPoint x: 225, startPoint y: 311, endPoint x: 158, endPoint y: 314, distance: 67.0
click at [158, 314] on span "MXN $63,073.27" at bounding box center [233, 314] width 226 height 17
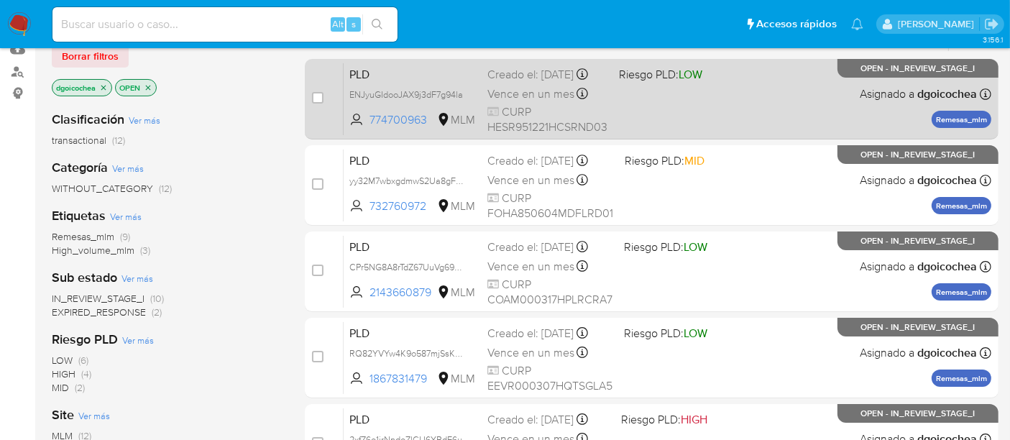
scroll to position [80, 0]
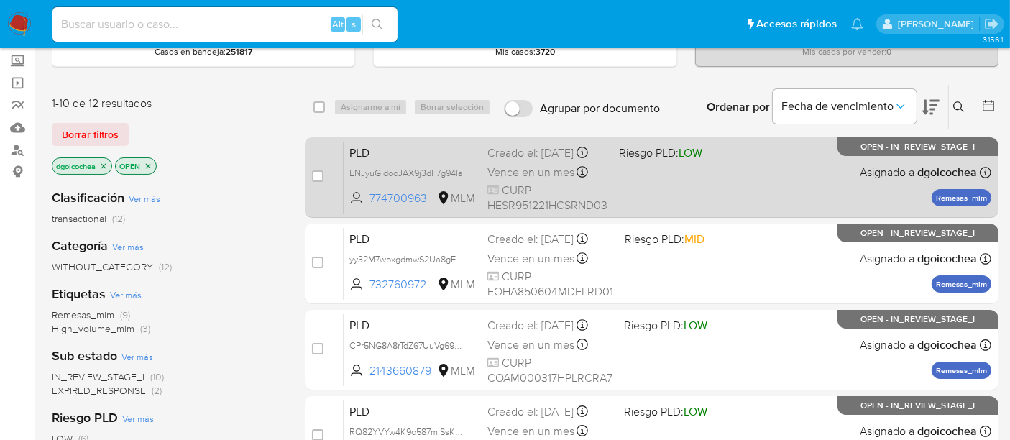
click at [360, 151] on span "PLD" at bounding box center [412, 151] width 127 height 19
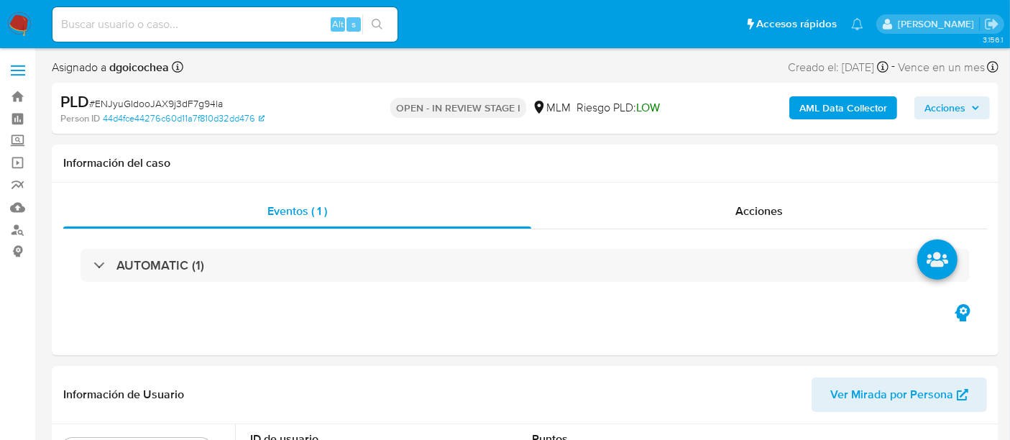
select select "10"
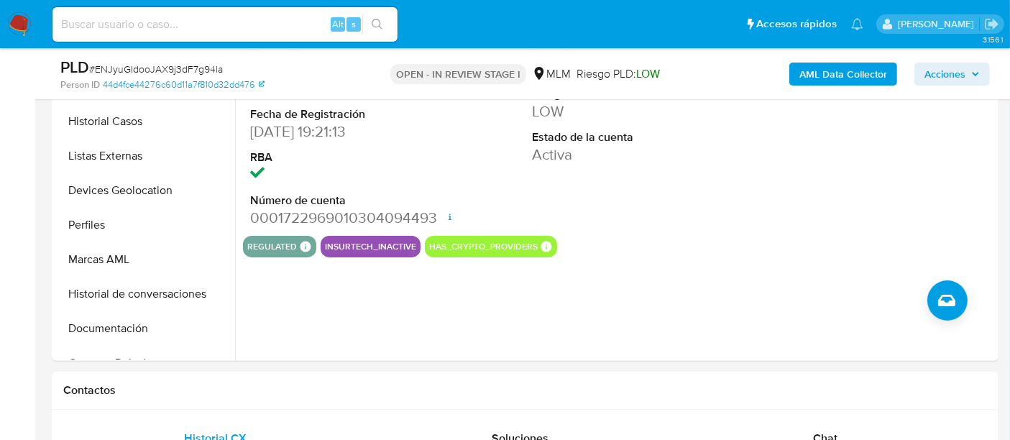
scroll to position [399, 0]
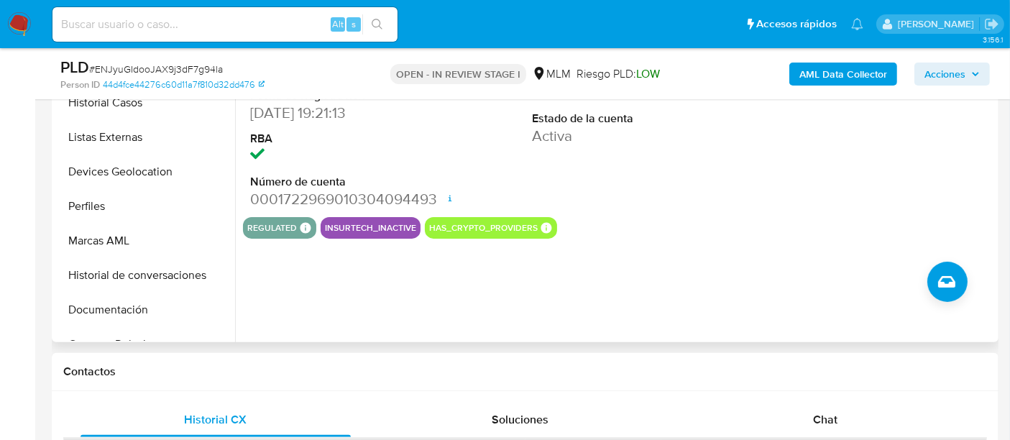
click at [618, 297] on div "ID de usuario 774700963 Person ID 44d4fce44276c60d11a7f810d32dd476 Fecha de Reg…" at bounding box center [615, 158] width 760 height 368
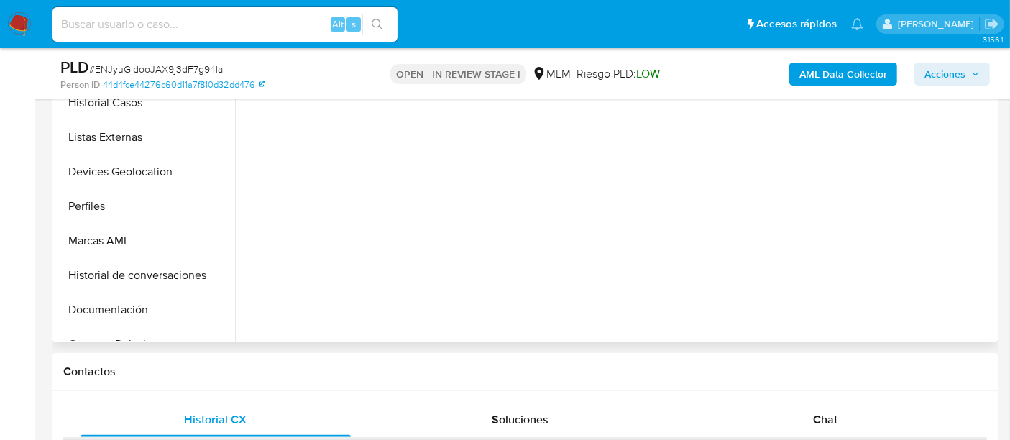
scroll to position [307, 0]
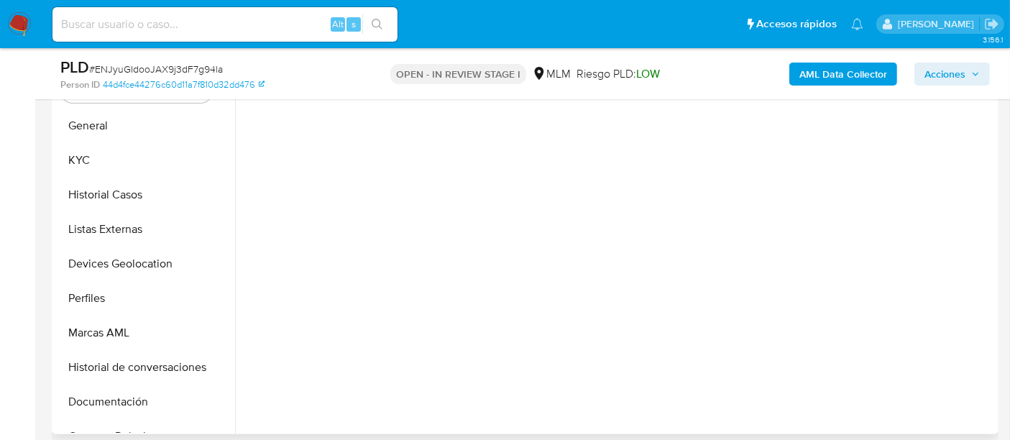
click at [604, 275] on div at bounding box center [615, 250] width 760 height 368
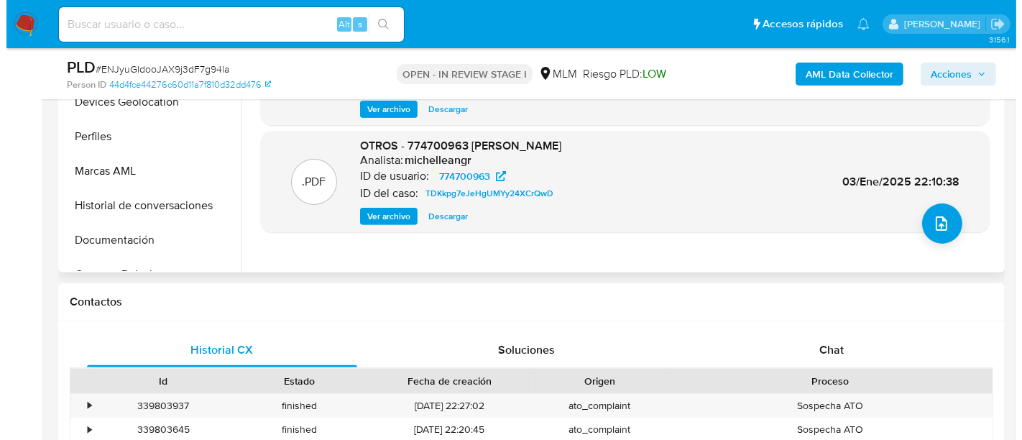
scroll to position [467, 0]
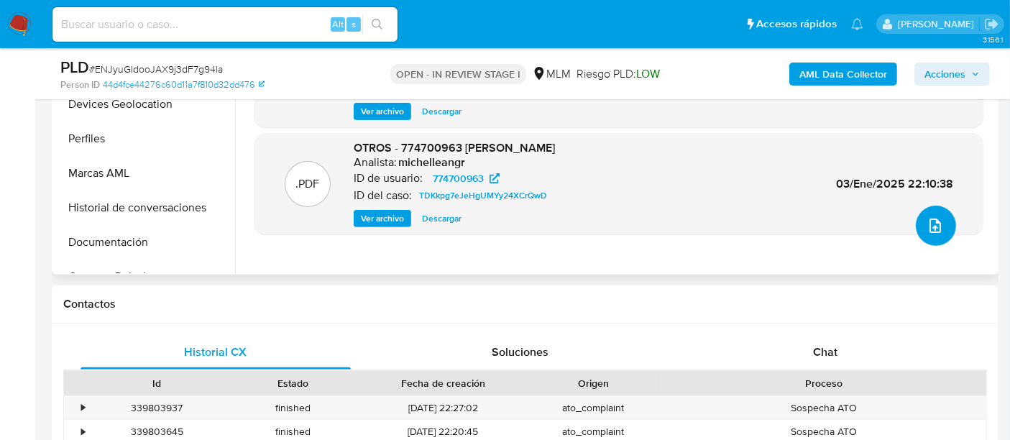
click at [916, 221] on button "upload-file" at bounding box center [936, 226] width 40 height 40
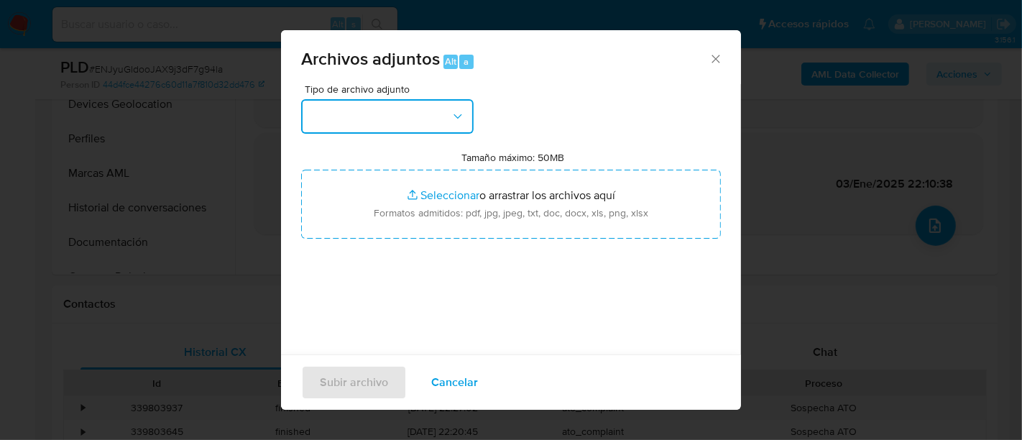
click at [427, 106] on button "button" at bounding box center [387, 116] width 173 height 35
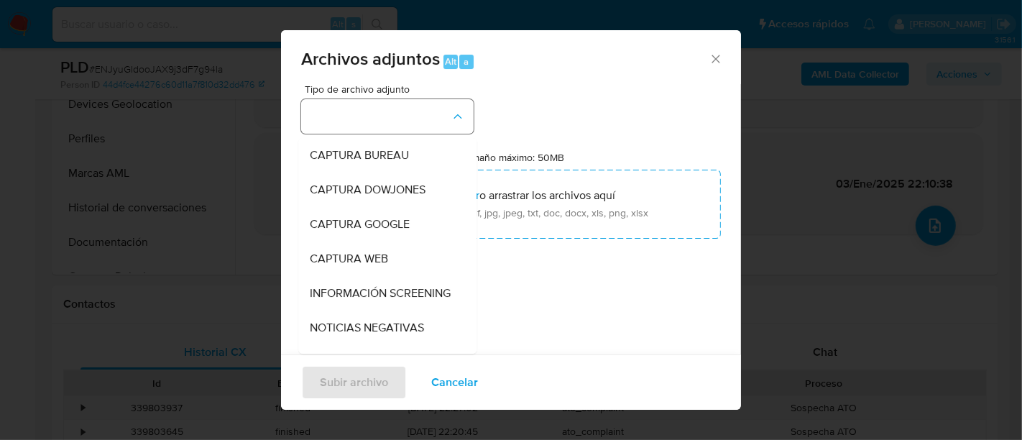
scroll to position [18, 0]
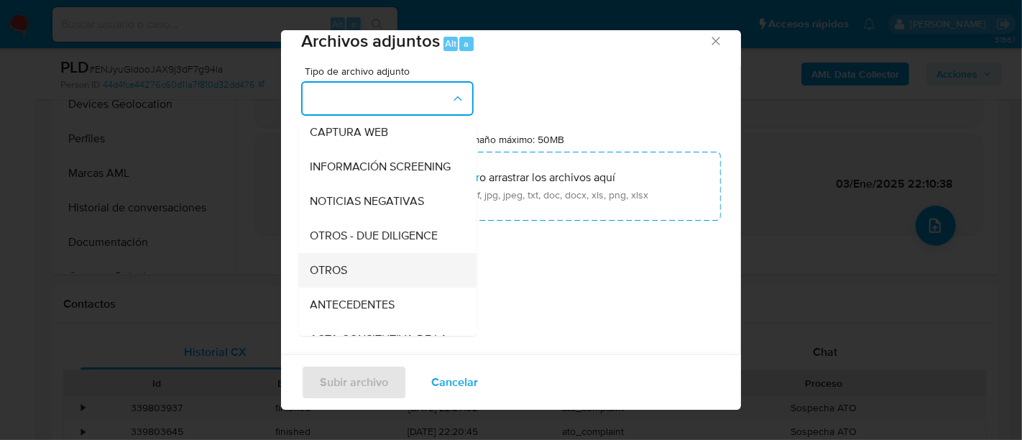
click at [367, 288] on div "OTROS" at bounding box center [383, 270] width 147 height 35
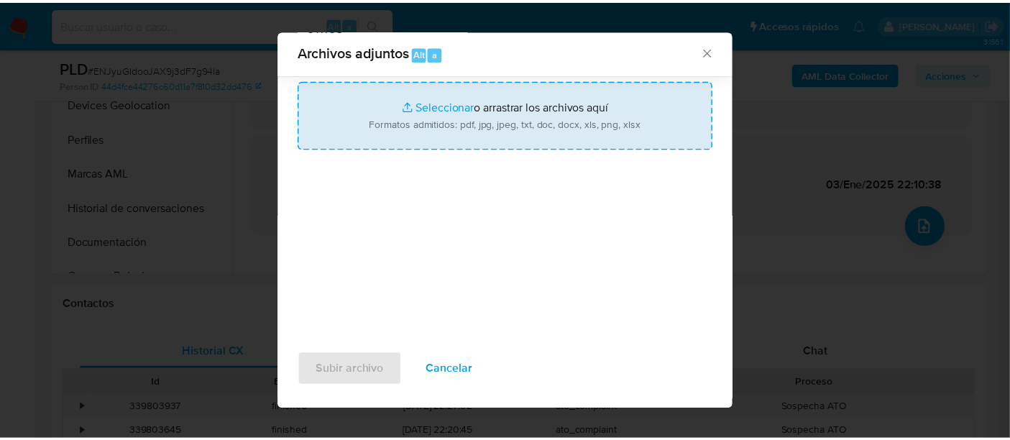
scroll to position [59, 0]
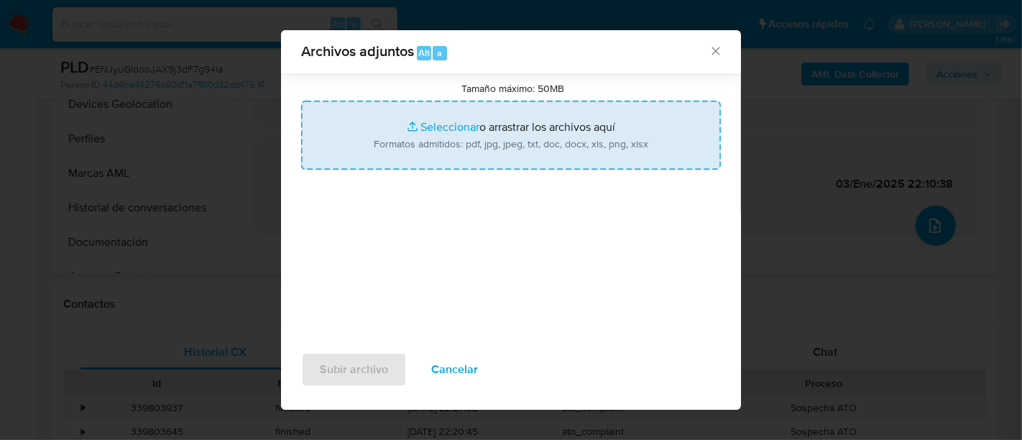
type input "C:\fakepath\774700963_RODRIGO HERNANDEZ_AGO2025.xlsx"
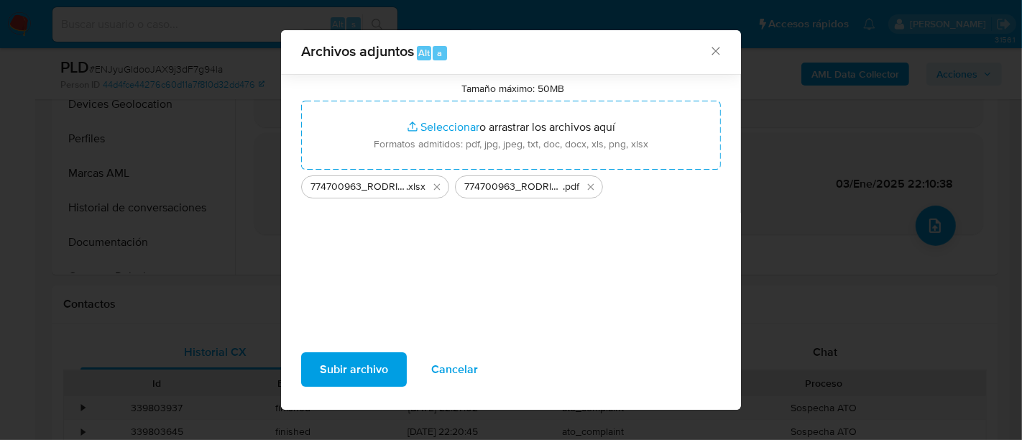
click at [363, 377] on span "Subir archivo" at bounding box center [354, 370] width 68 height 32
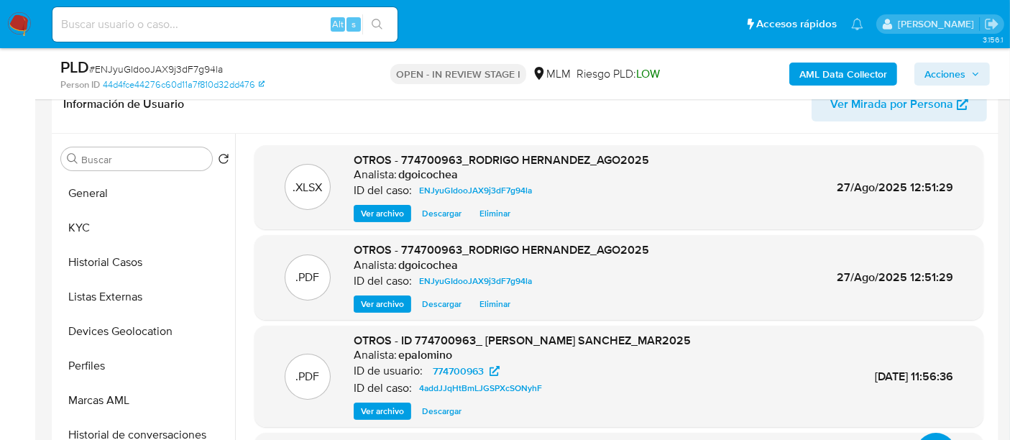
scroll to position [227, 0]
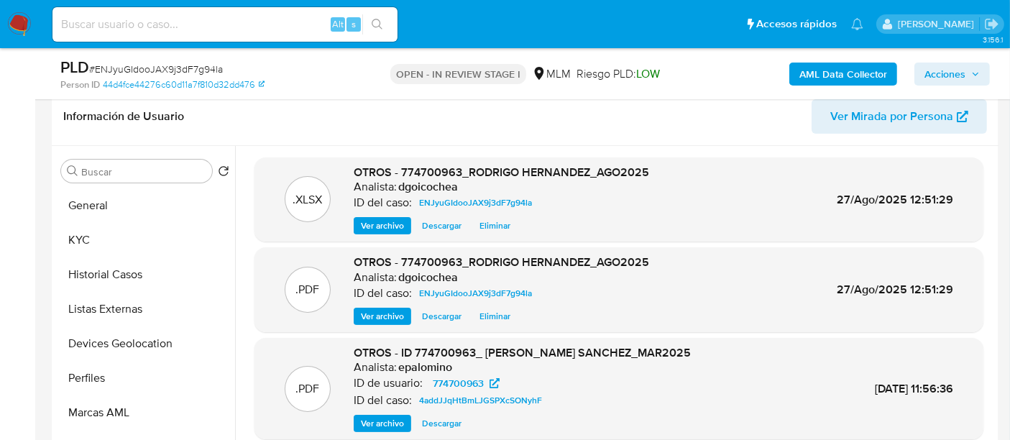
click at [932, 65] on span "Acciones" at bounding box center [945, 74] width 41 height 23
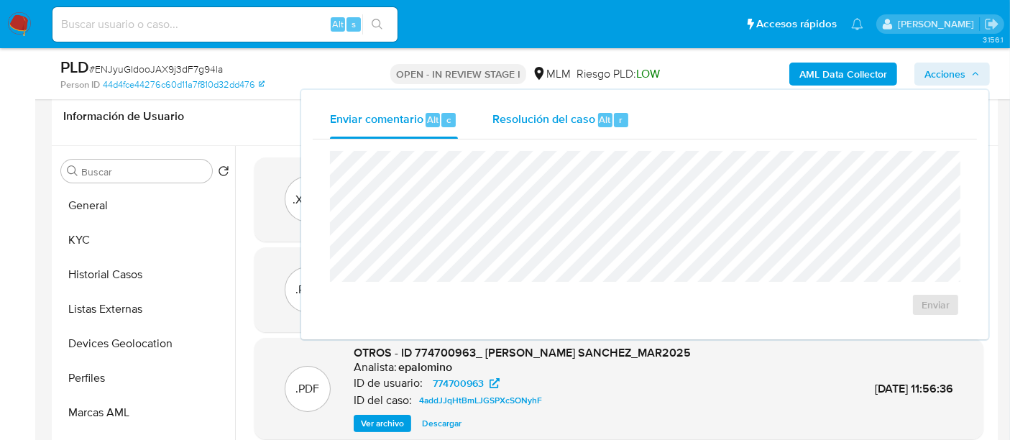
click at [525, 122] on span "Resolución del caso" at bounding box center [543, 119] width 103 height 17
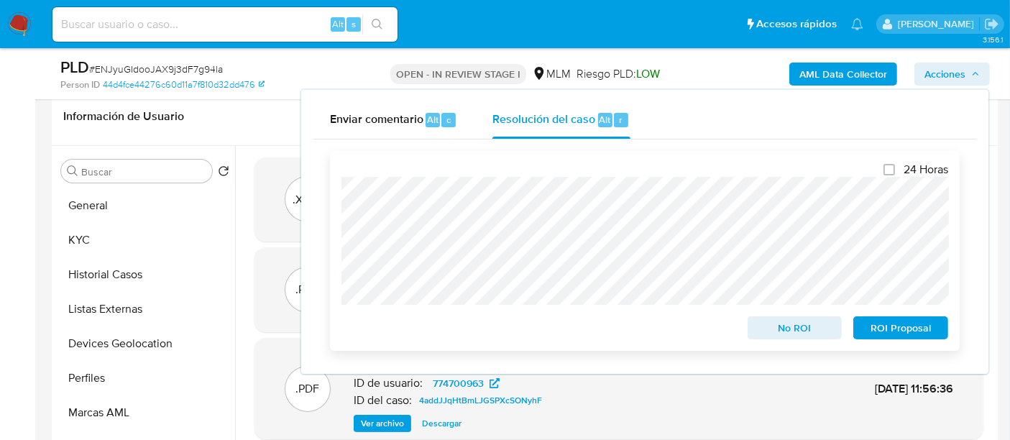
click at [767, 319] on span "No ROI" at bounding box center [795, 328] width 75 height 20
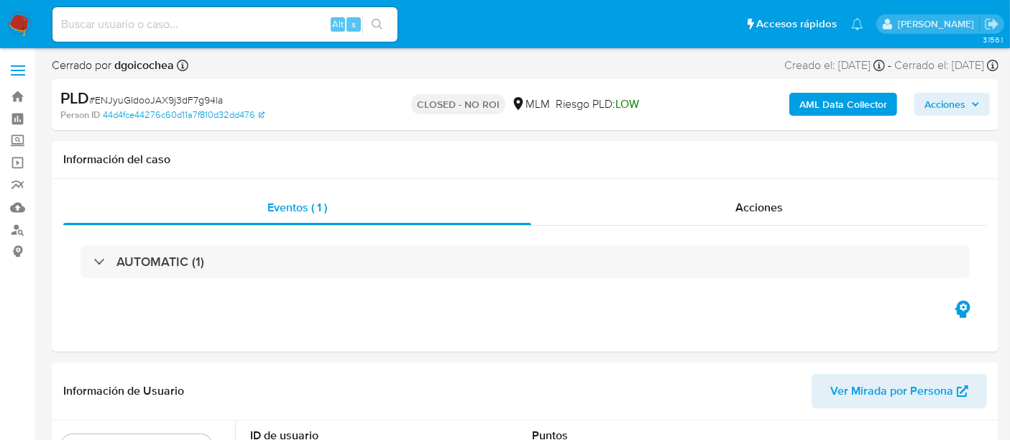
select select "10"
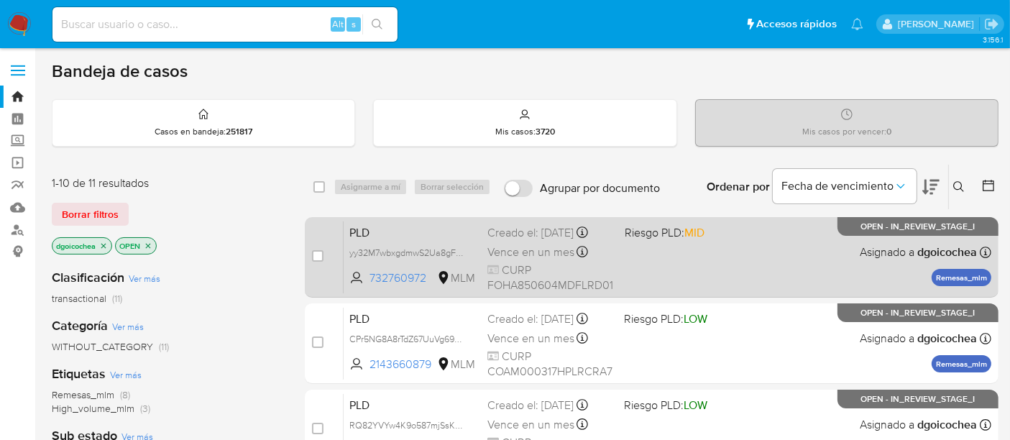
click at [359, 225] on div "PLD yy32M7wbxgdmwS2Ua8gFG9BZ 732760972 MLM Riesgo PLD: MID Creado el: [DATE] Cr…" at bounding box center [668, 257] width 648 height 73
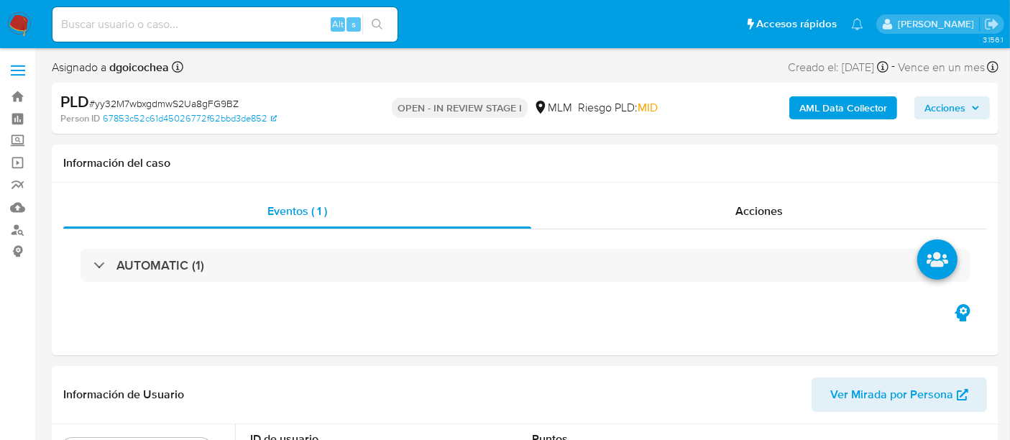
select select "10"
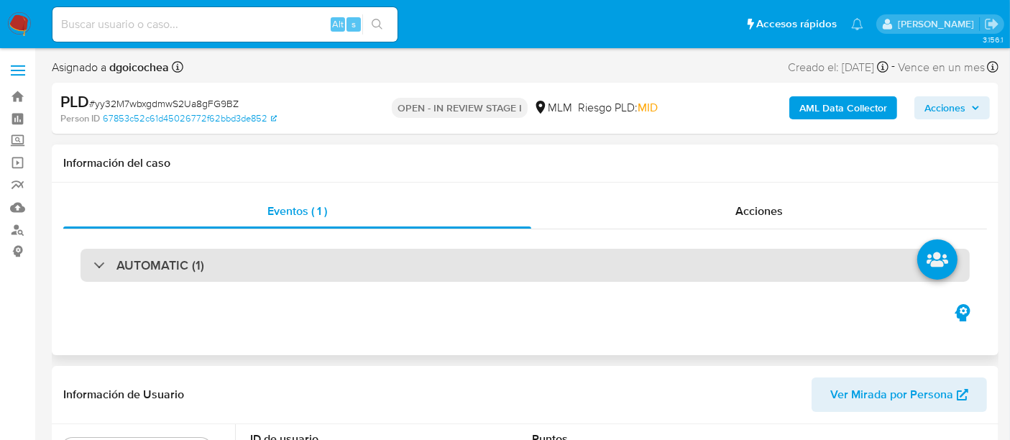
drag, startPoint x: 188, startPoint y: 272, endPoint x: 181, endPoint y: 268, distance: 7.4
click at [187, 271] on h3 "AUTOMATIC (1)" at bounding box center [160, 265] width 88 height 16
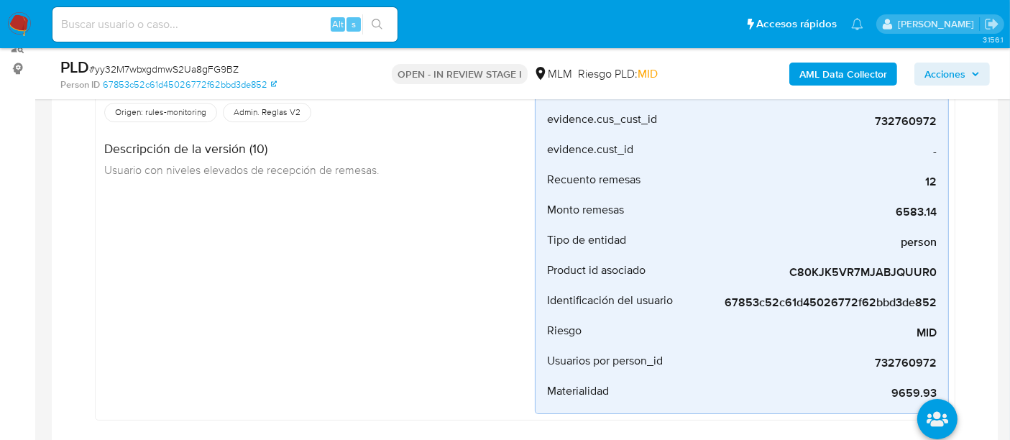
scroll to position [170, 0]
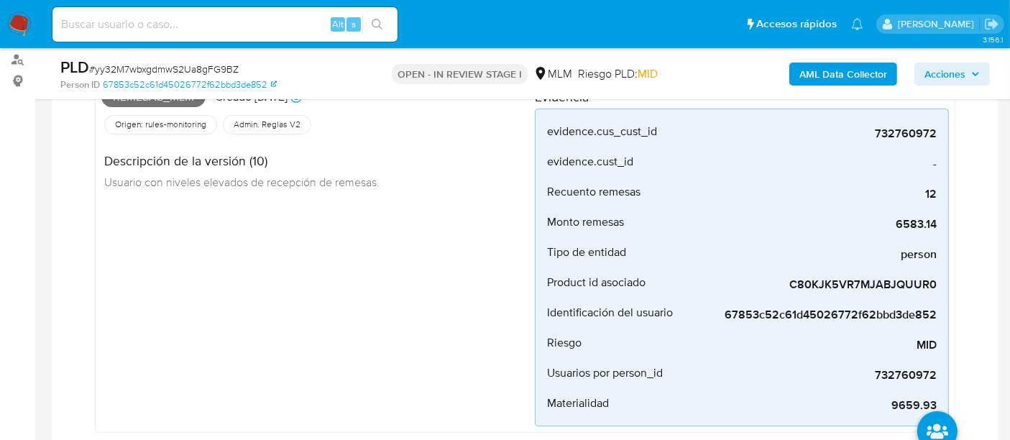
click at [299, 324] on div "Remesas_mlm Creado hace 15 días Creado: 12/08/2025 03:12:11 Origen: rules-monit…" at bounding box center [318, 253] width 434 height 345
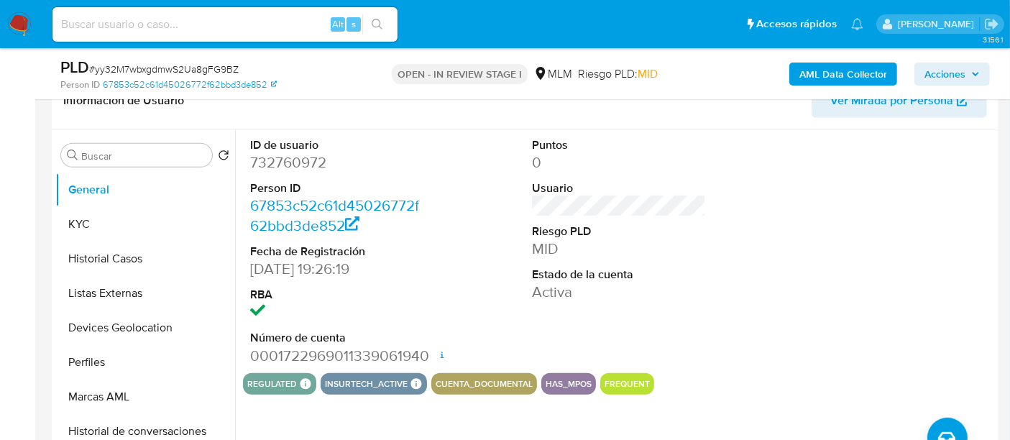
scroll to position [638, 0]
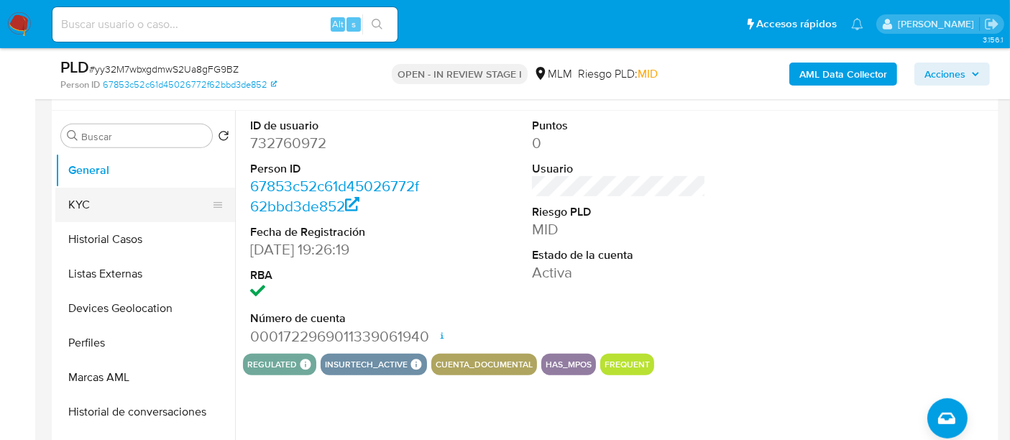
click at [98, 196] on button "KYC" at bounding box center [139, 205] width 168 height 35
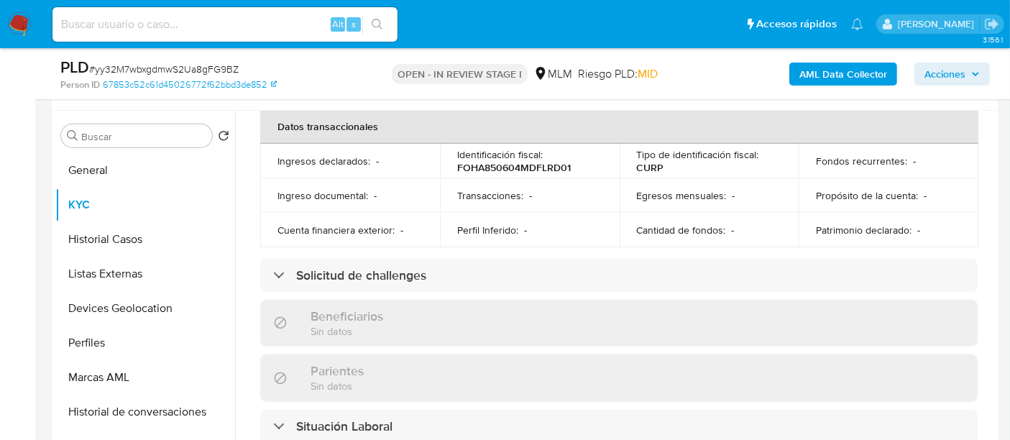
scroll to position [479, 0]
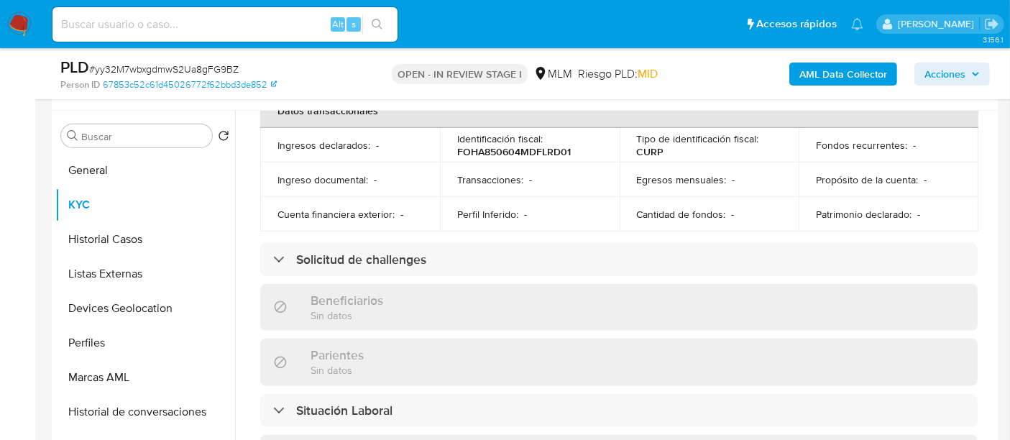
click at [253, 235] on div "Actualizado hace 12 días Creado: 22/03/2021 17:29:55 Actualizado: 15/08/2025 11…" at bounding box center [619, 284] width 752 height 1235
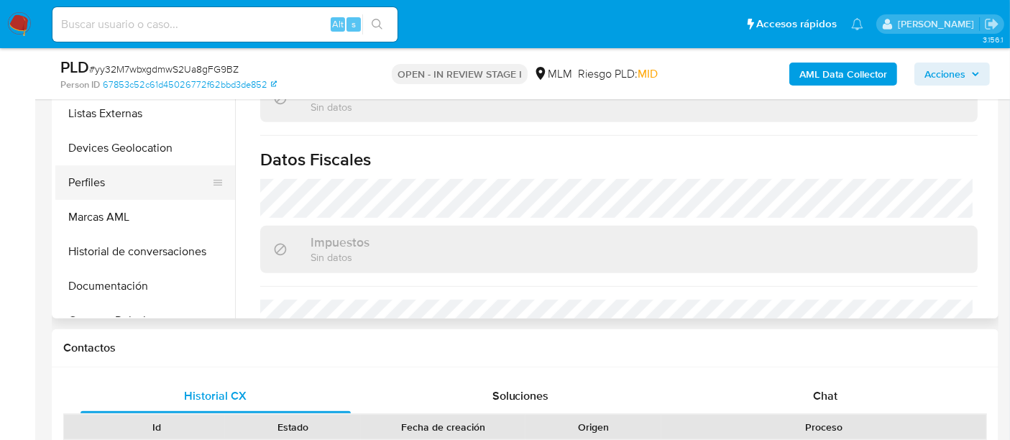
scroll to position [719, 0]
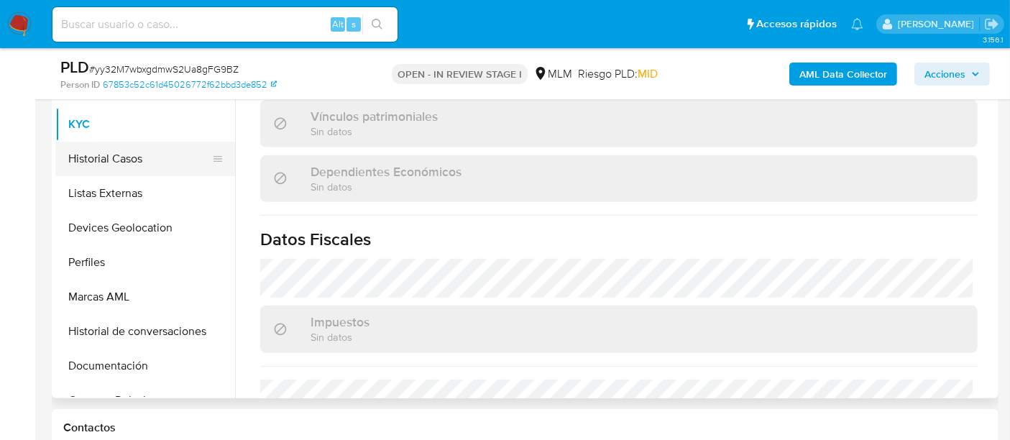
click at [116, 149] on button "Historial Casos" at bounding box center [139, 159] width 168 height 35
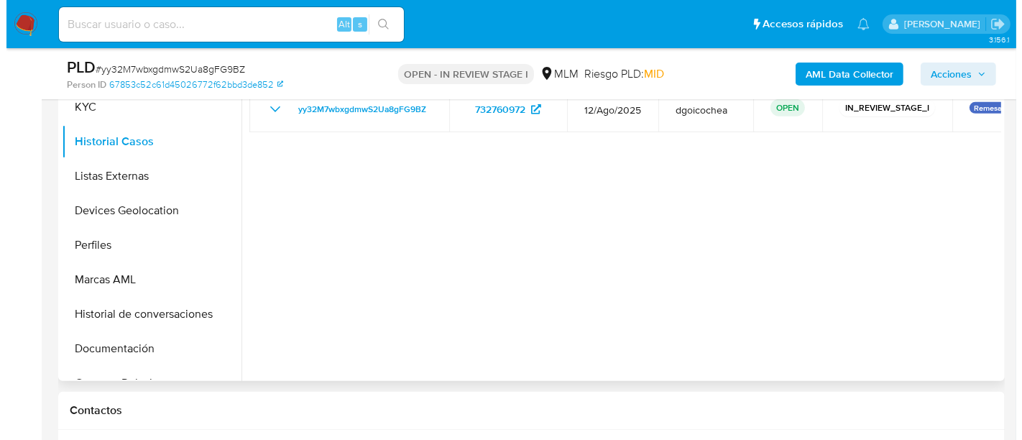
scroll to position [638, 0]
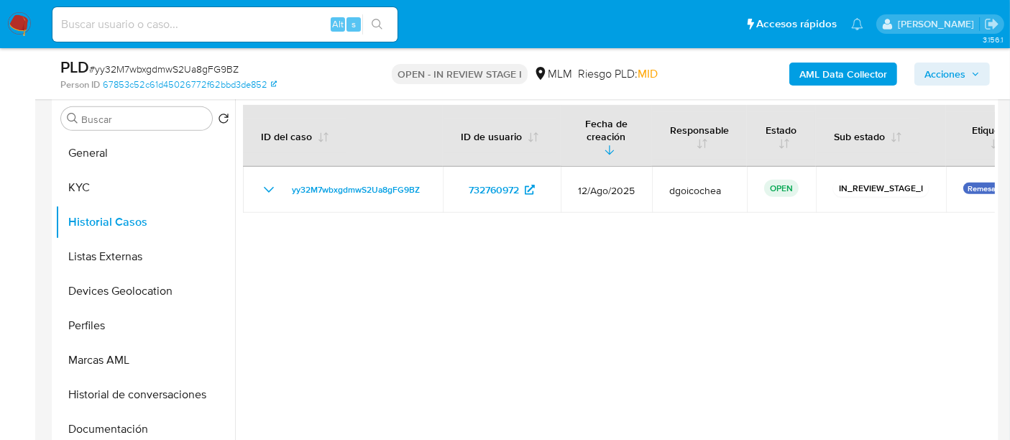
click at [649, 306] on div at bounding box center [615, 277] width 760 height 368
drag, startPoint x: 96, startPoint y: 253, endPoint x: 176, endPoint y: 252, distance: 79.8
click at [96, 253] on button "Listas Externas" at bounding box center [139, 256] width 168 height 35
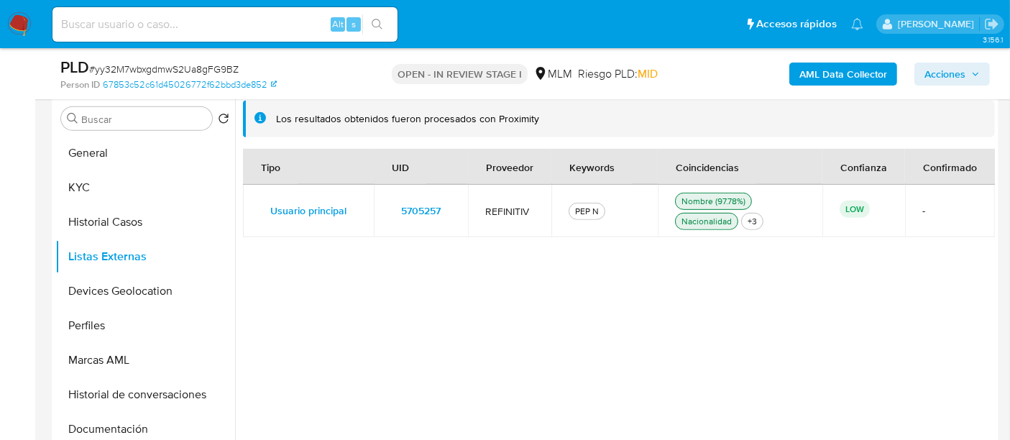
click at [526, 300] on div "Tipo UID Proveedor Keywords Coincidencias Confianza Confirmado Usuario principa…" at bounding box center [619, 301] width 752 height 304
click at [418, 209] on span "5705257" at bounding box center [421, 211] width 40 height 20
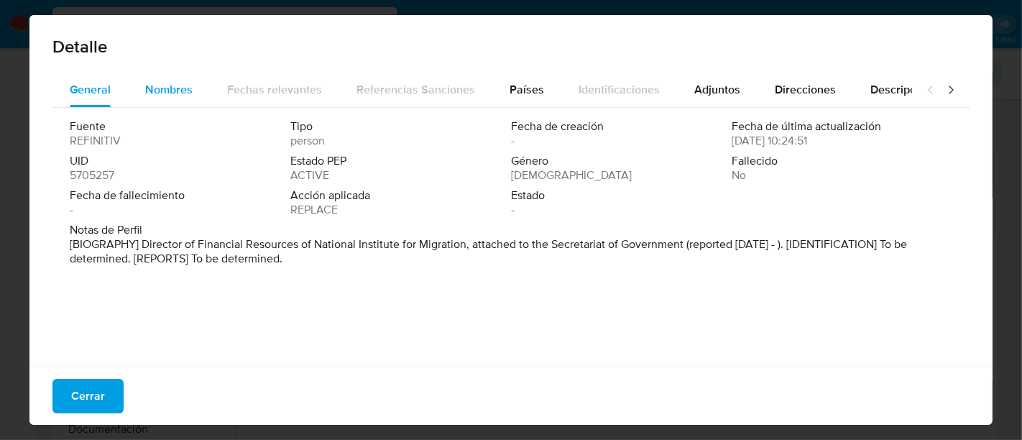
click at [178, 93] on span "Nombres" at bounding box center [168, 89] width 47 height 17
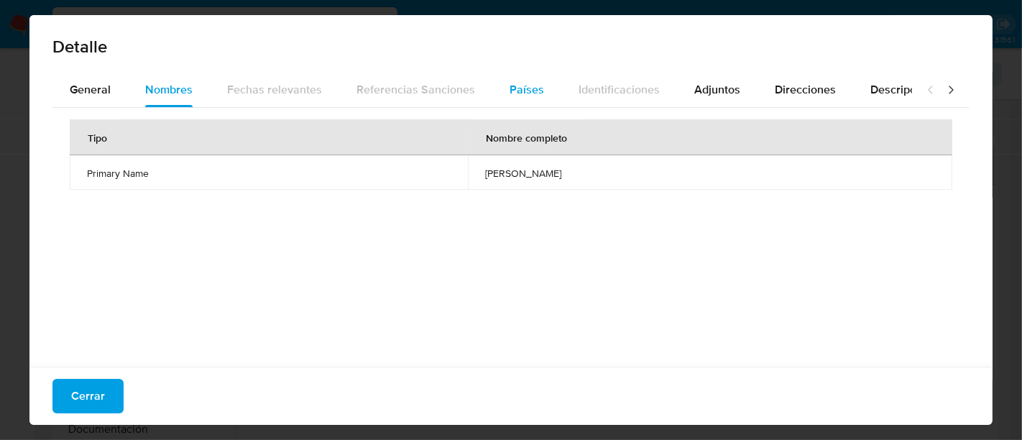
click at [531, 78] on div "Países" at bounding box center [527, 90] width 35 height 35
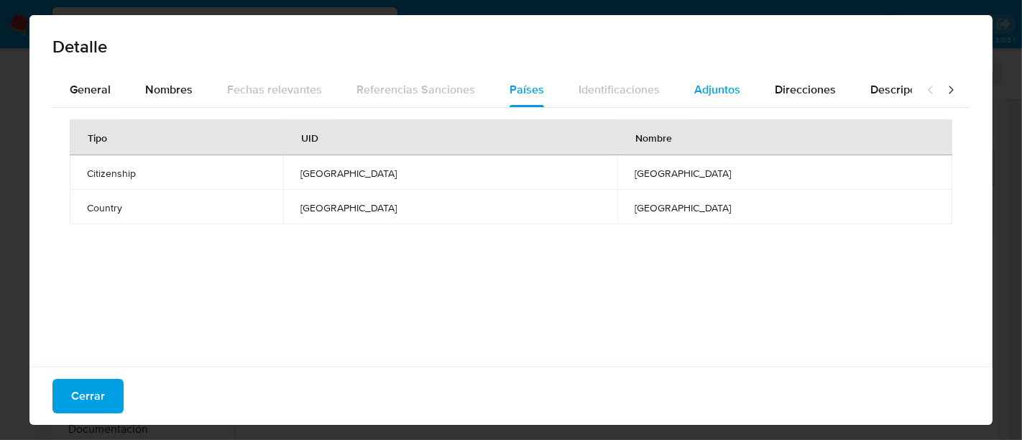
click at [716, 83] on span "Adjuntos" at bounding box center [718, 89] width 46 height 17
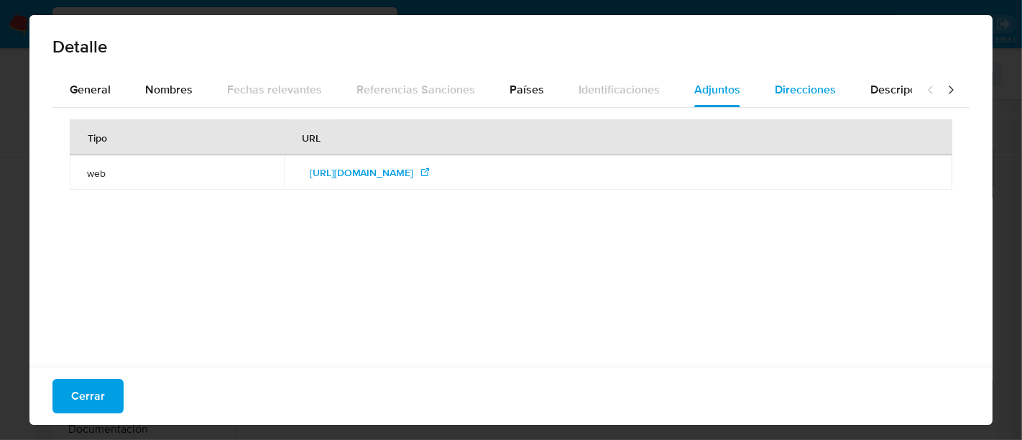
click at [788, 77] on div "Direcciones" at bounding box center [805, 90] width 61 height 35
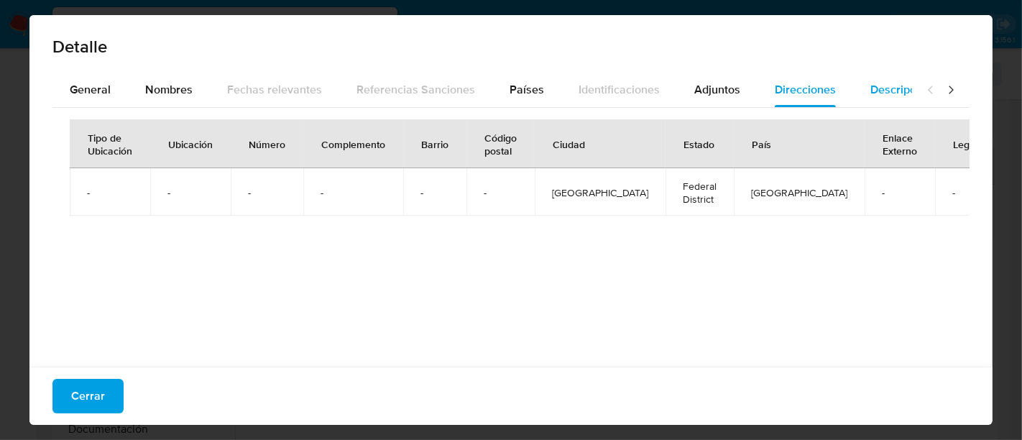
click at [871, 75] on div "Descripciones" at bounding box center [907, 90] width 73 height 35
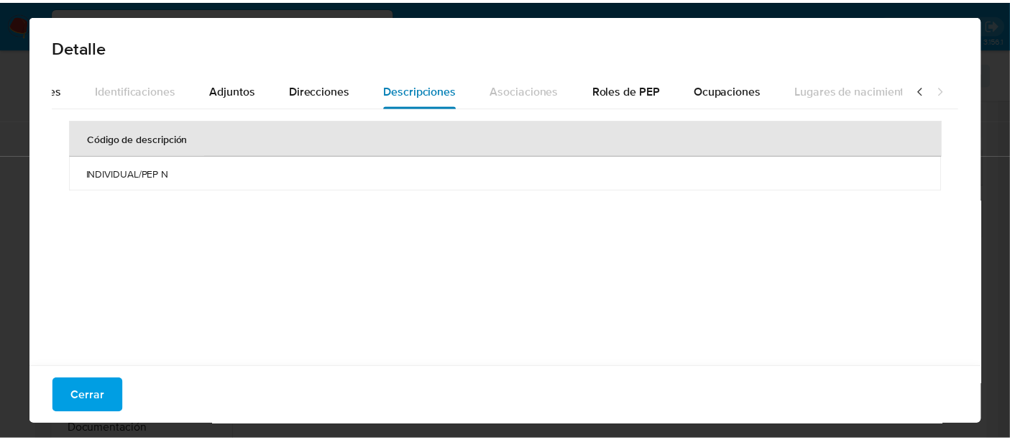
scroll to position [0, 509]
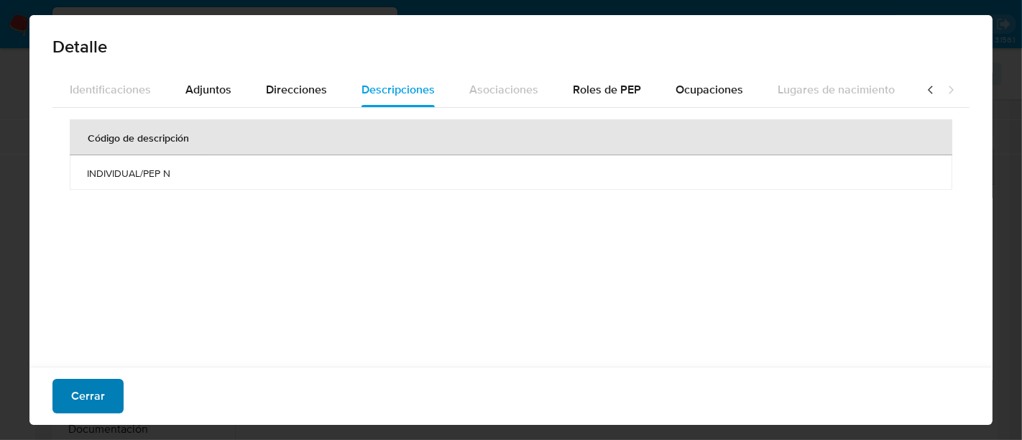
click at [93, 385] on span "Cerrar" at bounding box center [88, 396] width 34 height 32
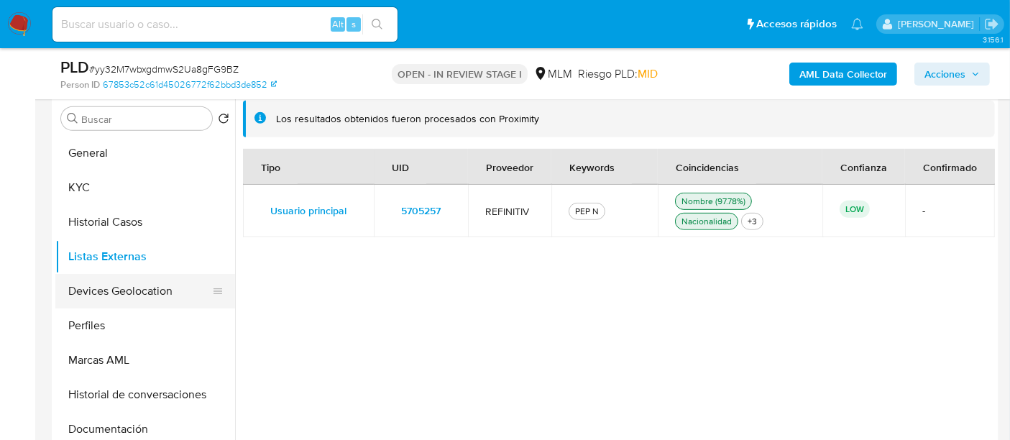
click at [121, 274] on button "Devices Geolocation" at bounding box center [139, 291] width 168 height 35
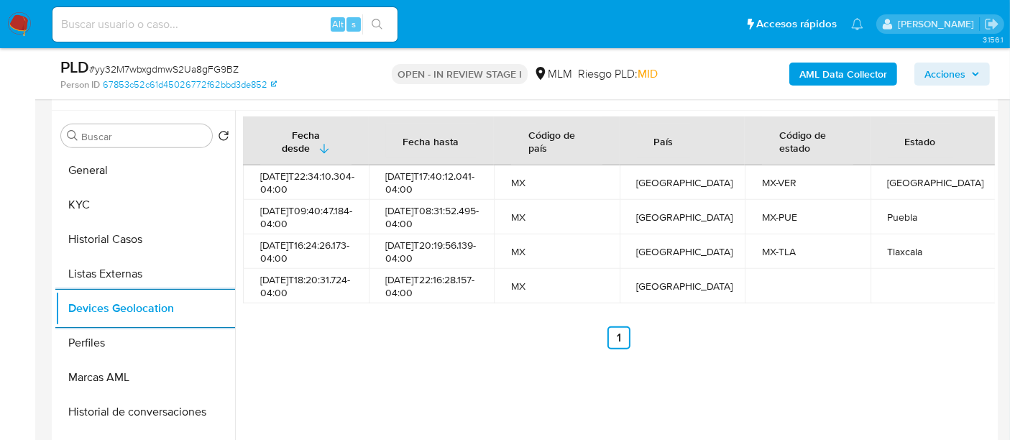
click at [495, 349] on ul "Anterior 1 Siguiente" at bounding box center [619, 337] width 752 height 23
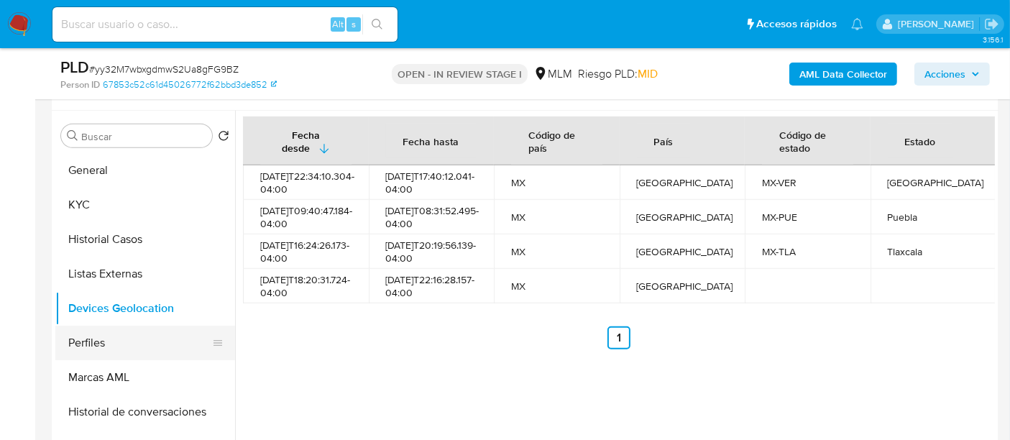
click at [135, 328] on button "Perfiles" at bounding box center [139, 343] width 168 height 35
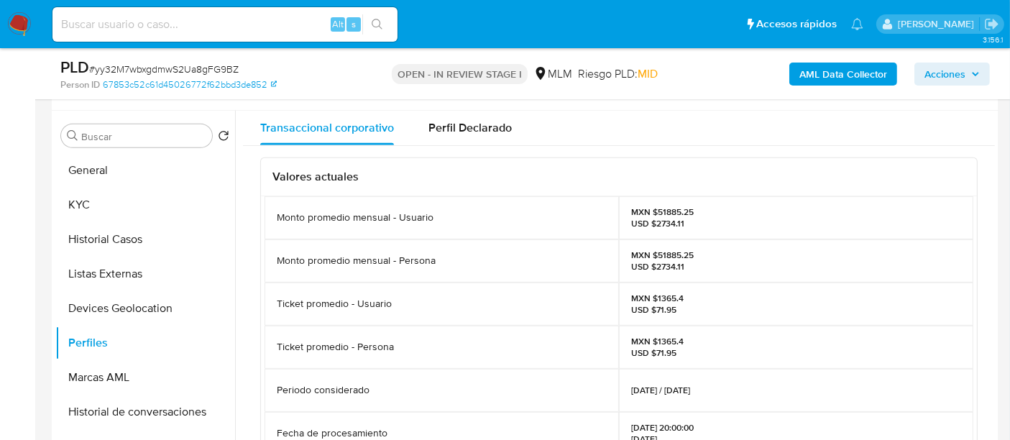
click at [321, 304] on p "Ticket promedio - Usuario" at bounding box center [334, 304] width 115 height 14
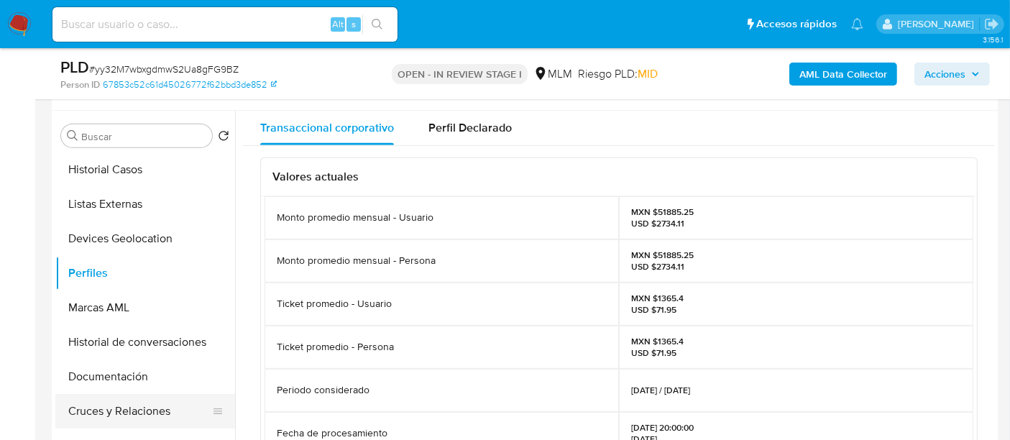
scroll to position [160, 0]
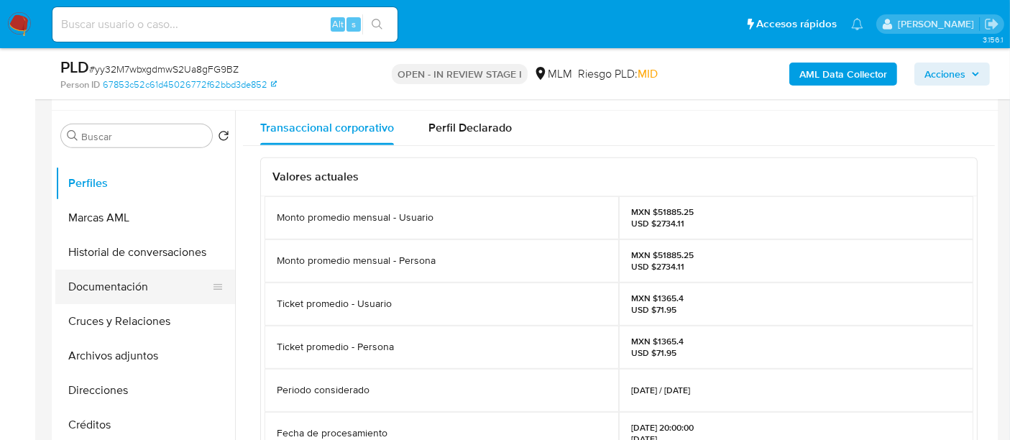
click at [115, 287] on button "Documentación" at bounding box center [139, 287] width 168 height 35
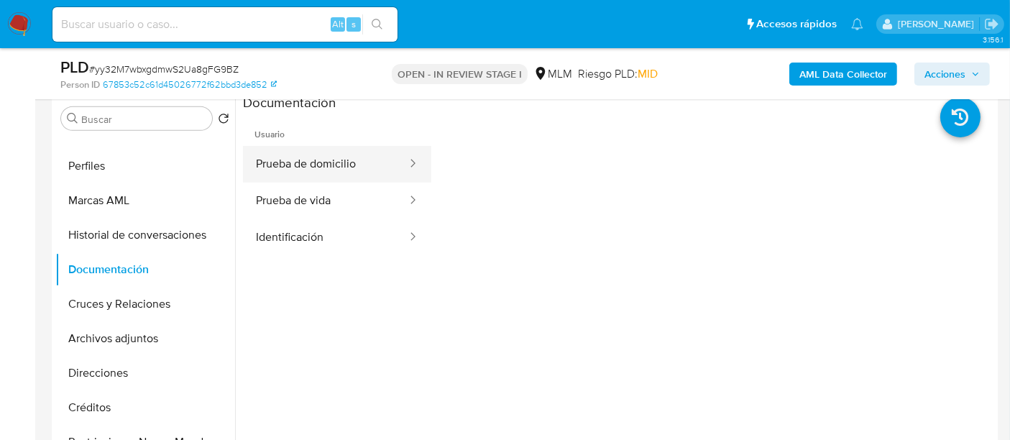
click at [363, 159] on button "Prueba de domicilio" at bounding box center [325, 164] width 165 height 37
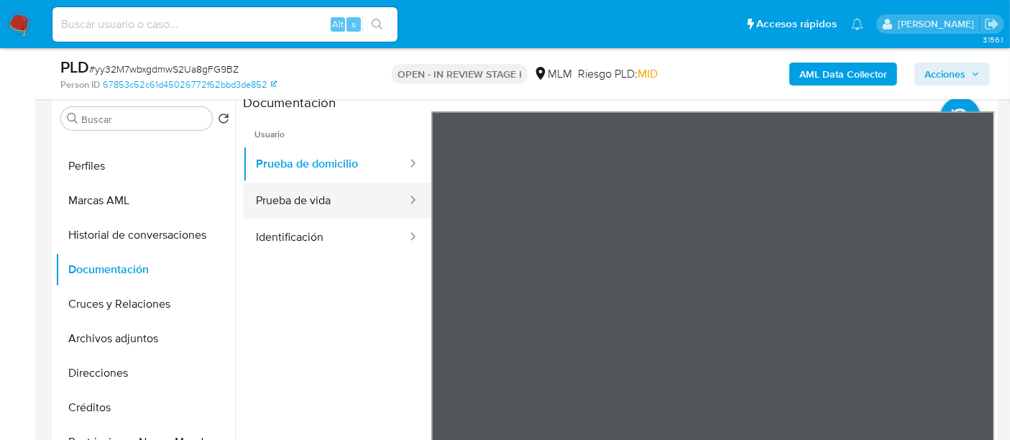
click at [315, 188] on button "Prueba de vida" at bounding box center [325, 201] width 165 height 37
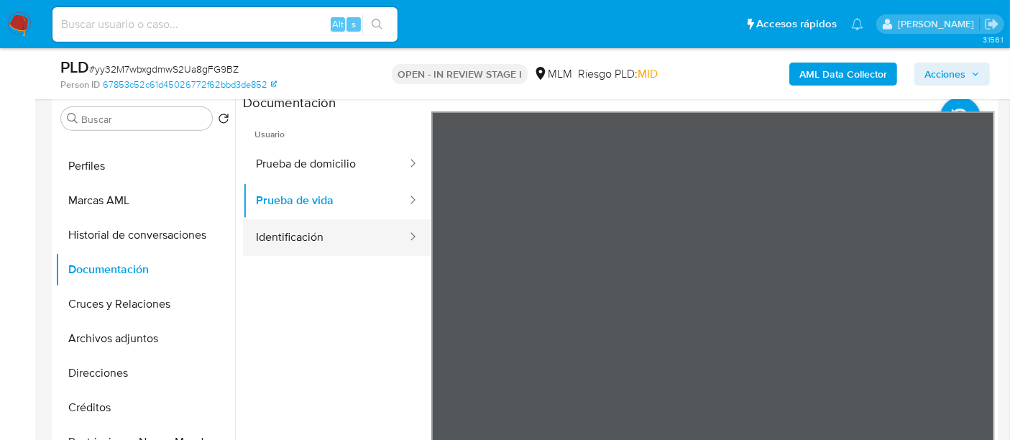
click at [333, 237] on button "Identificación" at bounding box center [325, 237] width 165 height 37
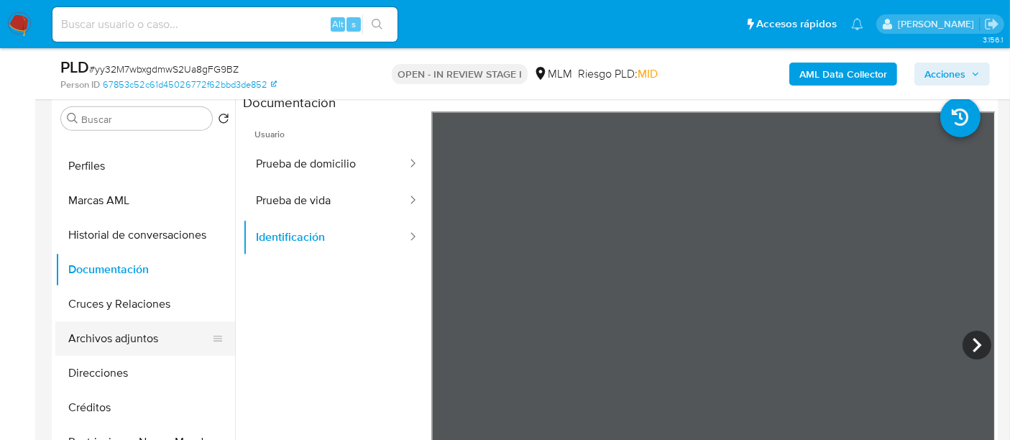
click at [123, 334] on button "Archivos adjuntos" at bounding box center [139, 338] width 168 height 35
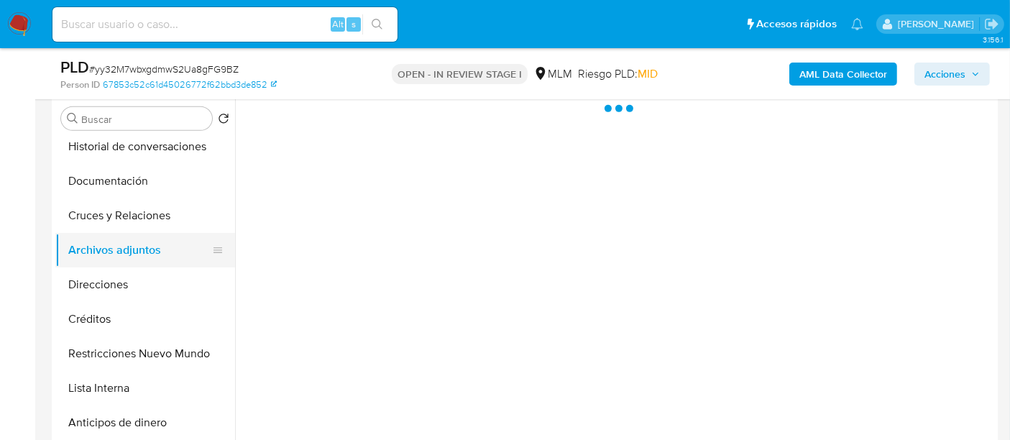
scroll to position [319, 0]
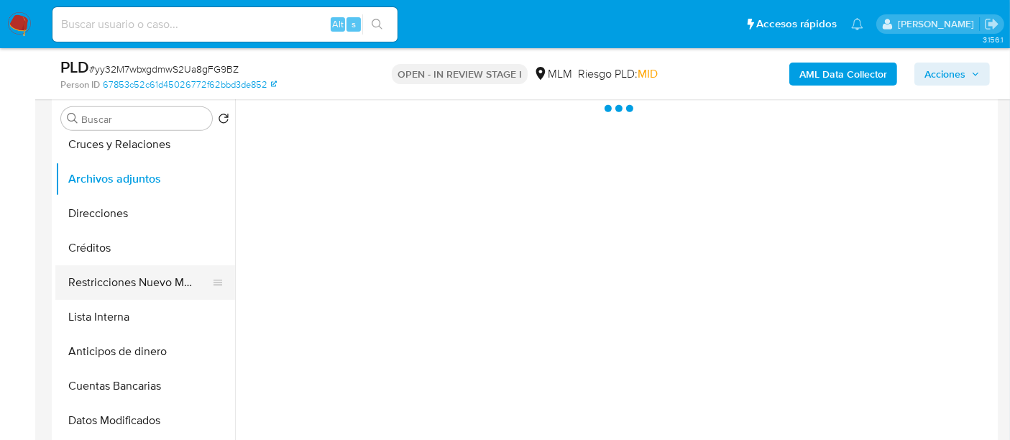
click at [181, 280] on button "Restricciones Nuevo Mundo" at bounding box center [139, 282] width 168 height 35
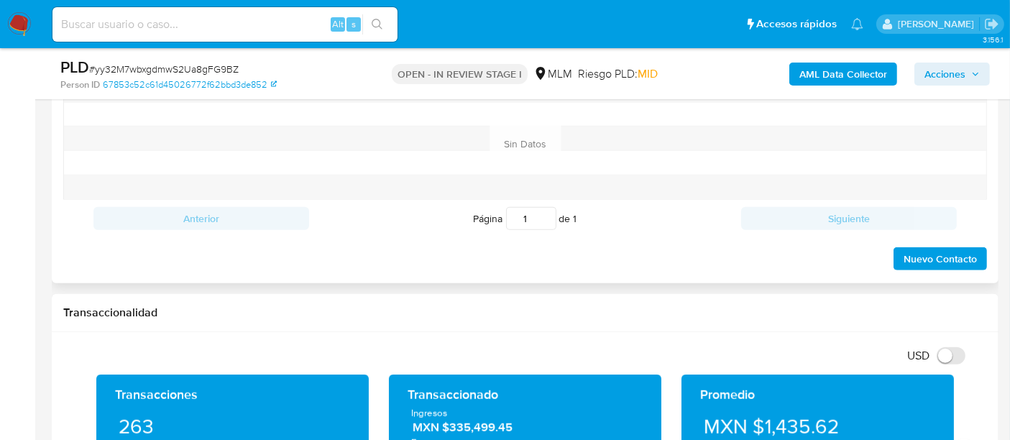
scroll to position [1357, 0]
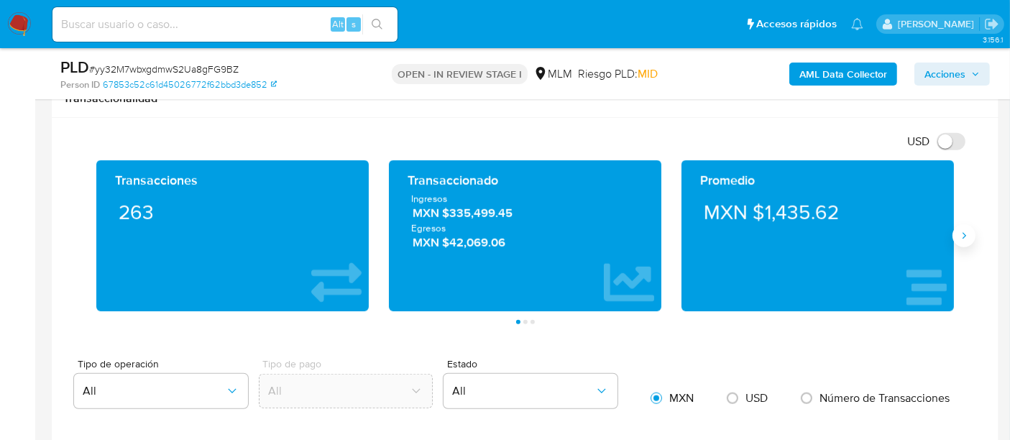
click at [963, 238] on button "Siguiente" at bounding box center [964, 235] width 23 height 23
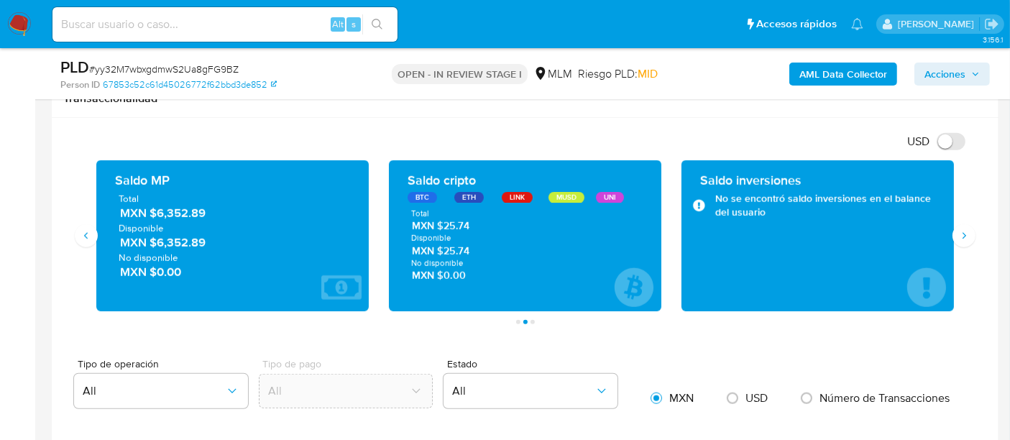
click at [617, 142] on div "USD Cambiar entre moneda local y dolar" at bounding box center [519, 141] width 913 height 24
drag, startPoint x: 211, startPoint y: 208, endPoint x: 154, endPoint y: 210, distance: 56.8
click at [154, 210] on span "MXN $6,352.89" at bounding box center [233, 213] width 226 height 17
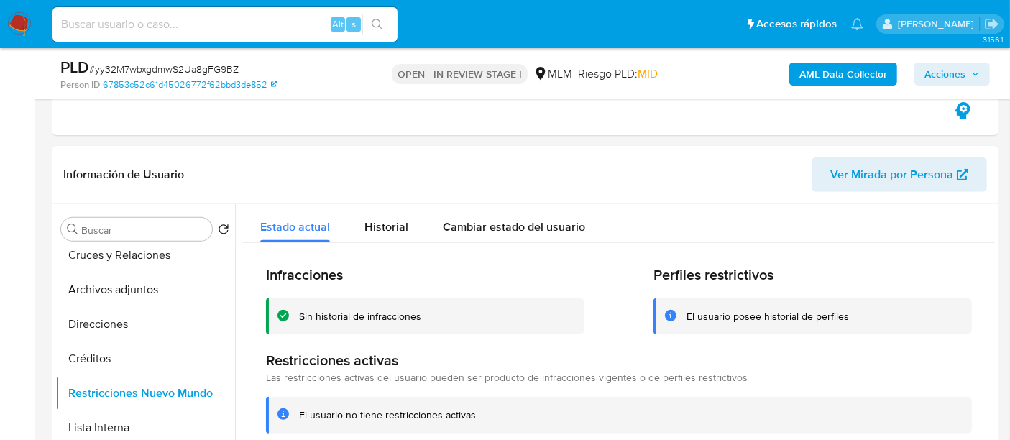
scroll to position [559, 0]
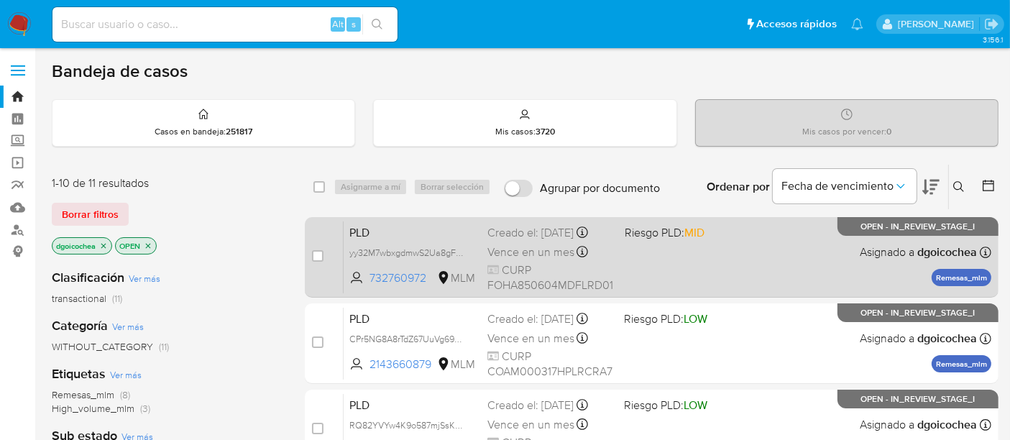
click at [357, 236] on span "PLD" at bounding box center [412, 231] width 127 height 19
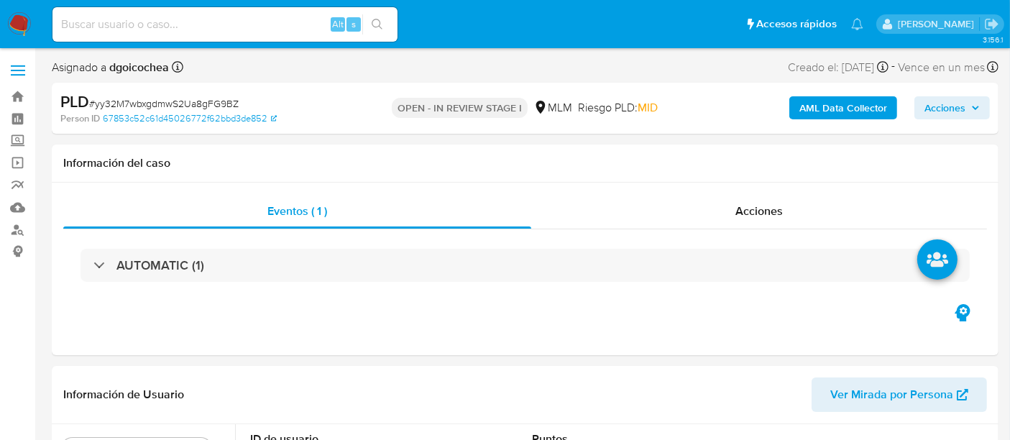
select select "10"
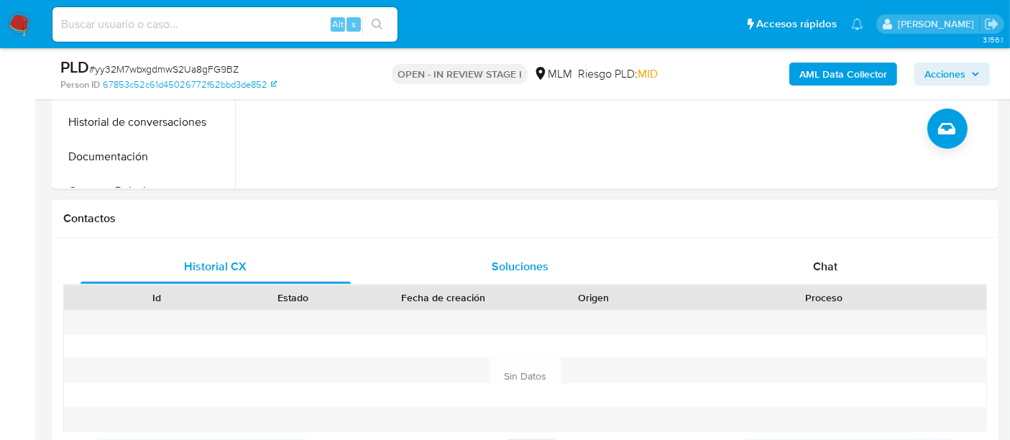
scroll to position [559, 0]
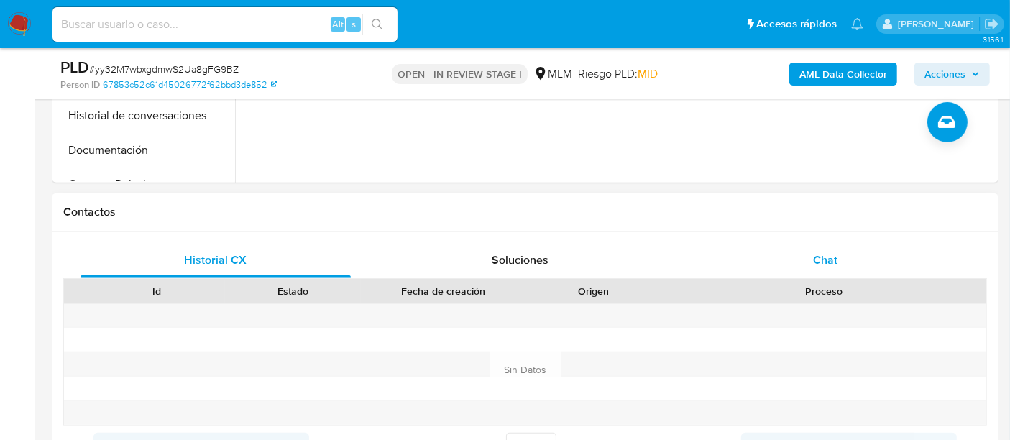
click at [829, 255] on span "Chat" at bounding box center [825, 260] width 24 height 17
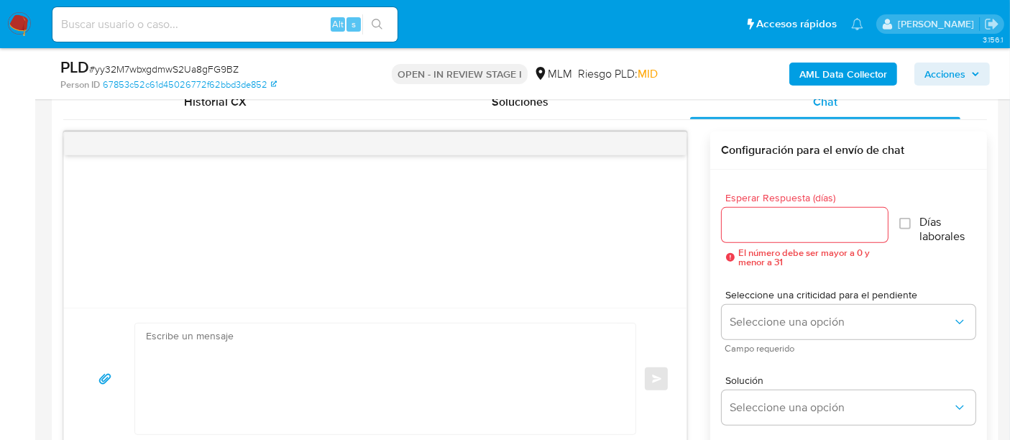
scroll to position [719, 0]
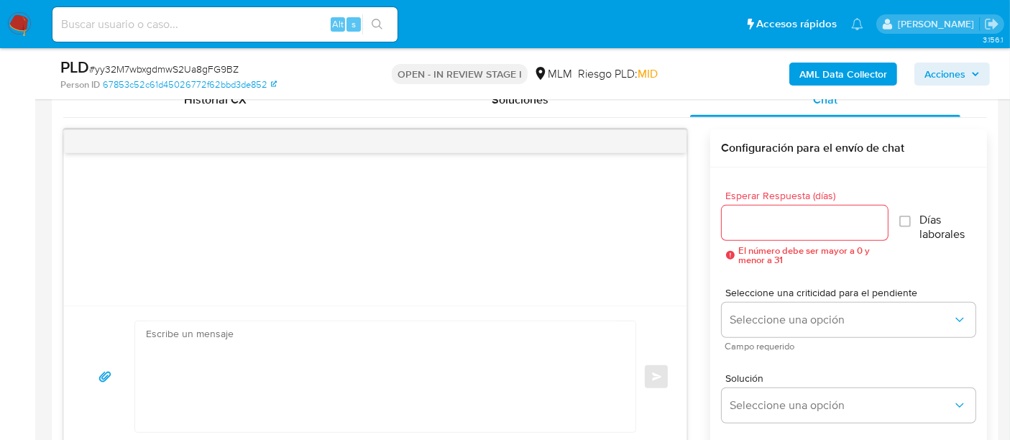
click at [761, 209] on div at bounding box center [805, 223] width 166 height 35
click at [751, 218] on input "Esperar Respuesta (días)" at bounding box center [805, 223] width 166 height 19
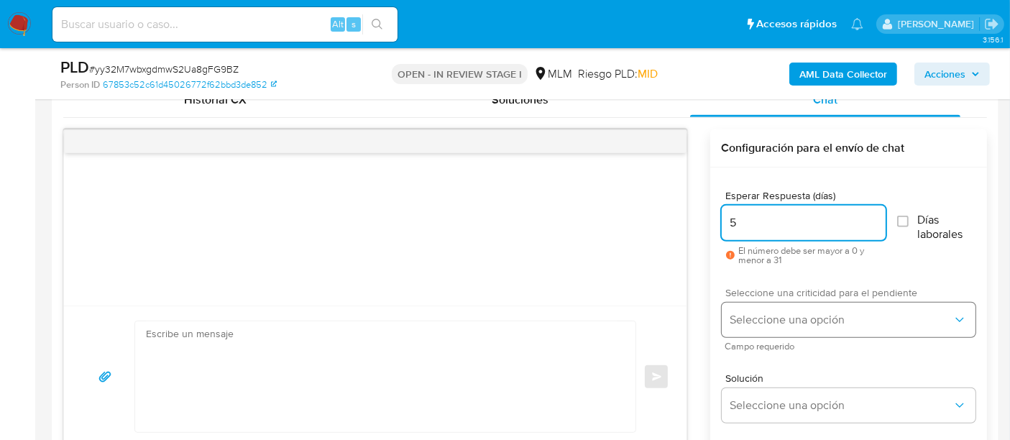
type input "5"
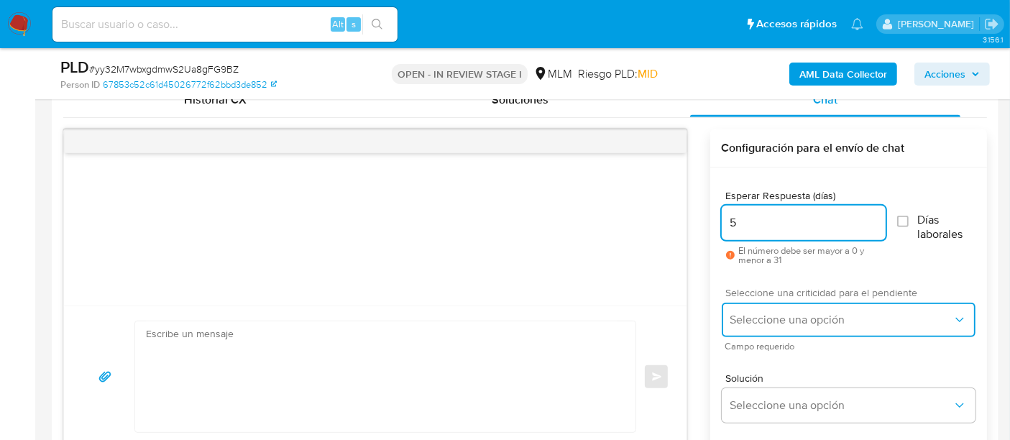
click at [771, 313] on span "Seleccione una opción" at bounding box center [841, 320] width 222 height 14
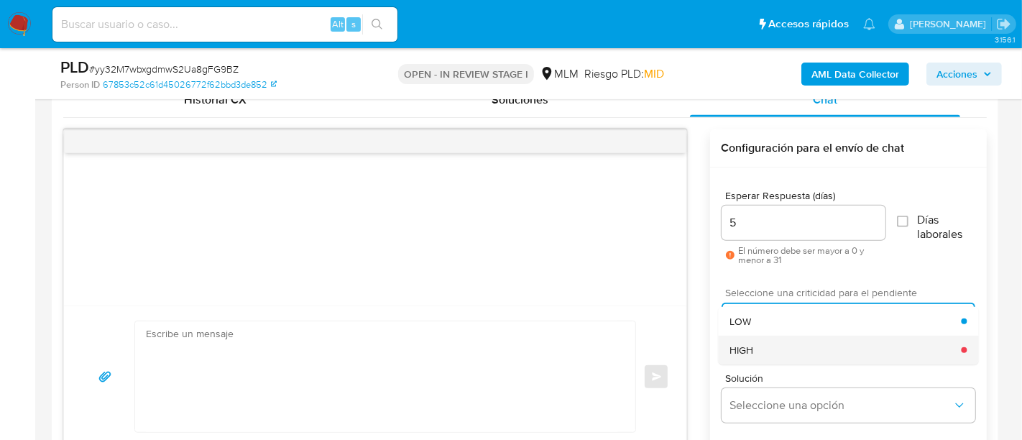
click at [771, 354] on div "HIGH" at bounding box center [846, 350] width 232 height 29
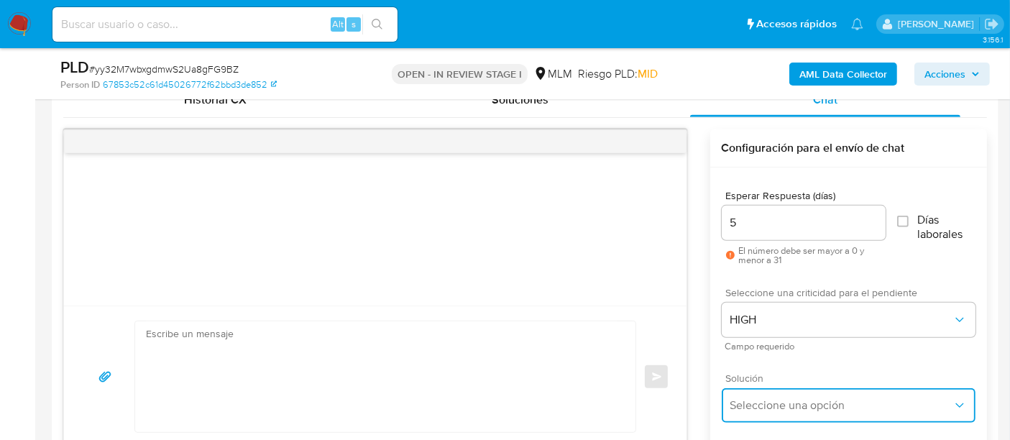
click at [774, 393] on button "Seleccione una opción" at bounding box center [849, 405] width 254 height 35
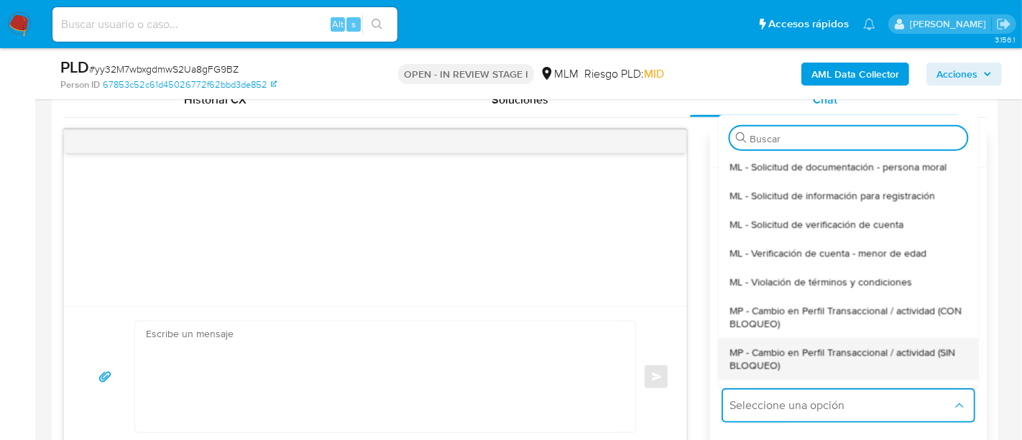
click at [787, 348] on span "MP - Cambio en Perfil Transaccional / actividad (SIN BLOQUEO)" at bounding box center [848, 358] width 237 height 26
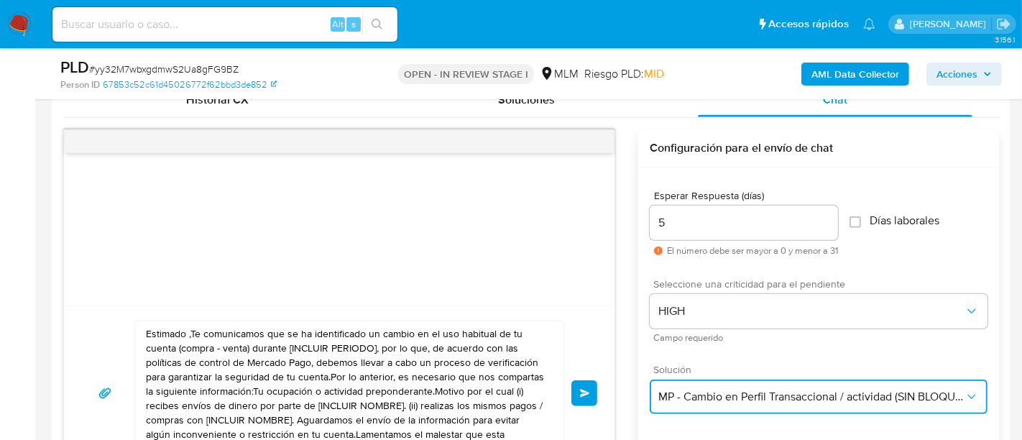
type textarea "Estimado ,Te comunicamos que se ha identificado un cambio en el uso habitual de…"
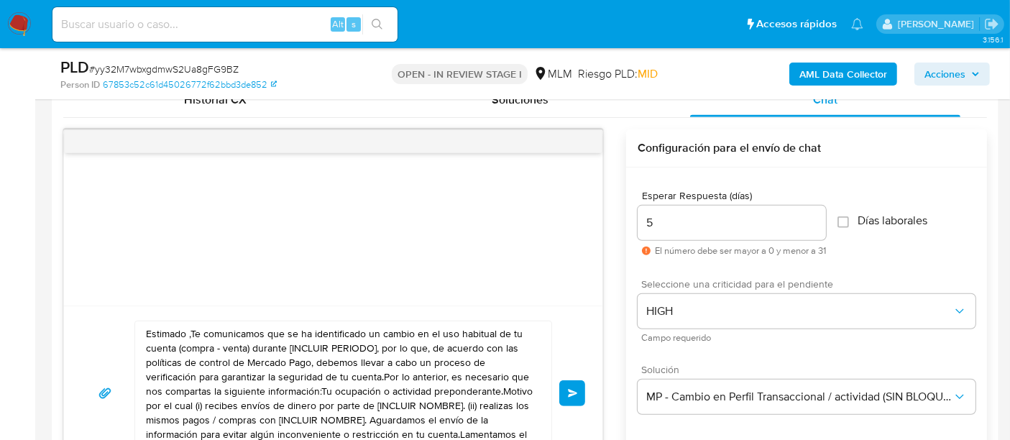
click at [382, 401] on textarea "Estimado ,Te comunicamos que se ha identificado un cambio en el uso habitual de…" at bounding box center [340, 393] width 388 height 144
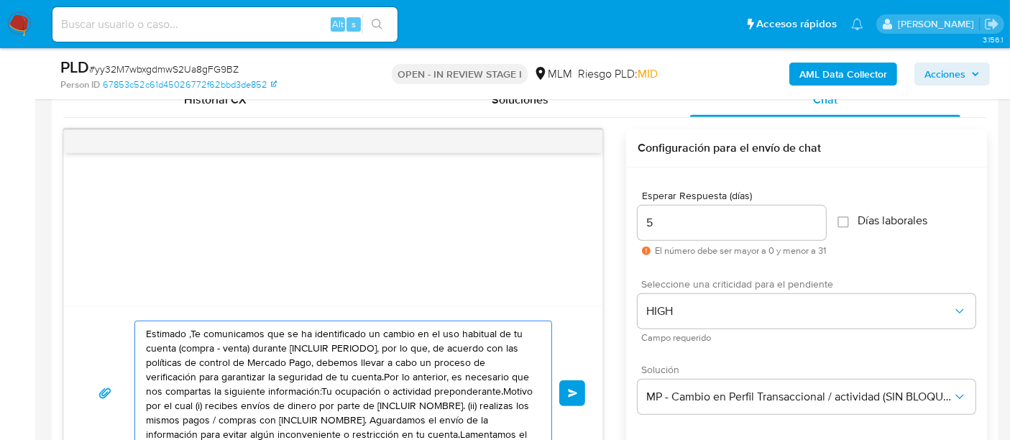
click at [382, 401] on textarea "Estimado ,Te comunicamos que se ha identificado un cambio en el uso habitual de…" at bounding box center [340, 393] width 388 height 144
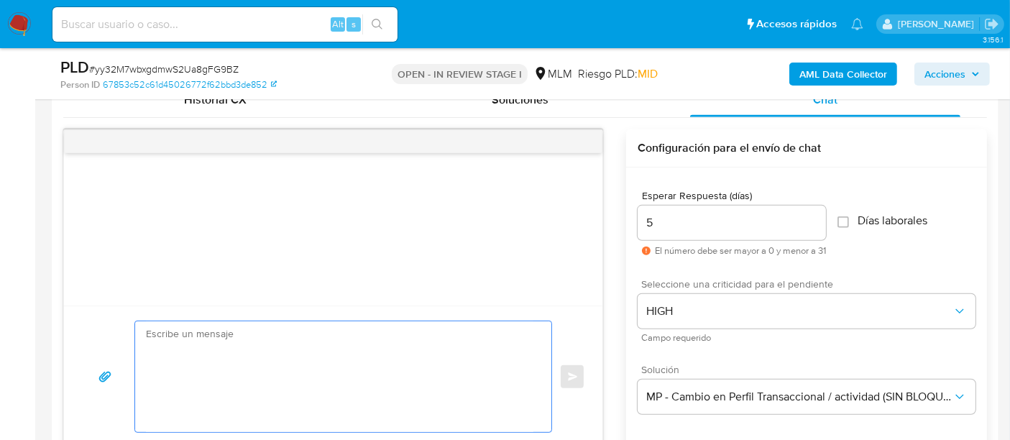
paste textarea "Estimad a Adriana De acuerdo con las políticas de control de Mercado Pago, debe…"
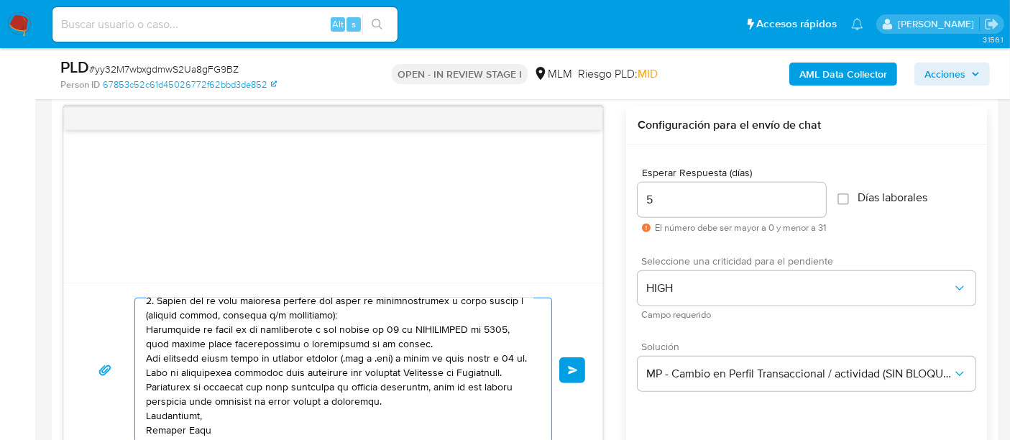
scroll to position [8, 0]
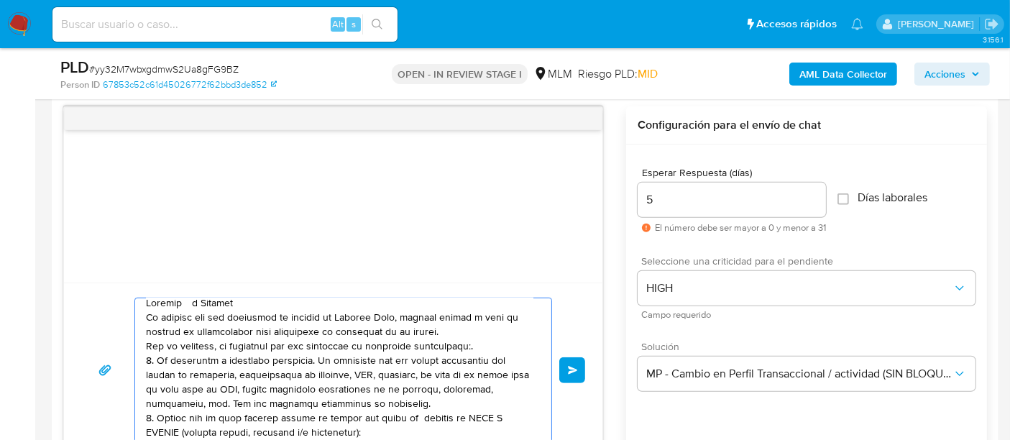
drag, startPoint x: 185, startPoint y: 297, endPoint x: 204, endPoint y: 303, distance: 20.5
click at [185, 298] on textarea at bounding box center [340, 370] width 388 height 144
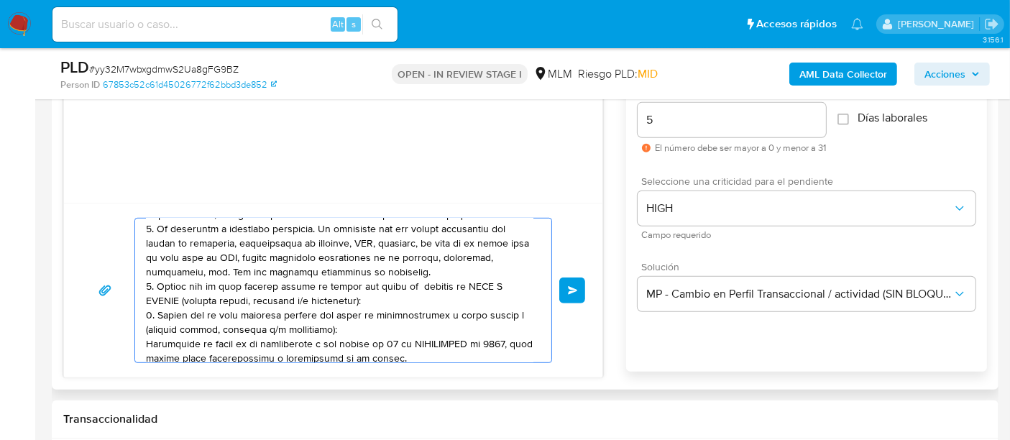
scroll to position [84, 0]
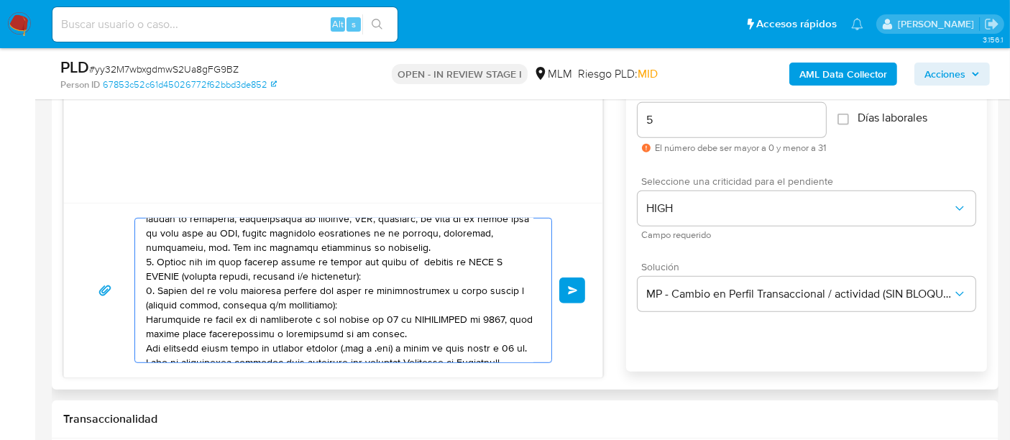
drag, startPoint x: 345, startPoint y: 301, endPoint x: 73, endPoint y: 283, distance: 272.3
click at [73, 283] on div "Enviar" at bounding box center [333, 290] width 539 height 175
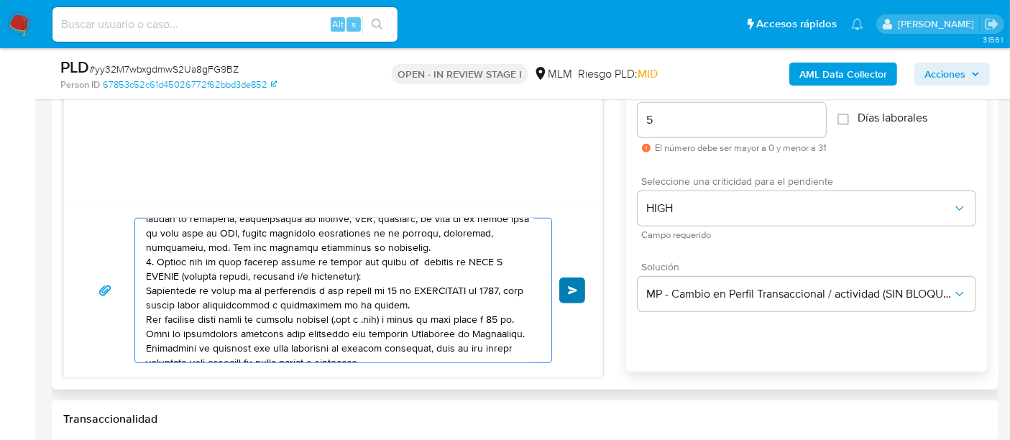
type textarea "Estimada Adriana De acuerdo con las políticas de control de Mercado Pago, debem…"
click at [572, 290] on span "Enviar" at bounding box center [573, 290] width 10 height 9
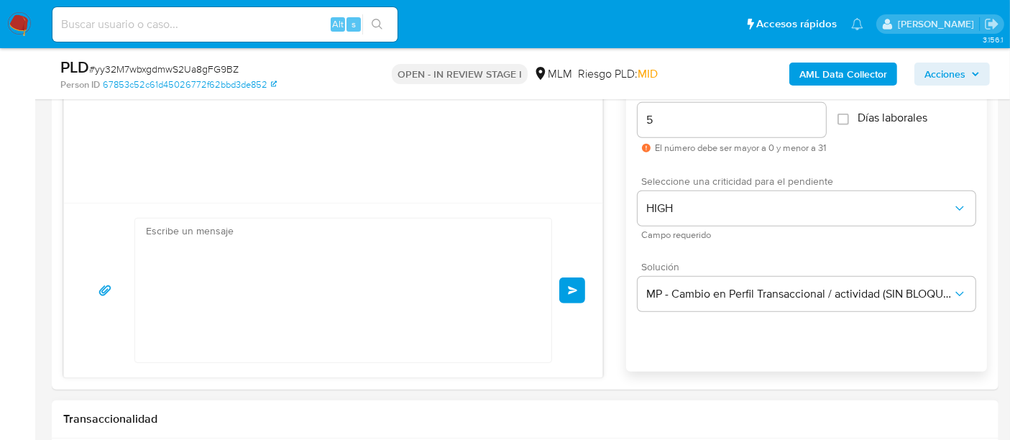
scroll to position [244, 0]
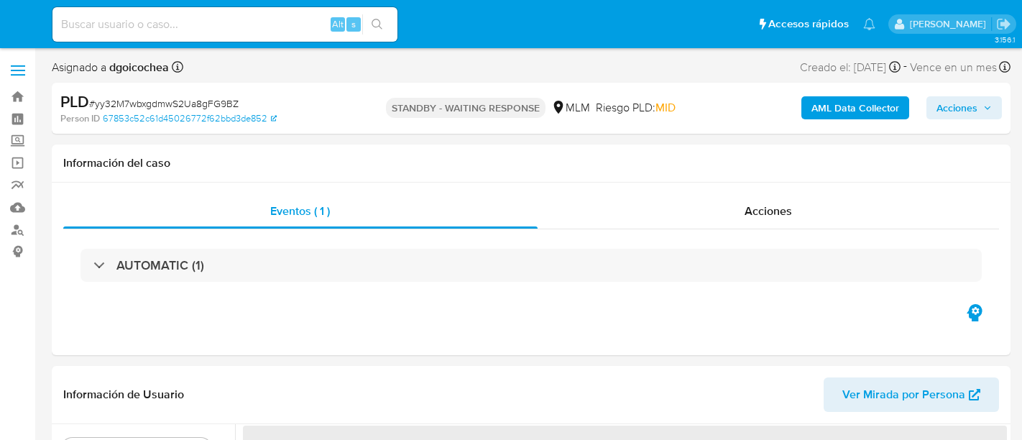
select select "10"
